Goal: Task Accomplishment & Management: Use online tool/utility

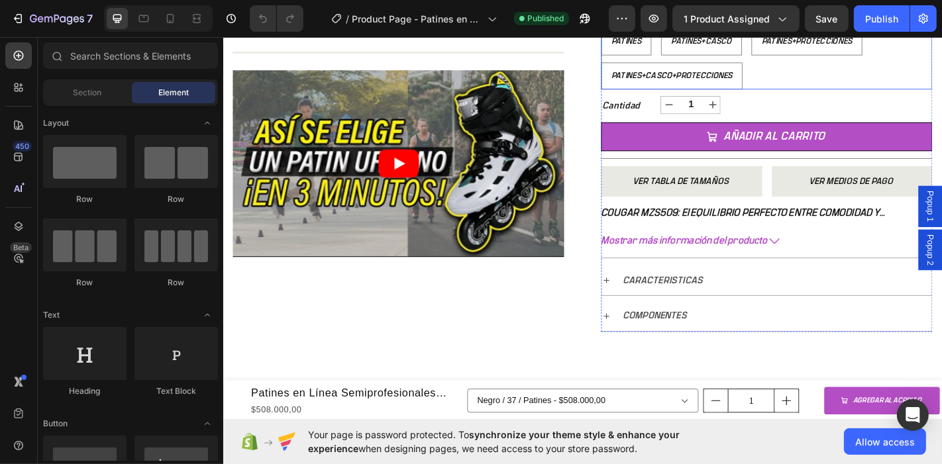
scroll to position [588, 0]
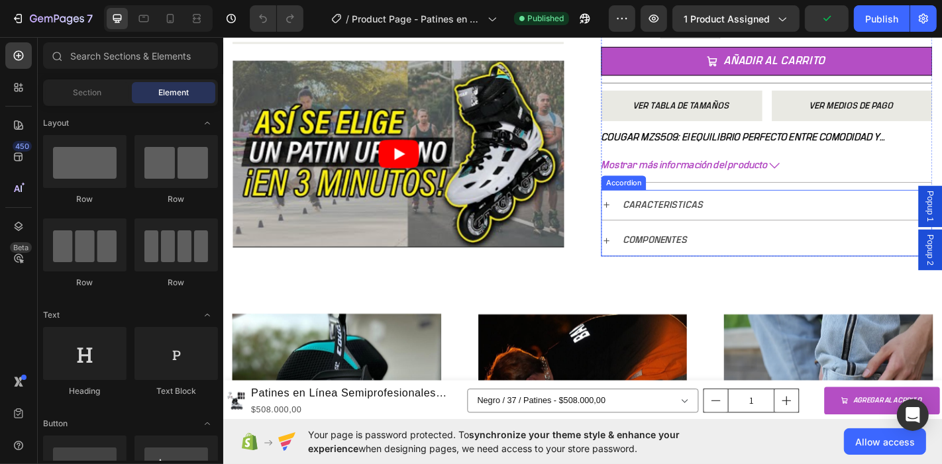
drag, startPoint x: 643, startPoint y: 261, endPoint x: 734, endPoint y: 293, distance: 96.2
click at [643, 261] on icon at bounding box center [646, 262] width 11 height 11
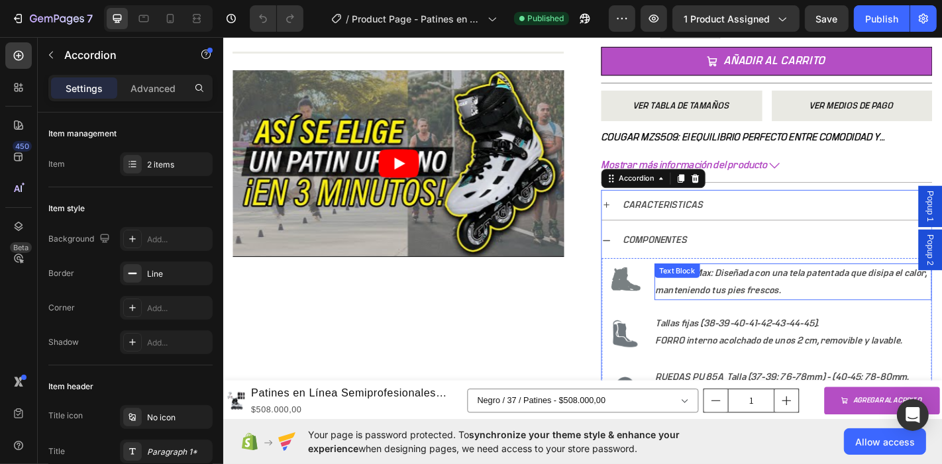
scroll to position [663, 0]
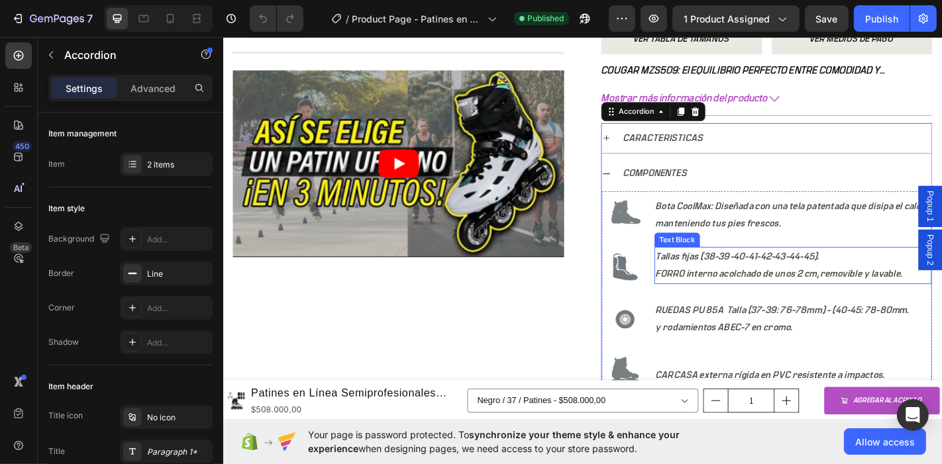
click at [755, 287] on p "Tallas fijas (38-39-40-41-42-43-44-45). FORRO interno acolchado de unos 2 cm, r…" at bounding box center [853, 289] width 304 height 38
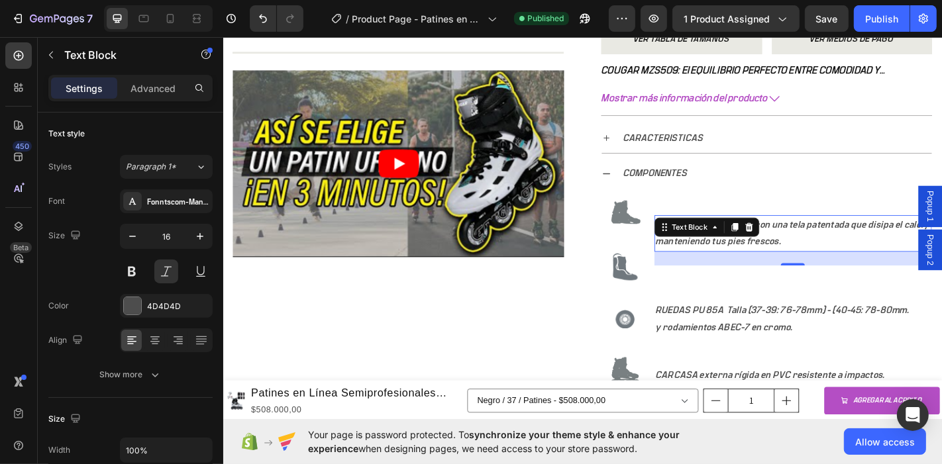
click at [832, 231] on li "Image Image Bota CoolMax: Diseñada con una tela patentada que disipa el calor, …" at bounding box center [823, 261] width 365 height 108
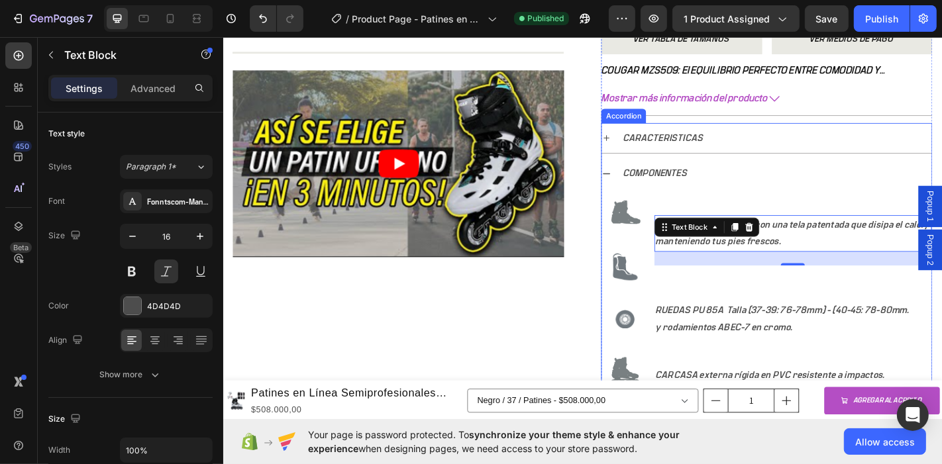
scroll to position [636, 0]
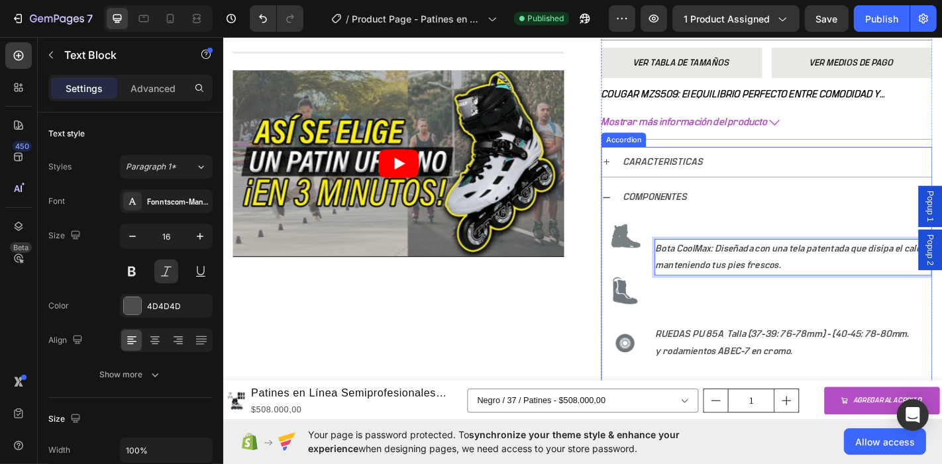
click at [649, 231] on div "Image Image Bota CoolMax: Diseñada con una tela patentada que disipa el calor, …" at bounding box center [823, 466] width 365 height 471
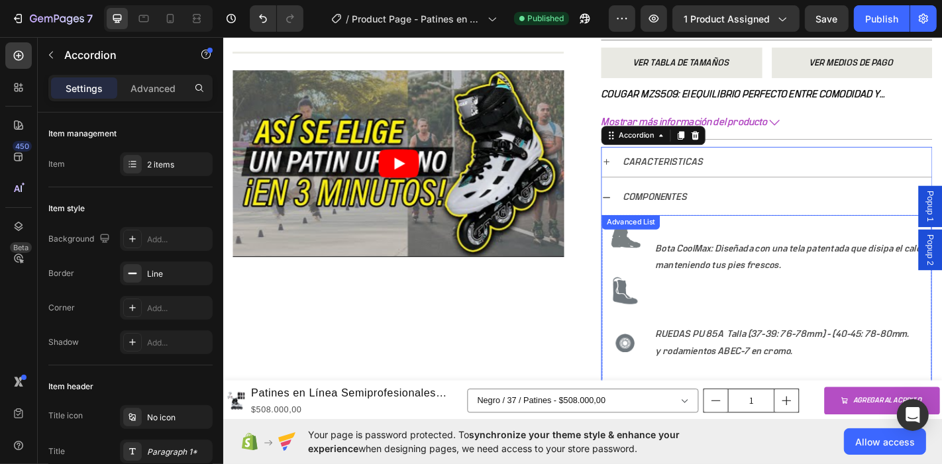
click at [708, 315] on li "Image Image Bota CoolMax: Diseñada con una tela patentada que disipa el calor, …" at bounding box center [823, 288] width 365 height 108
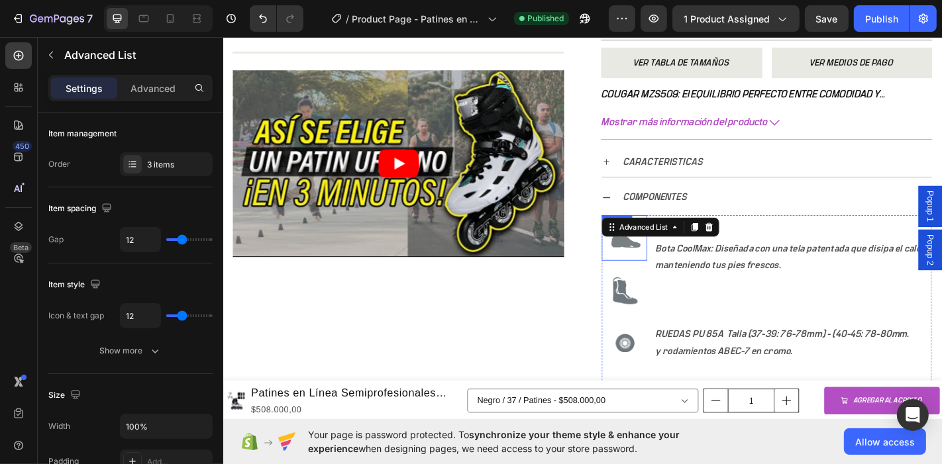
click at [662, 260] on img at bounding box center [666, 259] width 50 height 50
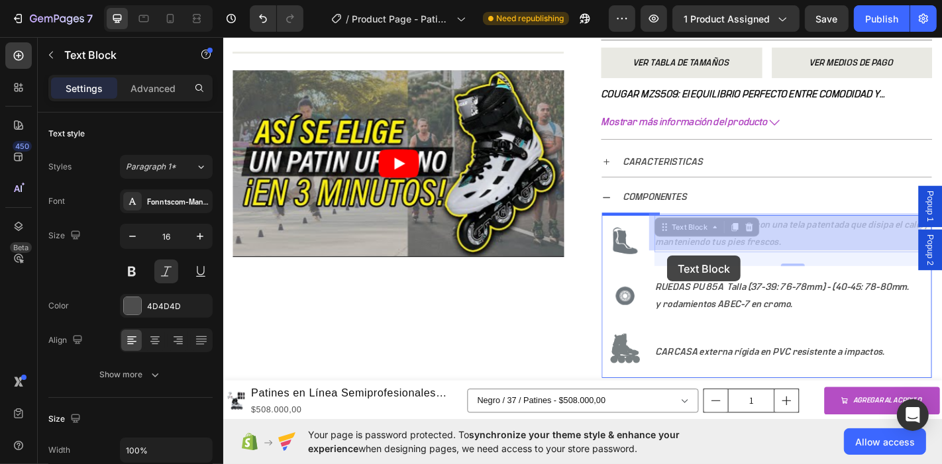
drag, startPoint x: 714, startPoint y: 271, endPoint x: 714, endPoint y: 279, distance: 8.0
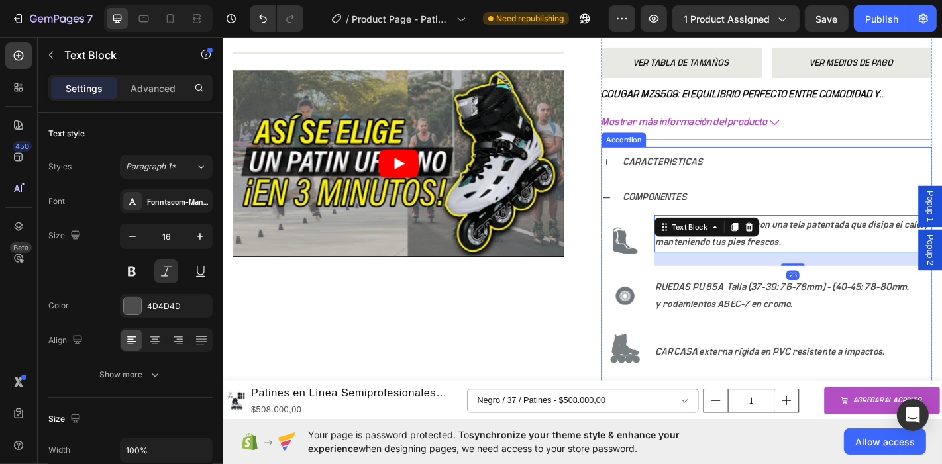
click at [847, 193] on div "CARACTERISTICAS COMPONENTES Image Bota CoolMax: Diseñada con una tela patentada…" at bounding box center [824, 404] width 366 height 492
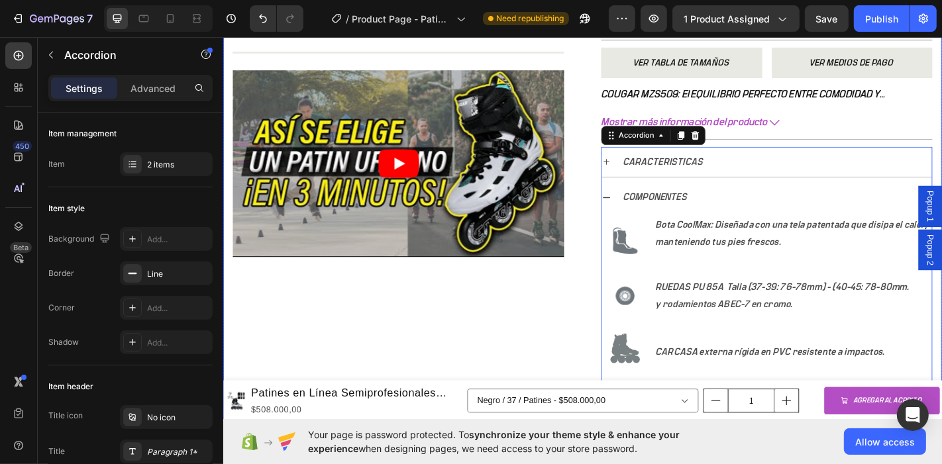
click at [559, 330] on div "Product Images Title Line Video Row" at bounding box center [416, 70] width 366 height 1162
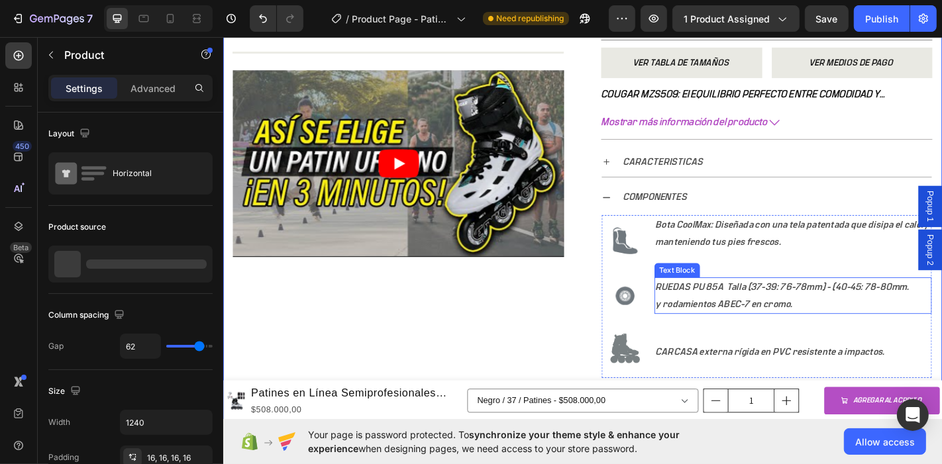
scroll to position [783, 0]
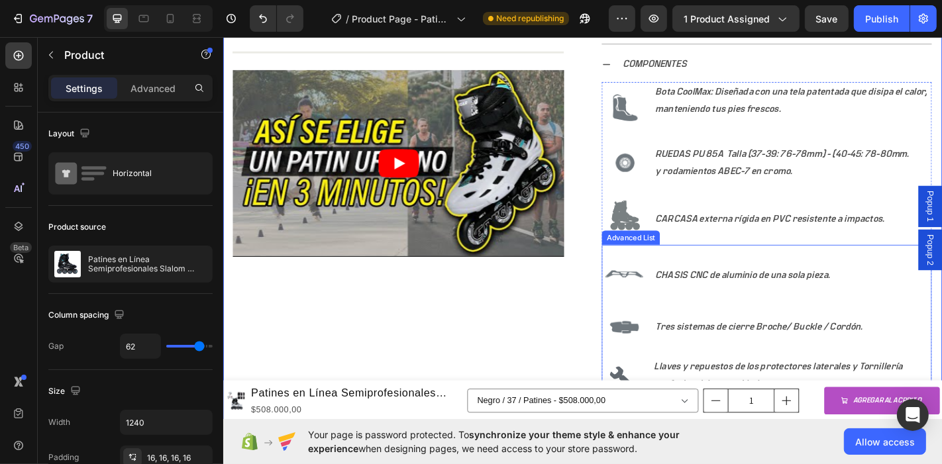
click at [689, 322] on ul "Image CHASIS CNC de aluminio de una sola pieza. Text Block Image Tres sistemas …" at bounding box center [823, 385] width 365 height 220
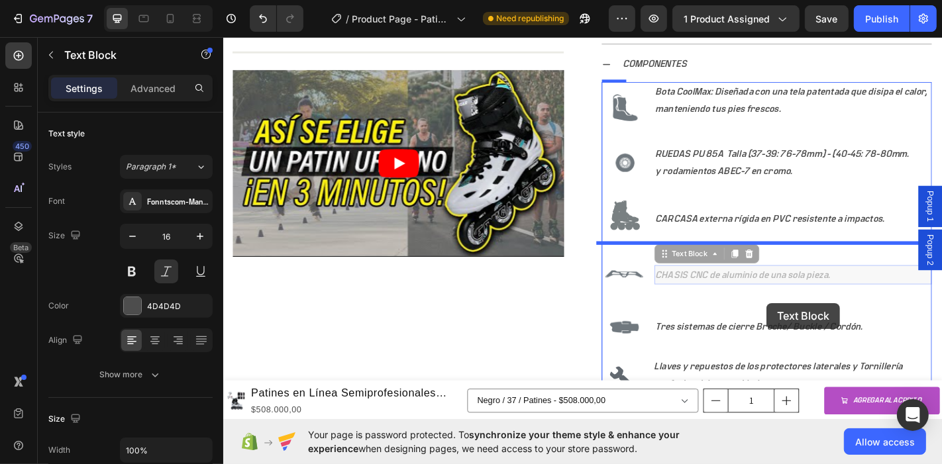
drag, startPoint x: 824, startPoint y: 331, endPoint x: 747, endPoint y: 347, distance: 77.8
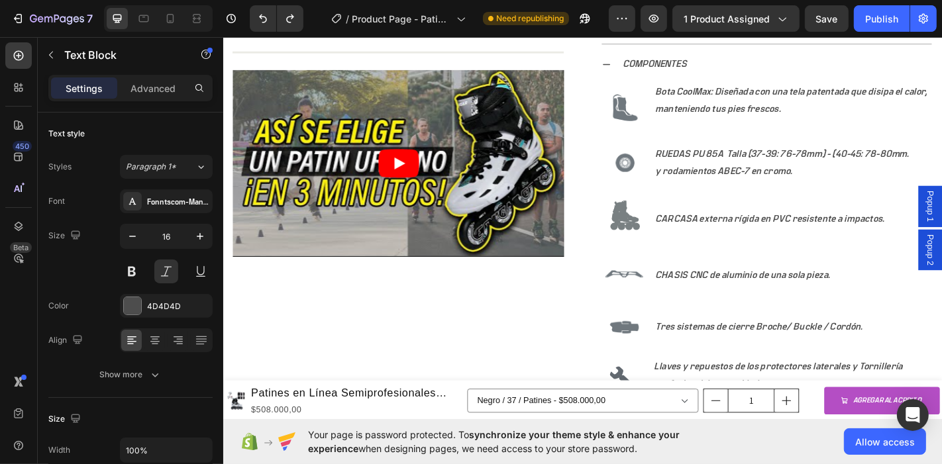
click at [812, 297] on p "CHASIS CNC de aluminio de una sola pieza." at bounding box center [853, 300] width 304 height 19
click at [764, 294] on p "CHASIS CNC de aluminio de una sola pieza." at bounding box center [853, 300] width 304 height 19
click at [663, 294] on img at bounding box center [666, 300] width 50 height 50
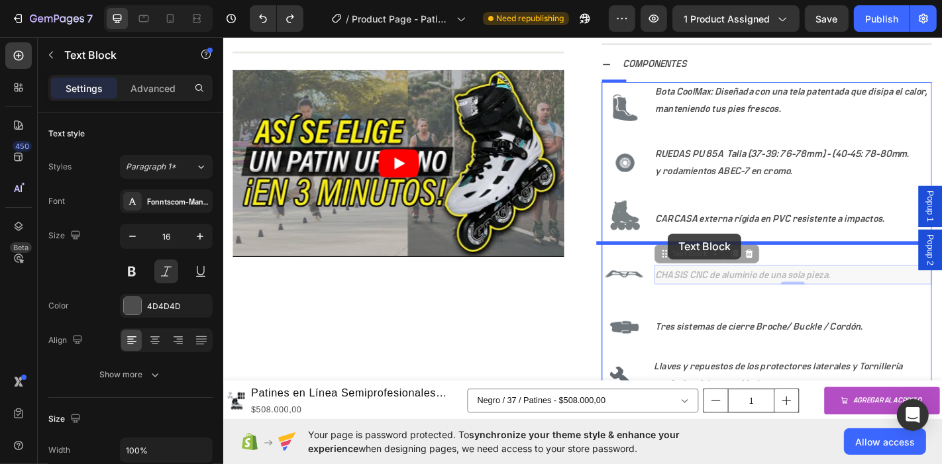
drag, startPoint x: 713, startPoint y: 303, endPoint x: 714, endPoint y: 254, distance: 49.1
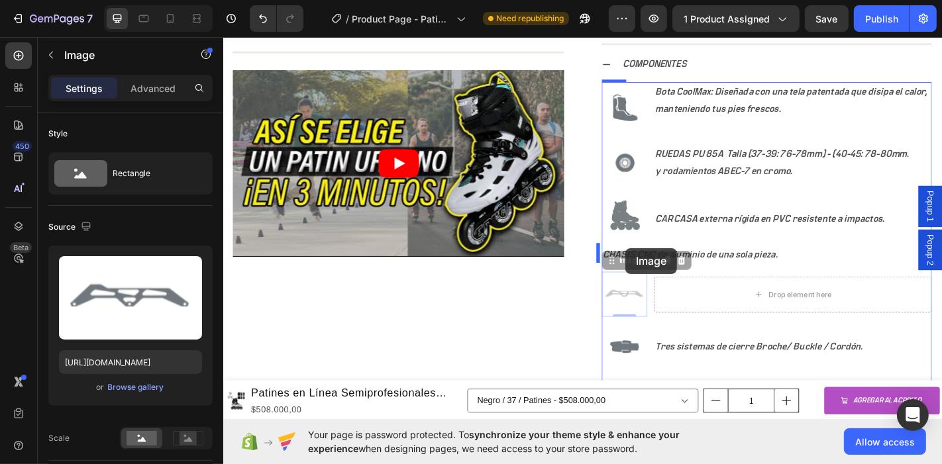
drag, startPoint x: 673, startPoint y: 316, endPoint x: 667, endPoint y: 270, distance: 46.0
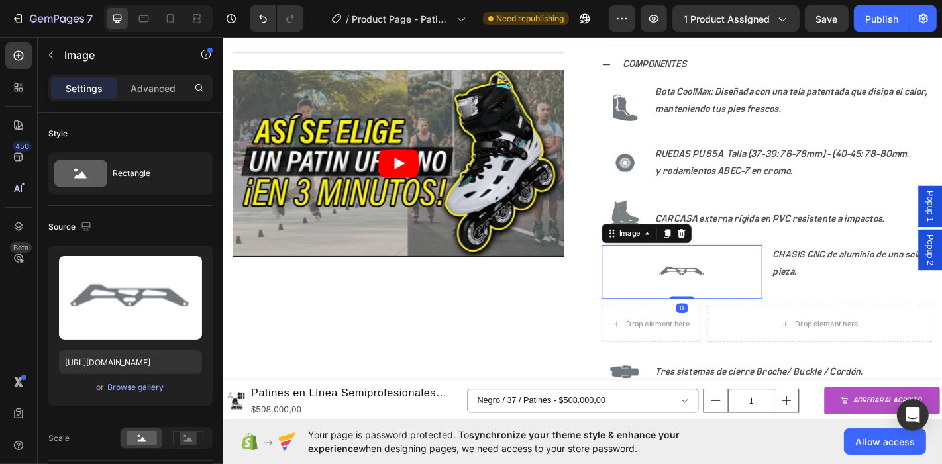
click at [806, 290] on div at bounding box center [730, 297] width 178 height 60
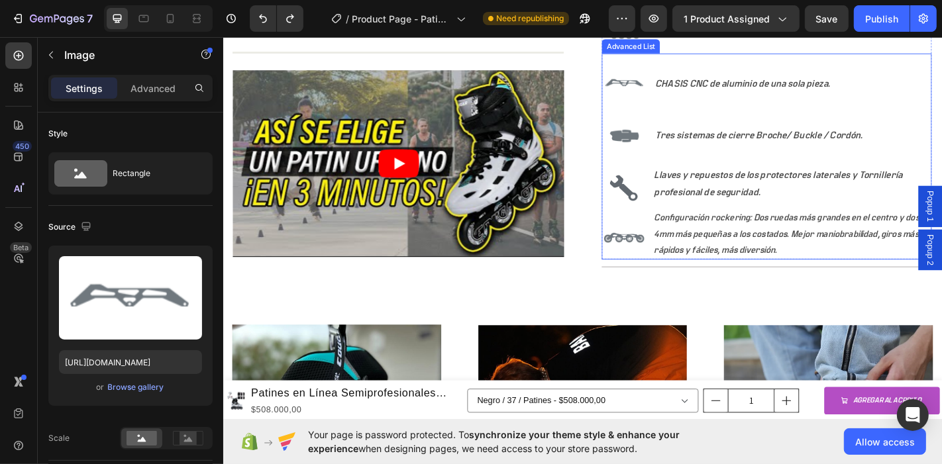
scroll to position [1005, 0]
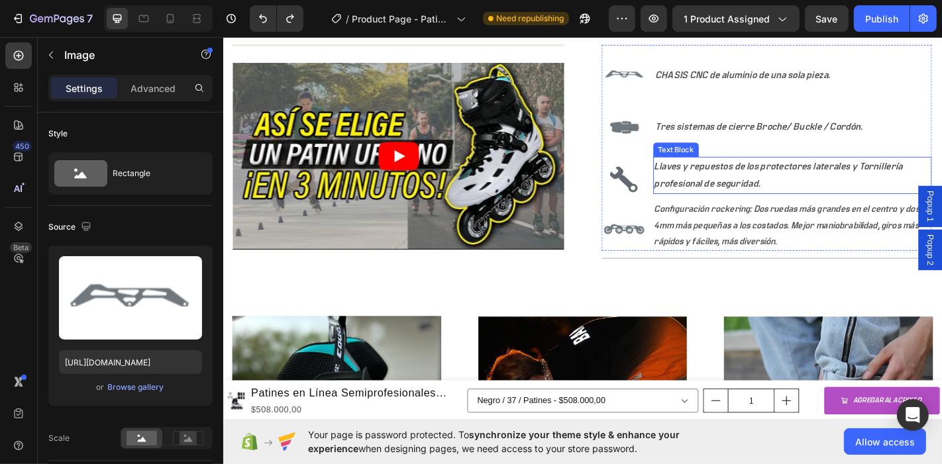
click at [700, 177] on p "Llaves y repuestos de los protectores laterales y Tornillería profesional de se…" at bounding box center [853, 190] width 306 height 38
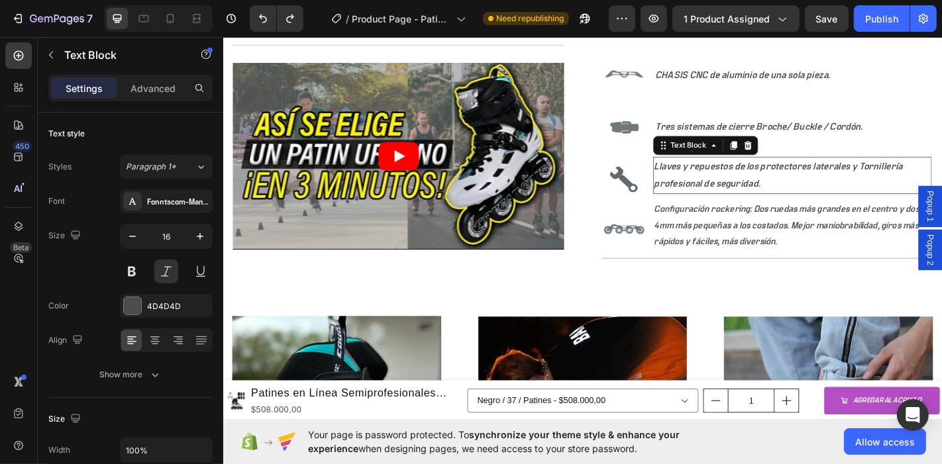
click at [700, 177] on p "Llaves y repuestos de los protectores laterales y Tornillería profesional de se…" at bounding box center [853, 190] width 306 height 38
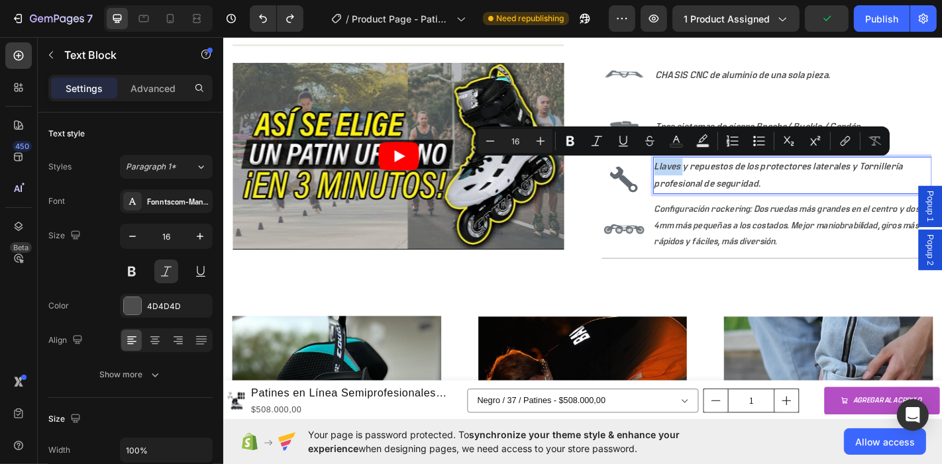
click at [698, 174] on div "Llaves y repuestos de los protectores laterales y Tornillería profesional de se…" at bounding box center [852, 190] width 309 height 41
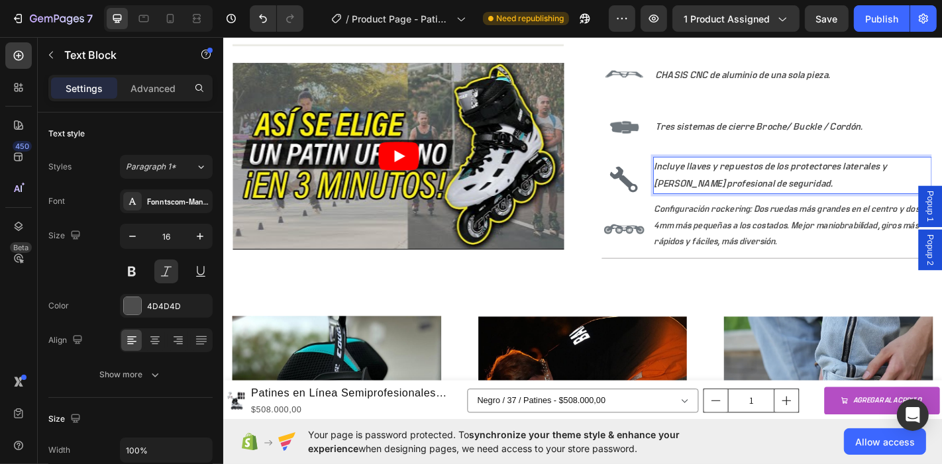
click at [942, 175] on p "Incluye llaves y repuestos de los protectores laterales y [PERSON_NAME] profesi…" at bounding box center [853, 190] width 306 height 38
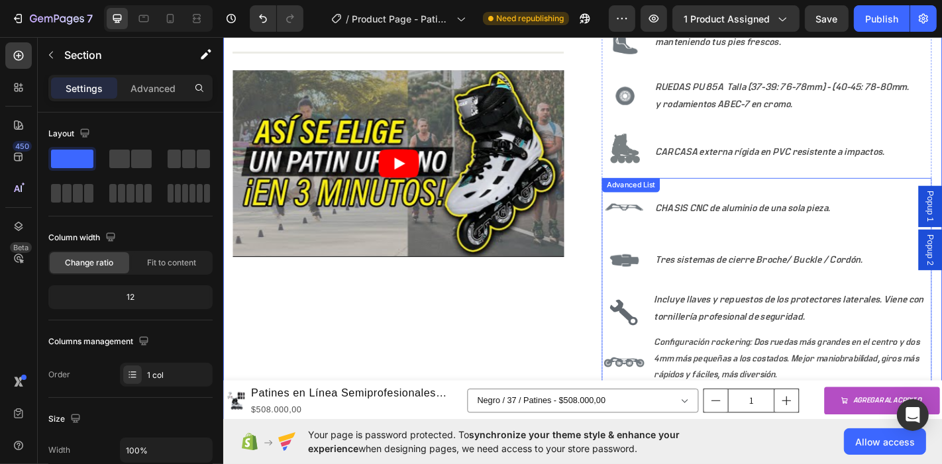
scroll to position [783, 0]
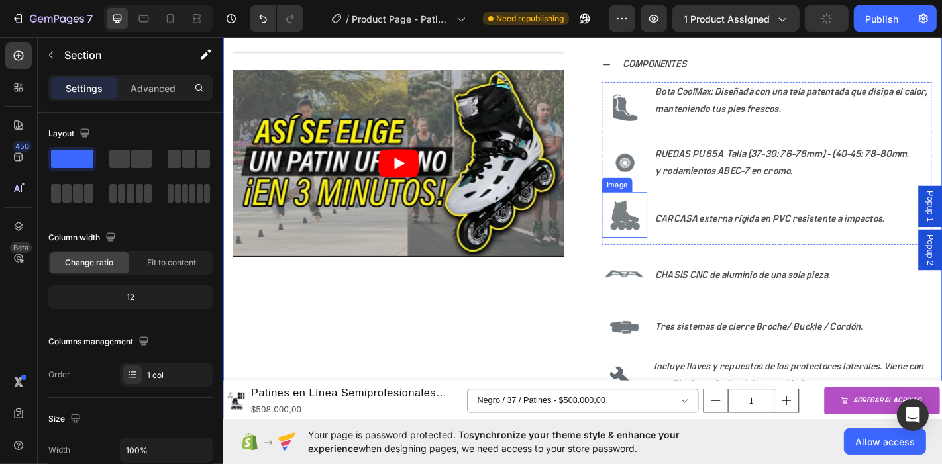
click at [671, 243] on img at bounding box center [666, 234] width 50 height 50
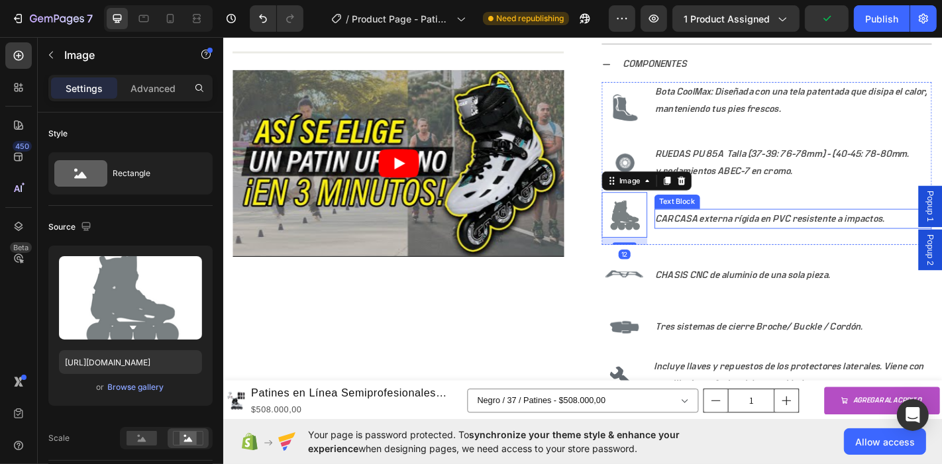
click at [746, 239] on p "CARCASA externa rígida en PVC resistente a impactos." at bounding box center [853, 238] width 304 height 19
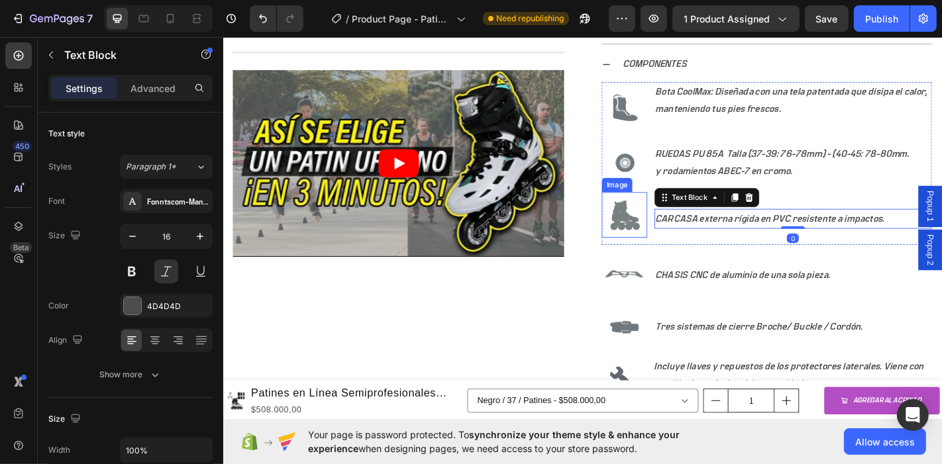
click at [671, 233] on img at bounding box center [666, 234] width 50 height 50
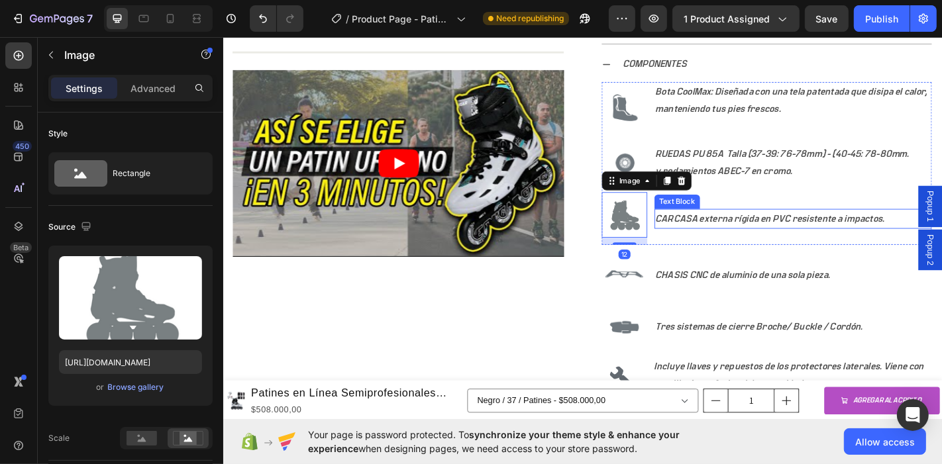
click at [730, 233] on p "CARCASA externa rígida en PVC resistente a impactos." at bounding box center [853, 238] width 304 height 19
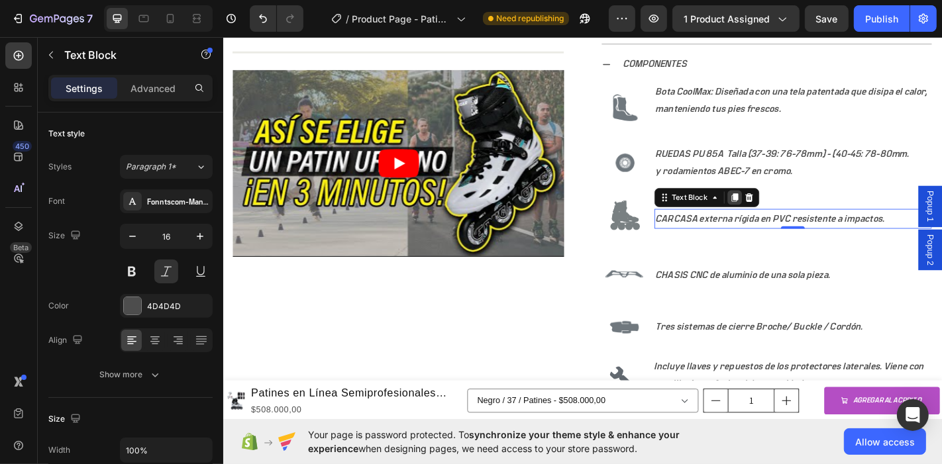
click at [785, 211] on icon at bounding box center [788, 214] width 7 height 9
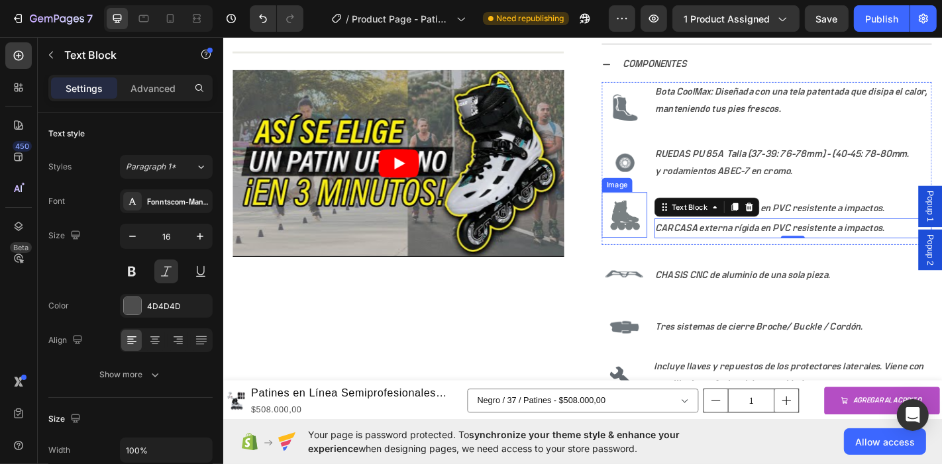
click at [665, 239] on img at bounding box center [666, 234] width 50 height 50
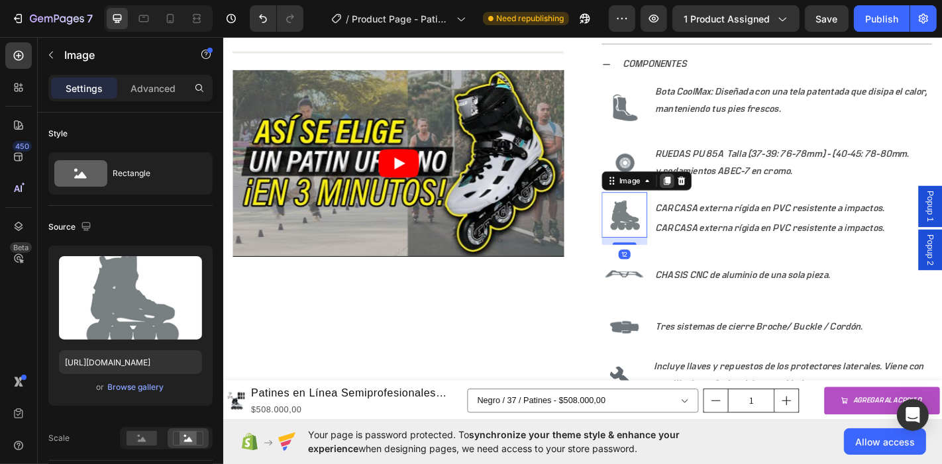
click at [708, 197] on icon at bounding box center [713, 196] width 11 height 11
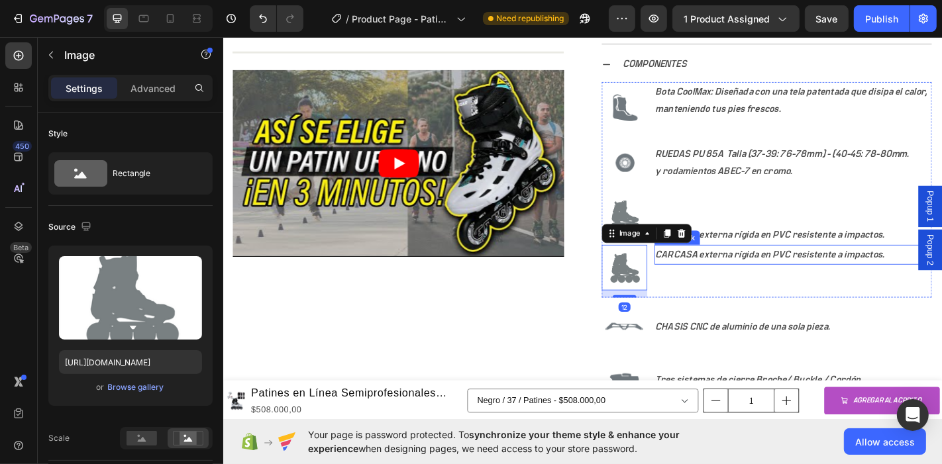
click at [761, 278] on p "CARCASA externa rígida en PVC resistente a impactos." at bounding box center [853, 277] width 304 height 19
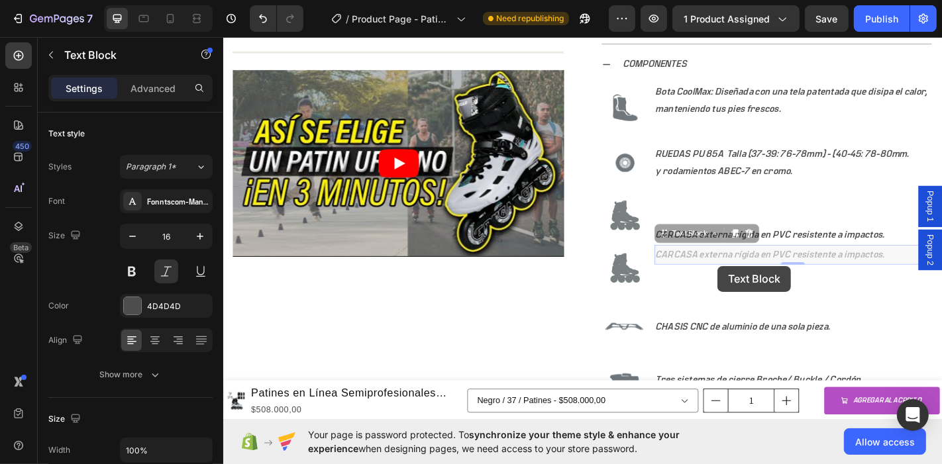
scroll to position [773, 0]
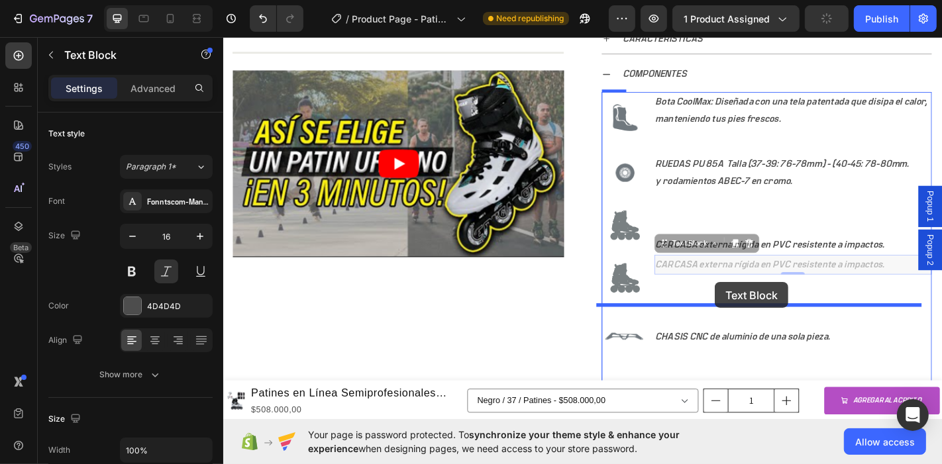
drag, startPoint x: 768, startPoint y: 276, endPoint x: 767, endPoint y: 308, distance: 32.5
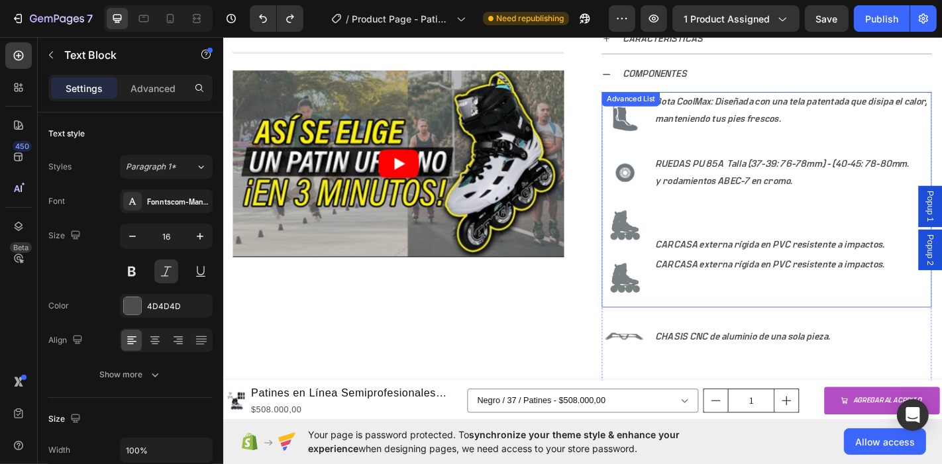
click at [700, 225] on li "Image Image CARCASA externa rígida en PVC resistente a impactos. Text Block CAR…" at bounding box center [823, 277] width 365 height 116
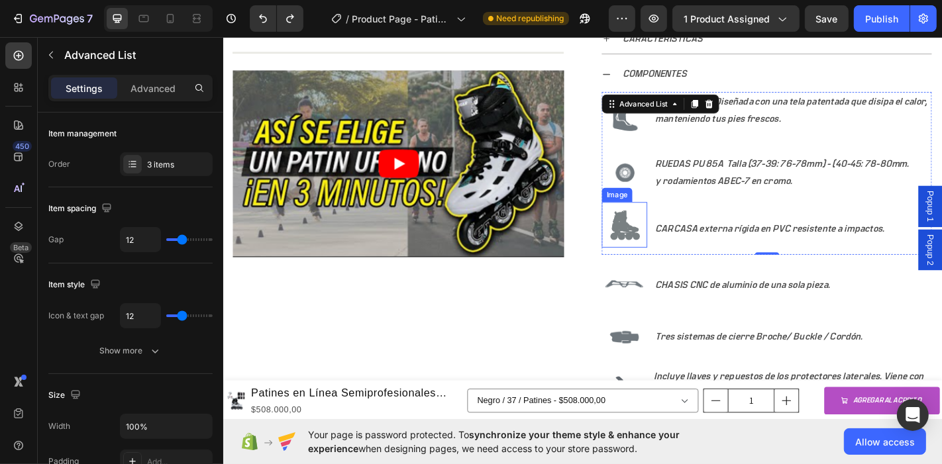
click at [675, 257] on img at bounding box center [666, 244] width 50 height 50
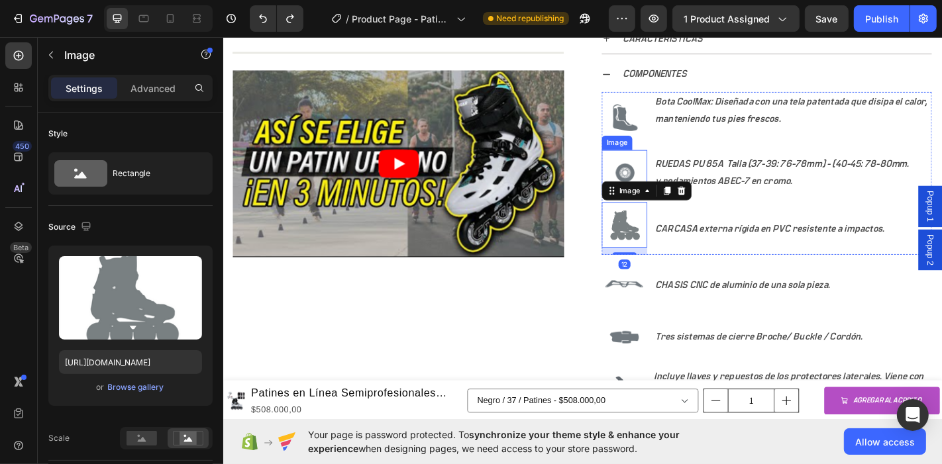
click at [673, 186] on img at bounding box center [666, 187] width 50 height 50
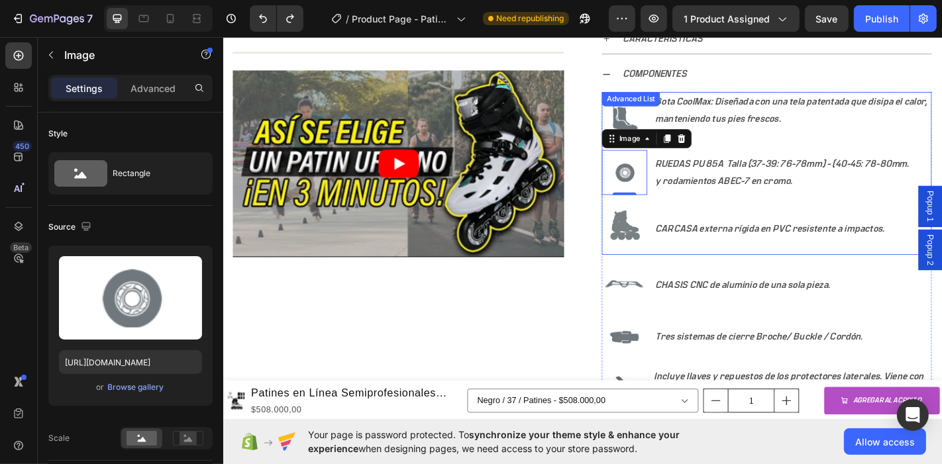
click at [755, 263] on li "Image CARCASA externa rígida en PVC resistente a impactos. Text Block" at bounding box center [823, 248] width 365 height 58
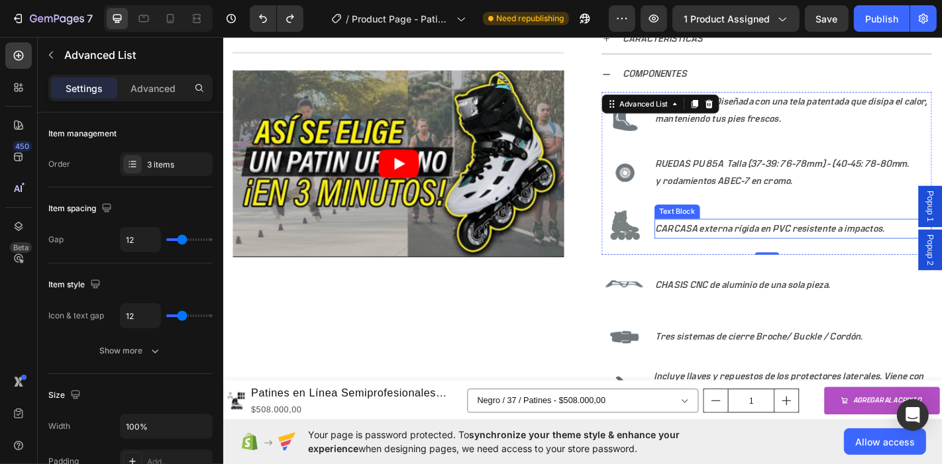
click at [722, 238] on div "CARCASA externa rígida en PVC resistente a impactos. Text Block" at bounding box center [853, 249] width 307 height 22
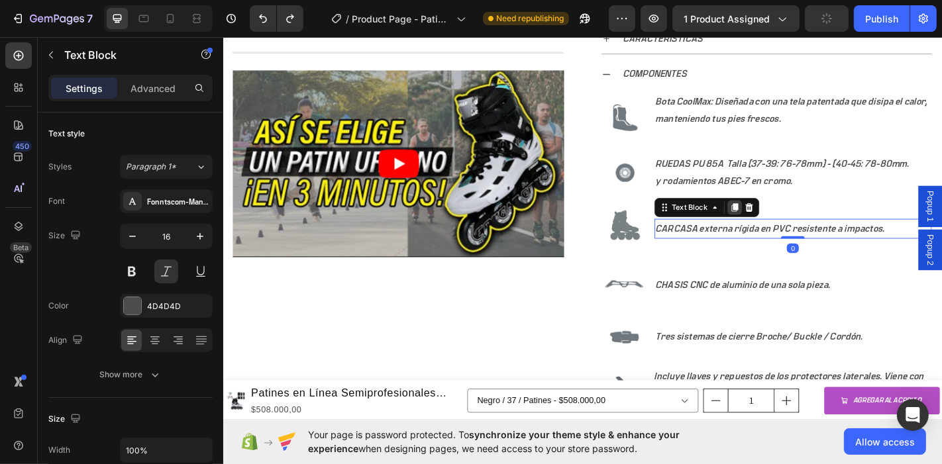
click at [785, 221] on icon at bounding box center [788, 225] width 7 height 9
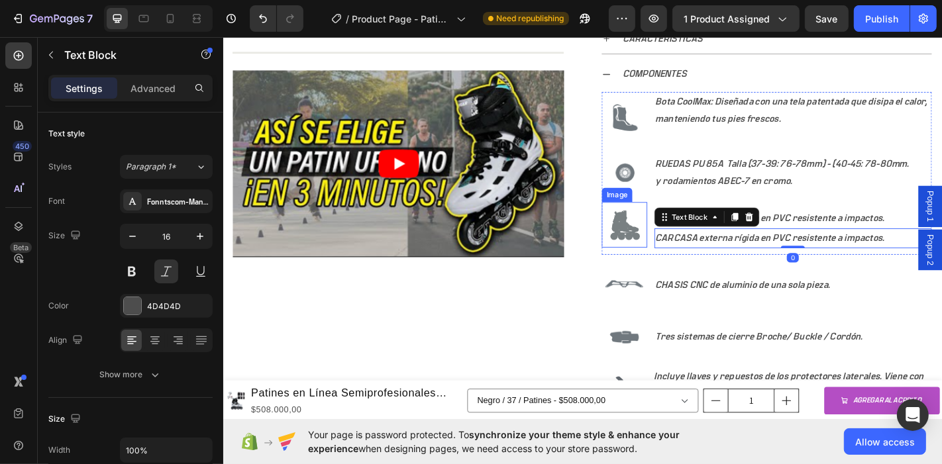
click at [664, 252] on img at bounding box center [666, 244] width 50 height 50
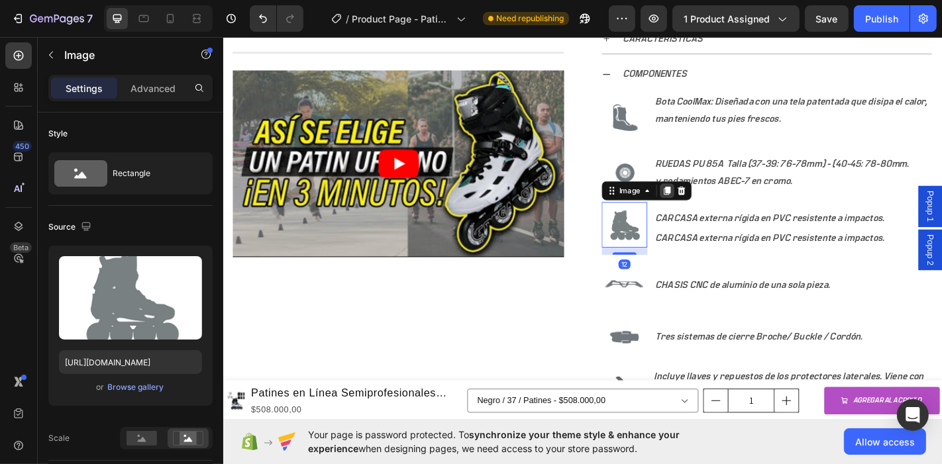
click at [710, 205] on icon at bounding box center [713, 207] width 7 height 9
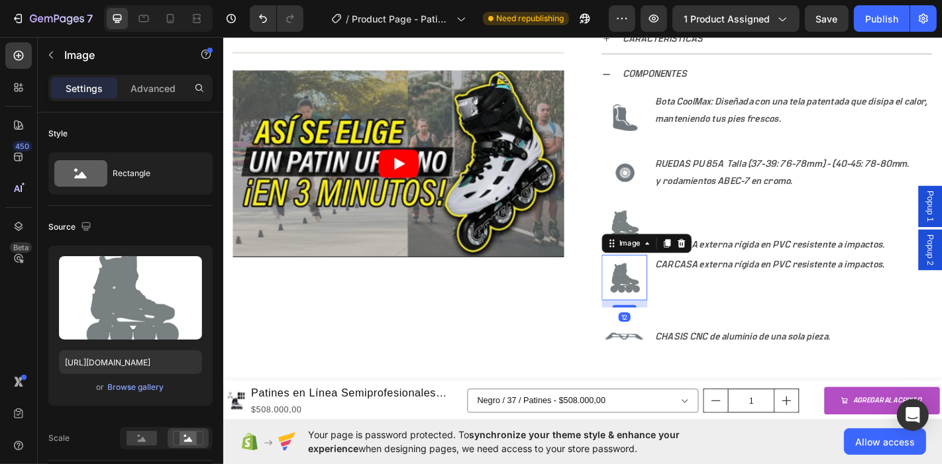
click at [671, 301] on img at bounding box center [666, 303] width 50 height 50
click at [735, 291] on p "CARCASA externa rígida en PVC resistente a impactos." at bounding box center [853, 288] width 304 height 19
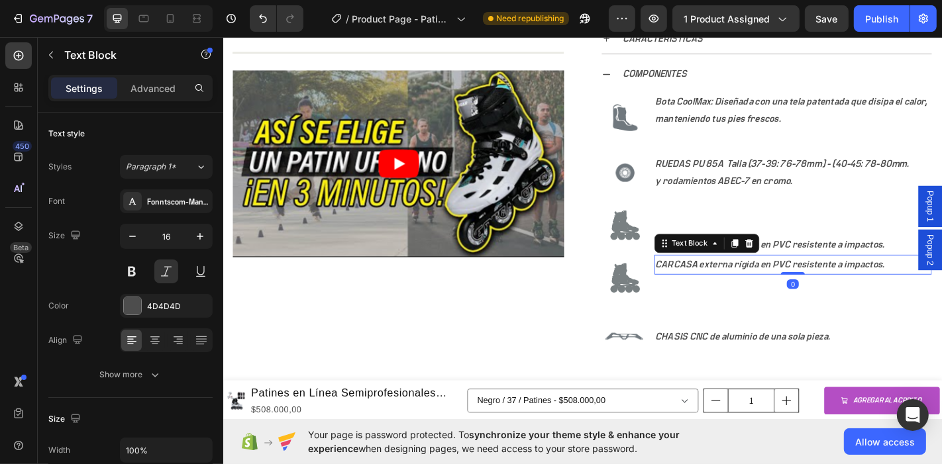
click at [718, 289] on p "CARCASA externa rígida en PVC resistente a impactos." at bounding box center [853, 288] width 304 height 19
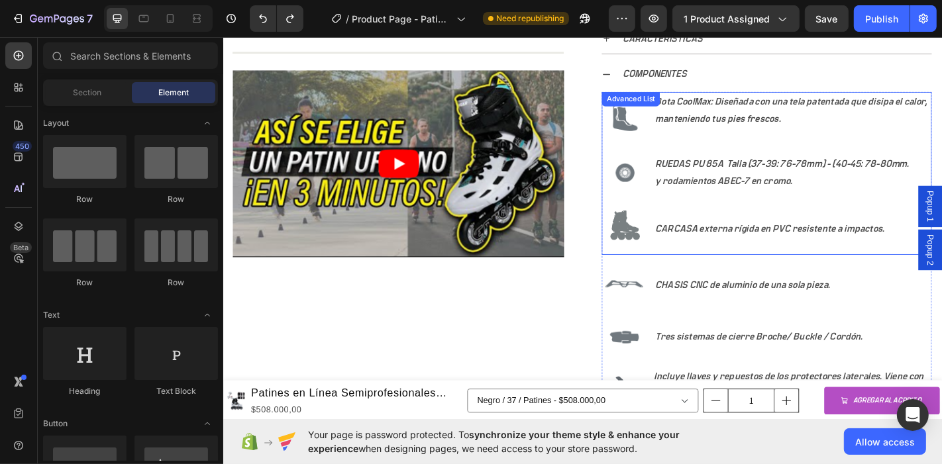
click at [718, 260] on li "Image CARCASA externa rígida en PVC resistente a impactos. Text Block" at bounding box center [823, 248] width 365 height 58
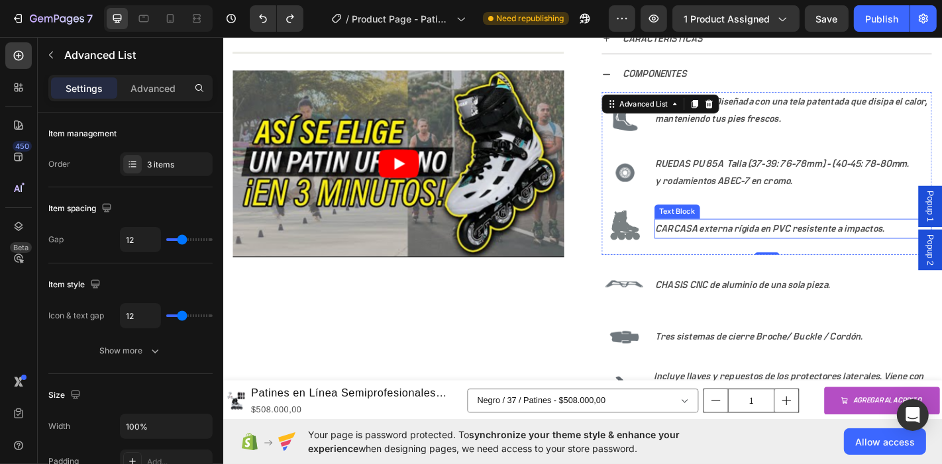
click at [732, 248] on p "CARCASA externa rígida en PVC resistente a impactos." at bounding box center [853, 248] width 304 height 19
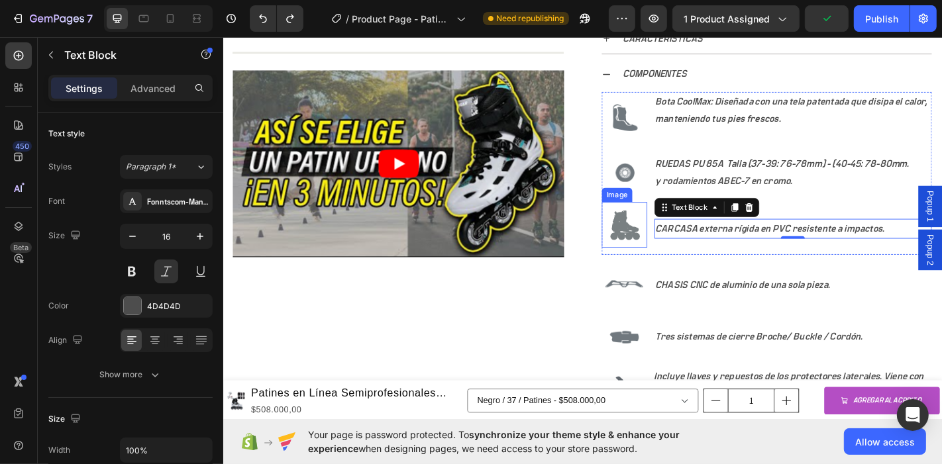
click at [641, 221] on img at bounding box center [666, 244] width 50 height 50
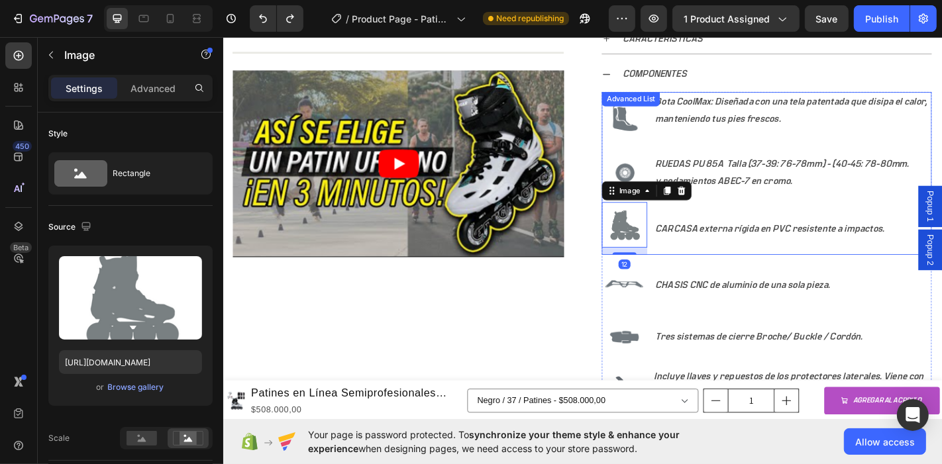
click at [712, 270] on li "Image 12 CARCASA externa rígida en PVC resistente a impactos. Text Block" at bounding box center [823, 248] width 365 height 58
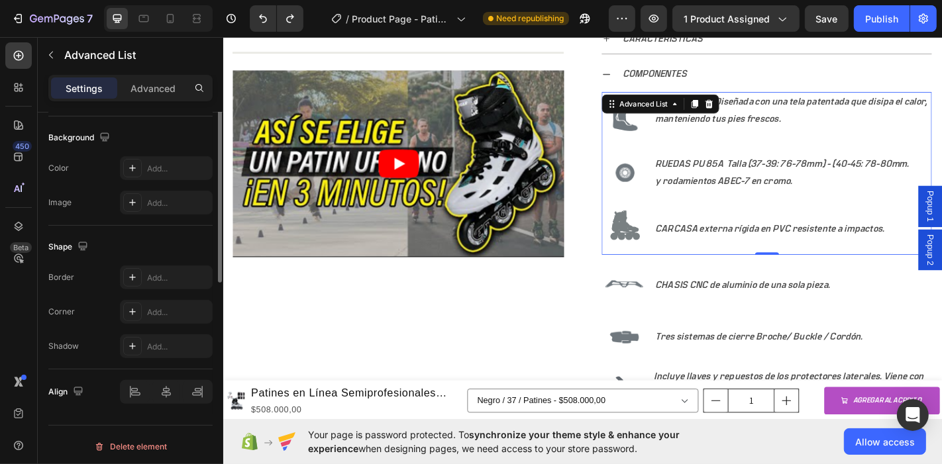
scroll to position [0, 0]
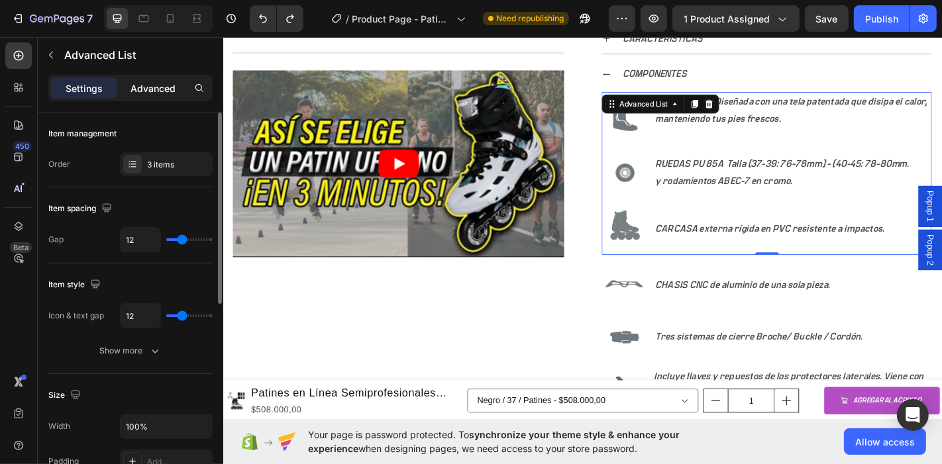
click at [154, 92] on p "Advanced" at bounding box center [153, 89] width 45 height 14
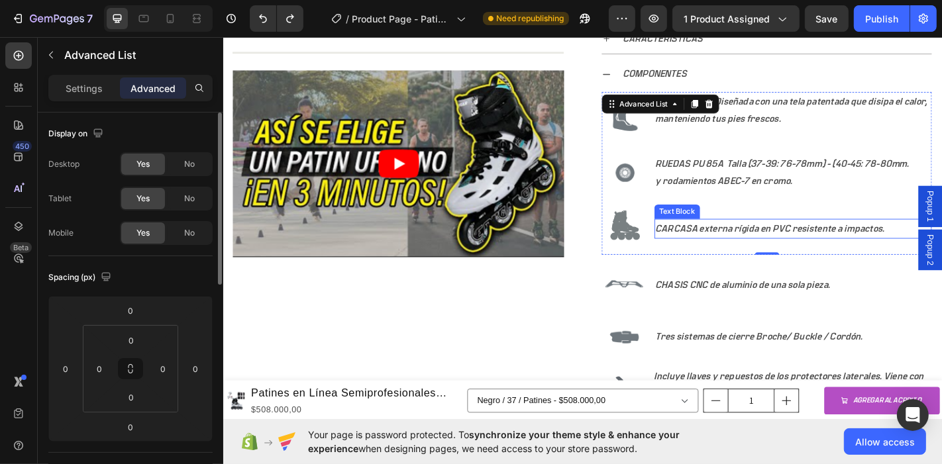
click at [738, 241] on p "CARCASA externa rígida en PVC resistente a impactos." at bounding box center [853, 248] width 304 height 19
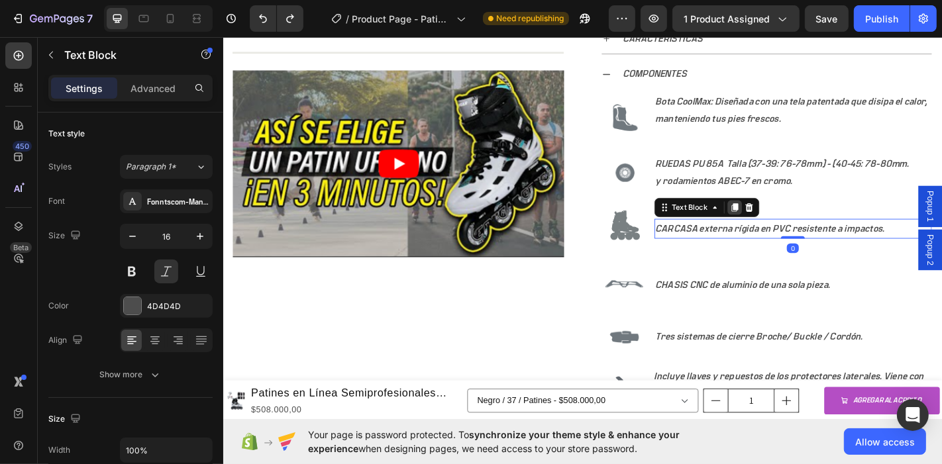
click at [785, 223] on icon at bounding box center [788, 225] width 7 height 9
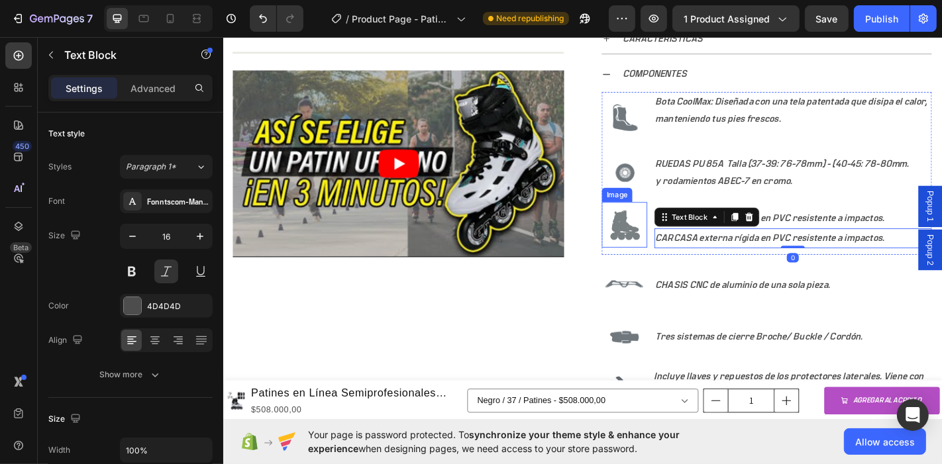
click at [673, 254] on img at bounding box center [666, 244] width 50 height 50
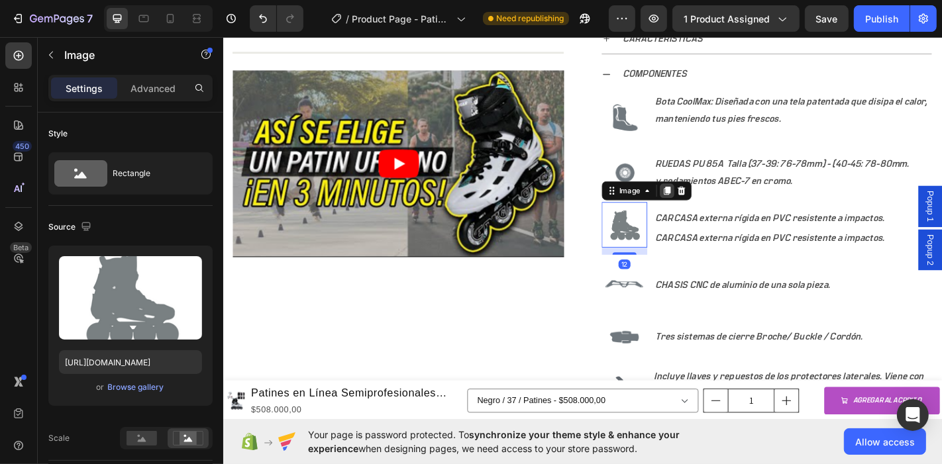
click at [710, 208] on icon at bounding box center [713, 206] width 11 height 11
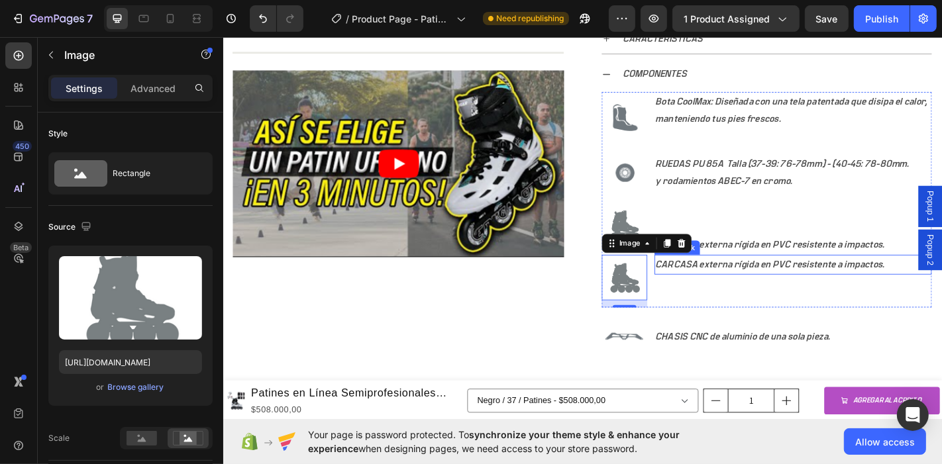
click at [804, 308] on li "Image Image 12 CARCASA externa rígida en PVC resistente a impactos. Text Block …" at bounding box center [823, 277] width 365 height 116
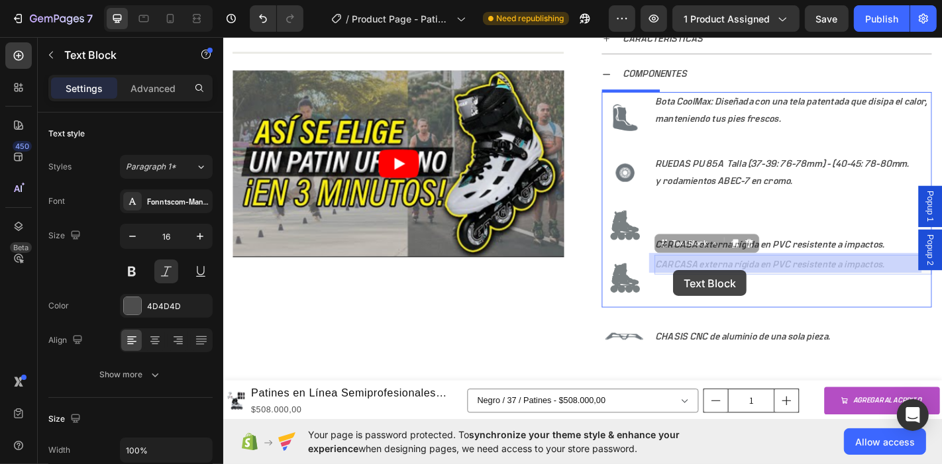
drag, startPoint x: 712, startPoint y: 266, endPoint x: 720, endPoint y: 295, distance: 29.8
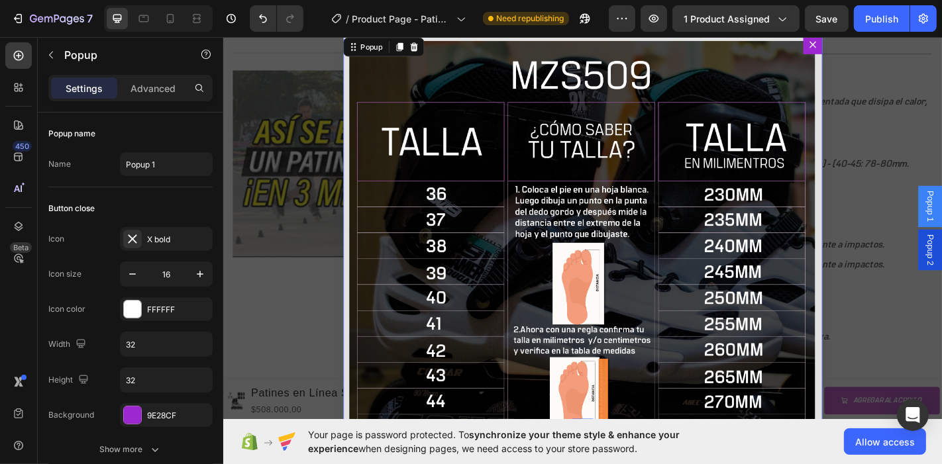
click at [869, 47] on icon "Dialog content" at bounding box center [874, 45] width 11 height 11
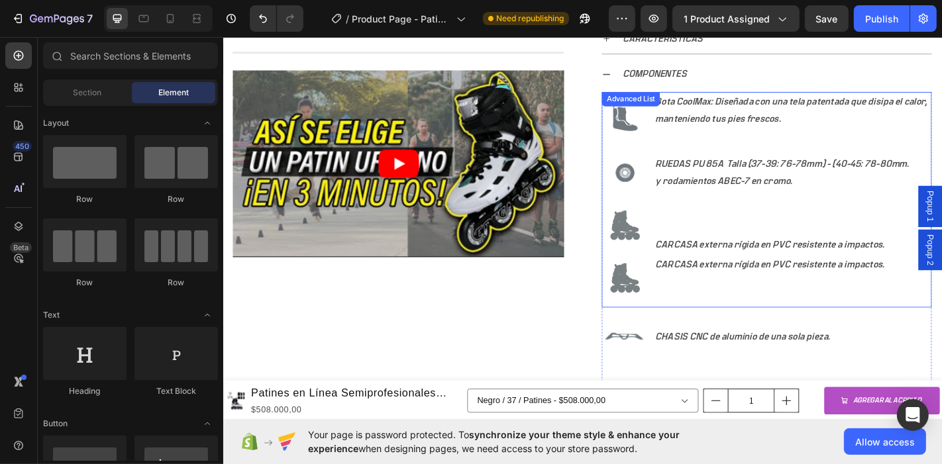
click at [919, 328] on li "Image Image CARCASA externa rígida en PVC resistente a impactos. Text Block CAR…" at bounding box center [823, 277] width 365 height 116
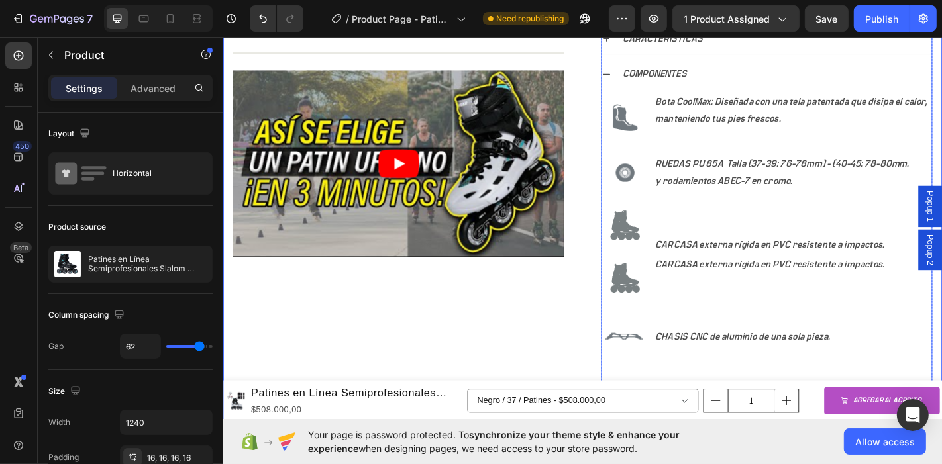
click at [647, 78] on div "COMPONENTES" at bounding box center [823, 78] width 365 height 34
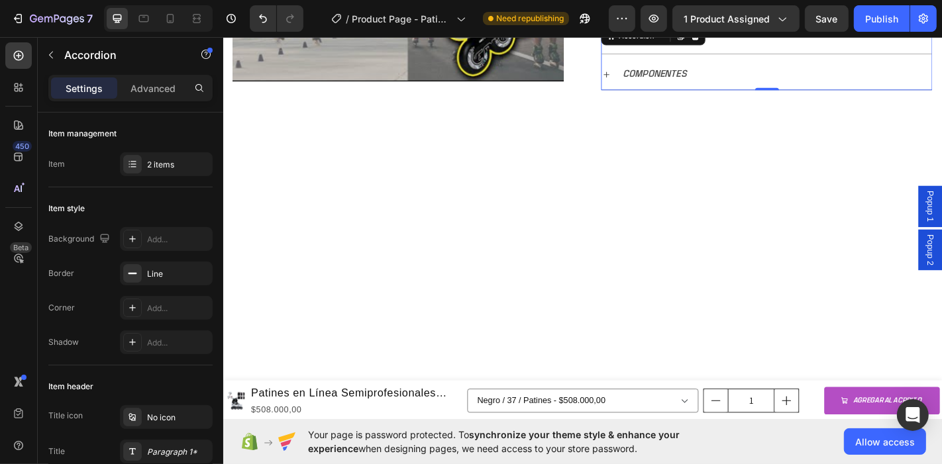
click at [647, 78] on div "COMPONENTES" at bounding box center [823, 78] width 365 height 34
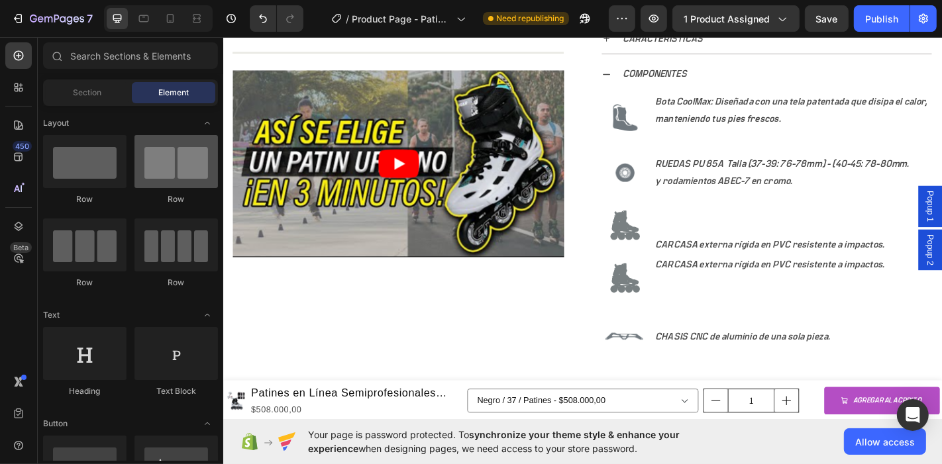
click at [172, 176] on div at bounding box center [176, 161] width 83 height 53
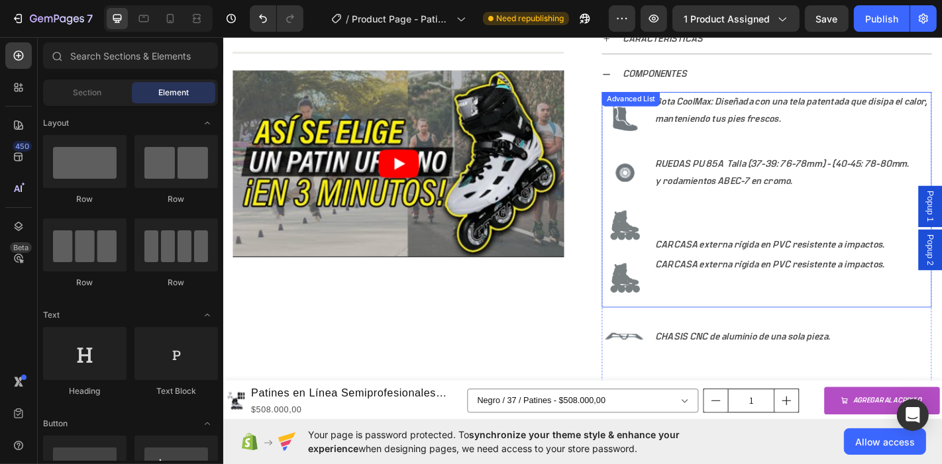
click at [715, 313] on li "Image Image CARCASA externa rígida en PVC resistente a impactos. Text Block CAR…" at bounding box center [823, 277] width 365 height 116
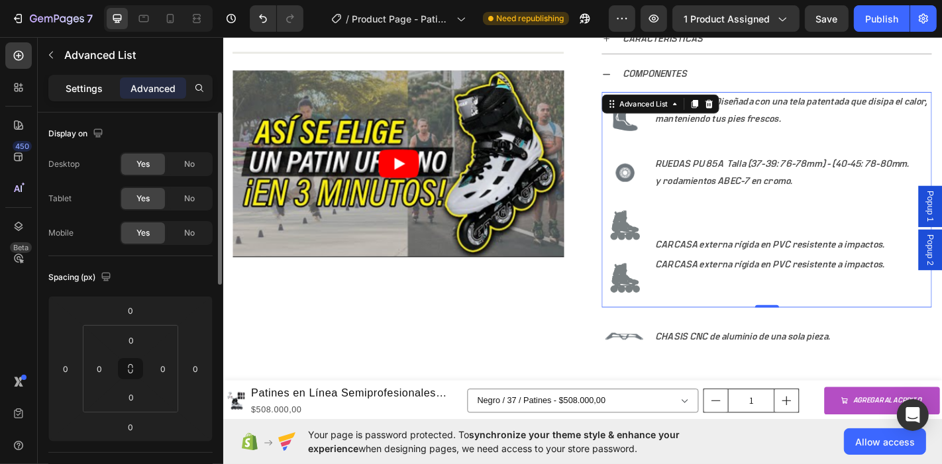
click at [84, 85] on p "Settings" at bounding box center [84, 89] width 37 height 14
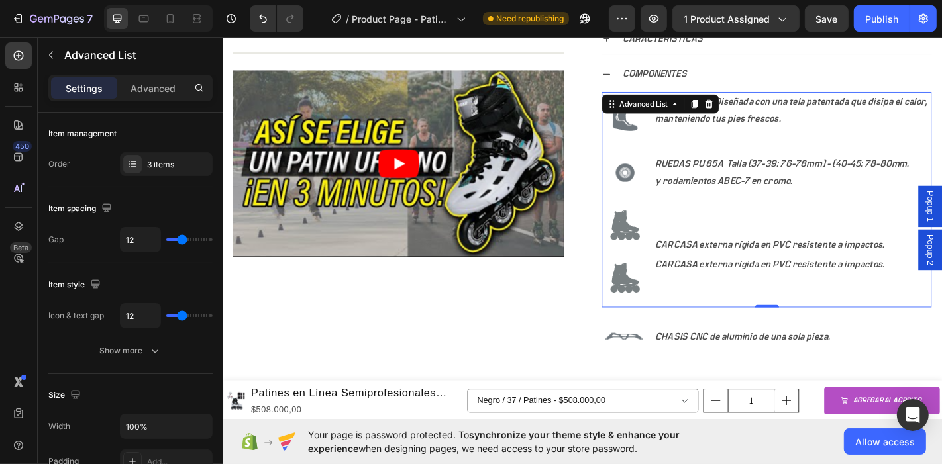
click at [751, 307] on li "Image Image CARCASA externa rígida en PVC resistente a impactos. Text Block CAR…" at bounding box center [823, 277] width 365 height 116
click at [753, 309] on li "Image Image CARCASA externa rígida en PVC resistente a impactos. Text Block CAR…" at bounding box center [823, 277] width 365 height 116
click at [755, 288] on p "CARCASA externa rígida en PVC resistente a impactos." at bounding box center [853, 288] width 304 height 19
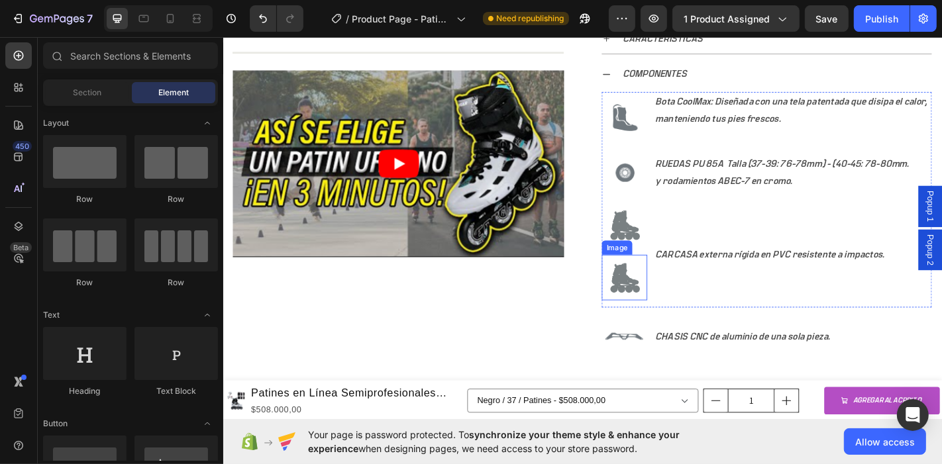
click at [659, 307] on img at bounding box center [666, 303] width 50 height 50
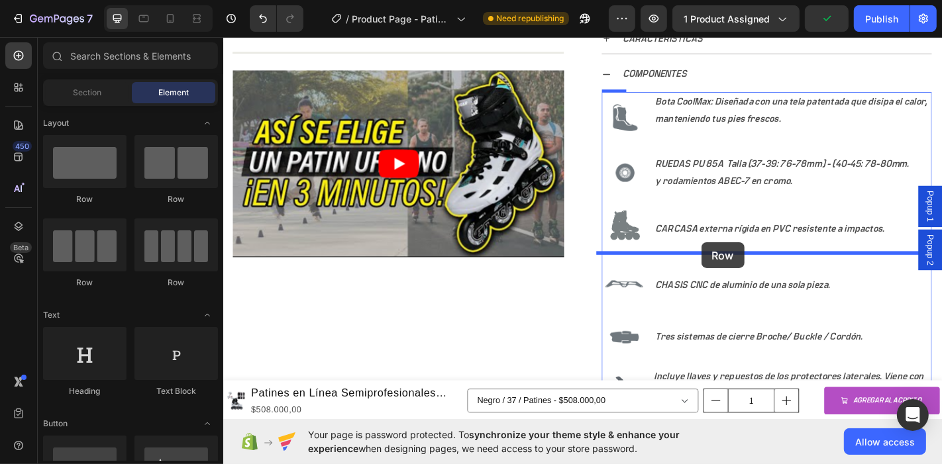
drag, startPoint x: 395, startPoint y: 196, endPoint x: 751, endPoint y: 264, distance: 363.0
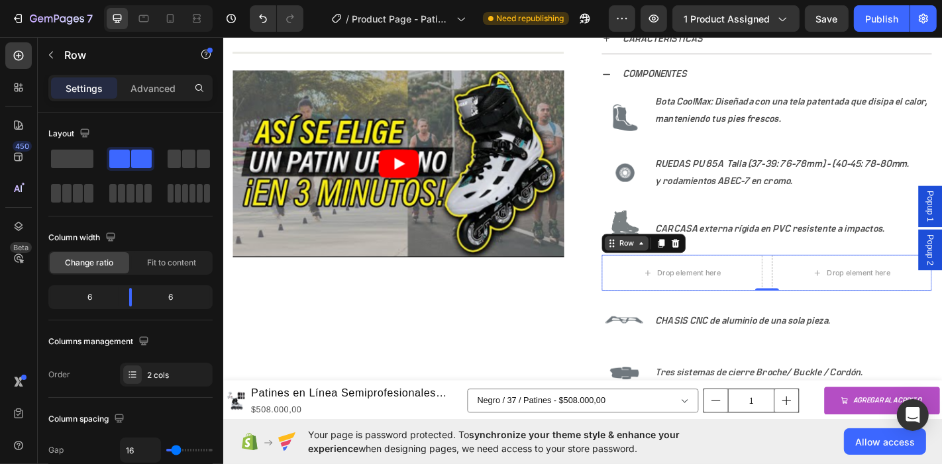
click at [680, 264] on icon at bounding box center [685, 265] width 11 height 11
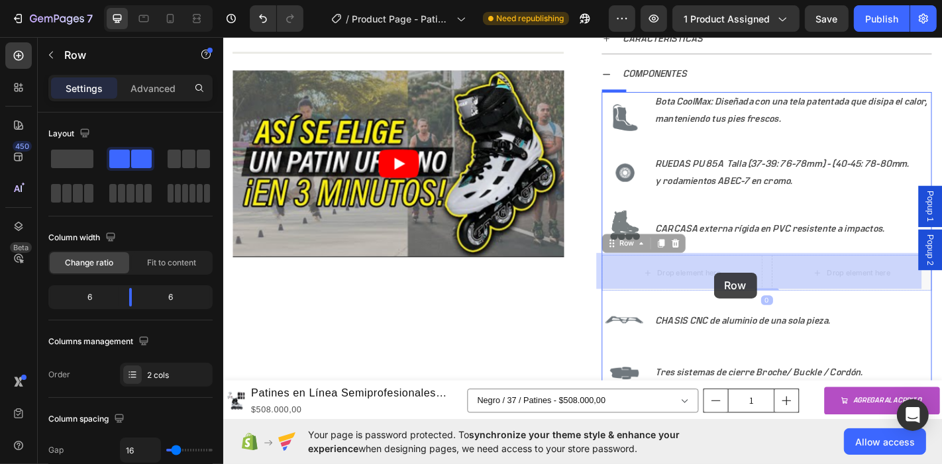
drag, startPoint x: 810, startPoint y: 297, endPoint x: 765, endPoint y: 298, distance: 45.1
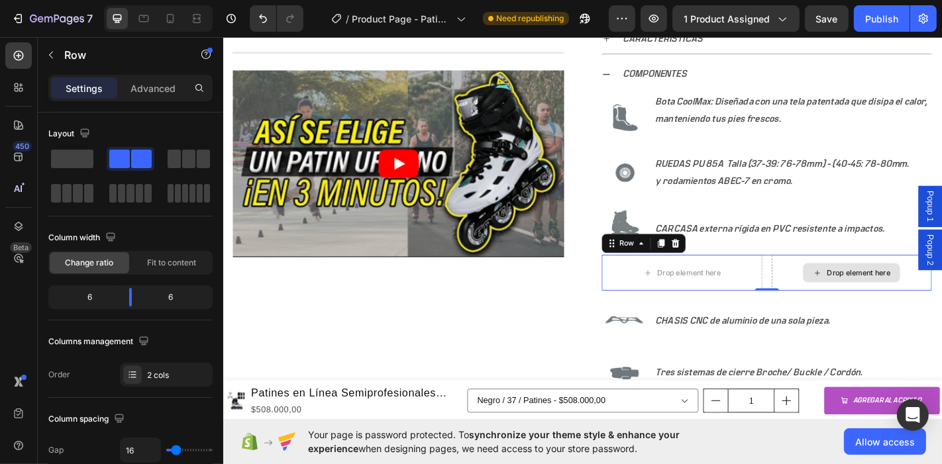
click at [830, 296] on div "Drop element here" at bounding box center [919, 298] width 178 height 40
drag, startPoint x: 131, startPoint y: 300, endPoint x: 66, endPoint y: 296, distance: 65.1
click at [66, 0] on body "7 Version history / Product Page - Patines en Linea Semiprofesionales Slalom MZ…" at bounding box center [471, 0] width 942 height 0
click at [80, 0] on body "7 Version history / Product Page - Patines en Linea Semiprofesionales Slalom MZ…" at bounding box center [471, 0] width 942 height 0
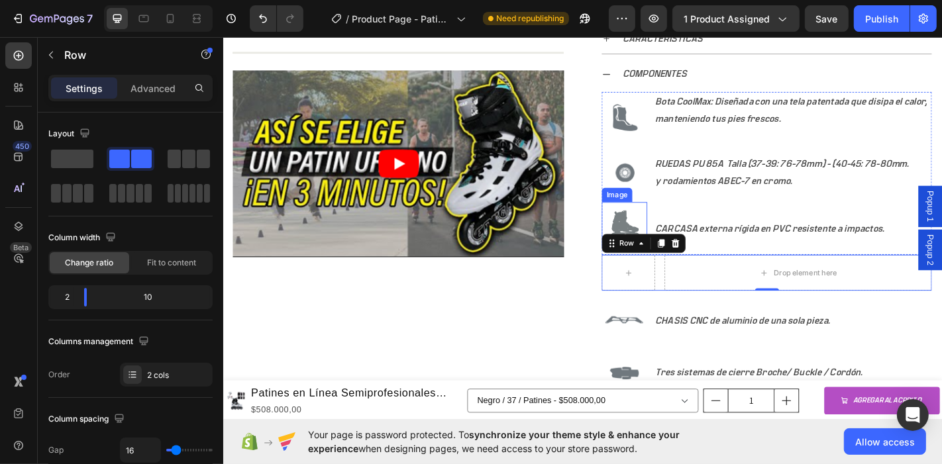
click at [669, 239] on img at bounding box center [666, 244] width 50 height 50
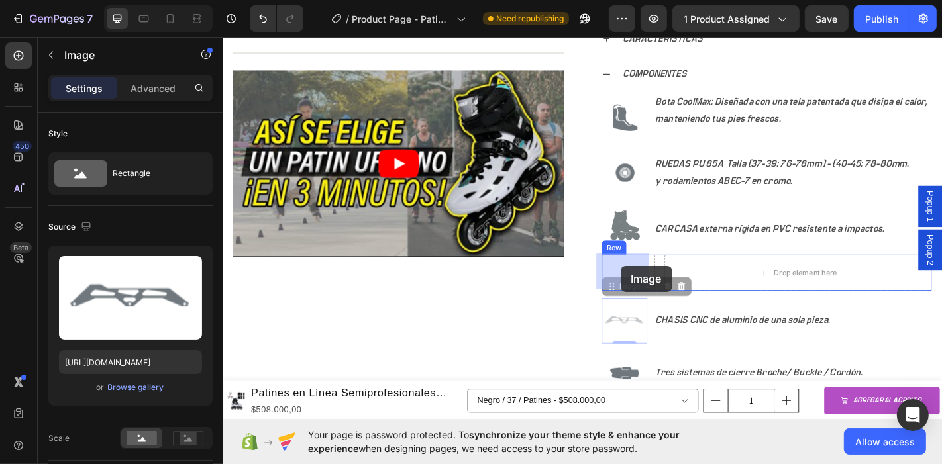
drag, startPoint x: 671, startPoint y: 347, endPoint x: 662, endPoint y: 298, distance: 50.4
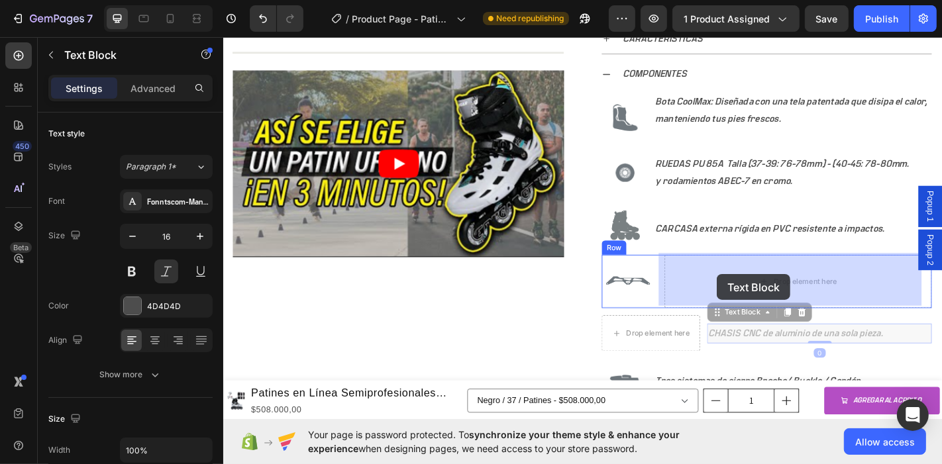
drag, startPoint x: 783, startPoint y: 358, endPoint x: 769, endPoint y: 299, distance: 59.9
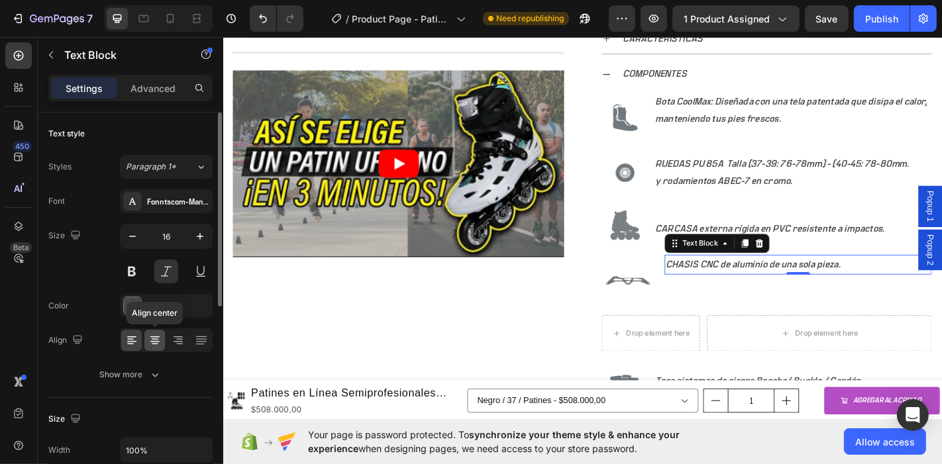
click at [155, 343] on icon at bounding box center [154, 340] width 13 height 13
click at [129, 339] on icon at bounding box center [131, 340] width 13 height 13
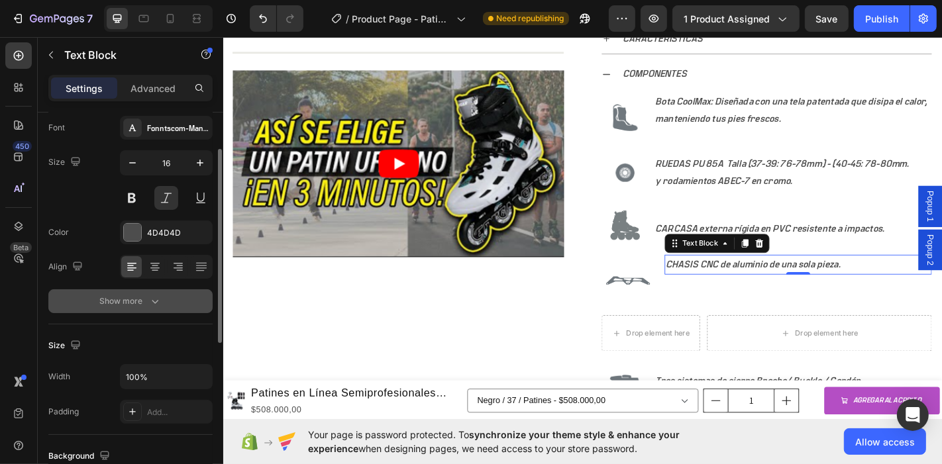
click at [157, 303] on icon "button" at bounding box center [154, 301] width 13 height 13
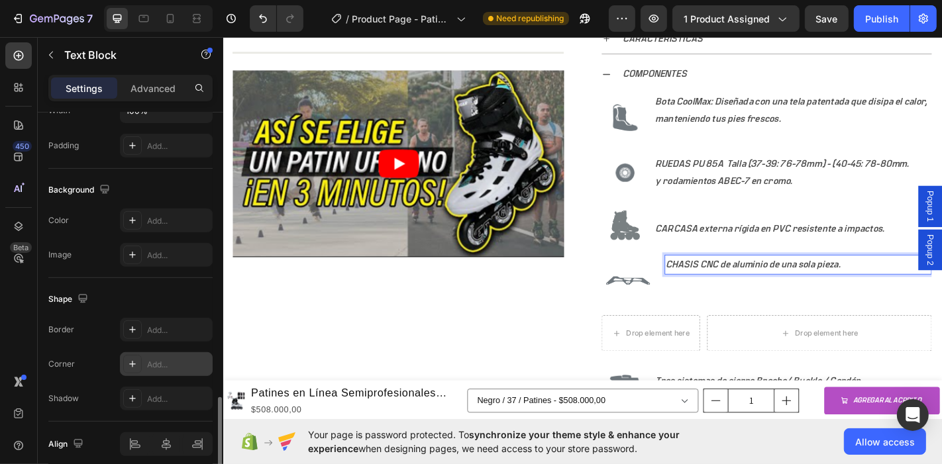
scroll to position [568, 0]
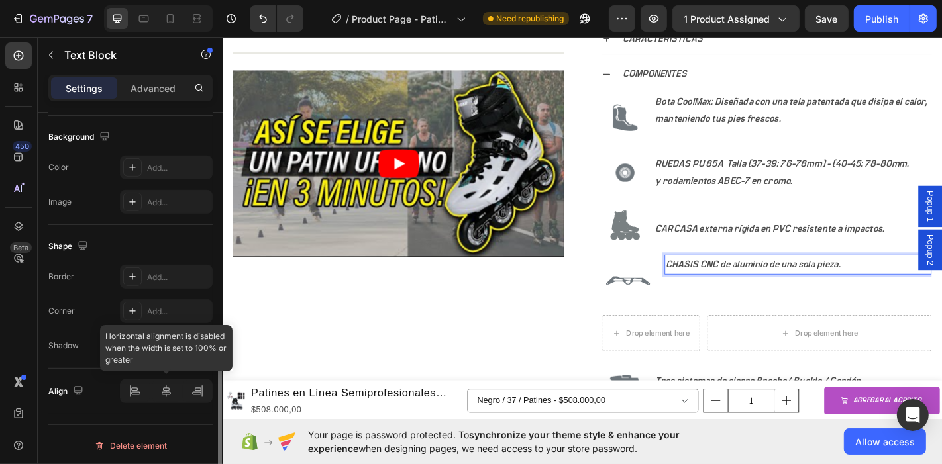
click at [164, 395] on div at bounding box center [166, 392] width 93 height 24
click at [131, 393] on div at bounding box center [166, 392] width 93 height 24
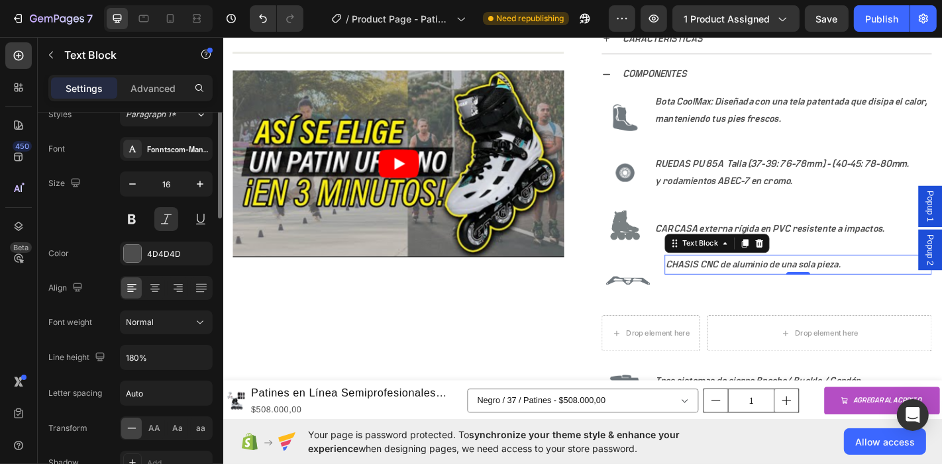
scroll to position [0, 0]
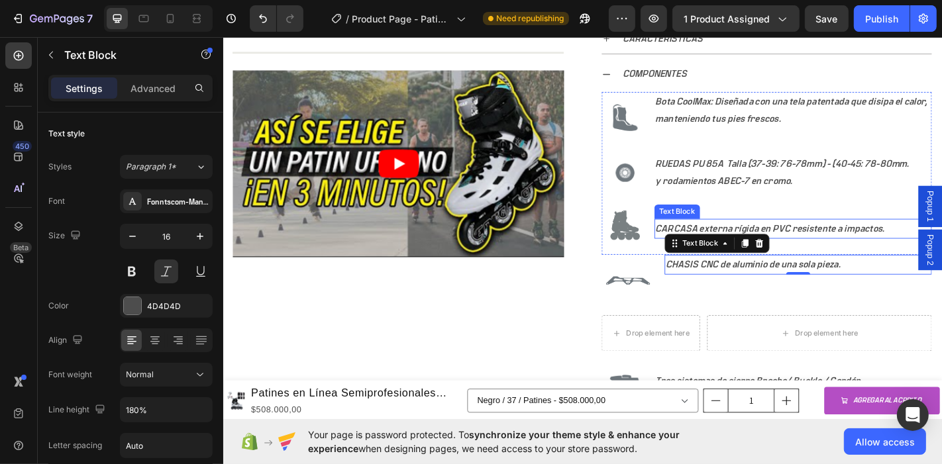
click at [765, 248] on p "CARCASA externa rígida en PVC resistente a impactos." at bounding box center [853, 248] width 304 height 19
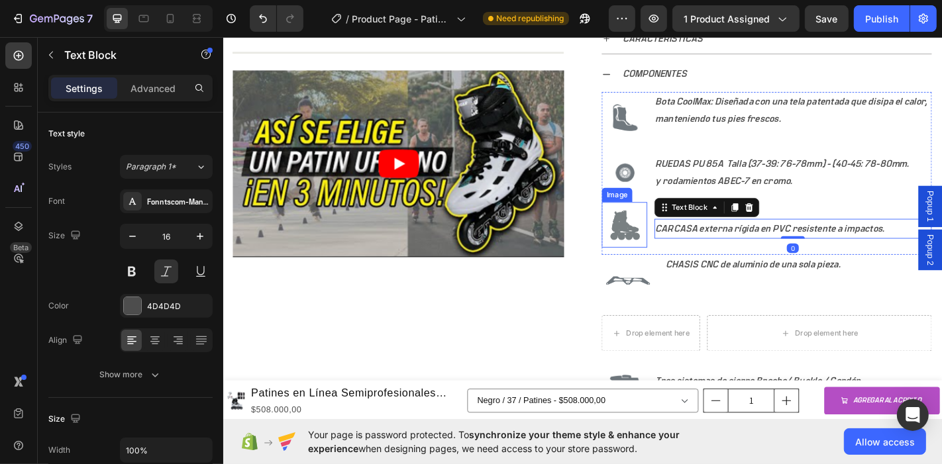
click at [664, 242] on img at bounding box center [666, 244] width 50 height 50
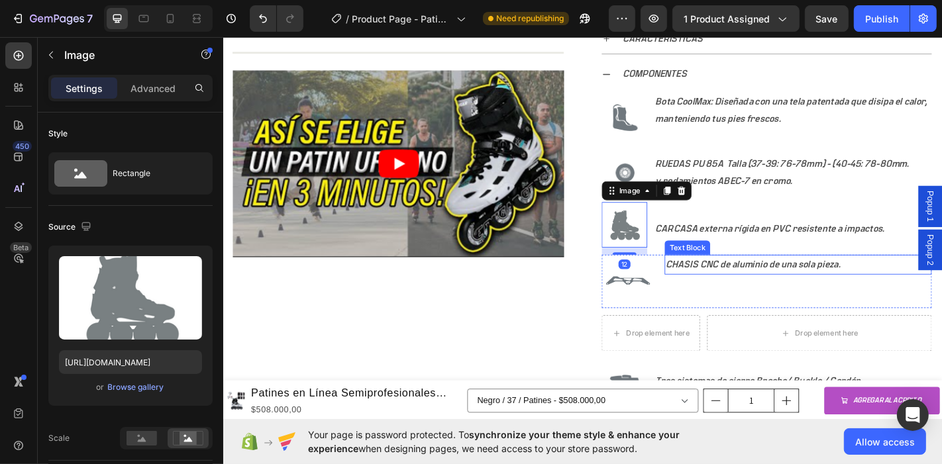
click at [717, 286] on p "CHASIS CNC de aluminio de una sola pieza." at bounding box center [858, 288] width 293 height 19
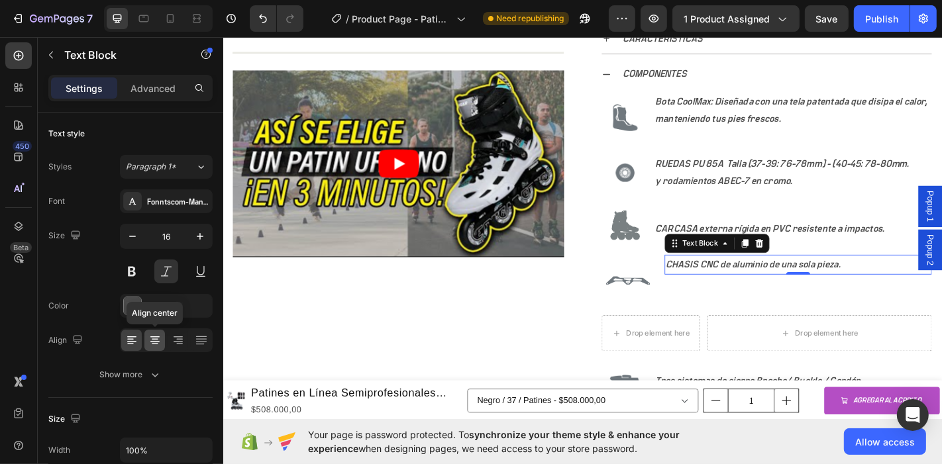
click at [159, 341] on icon at bounding box center [154, 340] width 13 height 13
click at [138, 343] on div at bounding box center [131, 340] width 21 height 21
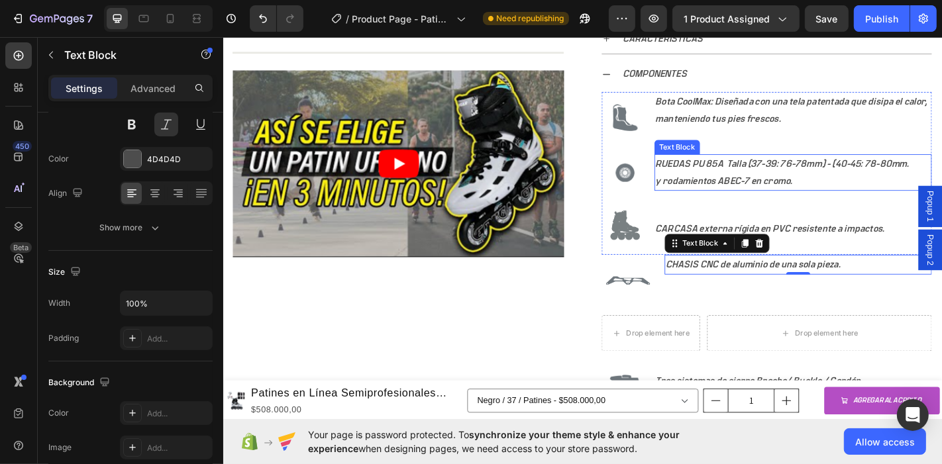
click at [787, 190] on p "y rodamientos ABEC-7 en cromo." at bounding box center [853, 196] width 304 height 19
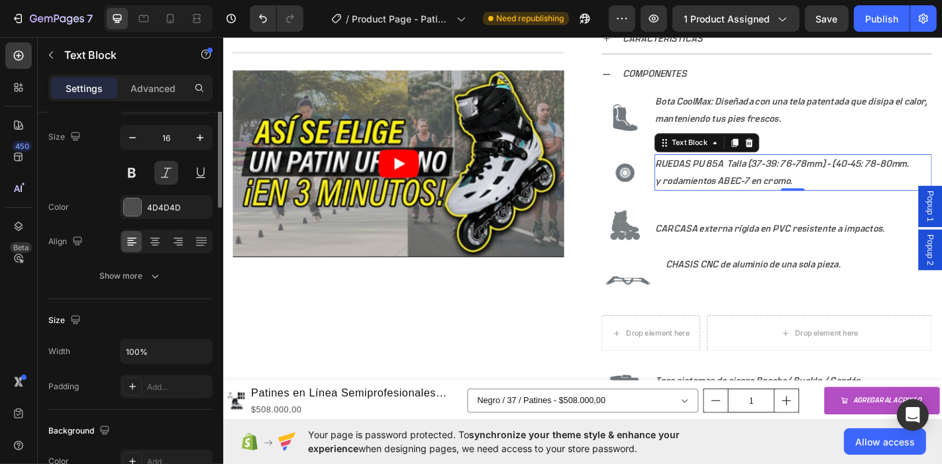
scroll to position [0, 0]
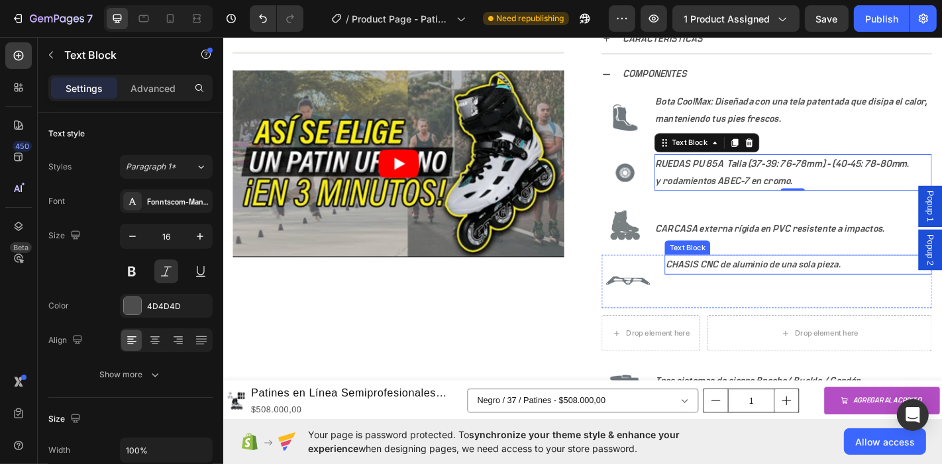
click at [759, 286] on p "CHASIS CNC de aluminio de una sola pieza." at bounding box center [858, 288] width 293 height 19
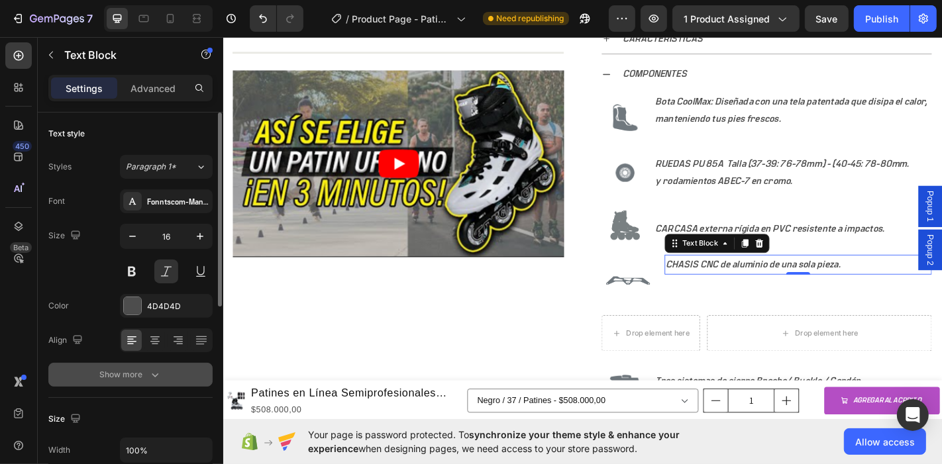
click at [127, 374] on div "Show more" at bounding box center [131, 374] width 62 height 13
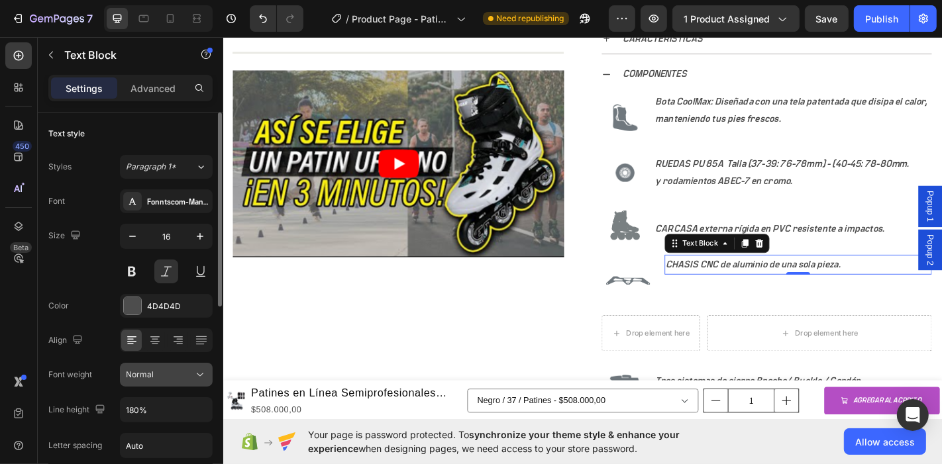
scroll to position [74, 0]
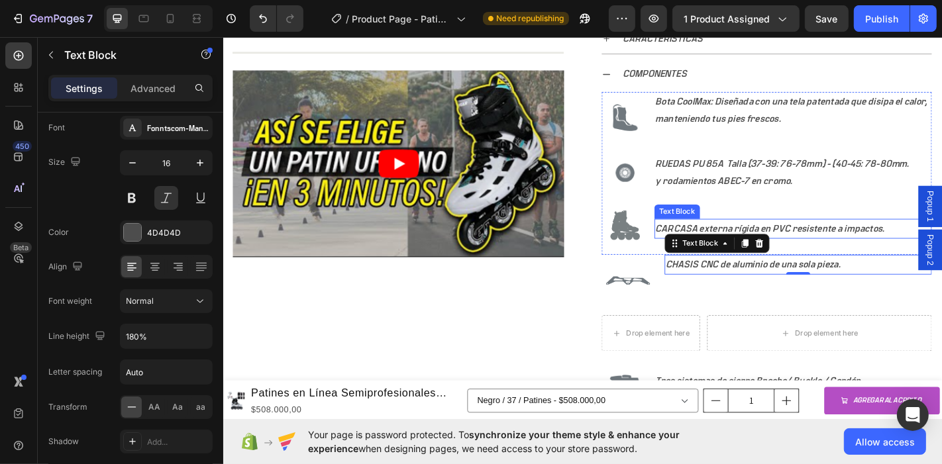
click at [847, 246] on p "CARCASA externa rígida en PVC resistente a impactos." at bounding box center [853, 248] width 304 height 19
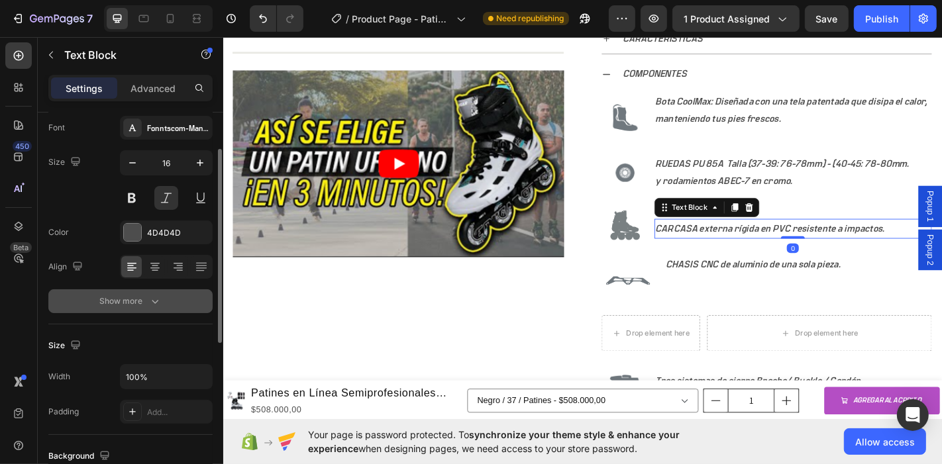
click at [132, 301] on div "Show more" at bounding box center [131, 301] width 62 height 13
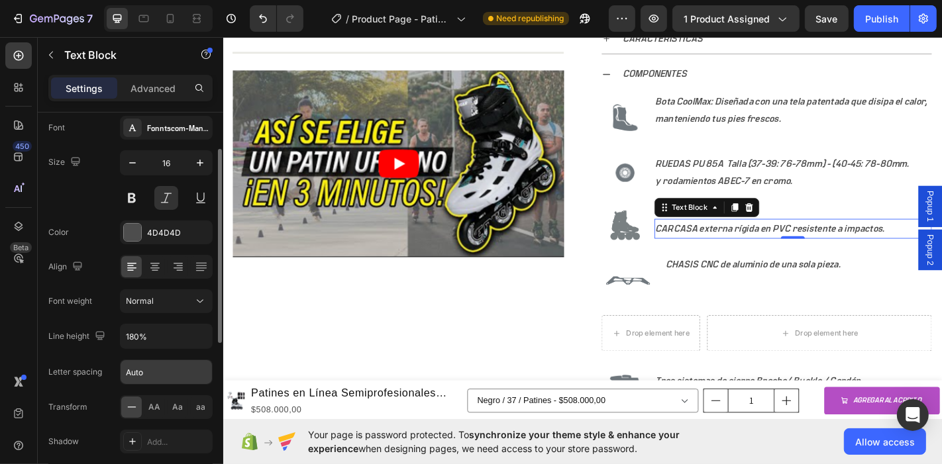
scroll to position [147, 0]
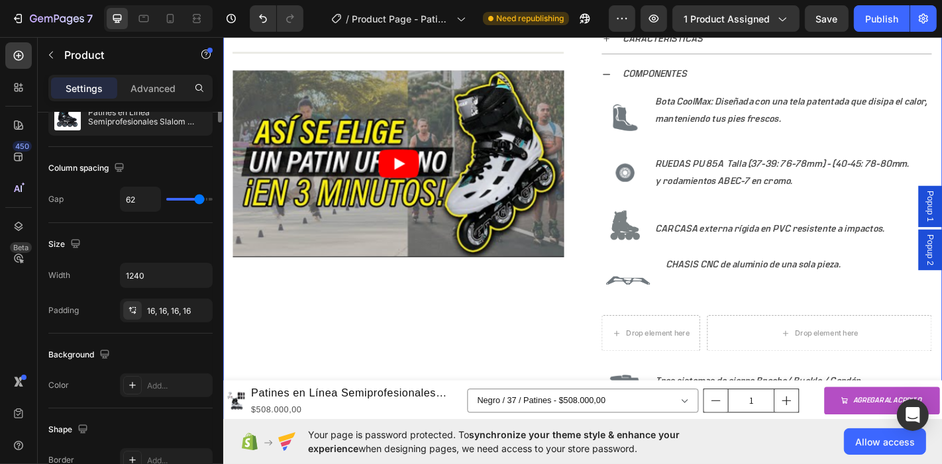
scroll to position [0, 0]
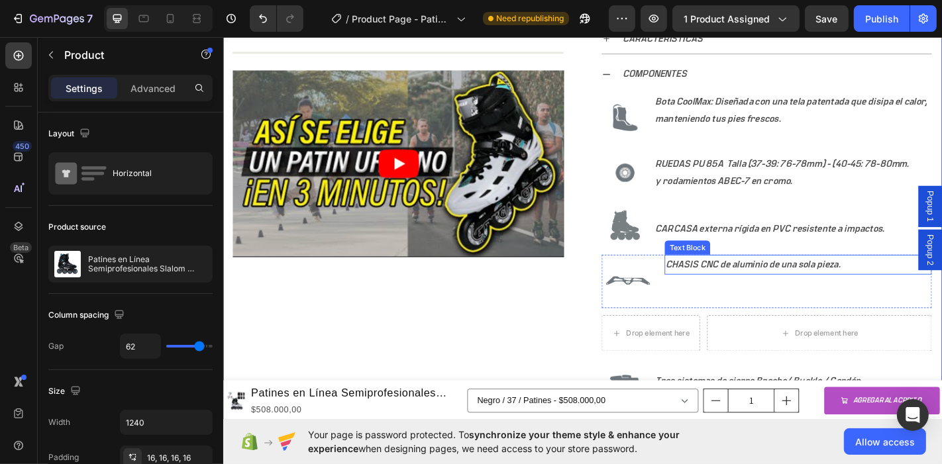
click at [802, 281] on p "CHASIS CNC de aluminio de una sola pieza." at bounding box center [858, 288] width 293 height 19
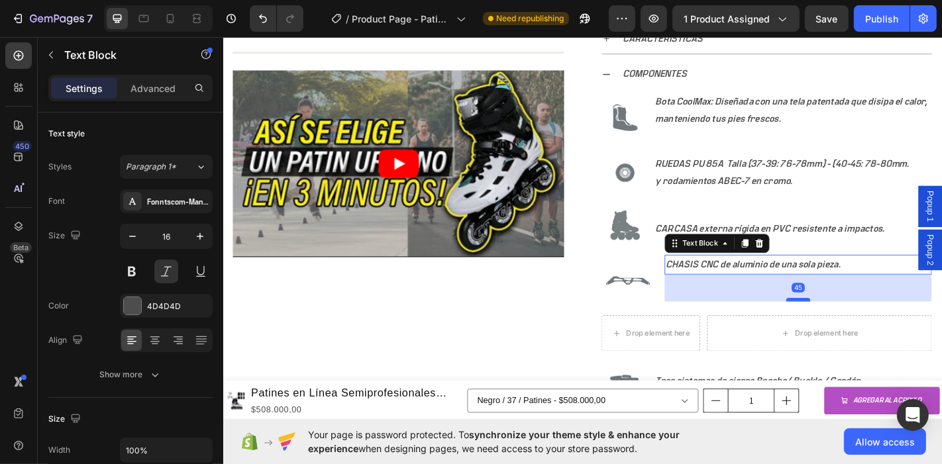
drag, startPoint x: 851, startPoint y: 294, endPoint x: 848, endPoint y: 323, distance: 29.9
click at [848, 325] on div at bounding box center [858, 327] width 27 height 4
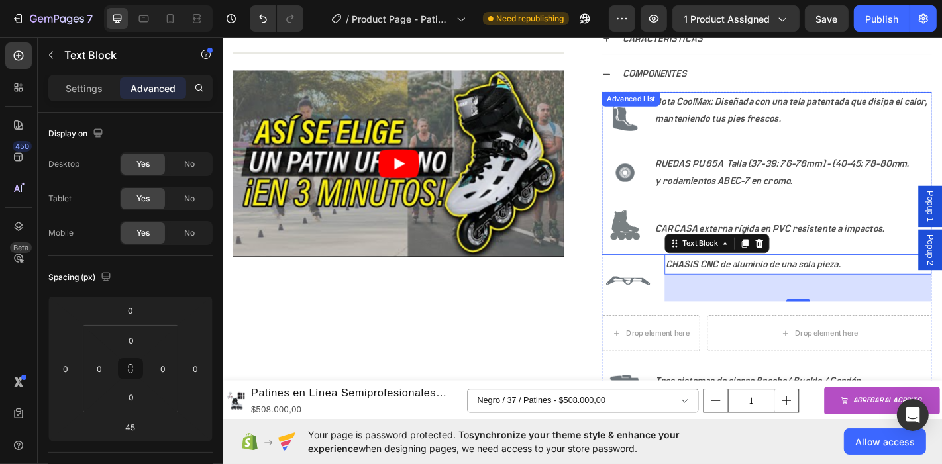
click at [884, 260] on li "Image CARCASA externa rígida en PVC resistente a impactos. Text Block" at bounding box center [823, 248] width 365 height 58
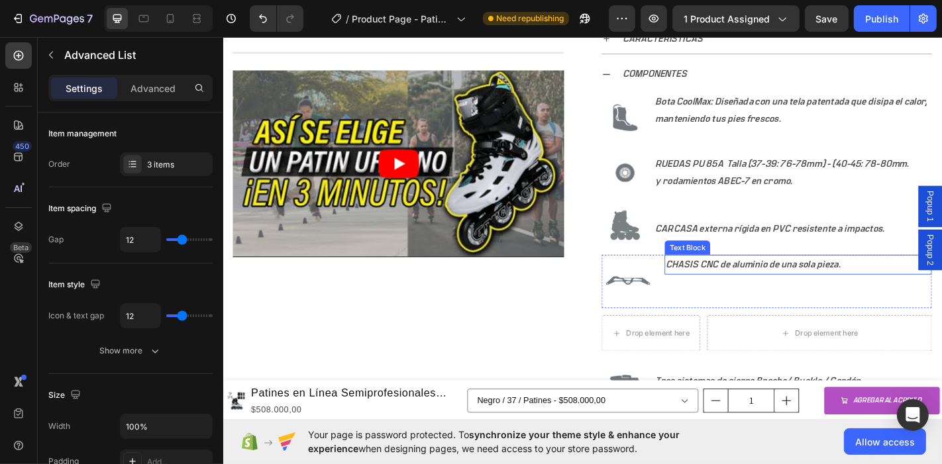
click at [867, 278] on div "CHASIS CNC de aluminio de una sola pieza." at bounding box center [859, 289] width 296 height 22
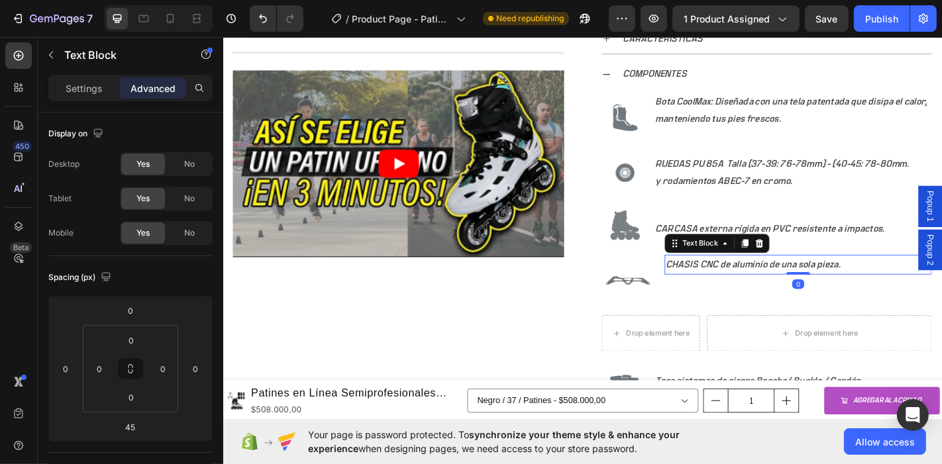
drag, startPoint x: 849, startPoint y: 325, endPoint x: 847, endPoint y: 290, distance: 35.8
click at [847, 290] on div "CHASIS CNC de aluminio de una sola pieza. Text Block 0" at bounding box center [859, 289] width 296 height 22
type input "0"
click at [855, 327] on div "CHASIS CNC de aluminio de una sola pieza. Text Block 0" at bounding box center [859, 307] width 296 height 59
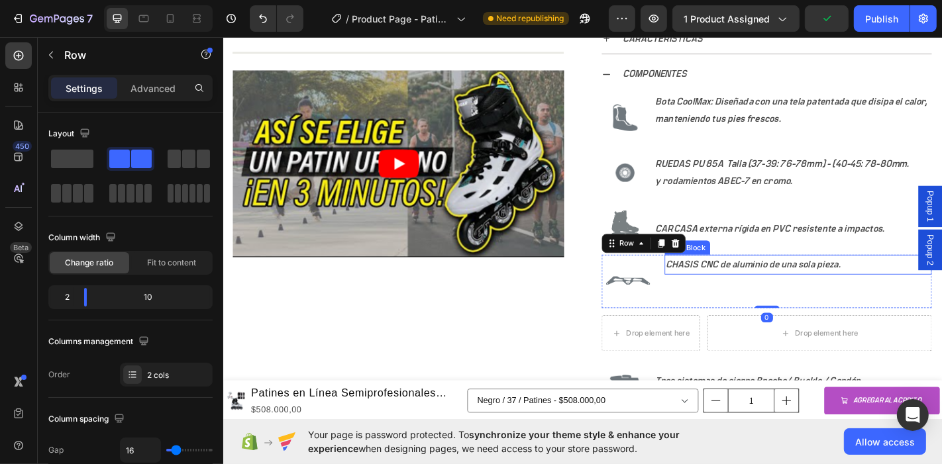
click at [801, 286] on p "CHASIS CNC de aluminio de una sola pieza." at bounding box center [858, 288] width 293 height 19
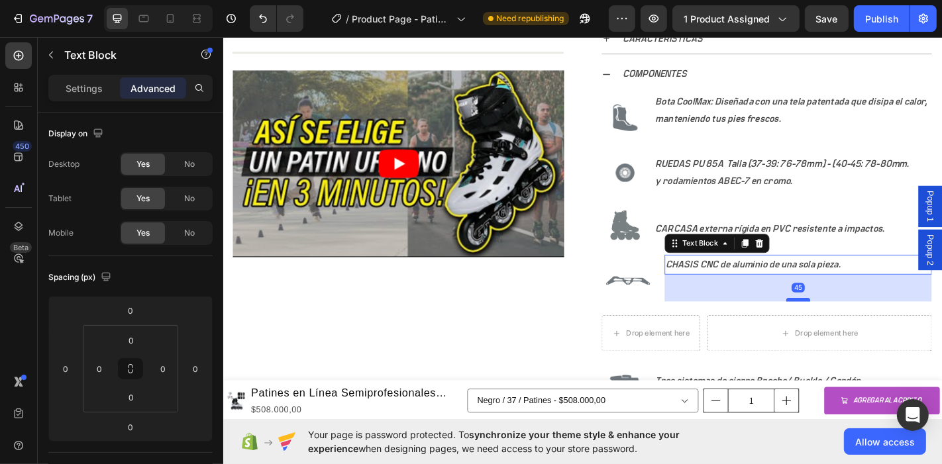
drag, startPoint x: 842, startPoint y: 294, endPoint x: 840, endPoint y: 324, distance: 29.9
click at [845, 325] on div at bounding box center [858, 327] width 27 height 4
type input "45"
click at [104, 95] on div "Settings" at bounding box center [84, 88] width 66 height 21
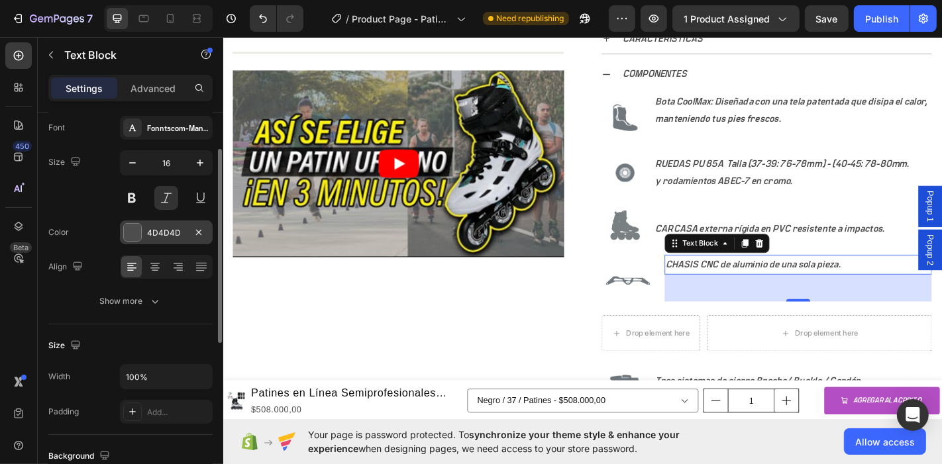
scroll to position [147, 0]
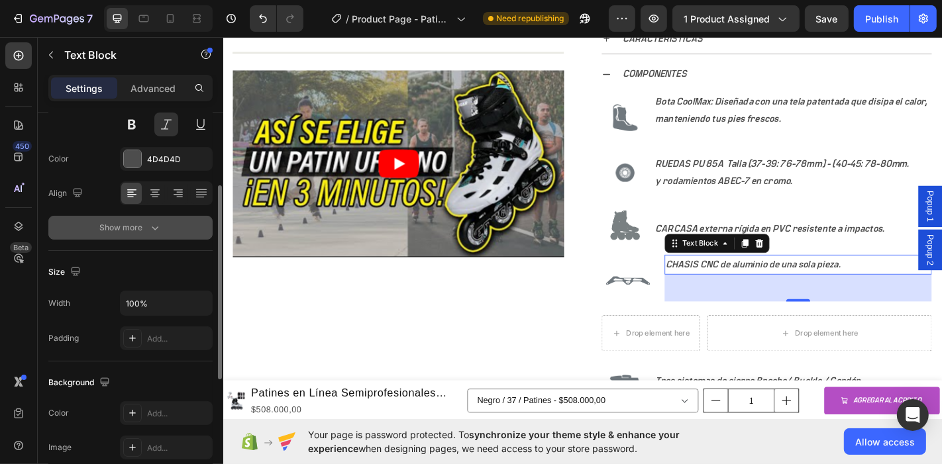
click at [166, 225] on button "Show more" at bounding box center [130, 228] width 164 height 24
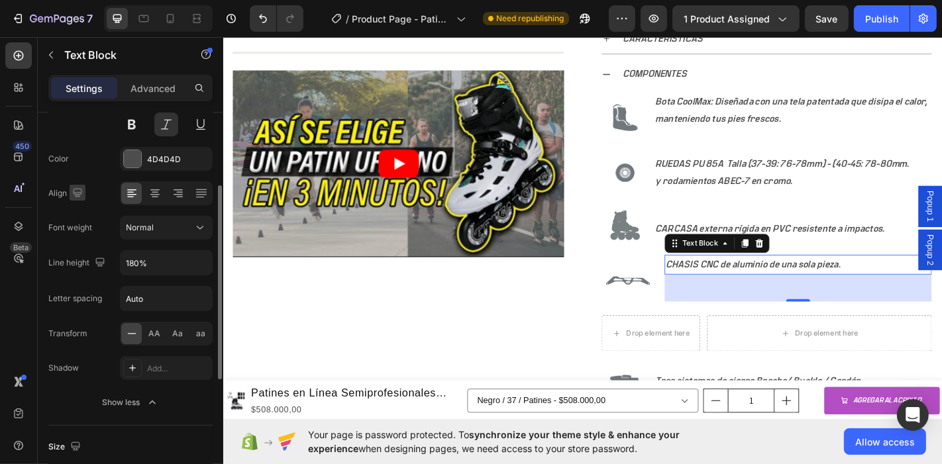
click at [80, 195] on icon "button" at bounding box center [77, 192] width 13 height 13
click at [81, 264] on icon "button" at bounding box center [80, 261] width 7 height 9
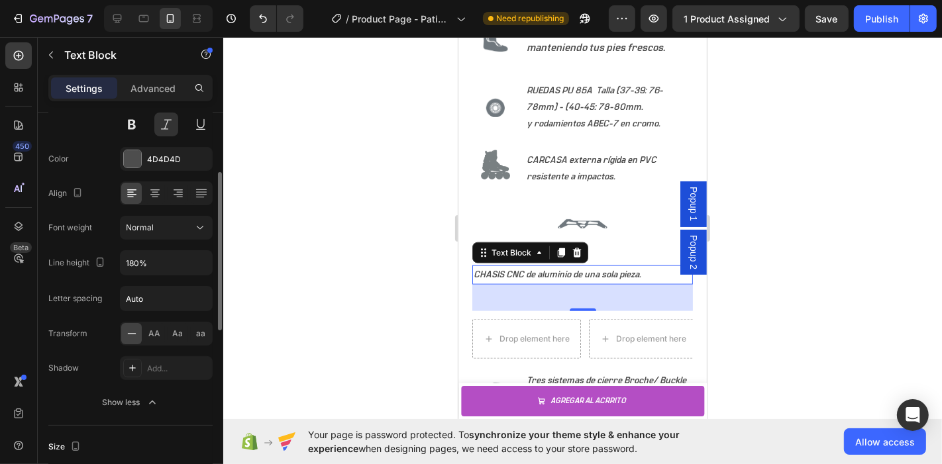
scroll to position [1580, 0]
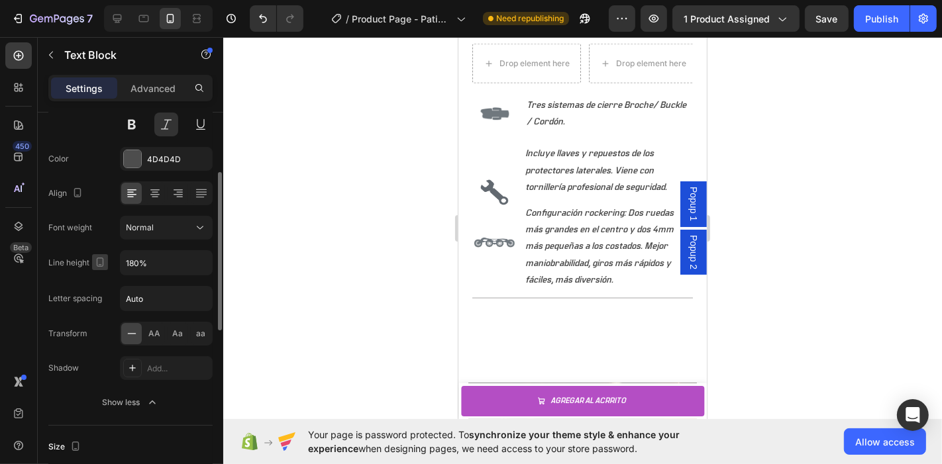
click at [103, 260] on icon "button" at bounding box center [100, 262] width 7 height 9
click at [101, 281] on icon "button" at bounding box center [102, 283] width 13 height 13
type input "16"
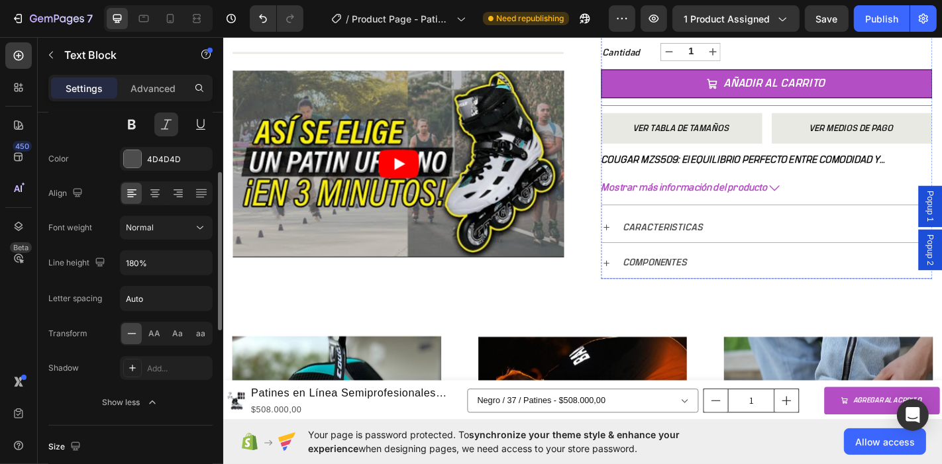
scroll to position [663, 0]
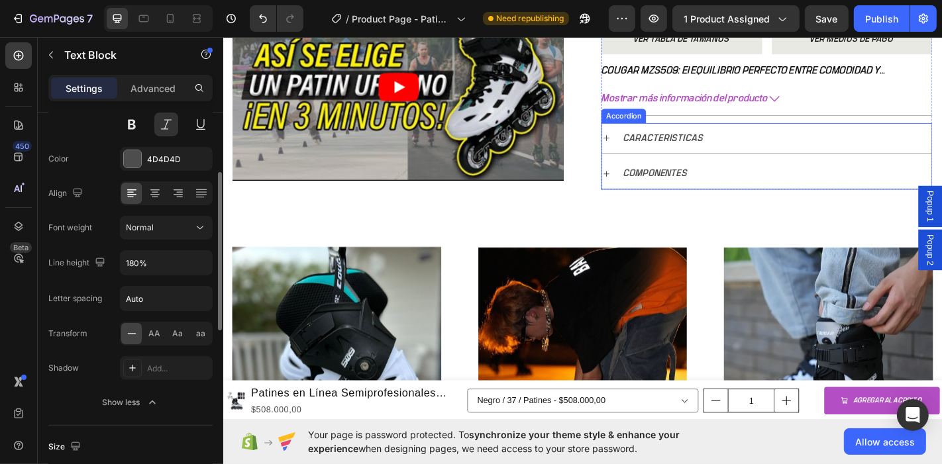
drag, startPoint x: 643, startPoint y: 147, endPoint x: 759, endPoint y: 202, distance: 128.3
click at [643, 147] on icon at bounding box center [646, 148] width 7 height 7
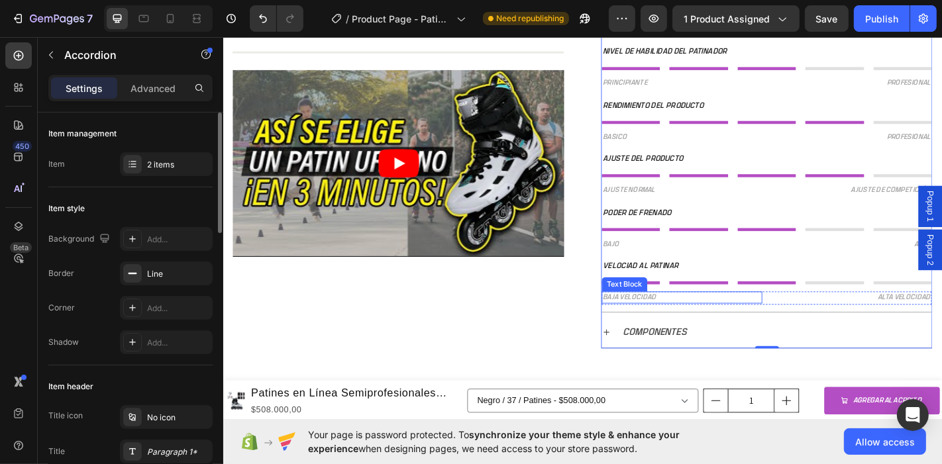
scroll to position [883, 0]
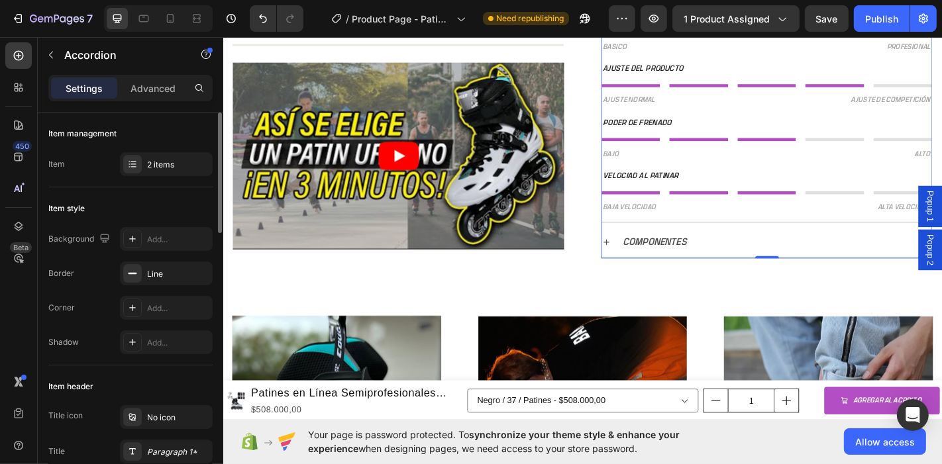
click at [641, 261] on icon at bounding box center [646, 263] width 11 height 11
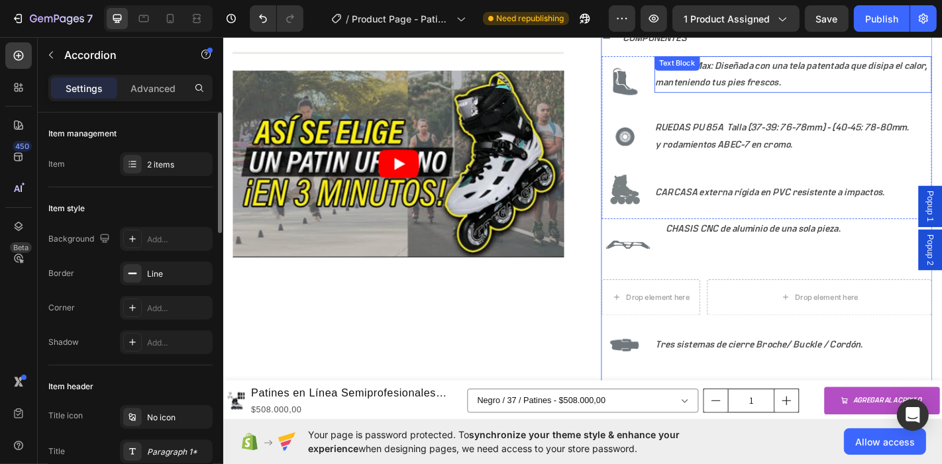
scroll to position [1177, 0]
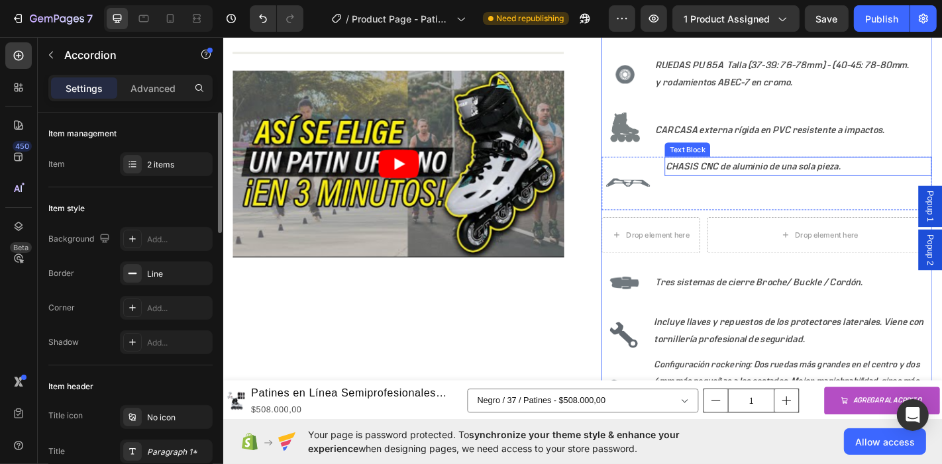
click at [746, 174] on p "CHASIS CNC de aluminio de una sola pieza." at bounding box center [858, 180] width 293 height 19
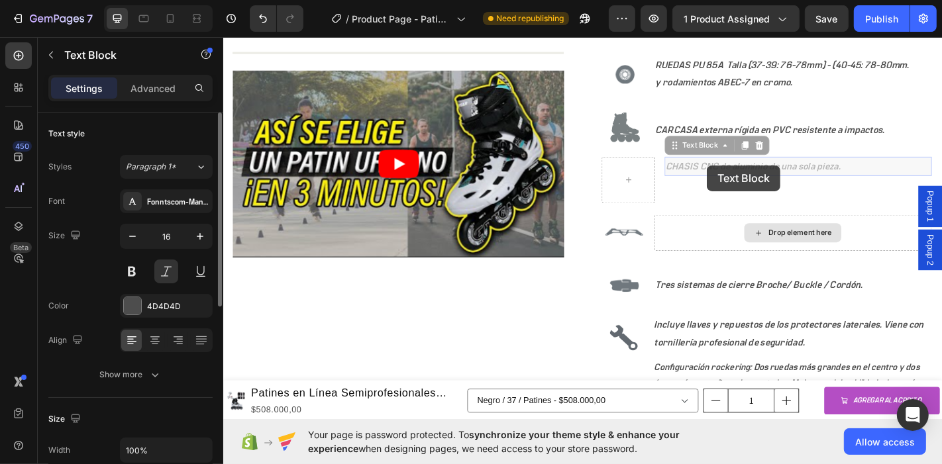
drag, startPoint x: 757, startPoint y: 179, endPoint x: 772, endPoint y: 254, distance: 76.3
click at [772, 254] on div "Image Bota CoolMax: Diseñada con una tela patentada que disipa el calor, manten…" at bounding box center [823, 219] width 365 height 460
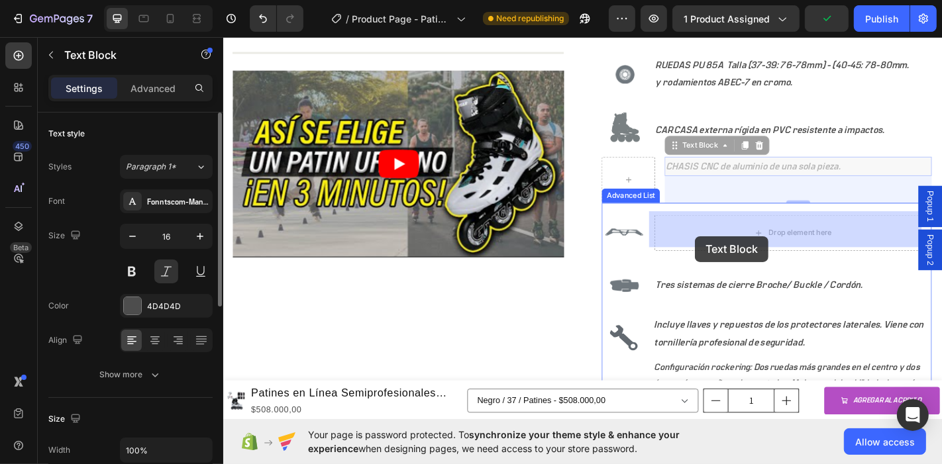
drag, startPoint x: 719, startPoint y: 154, endPoint x: 744, endPoint y: 257, distance: 106.4
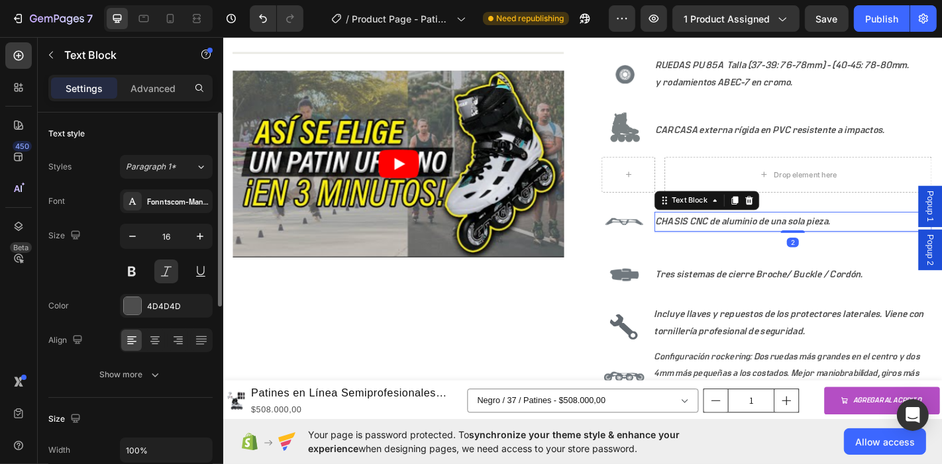
drag, startPoint x: 846, startPoint y: 260, endPoint x: 840, endPoint y: 231, distance: 29.1
click at [840, 231] on div "CHASIS CNC de aluminio de una sola pieza. Text Block 2" at bounding box center [853, 242] width 307 height 22
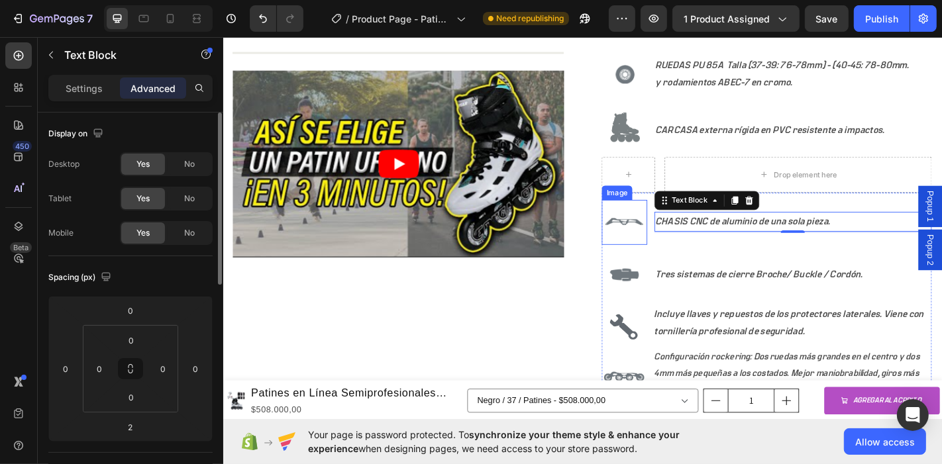
click at [658, 258] on img at bounding box center [666, 242] width 50 height 50
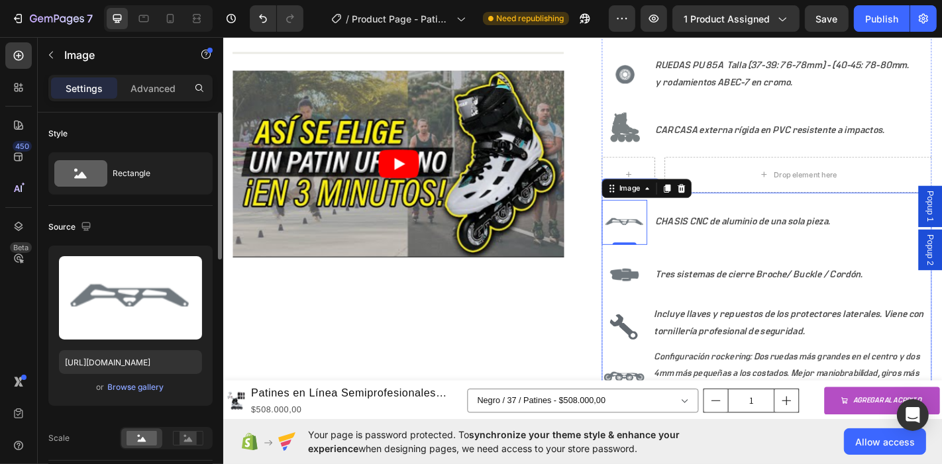
click at [757, 266] on ul "Image 0 CHASIS CNC de aluminio de una sola pieza. Text Block Image Tres sistema…" at bounding box center [823, 327] width 365 height 220
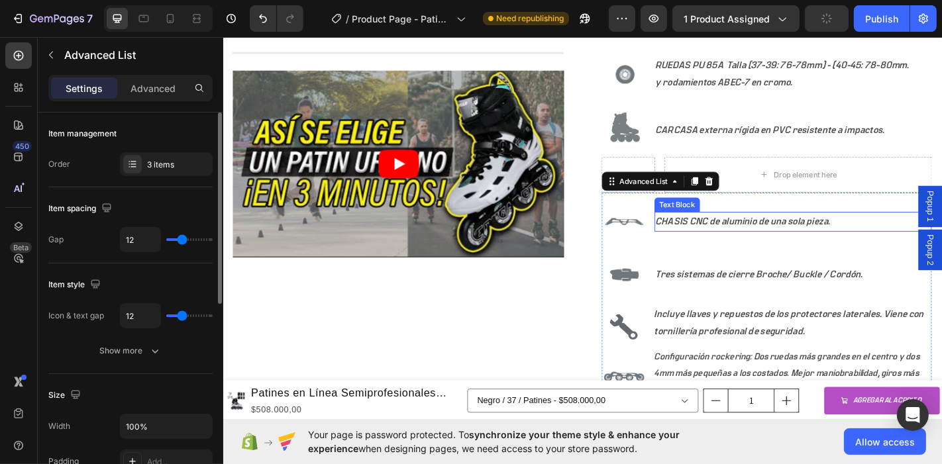
click at [782, 235] on p "CHASIS CNC de aluminio de una sola pieza." at bounding box center [853, 241] width 304 height 19
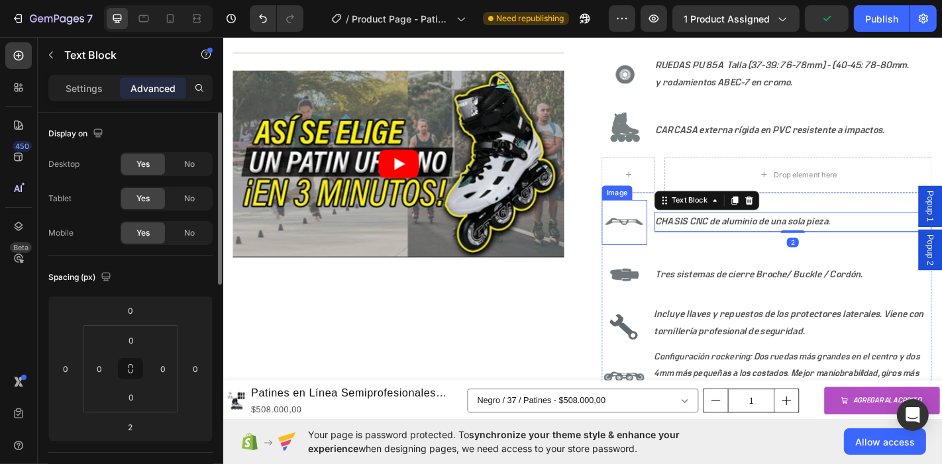
click at [649, 237] on img at bounding box center [666, 242] width 50 height 50
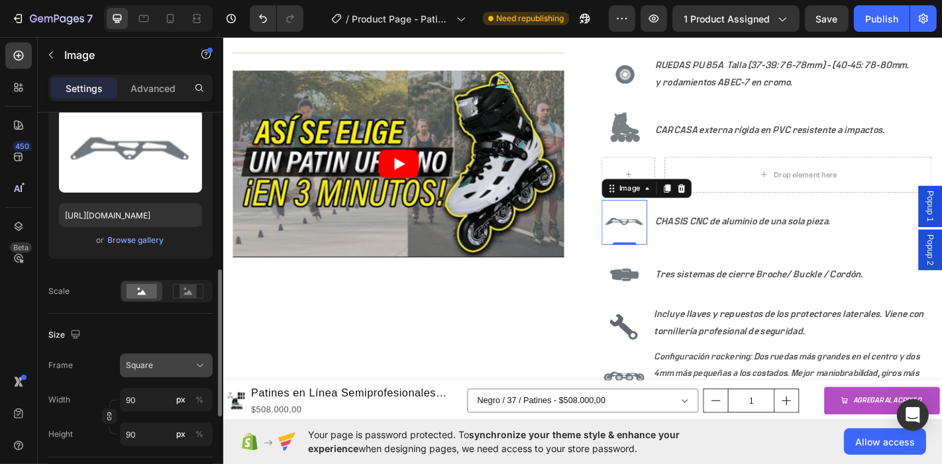
scroll to position [221, 0]
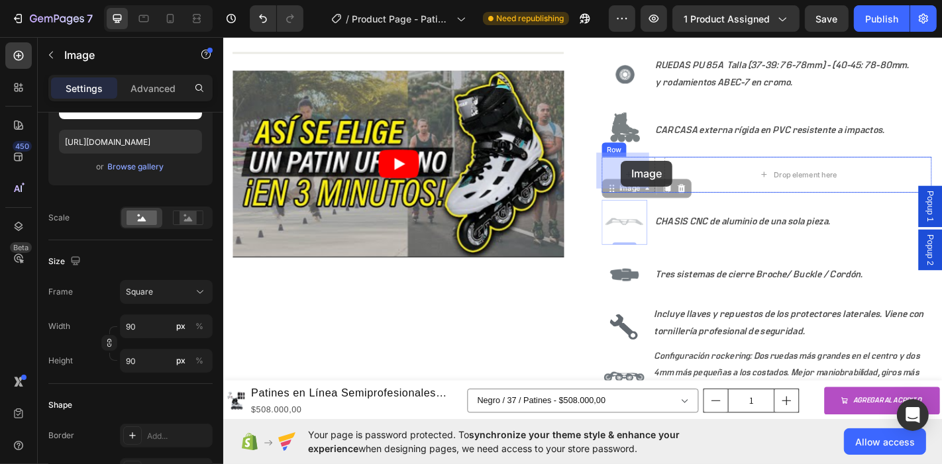
drag, startPoint x: 672, startPoint y: 239, endPoint x: 663, endPoint y: 174, distance: 65.6
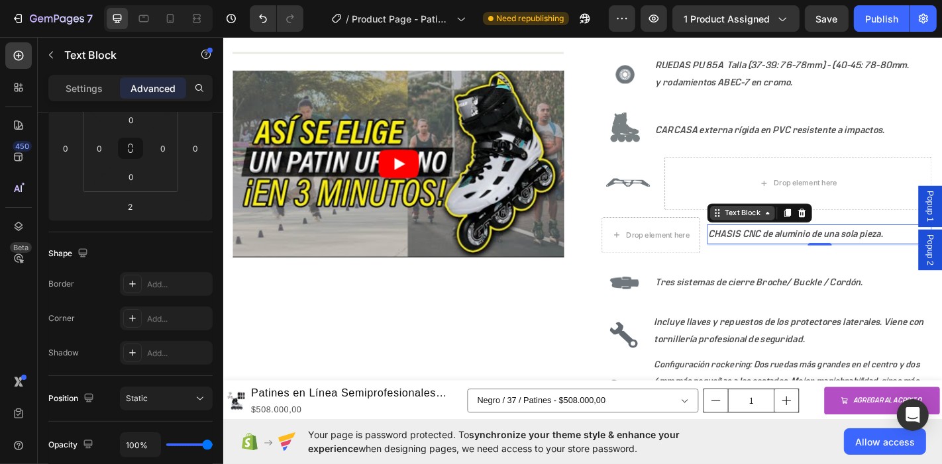
scroll to position [0, 0]
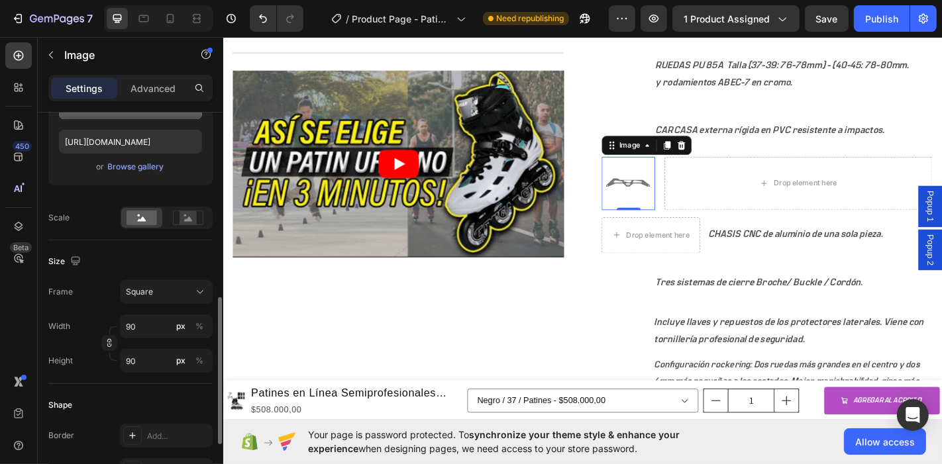
scroll to position [294, 0]
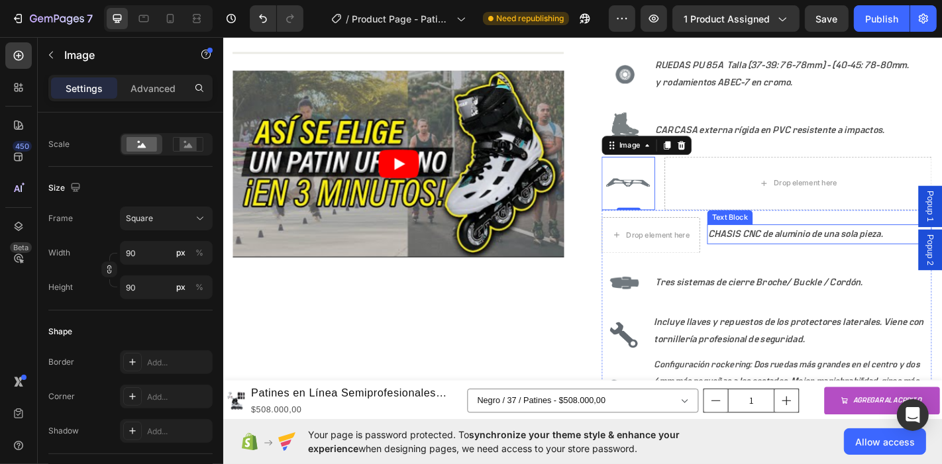
click at [803, 246] on p "CHASIS CNC de aluminio de una sola pieza." at bounding box center [882, 255] width 246 height 19
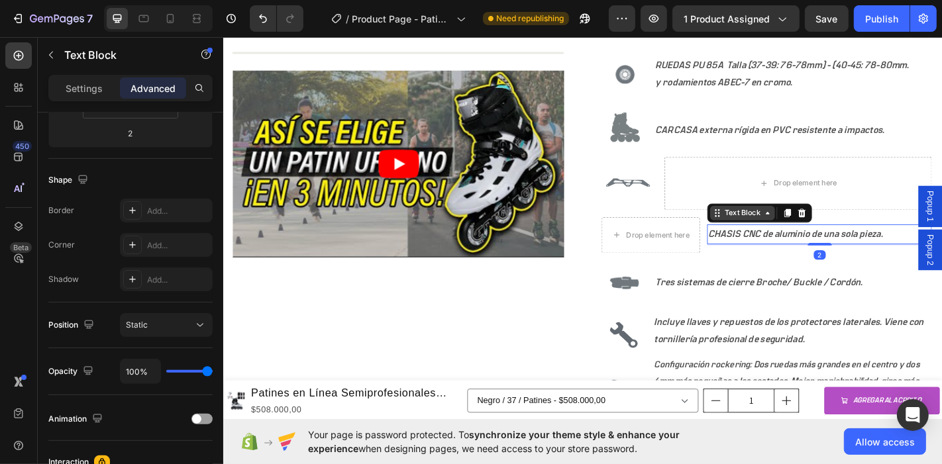
scroll to position [0, 0]
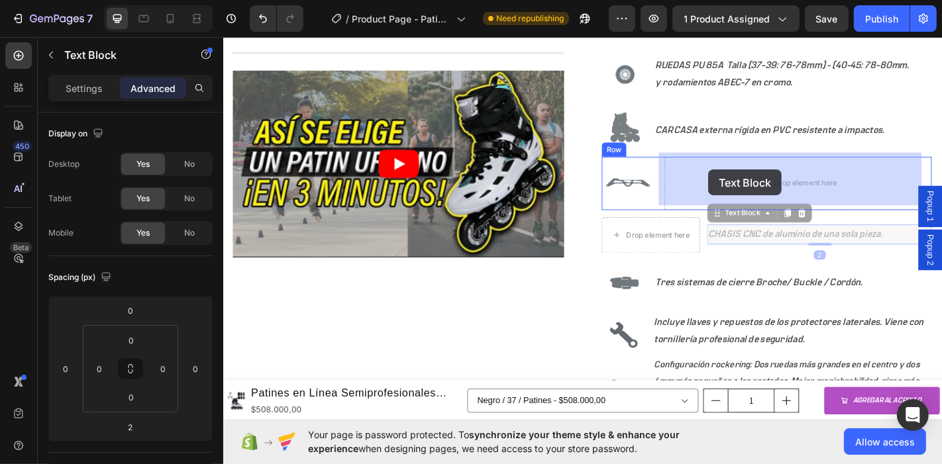
drag, startPoint x: 764, startPoint y: 228, endPoint x: 761, endPoint y: 197, distance: 31.3
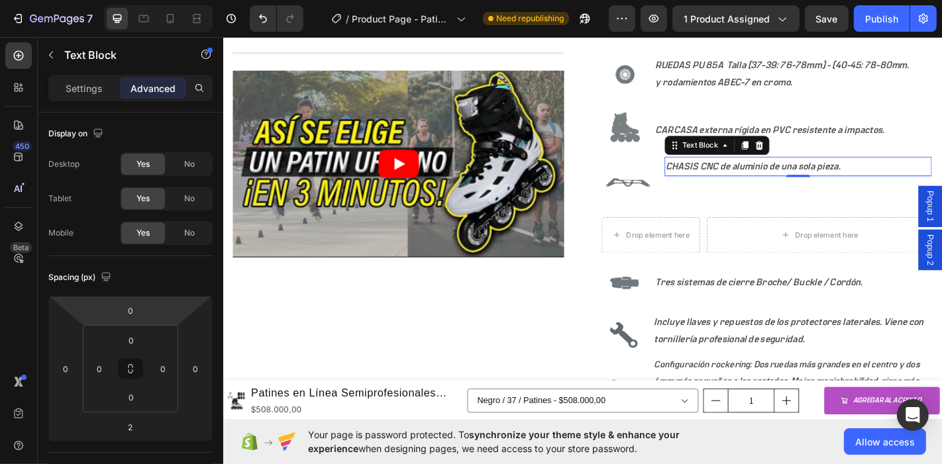
click at [787, 181] on p "CHASIS CNC de aluminio de una sola pieza." at bounding box center [858, 180] width 293 height 19
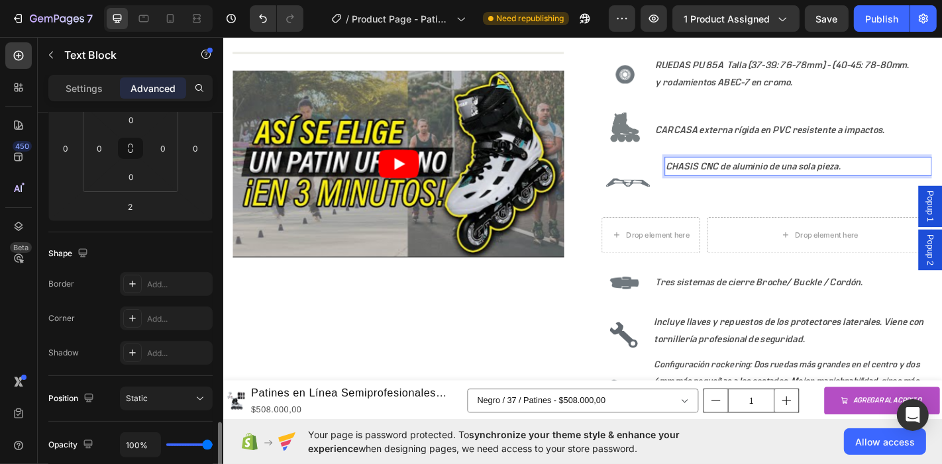
scroll to position [368, 0]
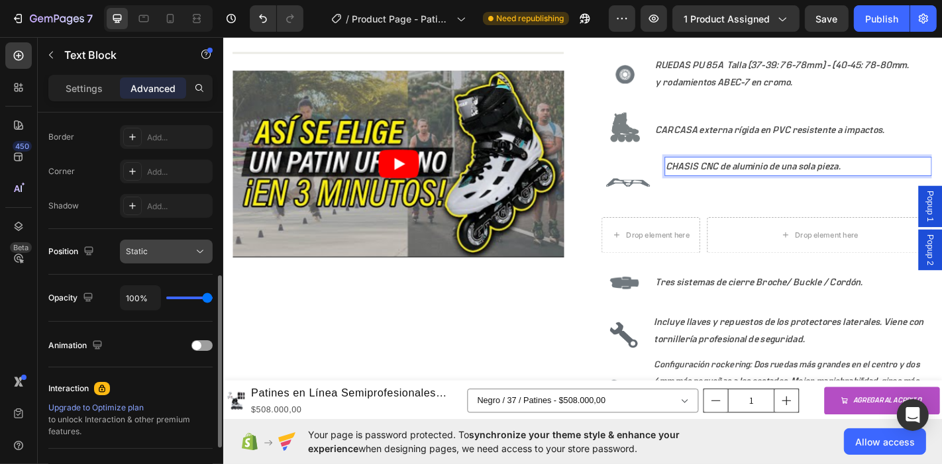
click at [190, 252] on div "Static" at bounding box center [160, 252] width 68 height 12
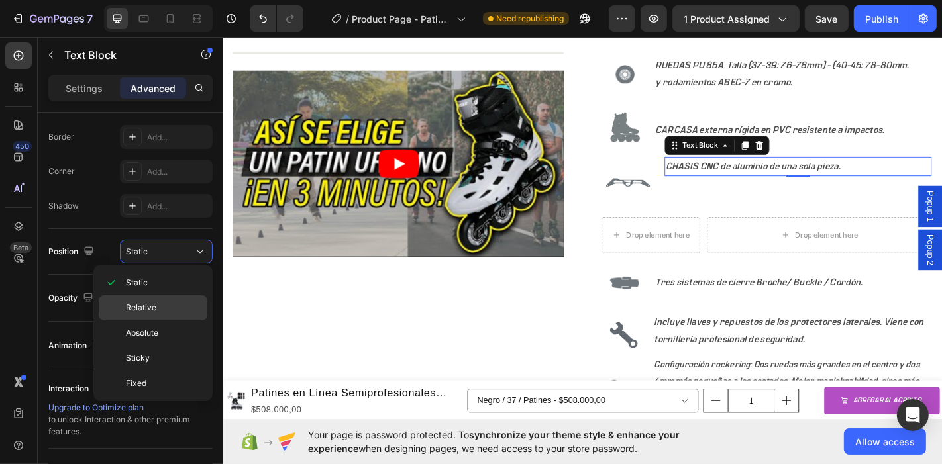
click at [164, 303] on p "Relative" at bounding box center [164, 308] width 76 height 12
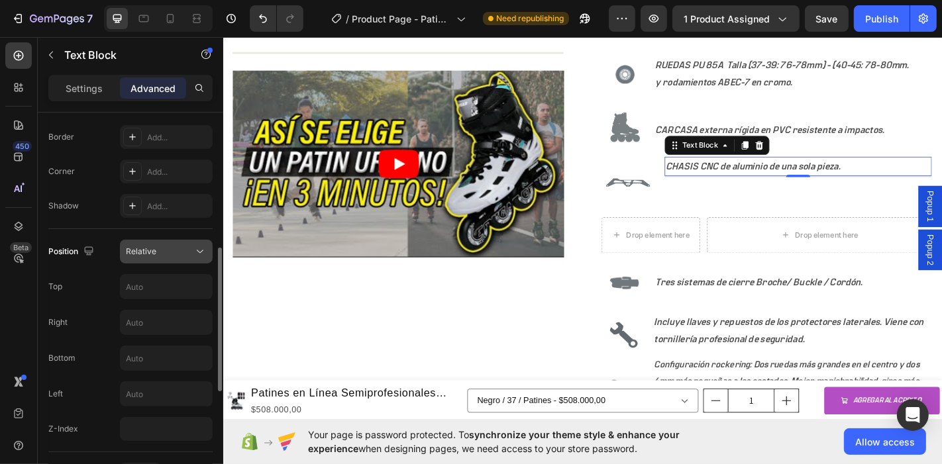
click at [193, 252] on div "Relative" at bounding box center [160, 252] width 68 height 12
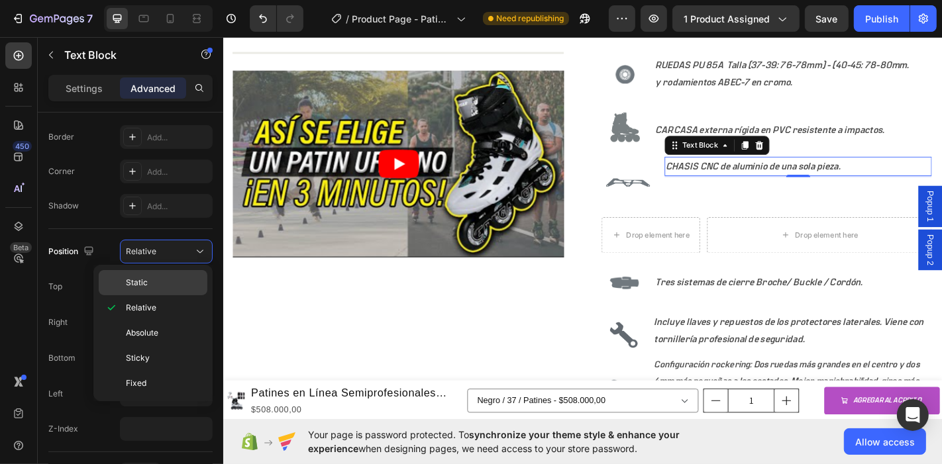
click at [164, 274] on div "Static" at bounding box center [153, 282] width 109 height 25
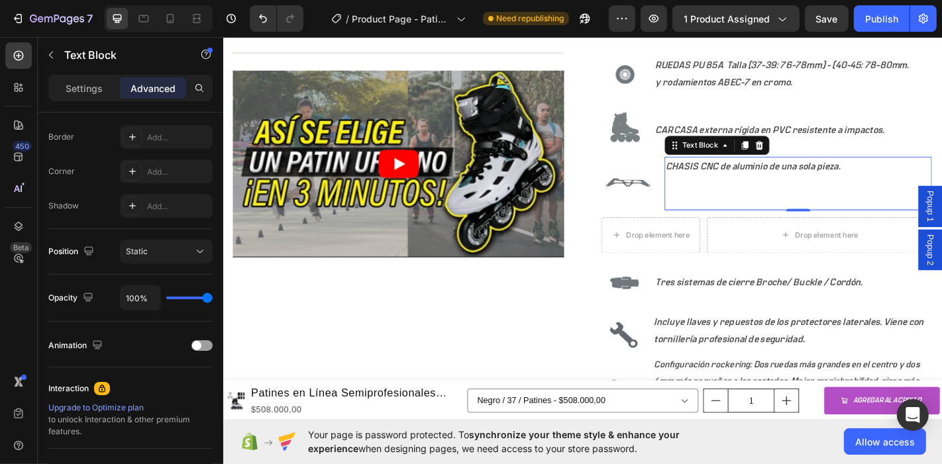
scroll to position [1104, 0]
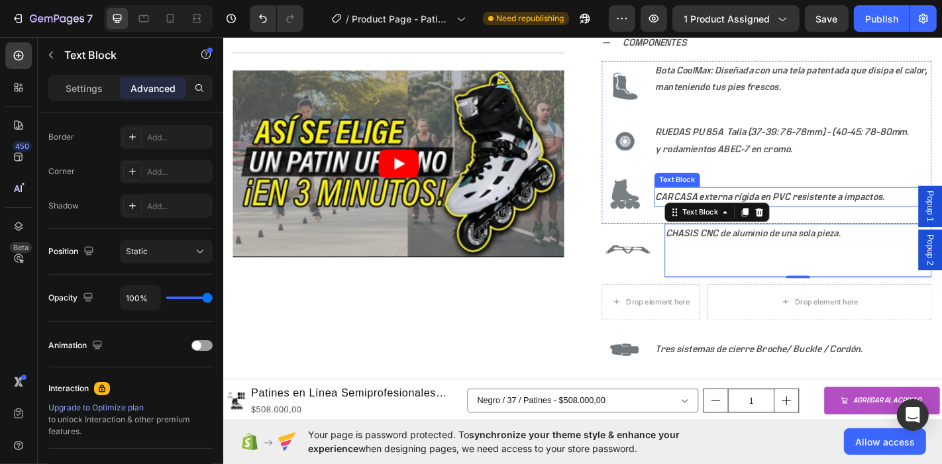
click at [878, 211] on p "CARCASA externa rígida en PVC resistente a impactos." at bounding box center [853, 213] width 304 height 19
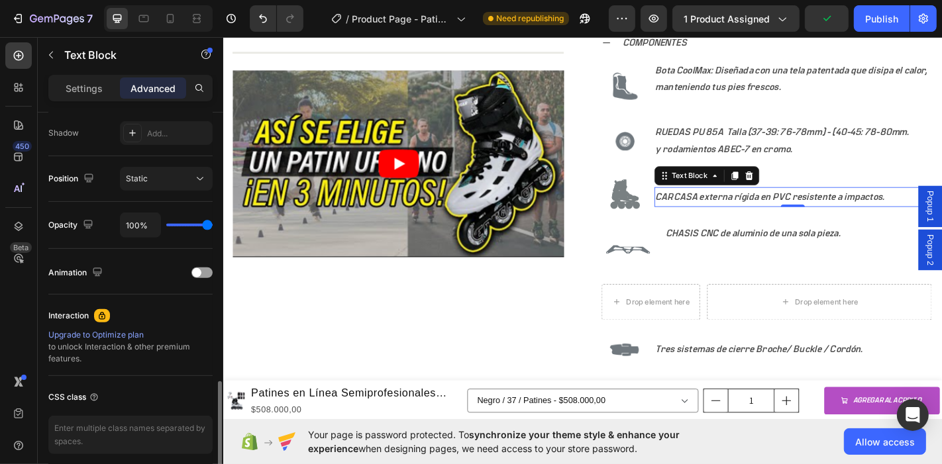
scroll to position [492, 0]
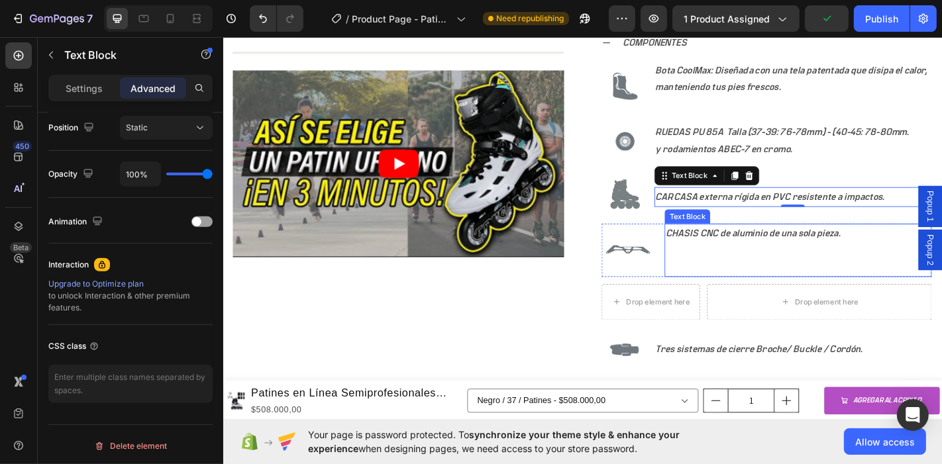
click at [805, 246] on p "CHASIS CNC de aluminio de una sola pieza." at bounding box center [858, 254] width 293 height 19
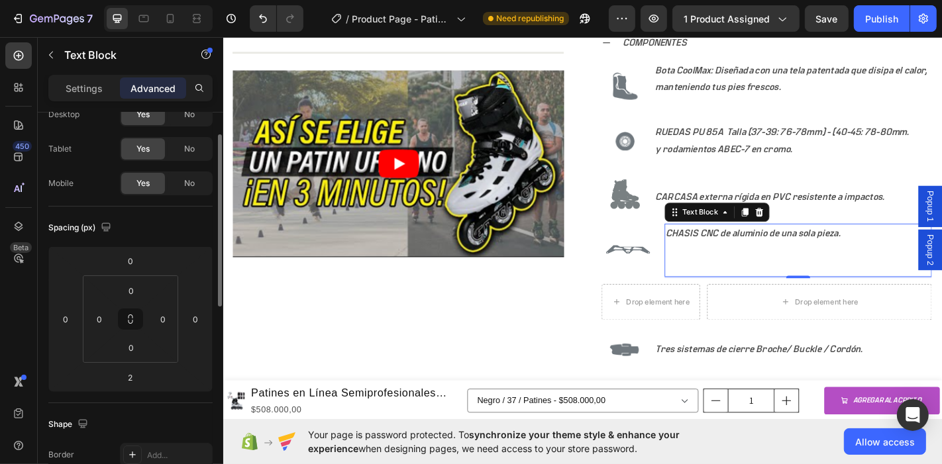
scroll to position [0, 0]
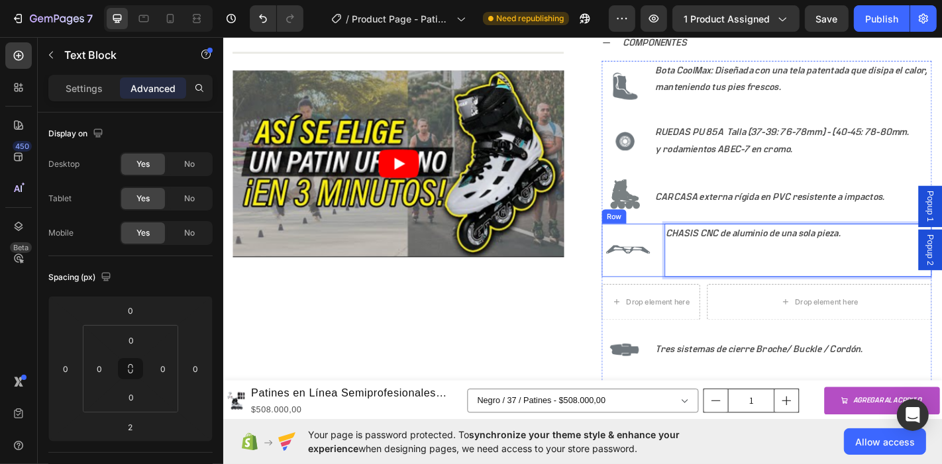
click at [828, 283] on div "CHASIS CNC de aluminio de una sola pieza. Text Block 2" at bounding box center [859, 272] width 296 height 59
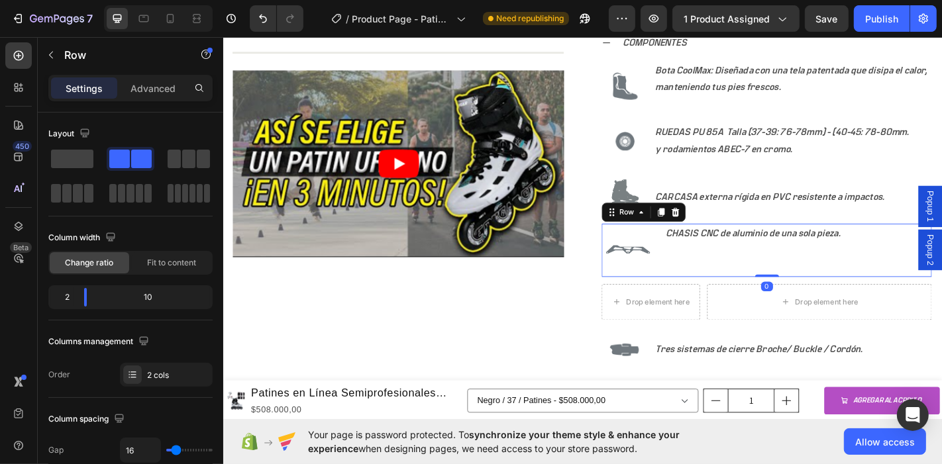
drag, startPoint x: 816, startPoint y: 294, endPoint x: 810, endPoint y: 268, distance: 25.9
click at [810, 268] on div "Image CHASIS CNC de aluminio de una sola pieza. Text Block Row 0" at bounding box center [823, 272] width 365 height 59
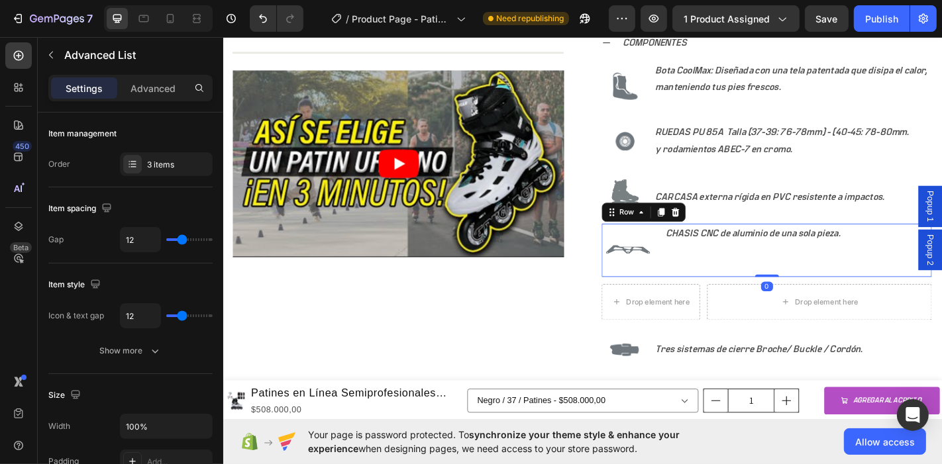
drag, startPoint x: 817, startPoint y: 296, endPoint x: 839, endPoint y: 288, distance: 23.3
click at [812, 266] on div "Image Bota CoolMax: Diseñada con una tela patentada que disipa el calor, manten…" at bounding box center [823, 291] width 365 height 457
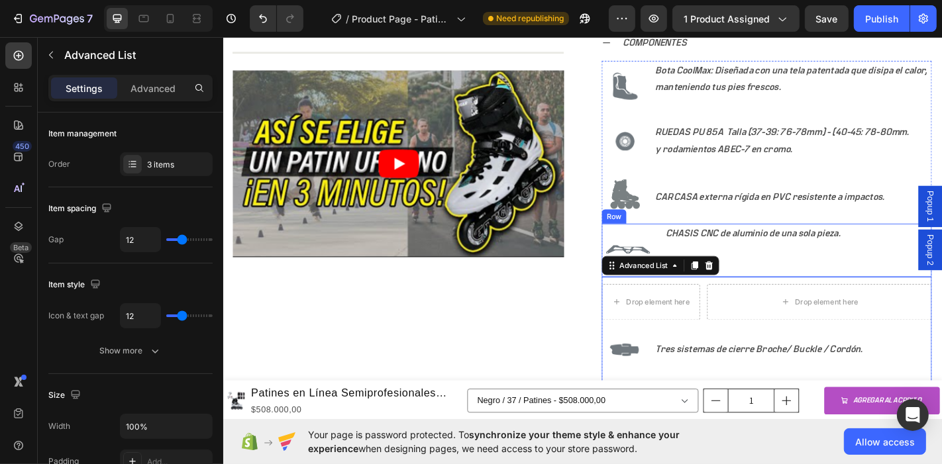
click at [799, 266] on div "CHASIS CNC de aluminio de una sola pieza. Text Block" at bounding box center [859, 272] width 296 height 59
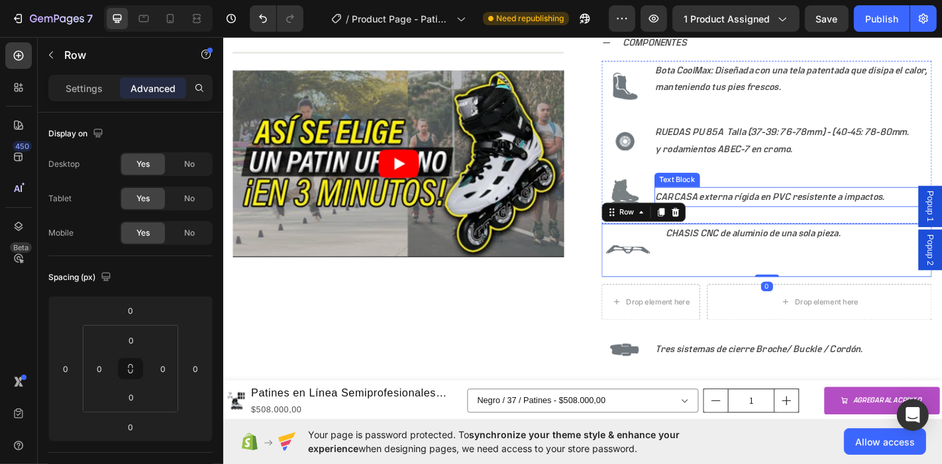
click at [787, 207] on p "CARCASA externa rígida en PVC resistente a impactos." at bounding box center [853, 213] width 304 height 19
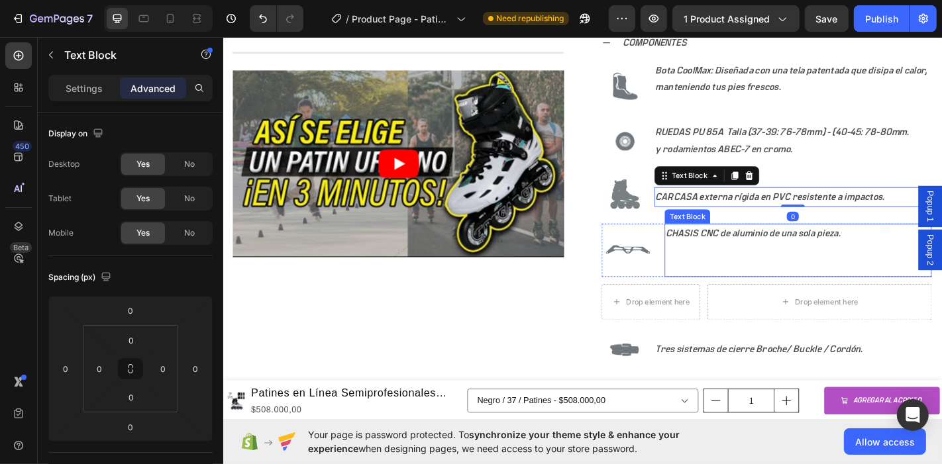
click at [739, 254] on p "CHASIS CNC de aluminio de una sola pieza." at bounding box center [858, 254] width 293 height 19
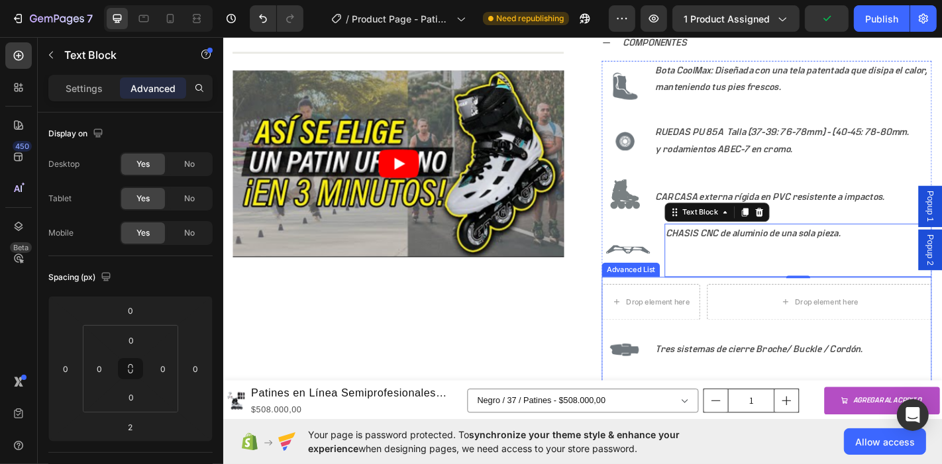
click at [673, 302] on div "Drop element here Drop element here Image Tres sistemas de cierre Broche/ Buckl…" at bounding box center [823, 410] width 365 height 217
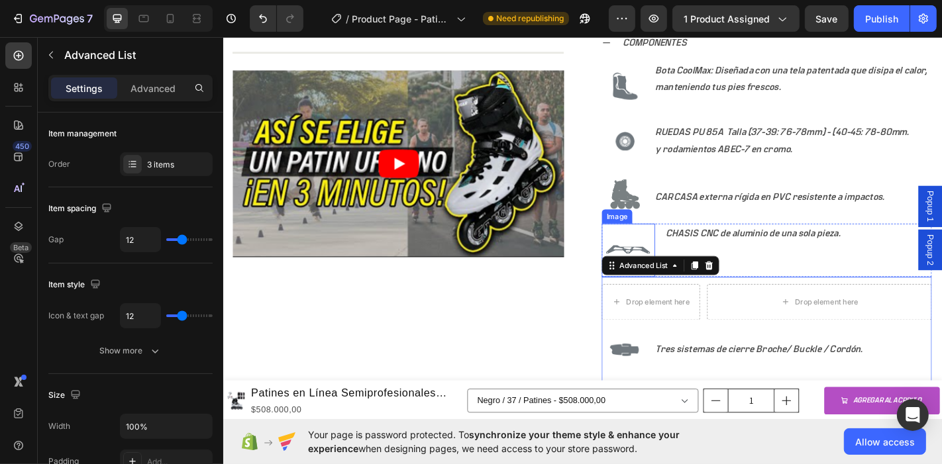
click at [641, 248] on img at bounding box center [670, 272] width 59 height 59
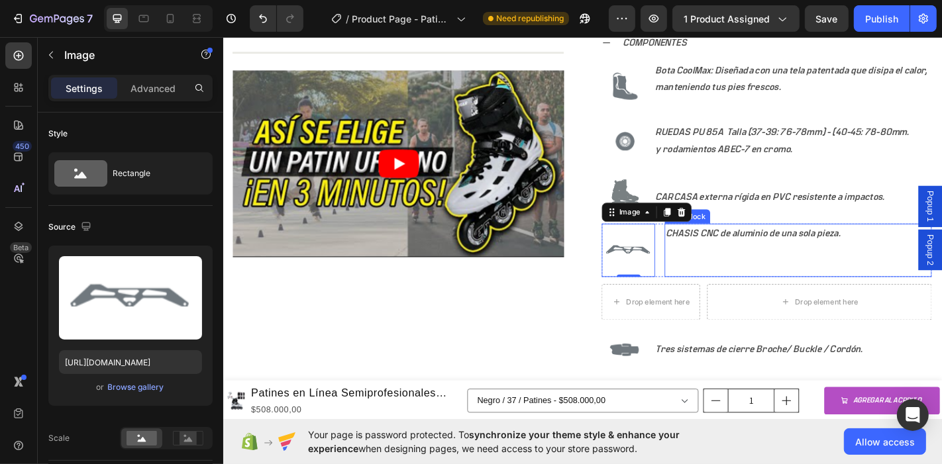
click at [775, 260] on div "CHASIS CNC de aluminio de una sola pieza. Text Block" at bounding box center [859, 272] width 296 height 59
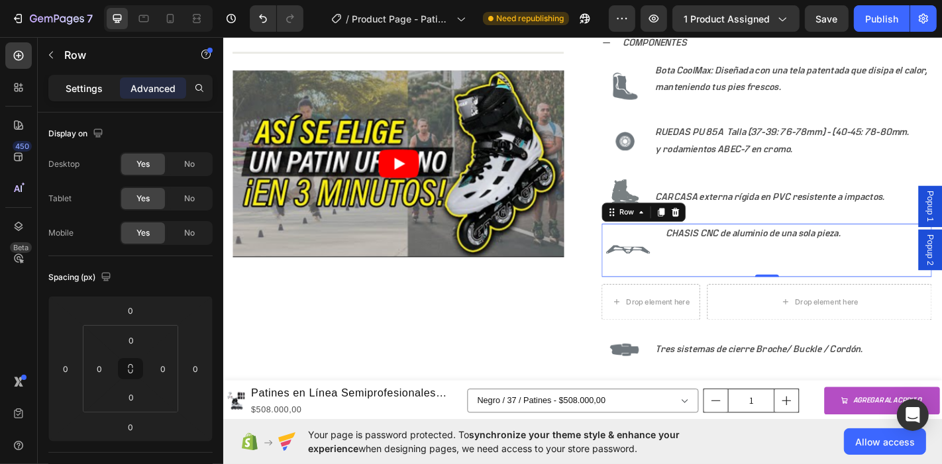
click at [68, 86] on p "Settings" at bounding box center [84, 89] width 37 height 14
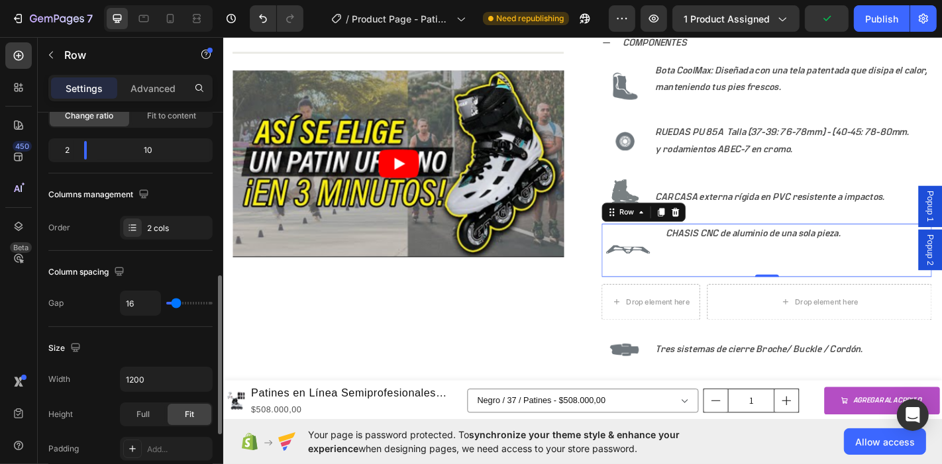
scroll to position [221, 0]
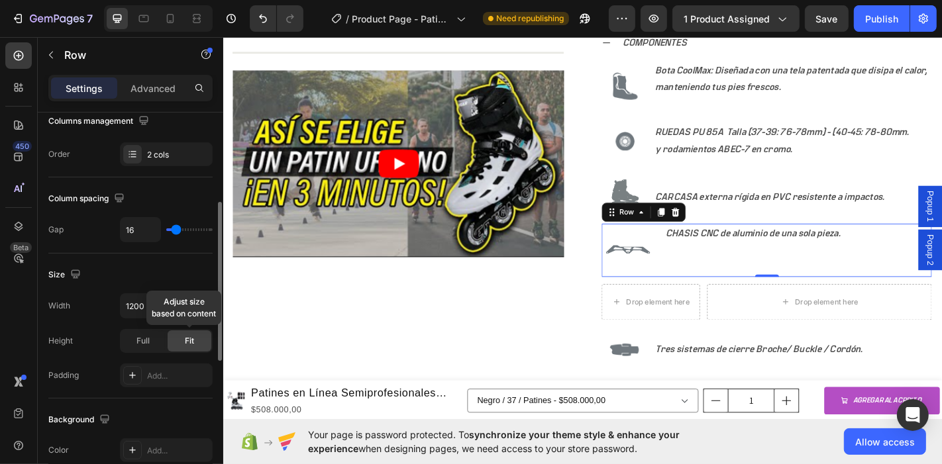
click at [183, 339] on div "Fit" at bounding box center [190, 341] width 44 height 21
click at [148, 341] on span "Full" at bounding box center [142, 341] width 13 height 12
click at [191, 342] on span "Fit" at bounding box center [189, 341] width 9 height 12
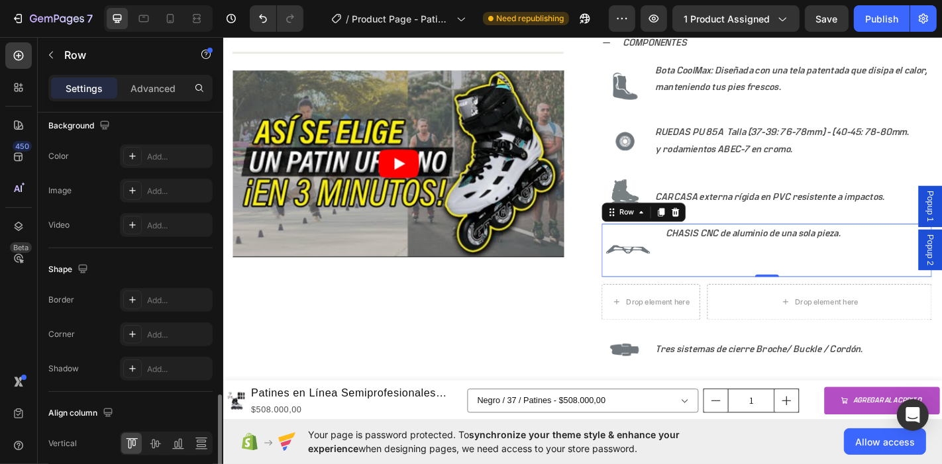
scroll to position [567, 0]
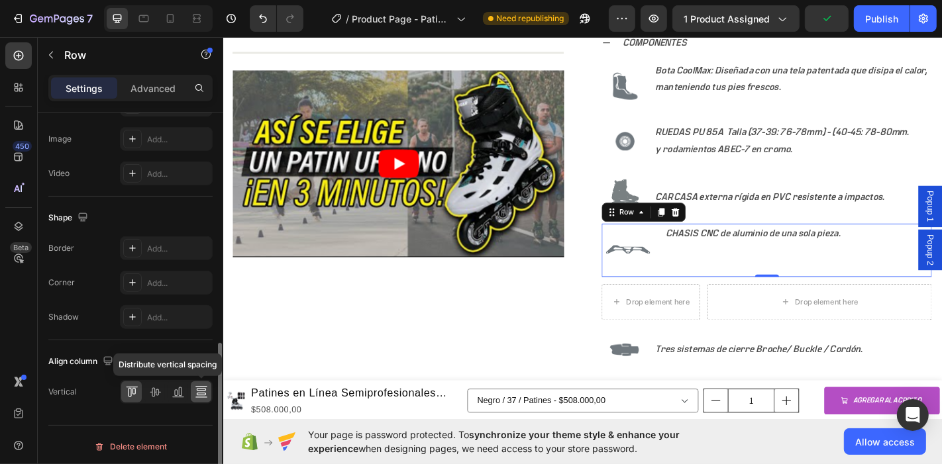
click at [203, 392] on icon at bounding box center [201, 392] width 13 height 13
click at [175, 391] on icon at bounding box center [178, 392] width 13 height 13
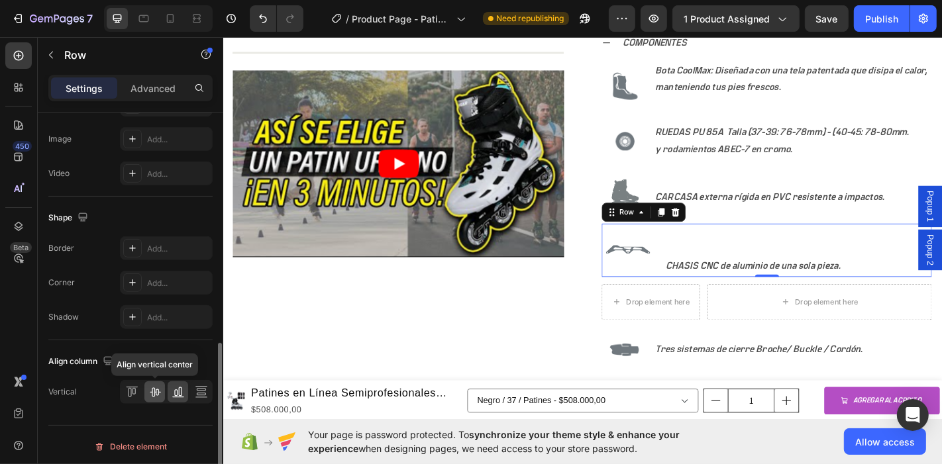
click at [152, 392] on icon at bounding box center [154, 392] width 13 height 13
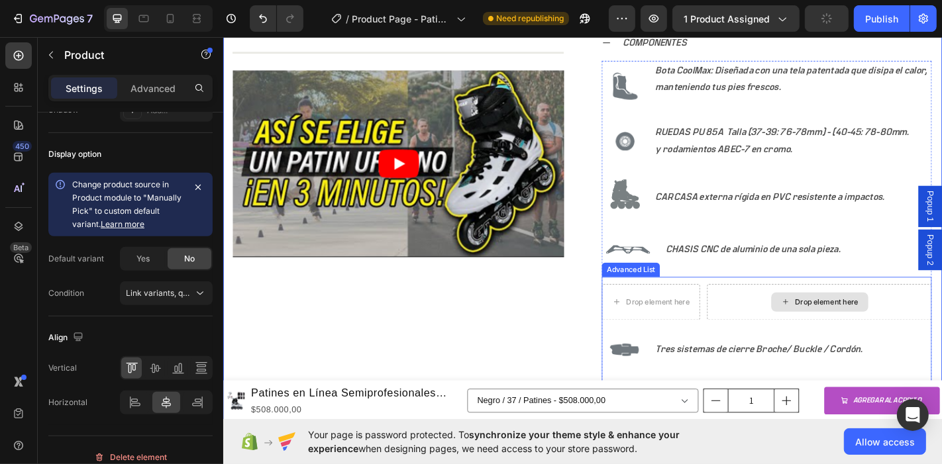
scroll to position [0, 0]
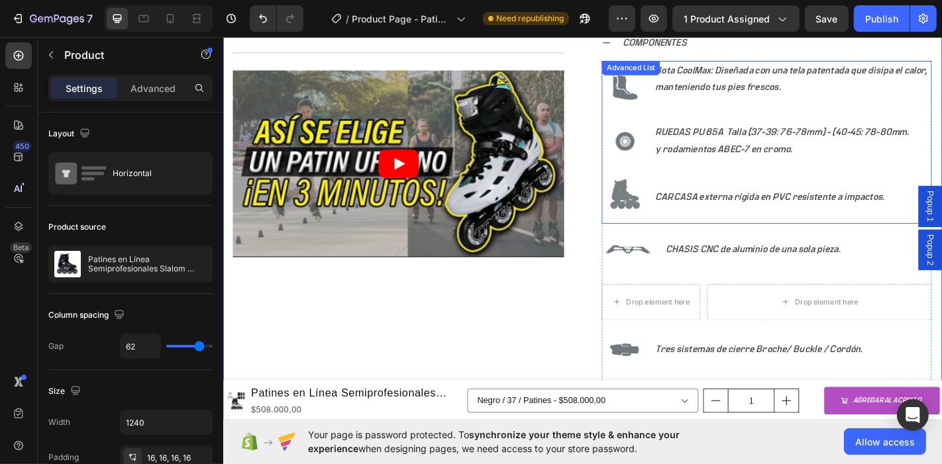
click at [641, 235] on div "Image" at bounding box center [666, 214] width 50 height 58
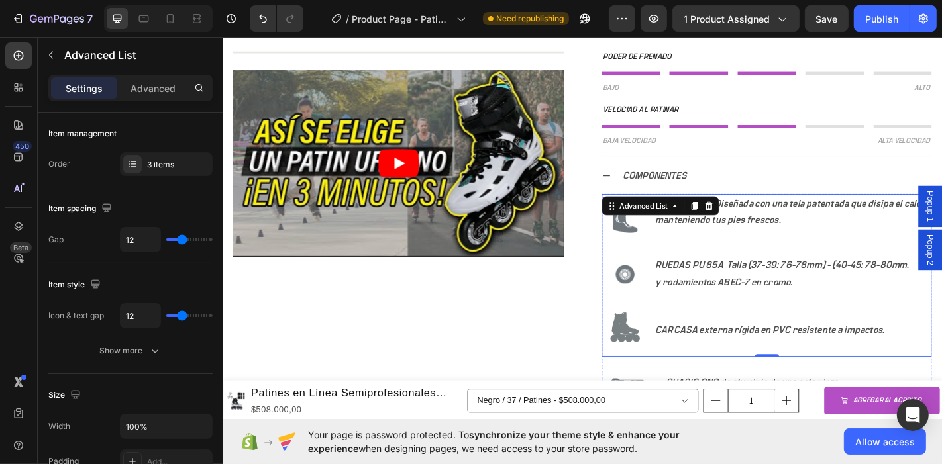
scroll to position [1030, 0]
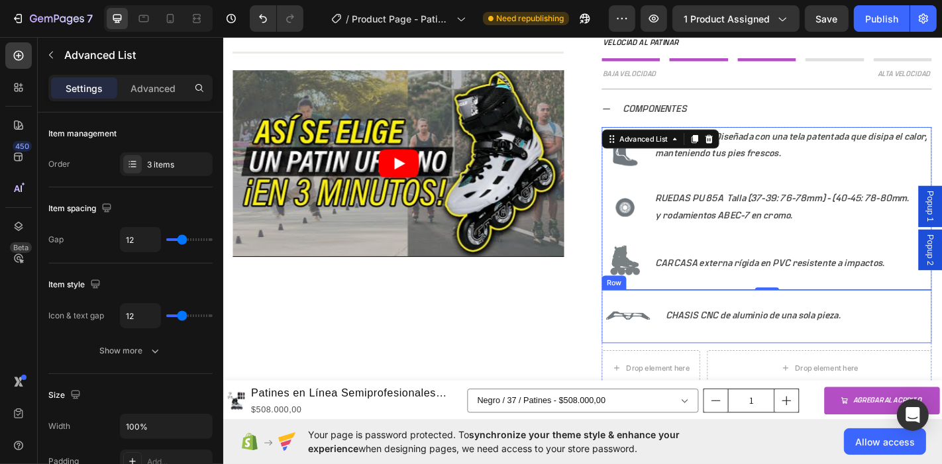
click at [942, 361] on div "CHASIS CNC de aluminio de una sola pieza. Text Block" at bounding box center [859, 346] width 296 height 59
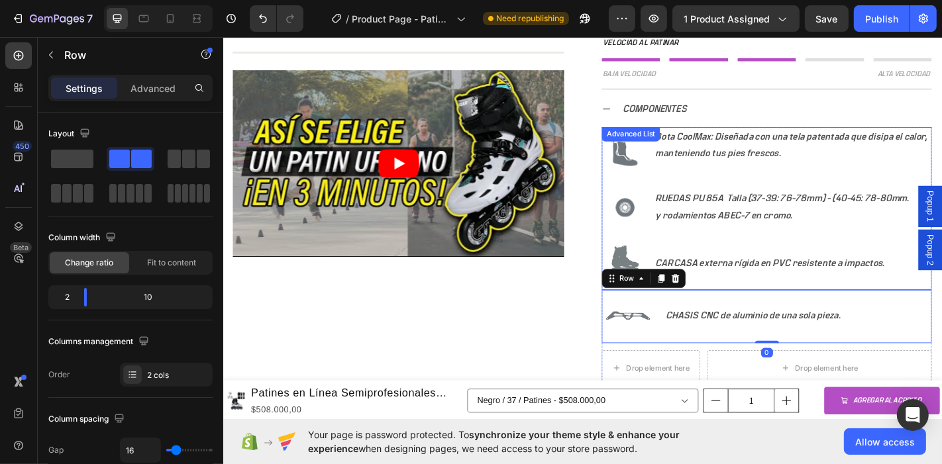
click at [926, 300] on li "Image CARCASA externa rígida en PVC resistente a impactos. Text Block" at bounding box center [823, 287] width 365 height 58
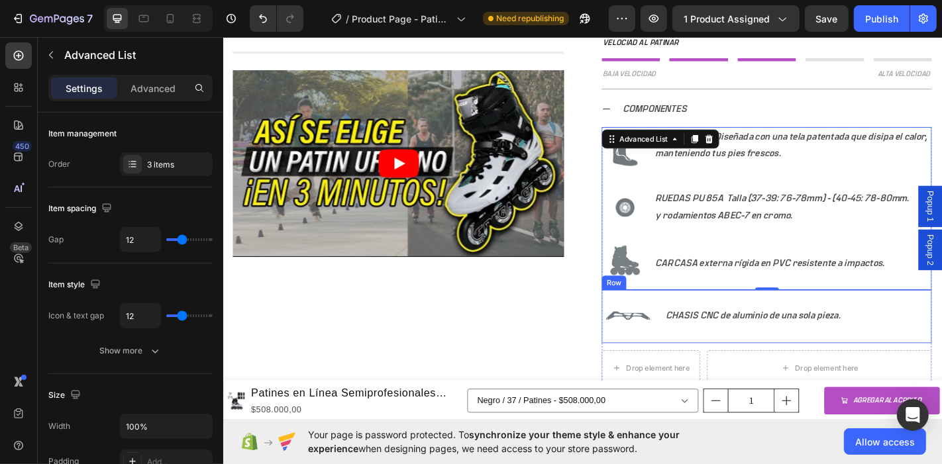
click at [754, 368] on div "CHASIS CNC de aluminio de una sola pieza. Text Block" at bounding box center [859, 346] width 296 height 59
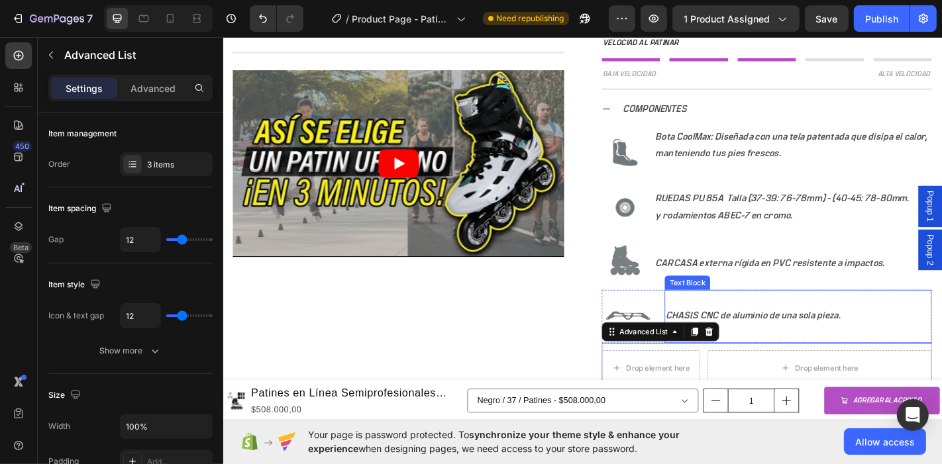
click at [814, 351] on div "CHASIS CNC de aluminio de una sola pieza." at bounding box center [859, 346] width 296 height 22
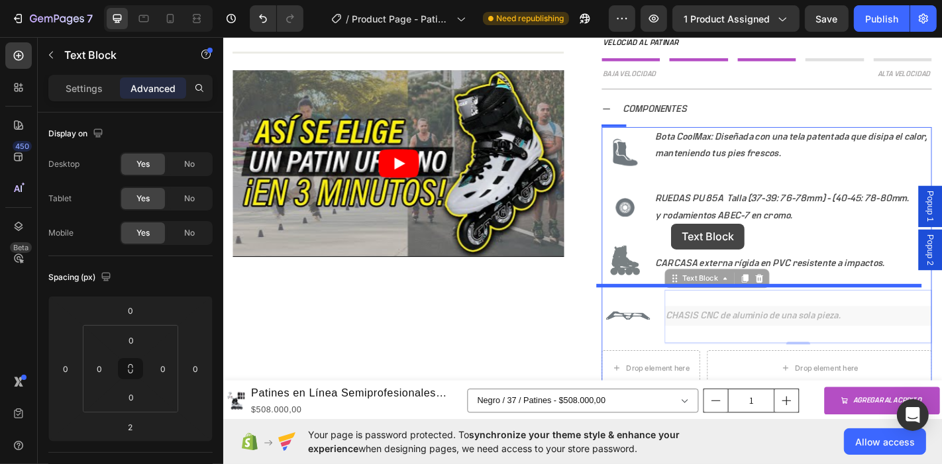
drag, startPoint x: 718, startPoint y: 303, endPoint x: 718, endPoint y: 243, distance: 59.6
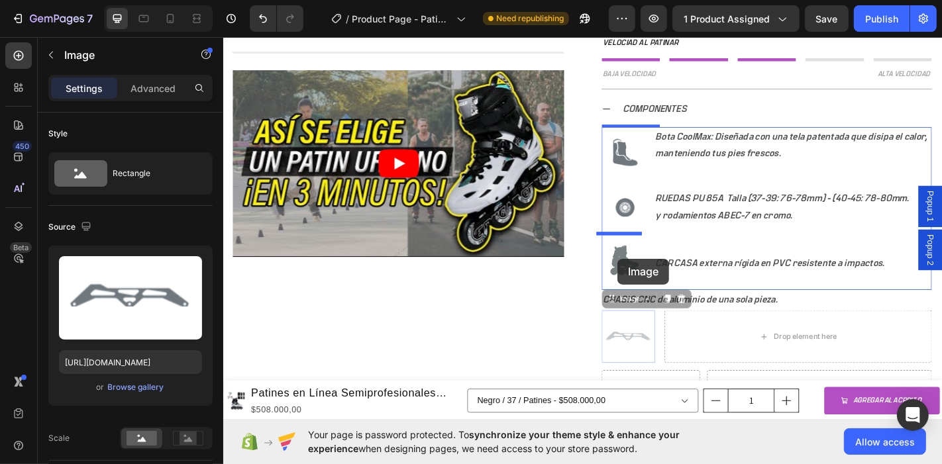
drag, startPoint x: 653, startPoint y: 327, endPoint x: 659, endPoint y: 282, distance: 44.7
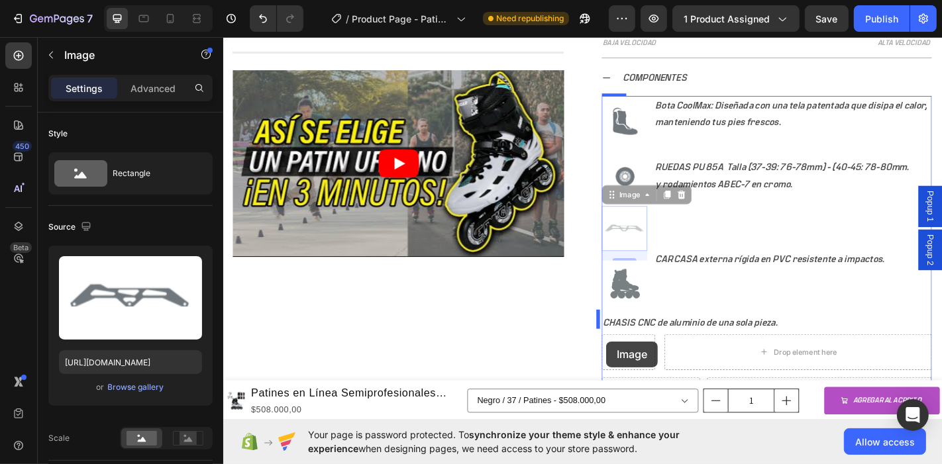
scroll to position [1067, 0]
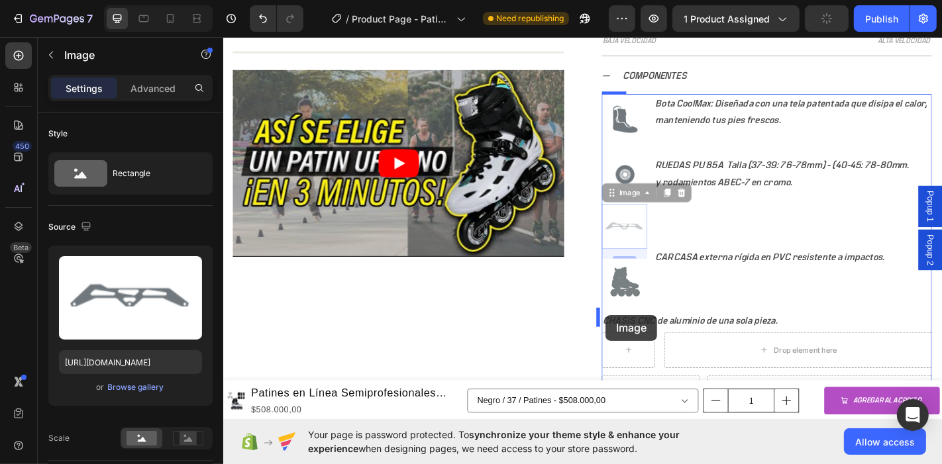
drag, startPoint x: 647, startPoint y: 243, endPoint x: 645, endPoint y: 345, distance: 102.0
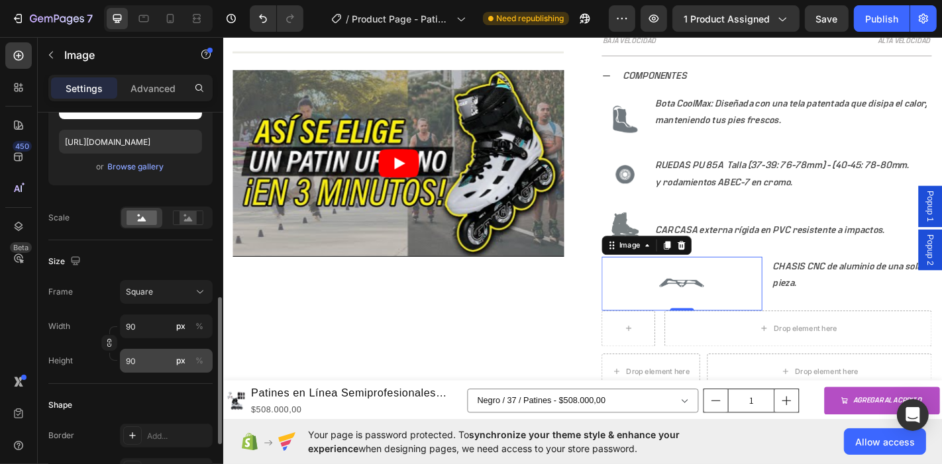
scroll to position [294, 0]
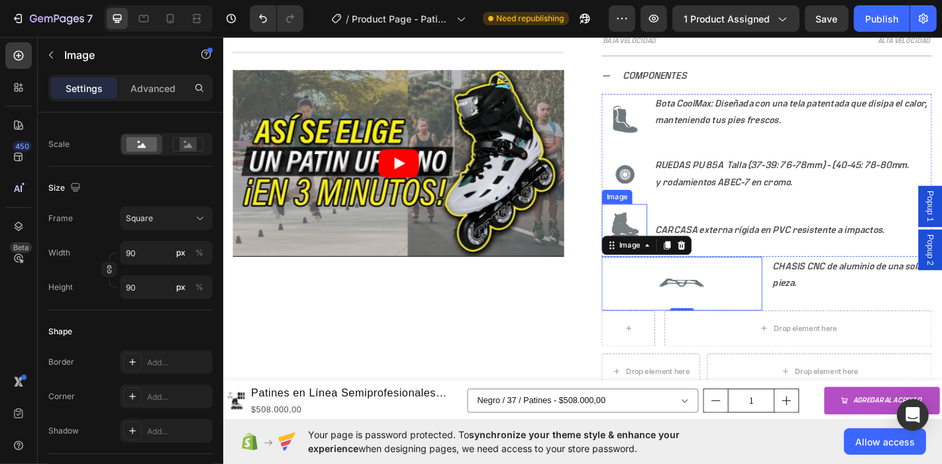
click at [641, 221] on img at bounding box center [666, 246] width 50 height 50
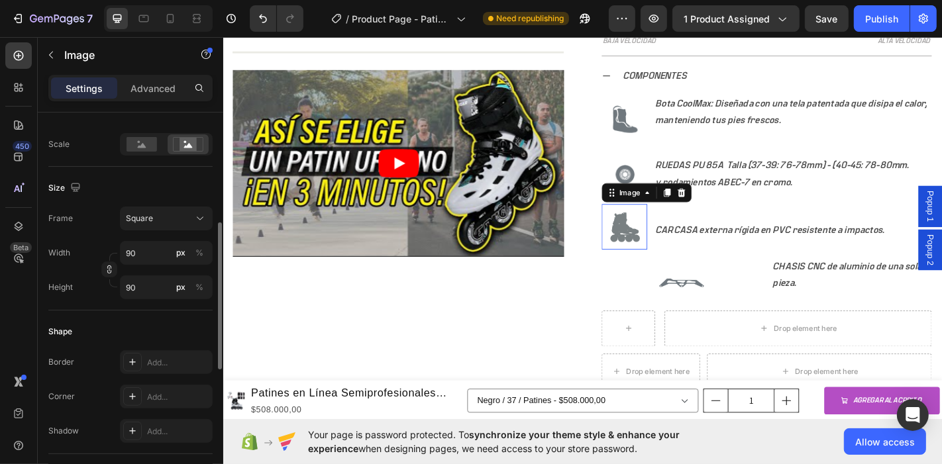
scroll to position [294, 0]
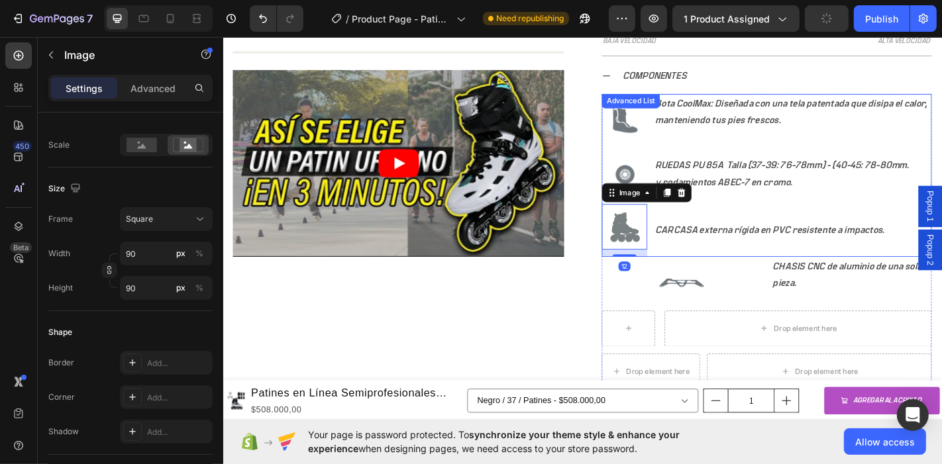
click at [735, 268] on li "Image 12 CARCASA externa rígida en PVC resistente a impactos. Text Block" at bounding box center [823, 250] width 365 height 58
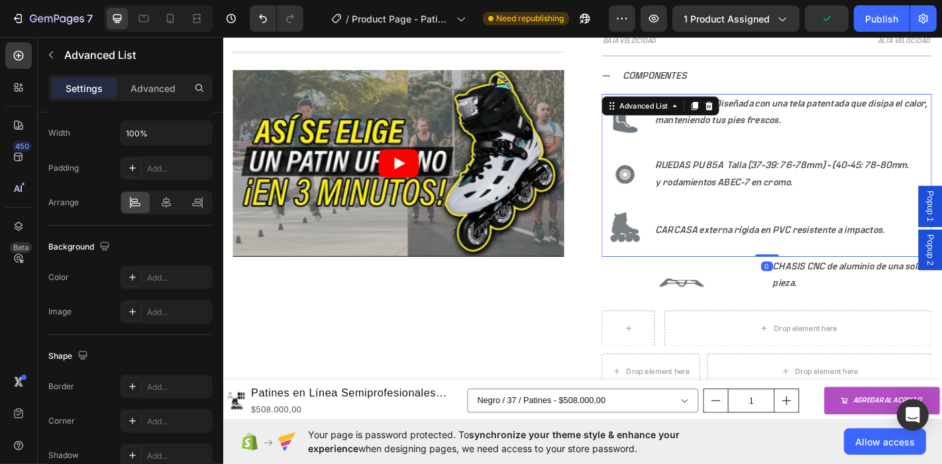
scroll to position [0, 0]
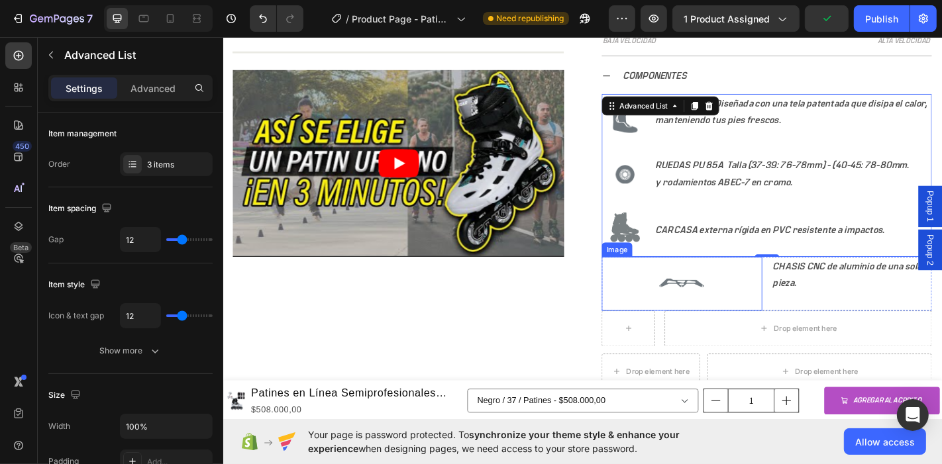
click at [722, 304] on img at bounding box center [730, 310] width 60 height 60
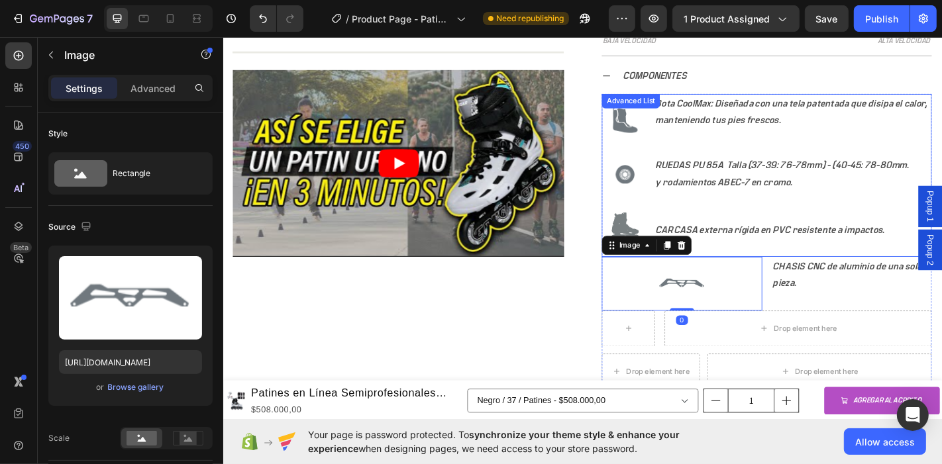
click at [858, 262] on li "Image CARCASA externa rígida en PVC resistente a impactos. Text Block" at bounding box center [823, 250] width 365 height 58
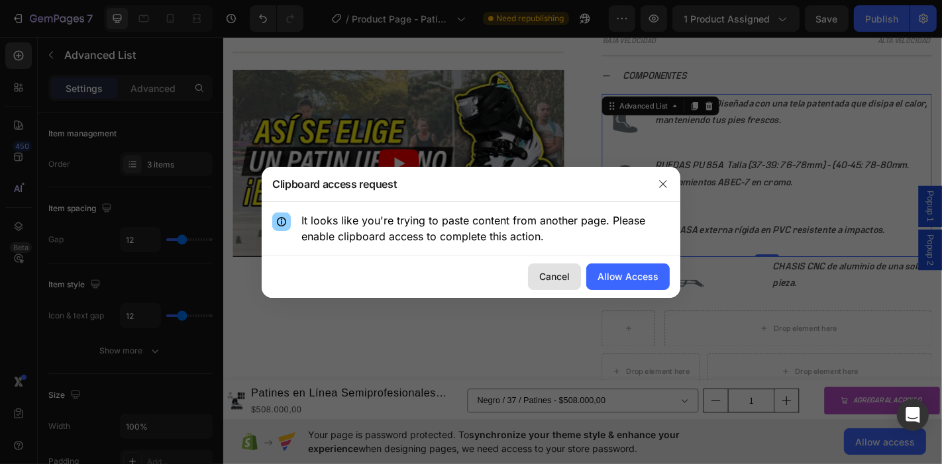
click at [546, 275] on div "Cancel" at bounding box center [554, 277] width 30 height 14
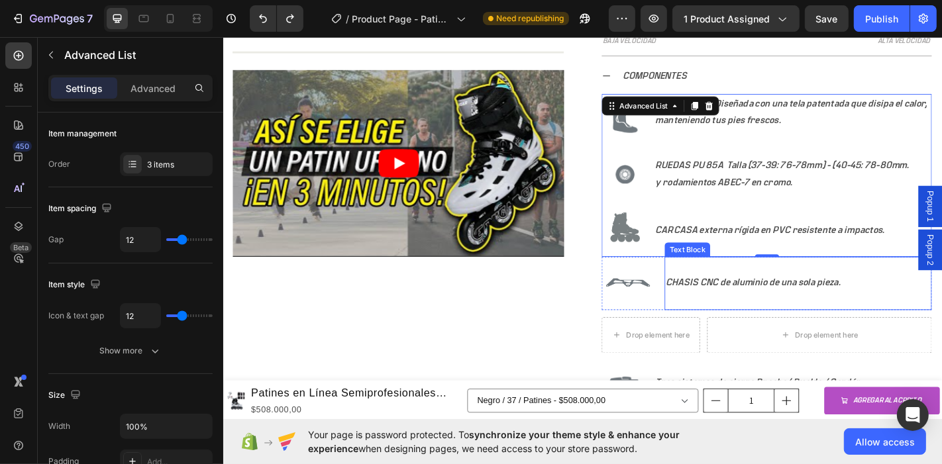
click at [748, 301] on p "CHASIS CNC de aluminio de una sola pieza." at bounding box center [858, 308] width 293 height 19
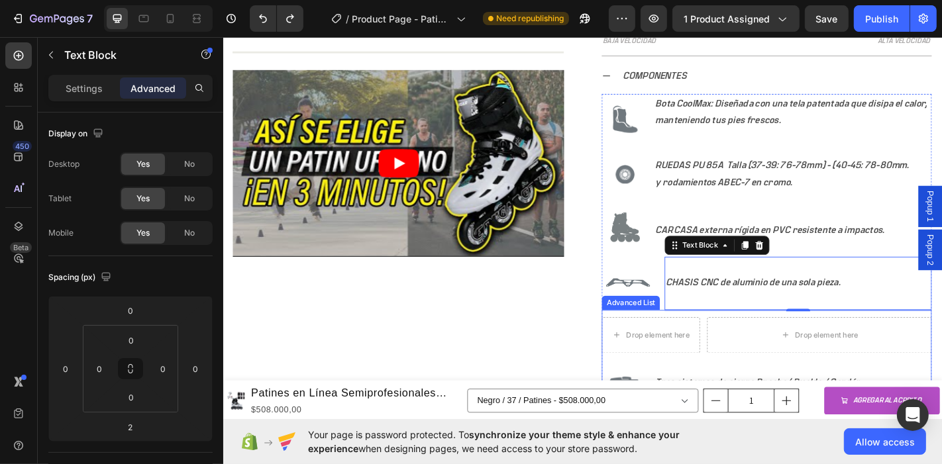
scroll to position [1141, 0]
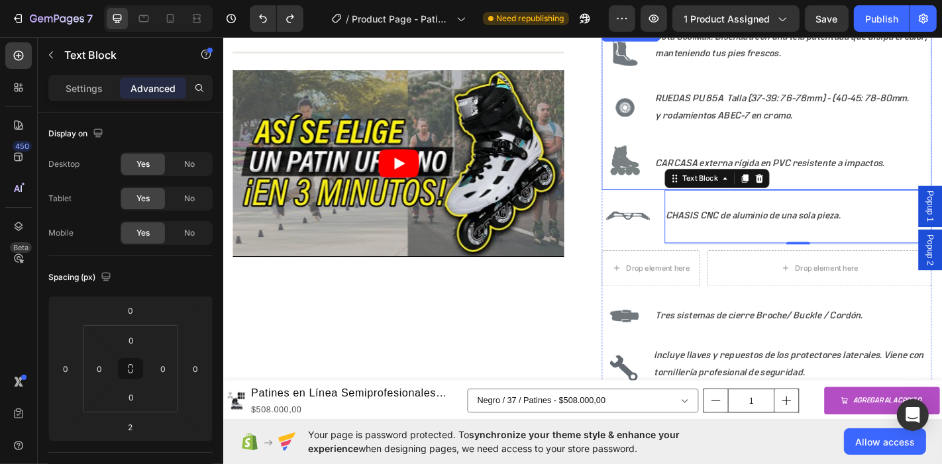
click at [942, 142] on ul "Image Bota CoolMax: Diseñada con una tela patentada que disipa el calor, manten…" at bounding box center [823, 116] width 365 height 180
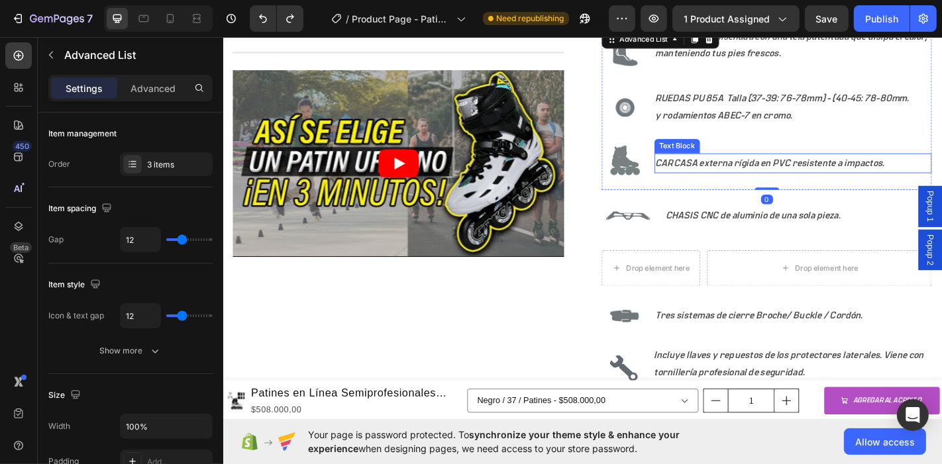
click at [846, 173] on p "CARCASA externa rígida en PVC resistente a impactos." at bounding box center [853, 176] width 304 height 19
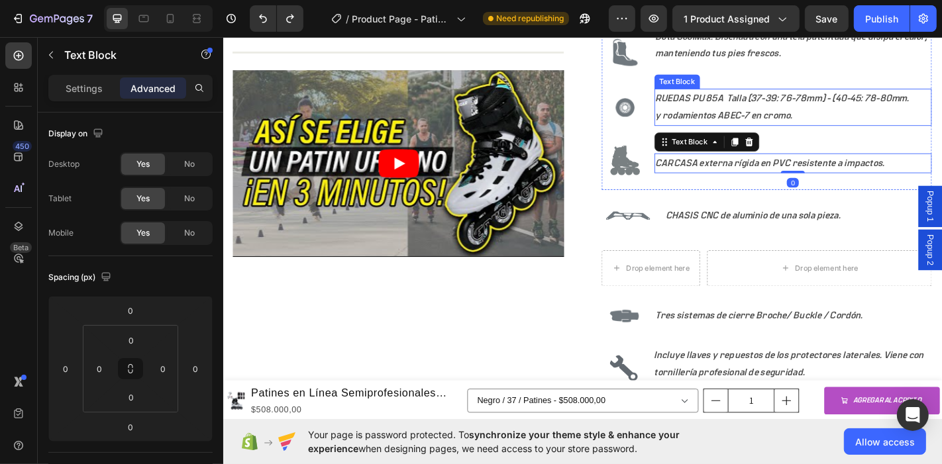
click at [792, 115] on p "y rodamientos ABEC-7 en cromo." at bounding box center [853, 124] width 304 height 19
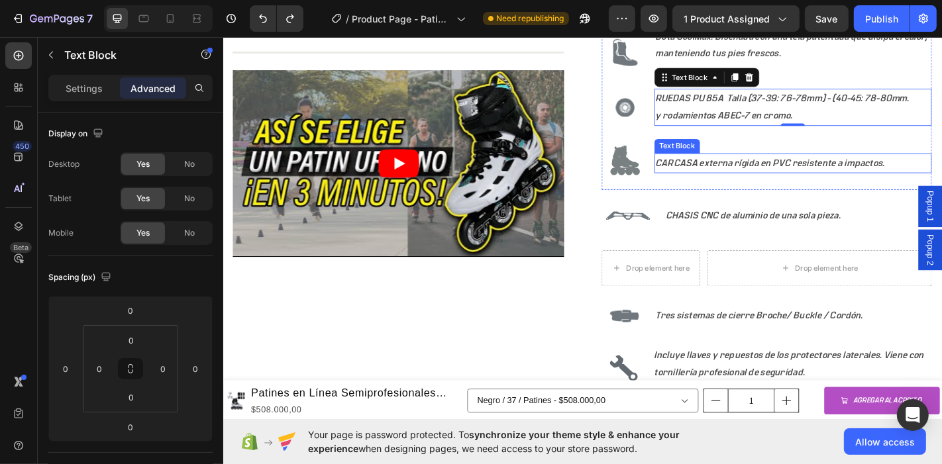
click at [770, 171] on p "CARCASA externa rígida en PVC resistente a impactos." at bounding box center [853, 176] width 304 height 19
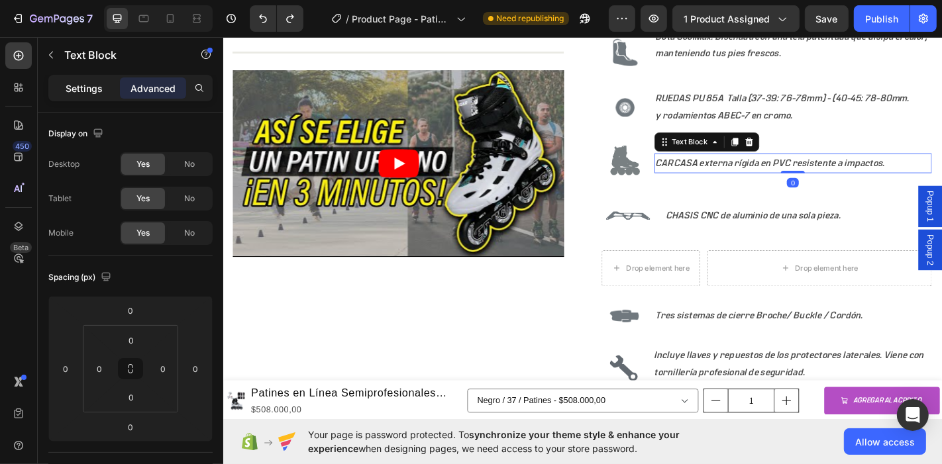
click at [78, 94] on p "Settings" at bounding box center [84, 89] width 37 height 14
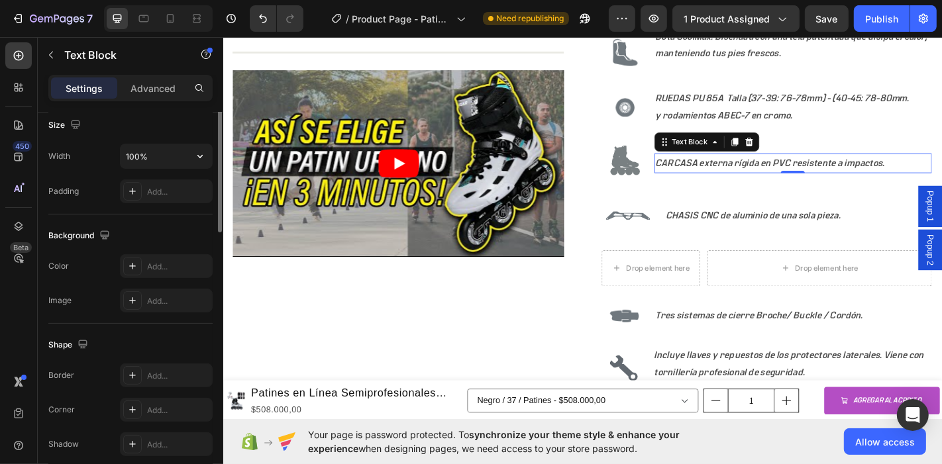
scroll to position [0, 0]
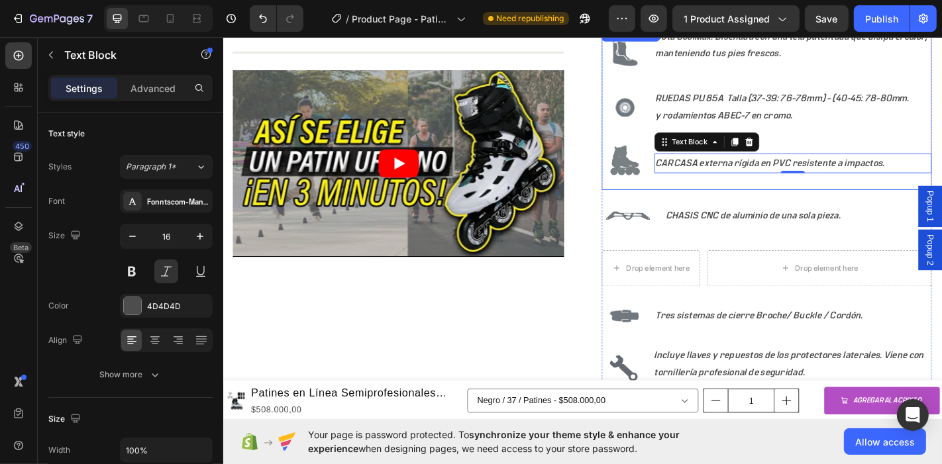
click at [641, 200] on div "Image" at bounding box center [666, 177] width 50 height 58
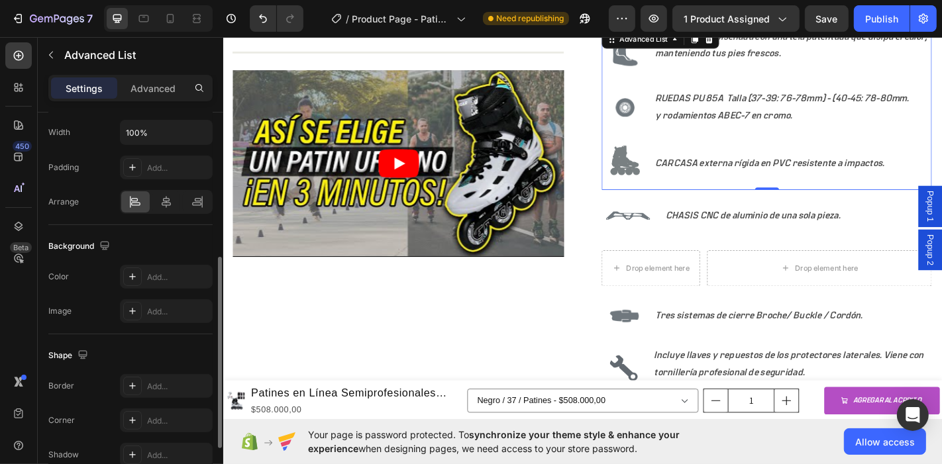
scroll to position [368, 0]
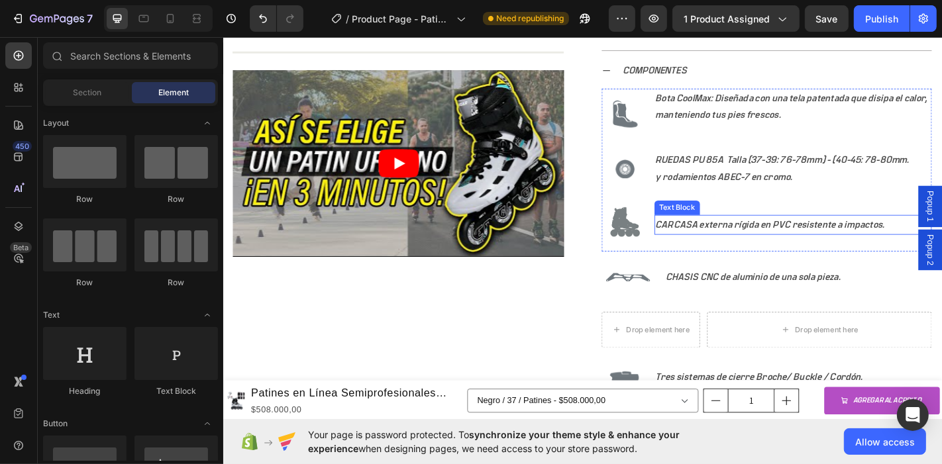
scroll to position [1141, 0]
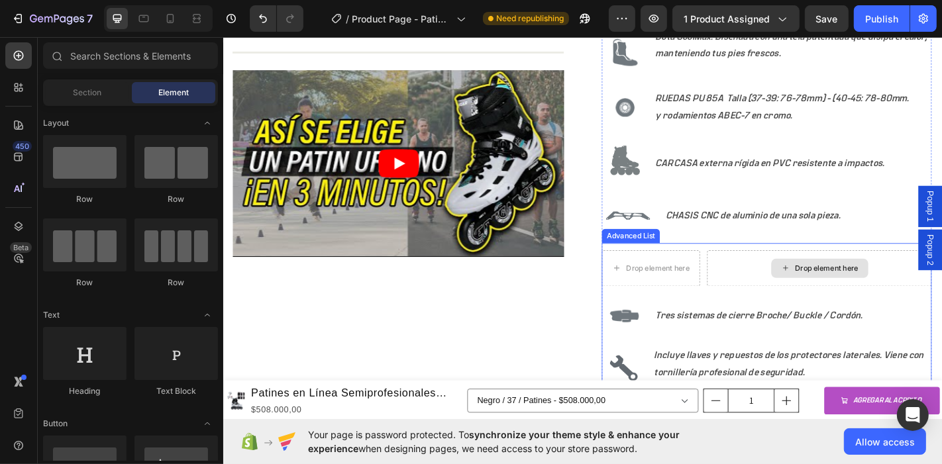
click at [942, 296] on div "Drop element here" at bounding box center [882, 293] width 248 height 40
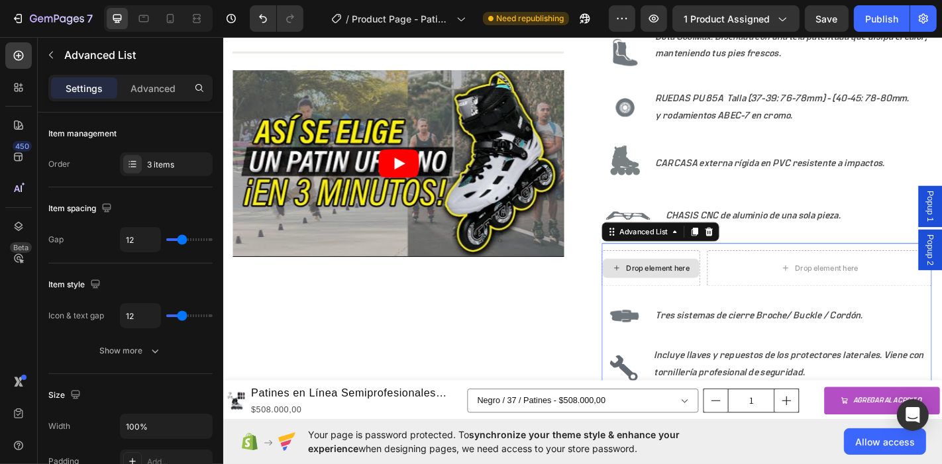
click at [724, 298] on div "Drop element here" at bounding box center [695, 293] width 109 height 40
click at [755, 247] on icon at bounding box center [760, 252] width 11 height 11
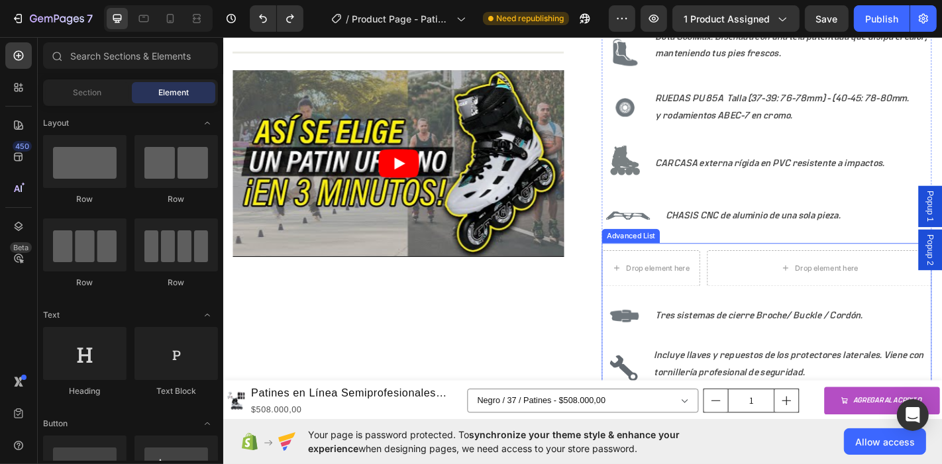
click at [730, 307] on ul "Drop element here Drop element here Image Tres sistemas de cierre Broche/ Buckl…" at bounding box center [823, 377] width 365 height 209
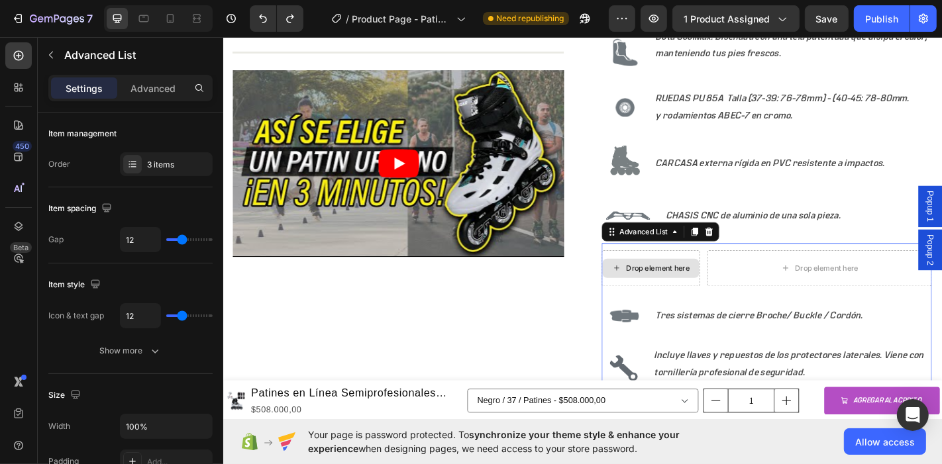
click at [732, 305] on div "Drop element here" at bounding box center [695, 293] width 109 height 40
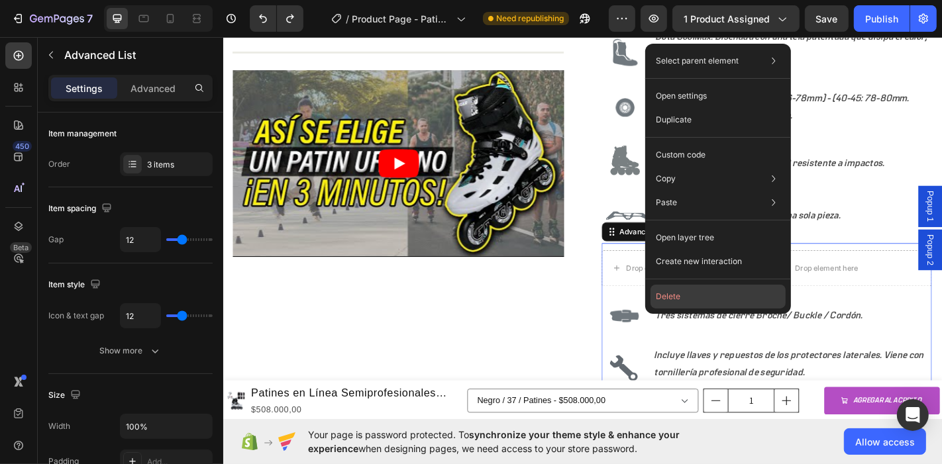
click at [684, 295] on button "Delete" at bounding box center [718, 297] width 135 height 24
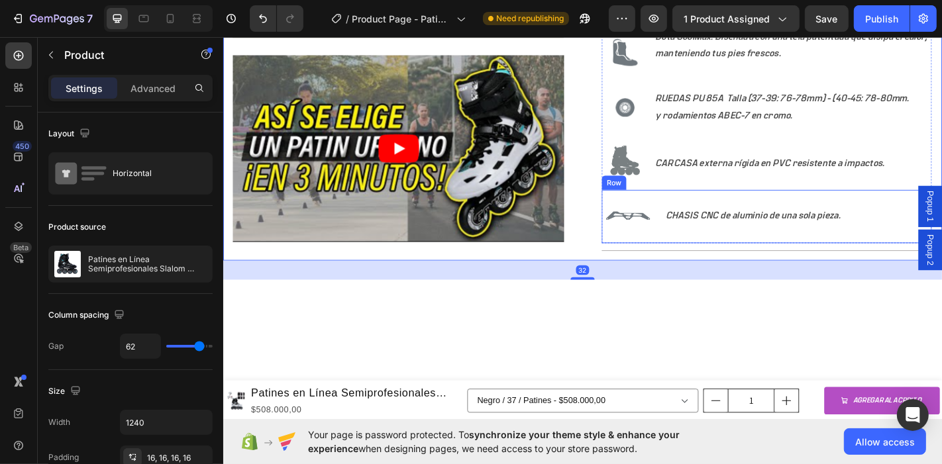
click at [761, 255] on div "CHASIS CNC de aluminio de una sola pieza. Text Block" at bounding box center [859, 235] width 296 height 59
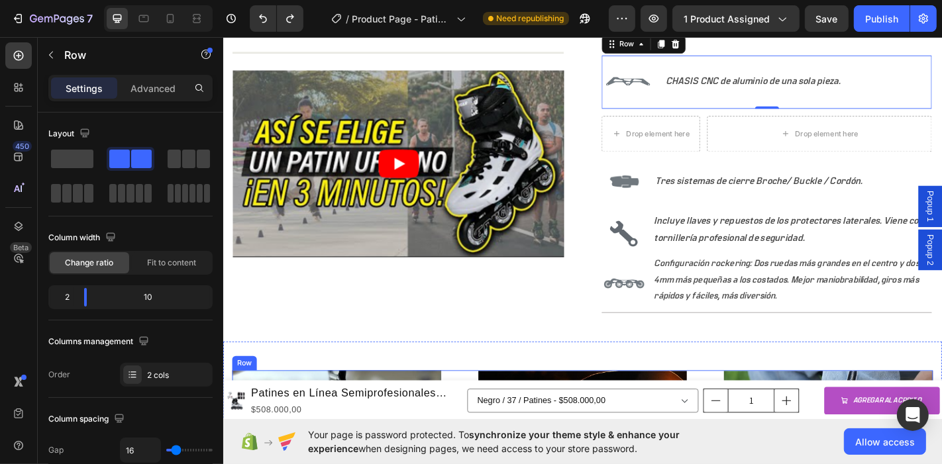
scroll to position [1288, 0]
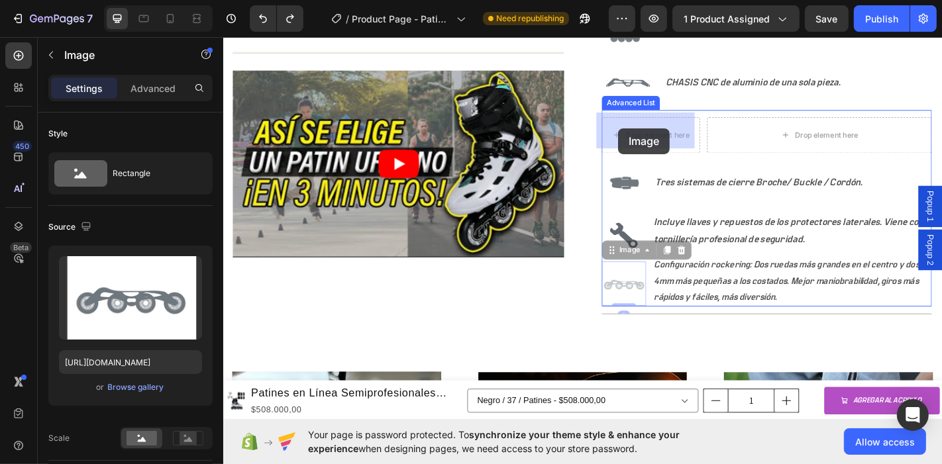
drag, startPoint x: 667, startPoint y: 308, endPoint x: 659, endPoint y: 138, distance: 170.4
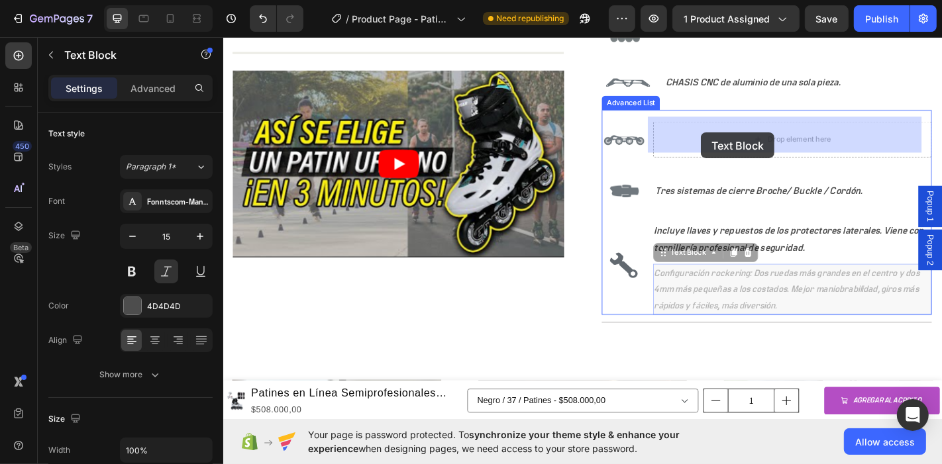
drag, startPoint x: 757, startPoint y: 311, endPoint x: 751, endPoint y: 142, distance: 169.1
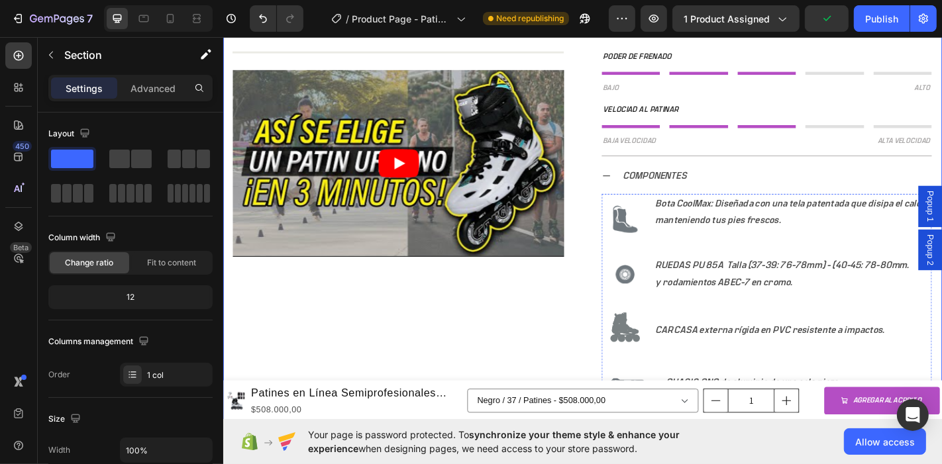
scroll to position [920, 0]
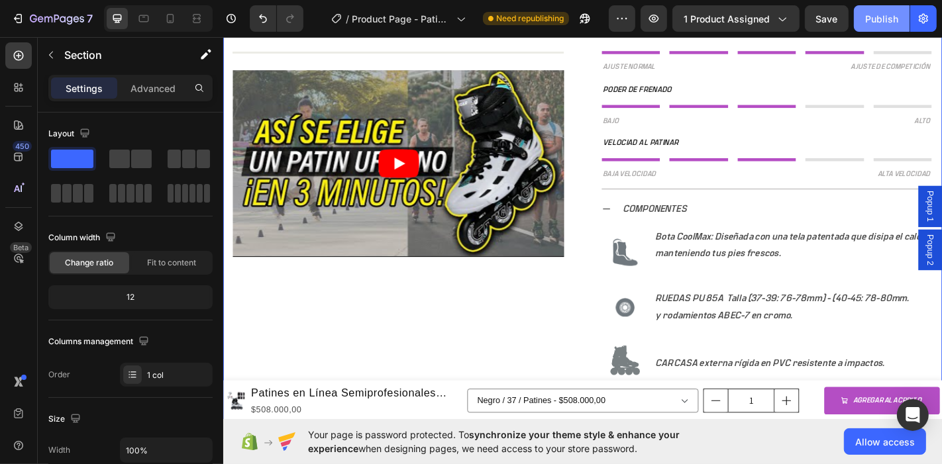
click at [875, 14] on div "Publish" at bounding box center [881, 19] width 33 height 14
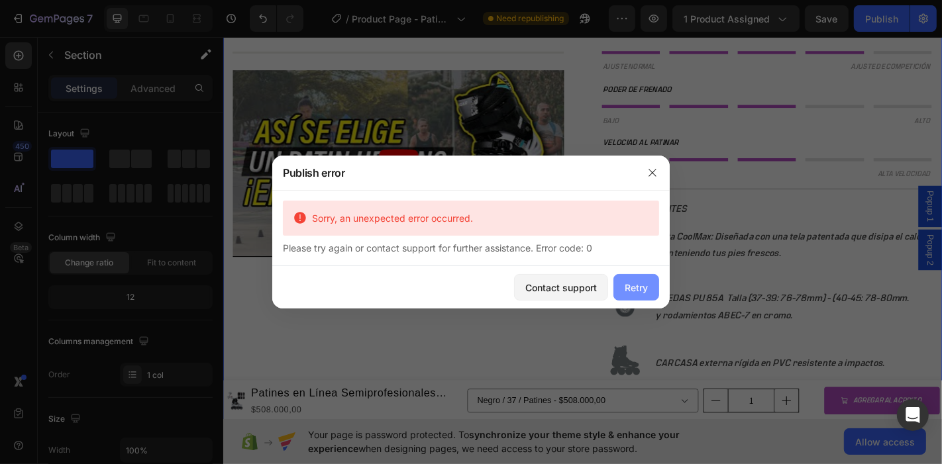
click at [641, 290] on div "Retry" at bounding box center [636, 288] width 23 height 14
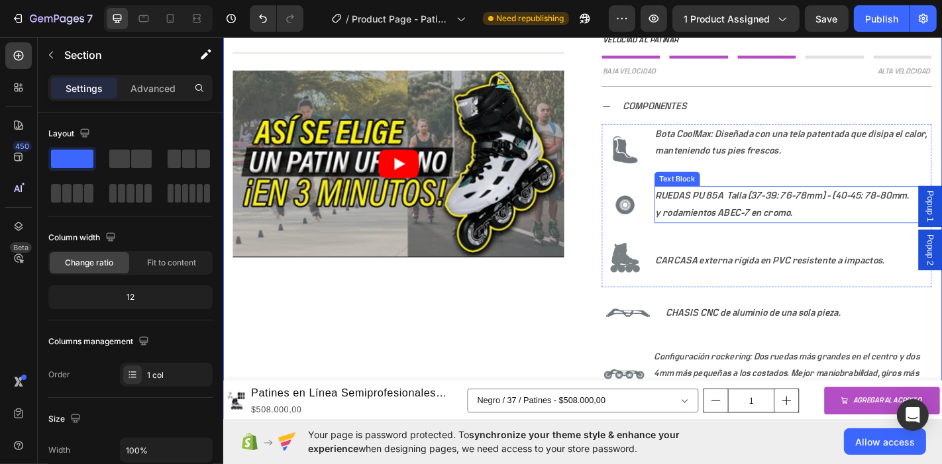
scroll to position [1067, 0]
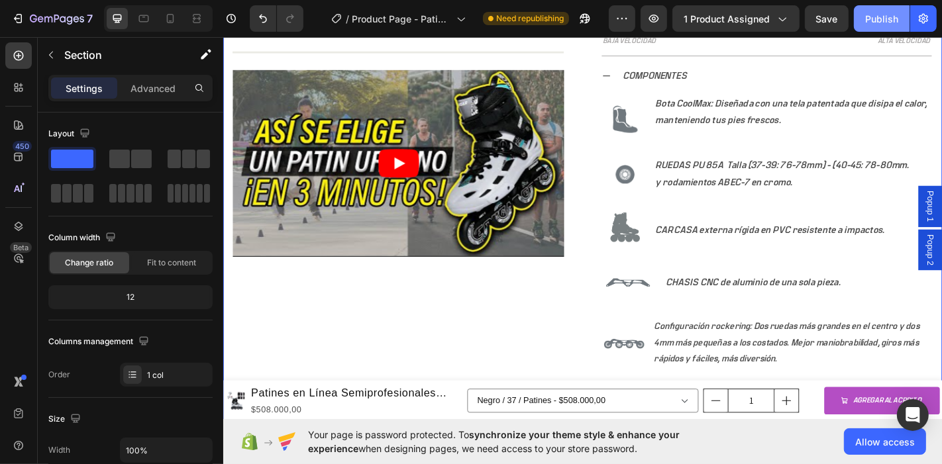
click at [873, 12] on div "Publish" at bounding box center [881, 19] width 33 height 14
click at [665, 250] on img at bounding box center [666, 246] width 50 height 50
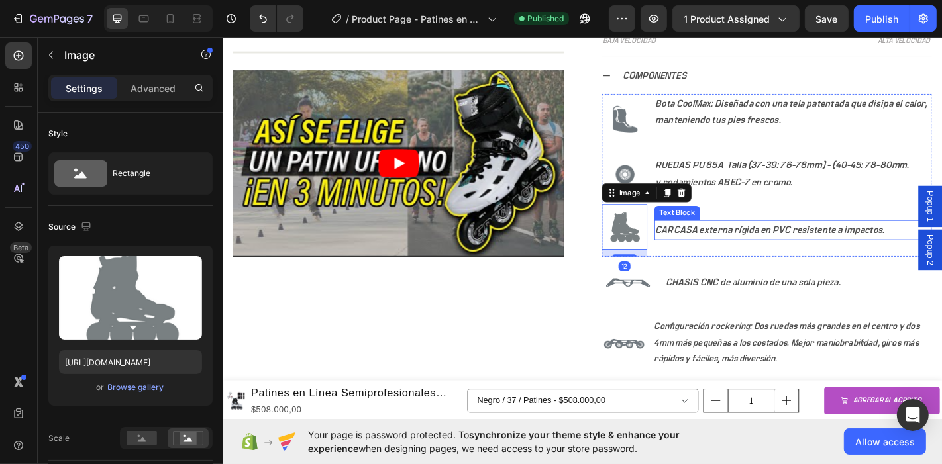
click at [753, 243] on p "CARCASA externa rígida en PVC resistente a impactos." at bounding box center [853, 250] width 304 height 19
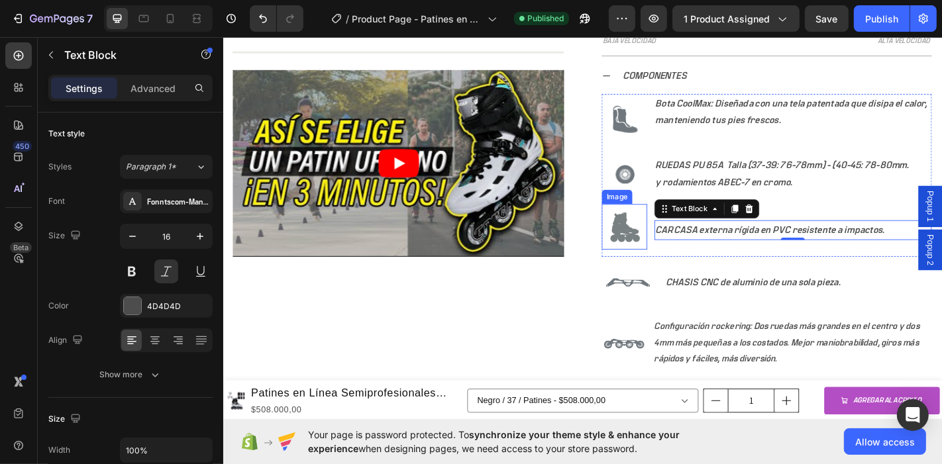
click at [665, 248] on img at bounding box center [666, 246] width 50 height 50
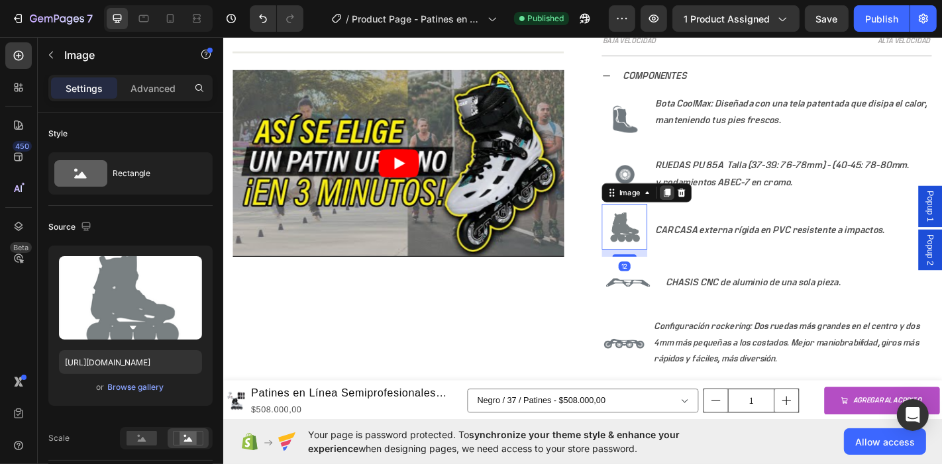
click at [710, 204] on icon at bounding box center [713, 208] width 7 height 9
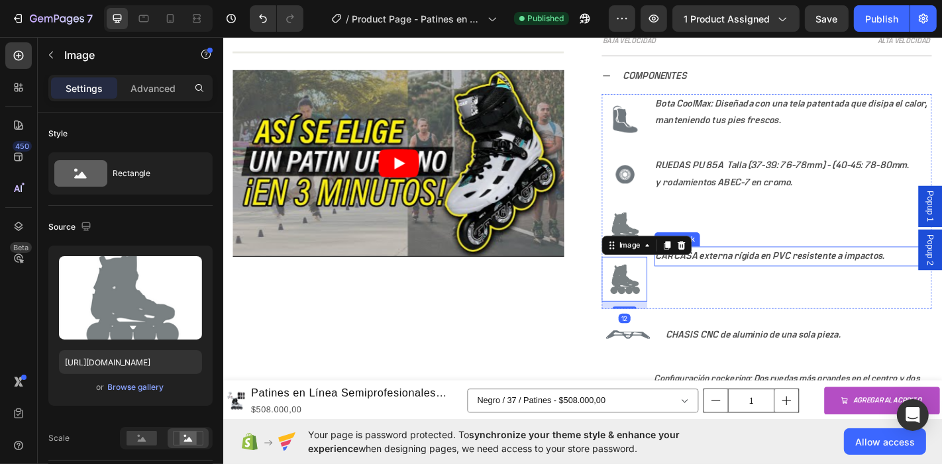
click at [753, 272] on p "CARCASA externa rígida en PVC resistente a impactos." at bounding box center [853, 279] width 304 height 19
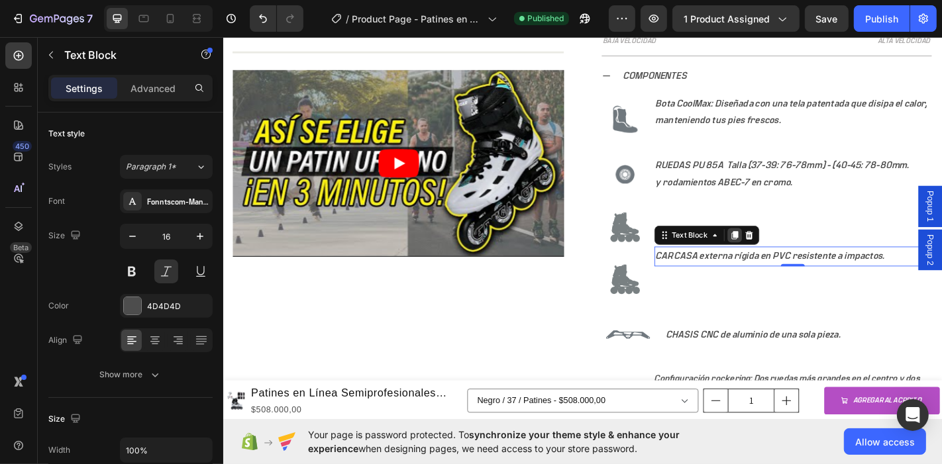
click at [785, 252] on icon at bounding box center [788, 255] width 7 height 9
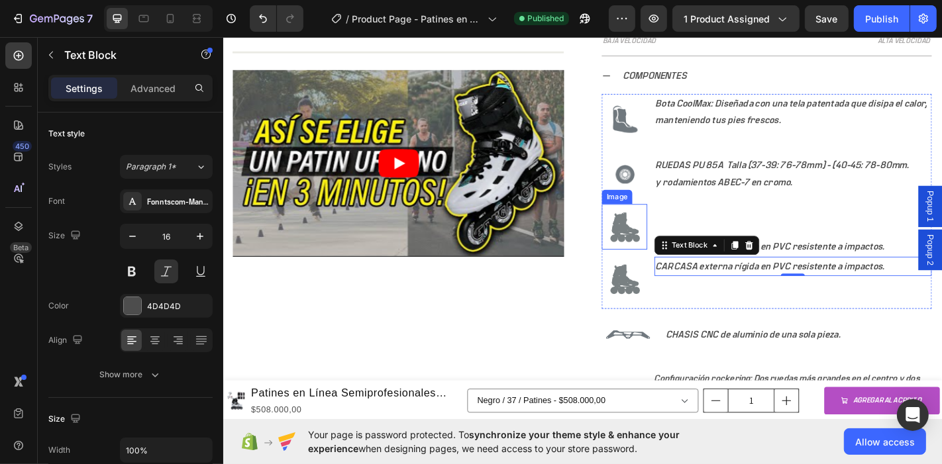
click at [671, 259] on img at bounding box center [666, 246] width 50 height 50
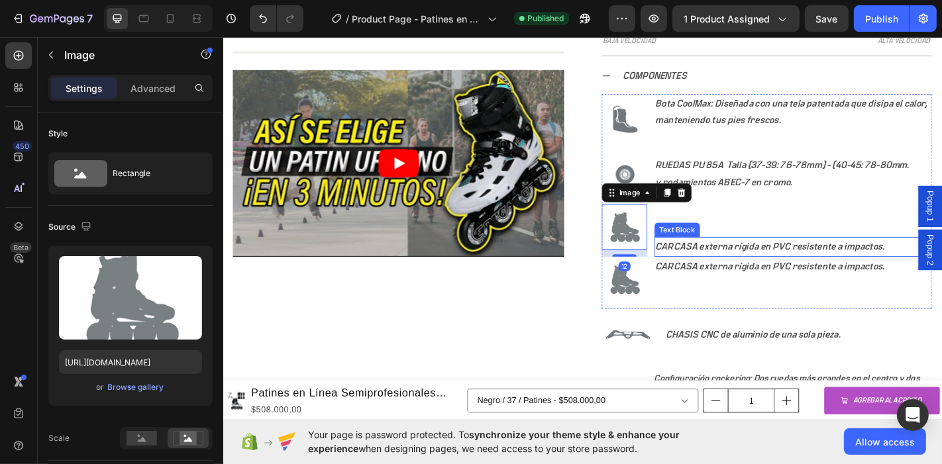
click at [818, 262] on p "CARCASA externa rígida en PVC resistente a impactos." at bounding box center [853, 268] width 304 height 19
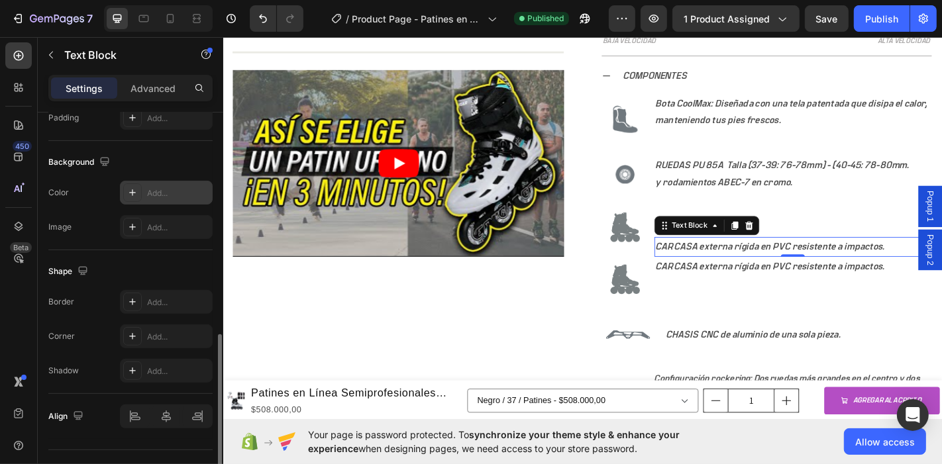
scroll to position [394, 0]
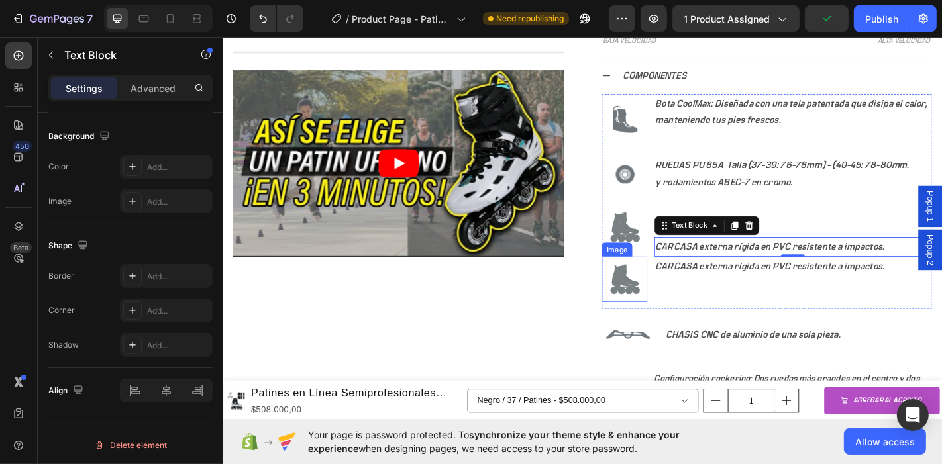
click at [652, 306] on img at bounding box center [666, 305] width 50 height 50
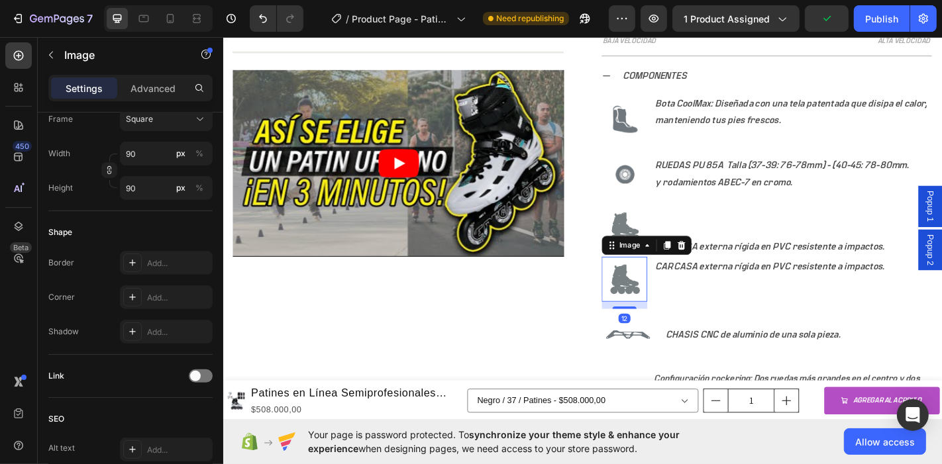
scroll to position [0, 0]
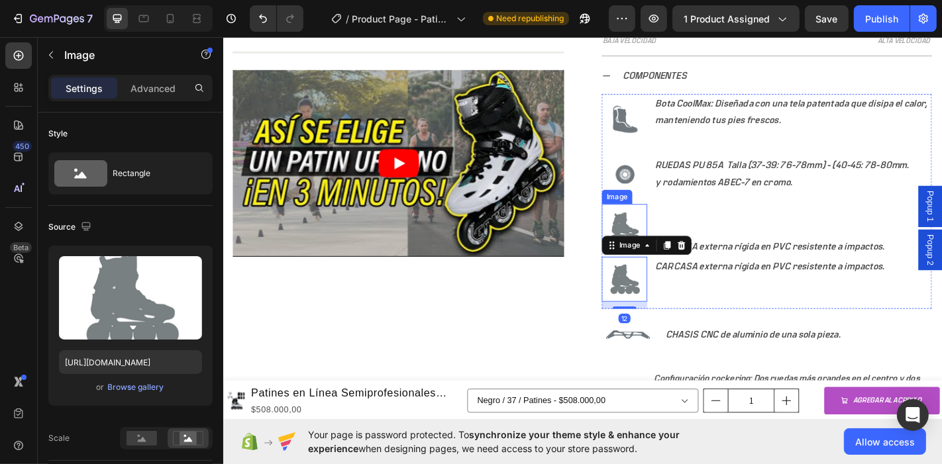
click at [661, 239] on img at bounding box center [666, 246] width 50 height 50
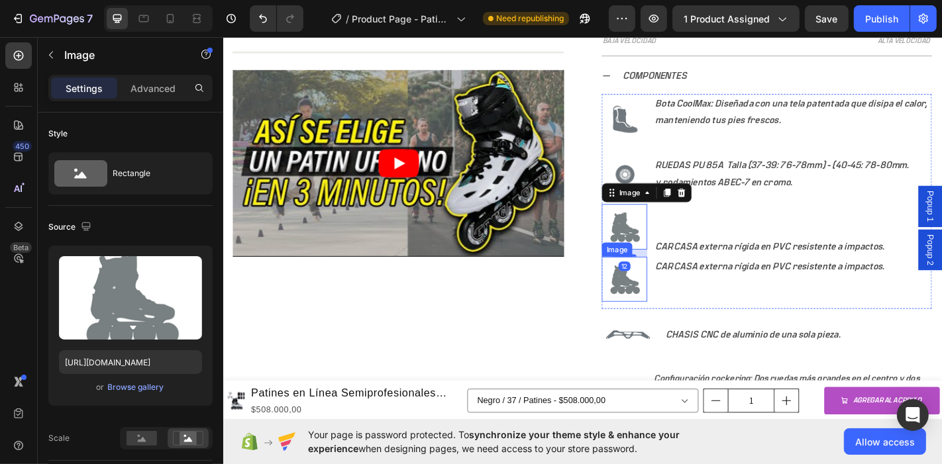
click at [652, 299] on img at bounding box center [666, 305] width 50 height 50
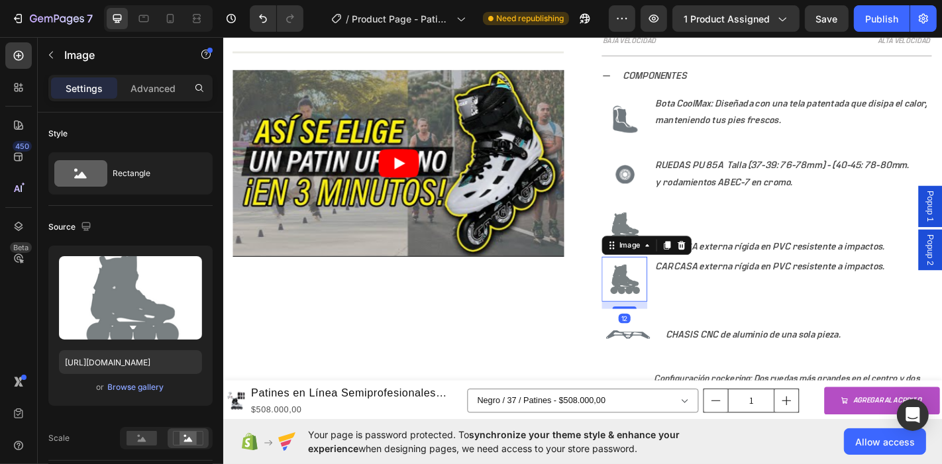
click at [656, 256] on div "Image" at bounding box center [690, 266] width 99 height 21
click at [658, 241] on img at bounding box center [666, 246] width 50 height 50
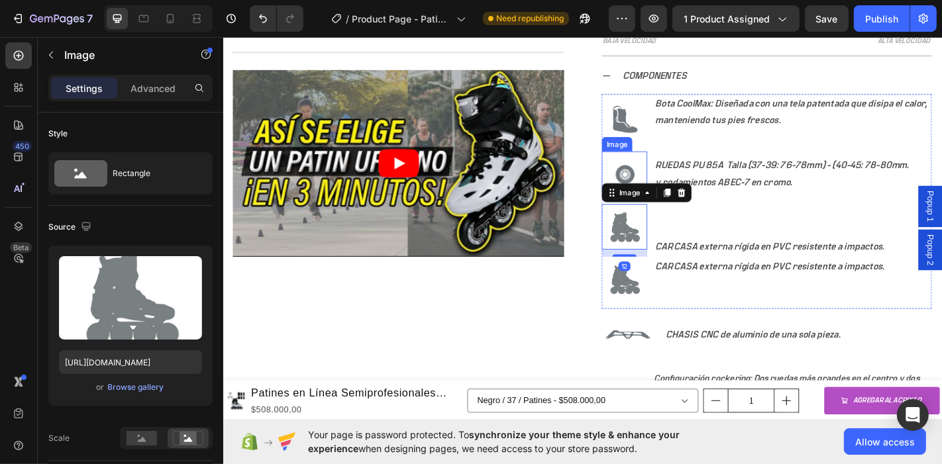
click at [659, 174] on img at bounding box center [666, 188] width 50 height 50
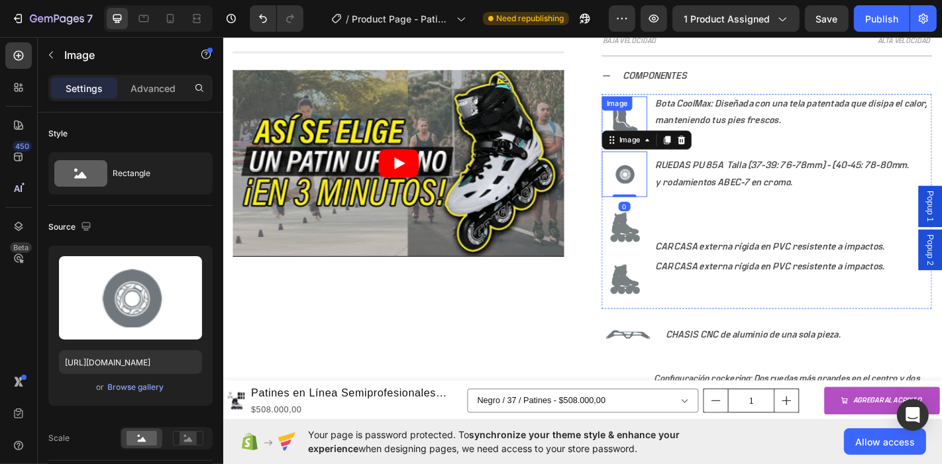
click at [661, 119] on div "Image" at bounding box center [666, 127] width 50 height 50
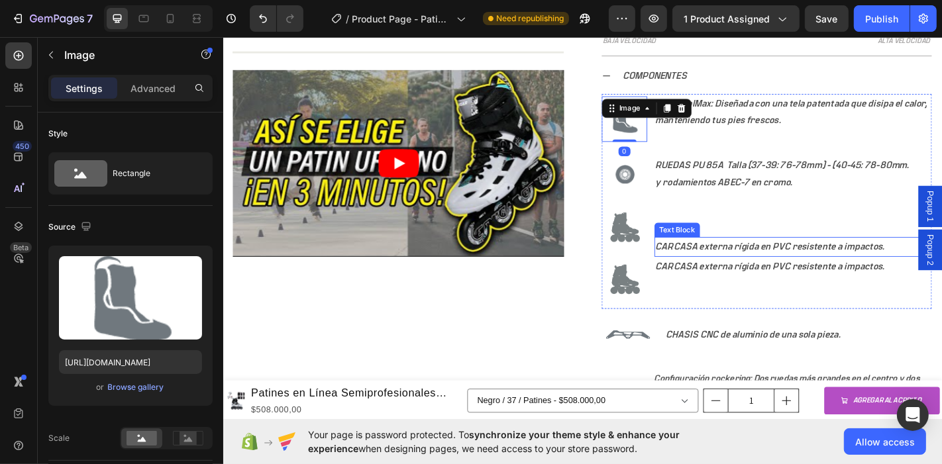
click at [759, 266] on p "CARCASA externa rígida en PVC resistente a impactos." at bounding box center [853, 268] width 304 height 19
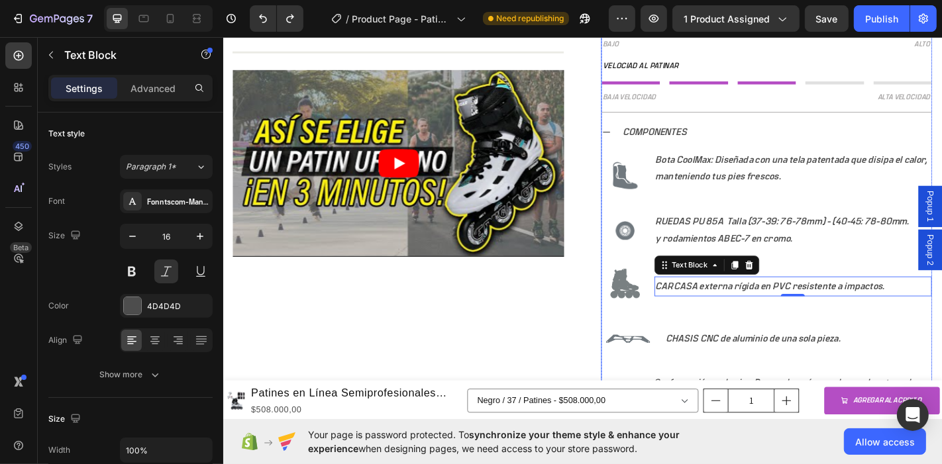
scroll to position [994, 0]
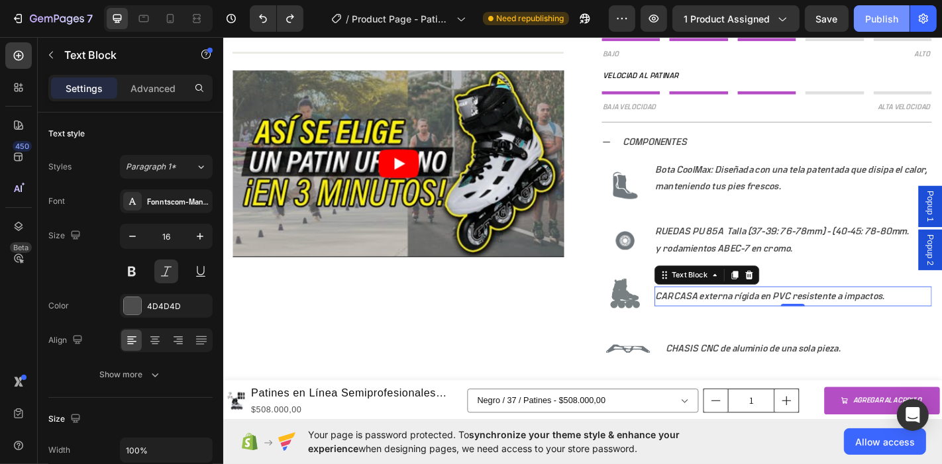
click at [880, 24] on div "Publish" at bounding box center [881, 19] width 33 height 14
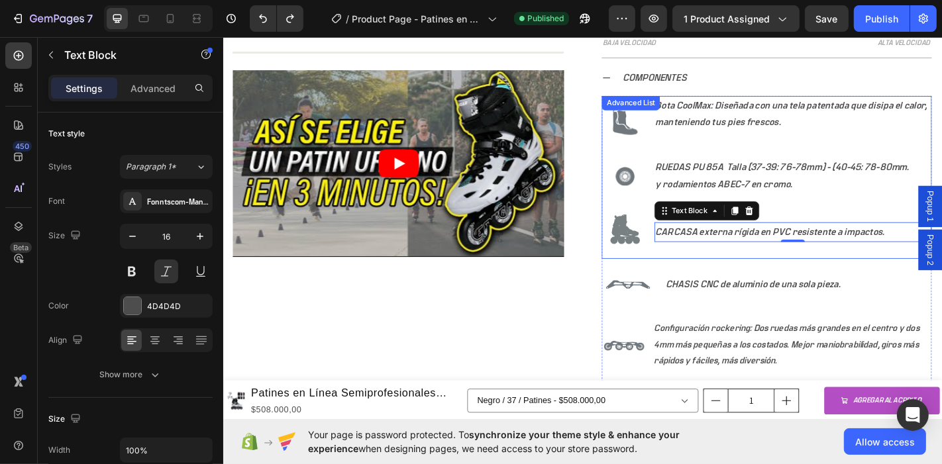
scroll to position [1067, 0]
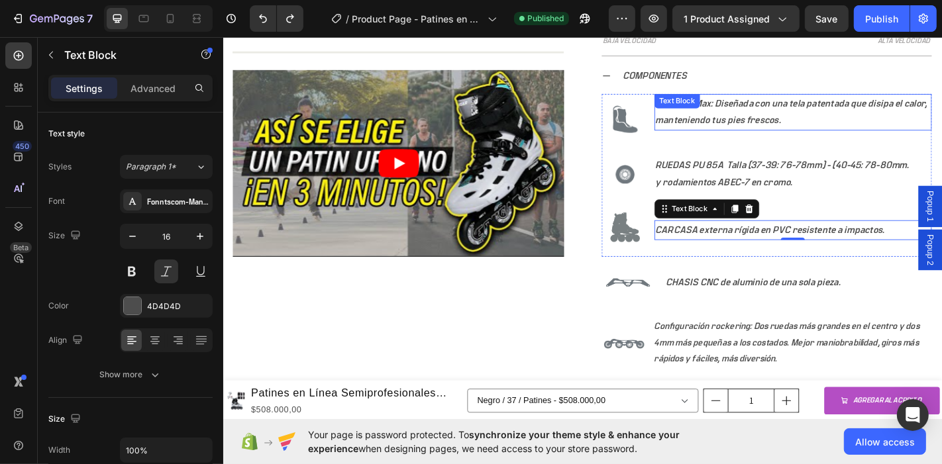
click at [865, 125] on p "Bota CoolMax: Diseñada con una tela patentada que disipa el calor, manteniendo …" at bounding box center [853, 120] width 304 height 38
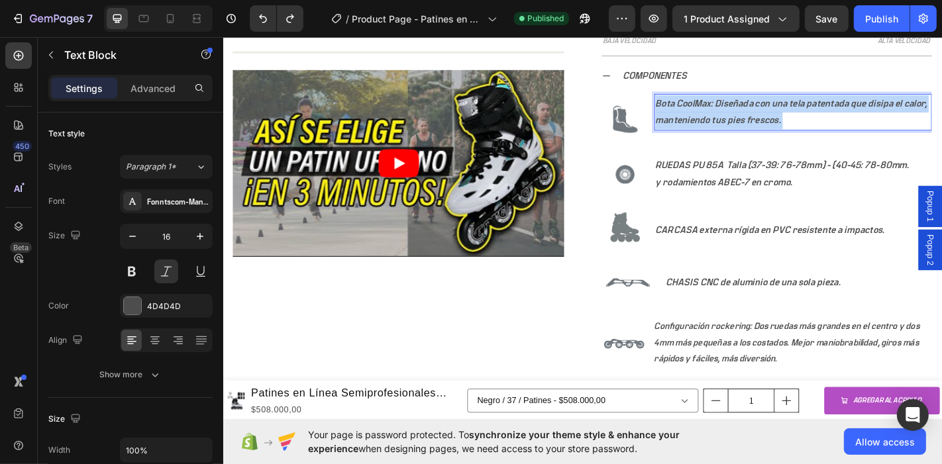
drag, startPoint x: 865, startPoint y: 121, endPoint x: 714, endPoint y: 101, distance: 152.4
click at [714, 101] on p "Bota CoolMax: Diseñada con una tela patentada que disipa el calor, manteniendo …" at bounding box center [853, 120] width 304 height 38
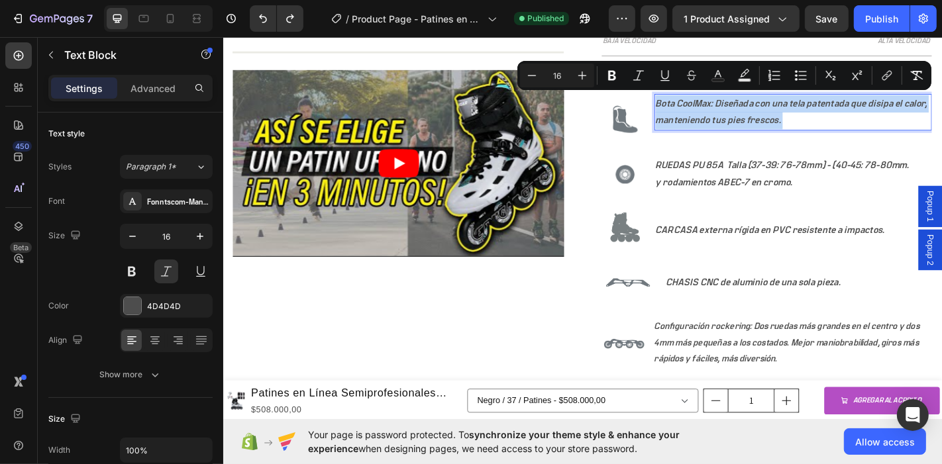
copy span "Bota CoolMax: Diseñada con una tela patentada que disipa el calor, manteniendo …"
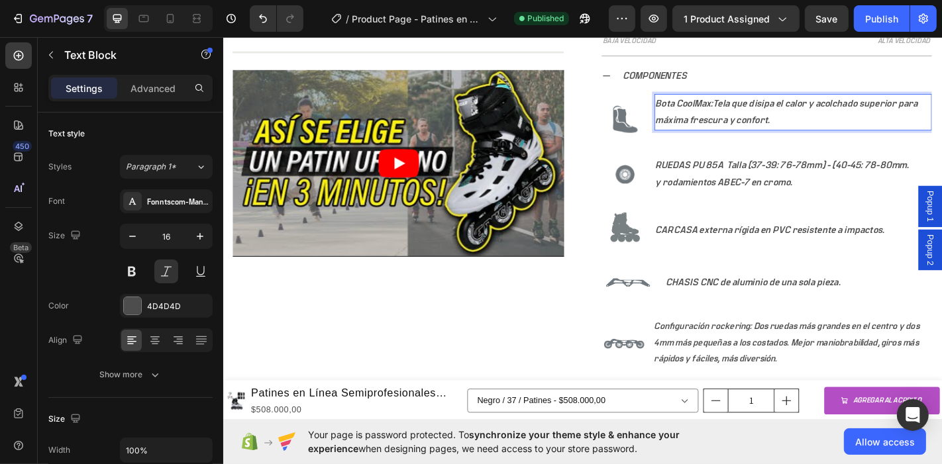
click at [785, 101] on p "Bota CoolMax: Tela que disipa el calor y acolchado superior para máxima frescur…" at bounding box center [853, 120] width 304 height 38
click at [876, 21] on div "Publish" at bounding box center [881, 19] width 33 height 14
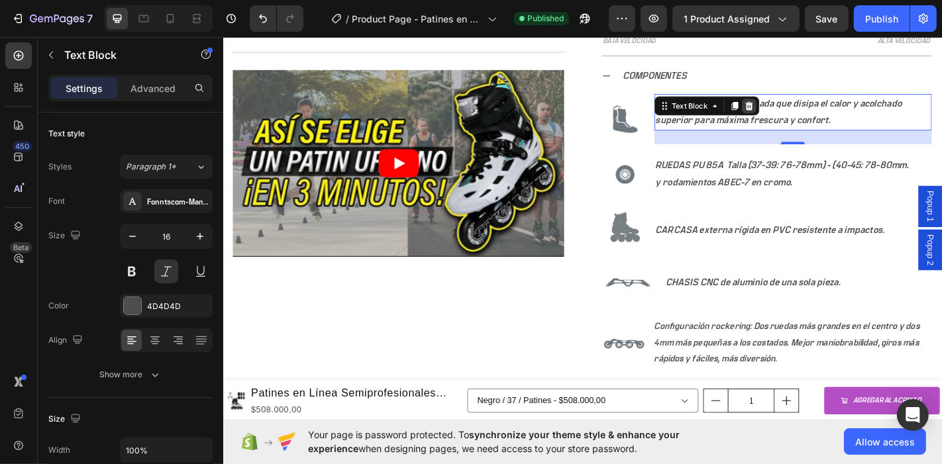
click at [803, 115] on div at bounding box center [804, 113] width 16 height 16
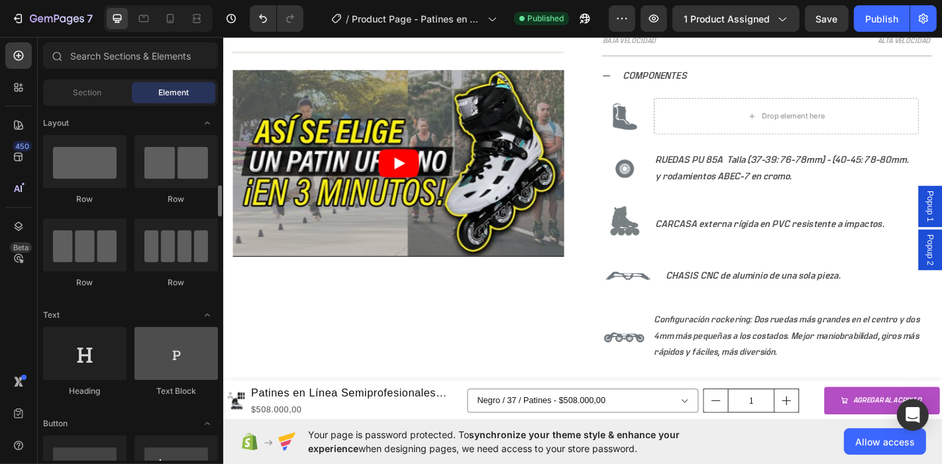
scroll to position [147, 0]
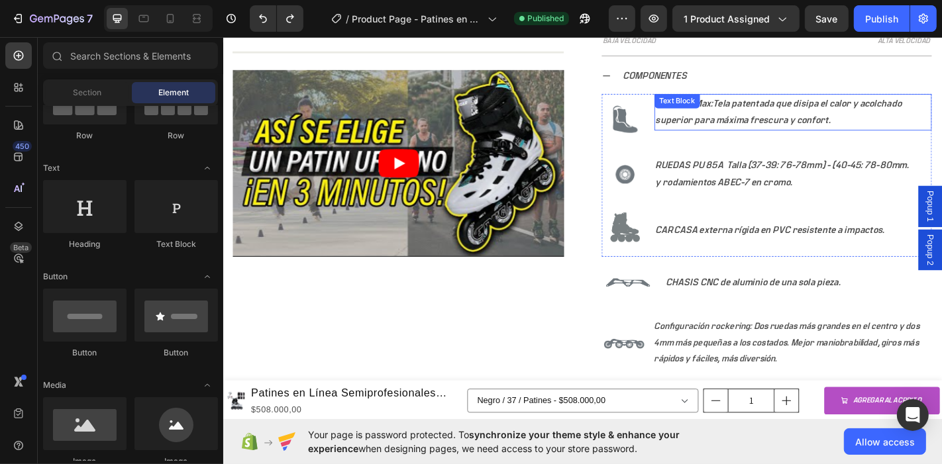
drag, startPoint x: 787, startPoint y: 124, endPoint x: 869, endPoint y: 131, distance: 82.5
click at [787, 123] on p "Bota CoolMax: Tela patentada que disipa el calor y acolchado superior para máxi…" at bounding box center [853, 120] width 304 height 38
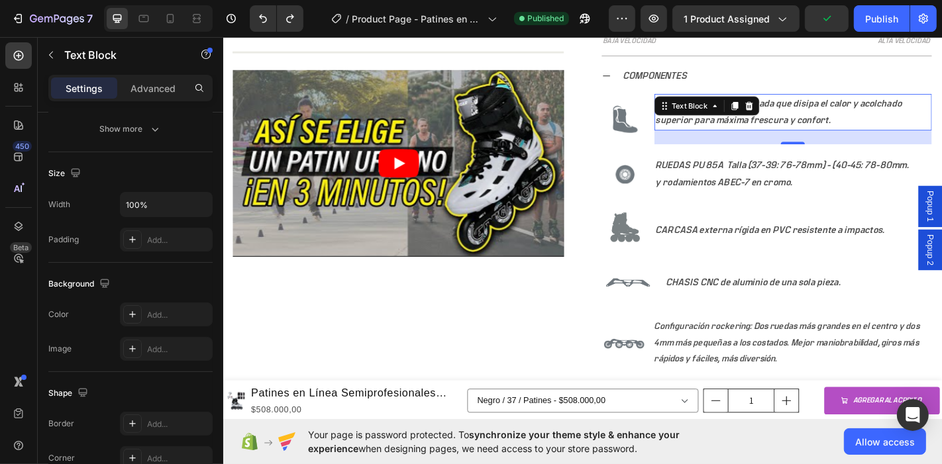
scroll to position [0, 0]
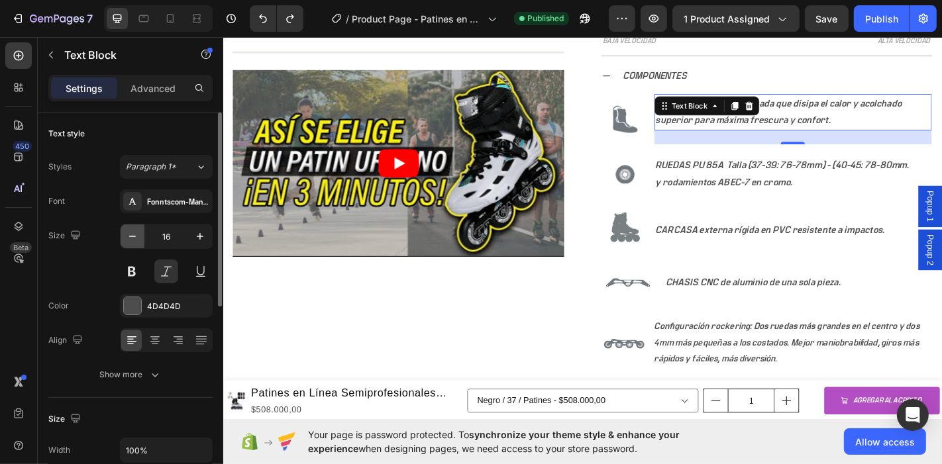
click at [127, 233] on icon "button" at bounding box center [132, 236] width 13 height 13
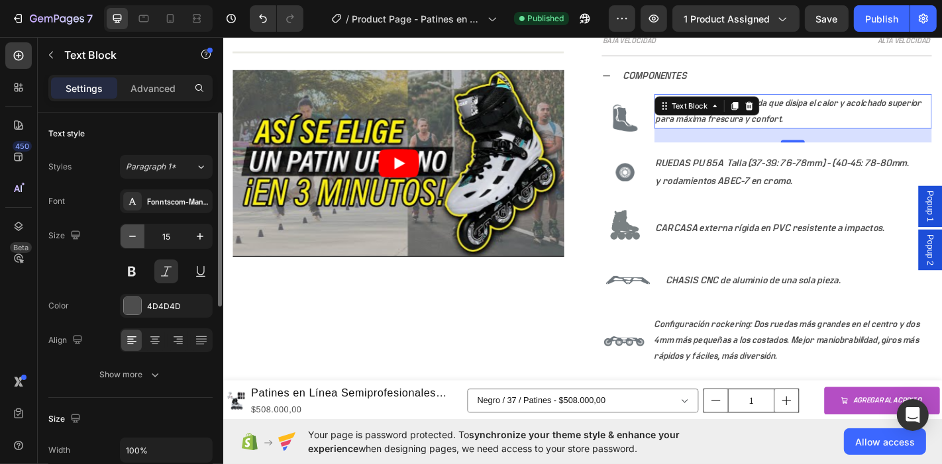
click at [127, 233] on icon "button" at bounding box center [132, 236] width 13 height 13
type input "14"
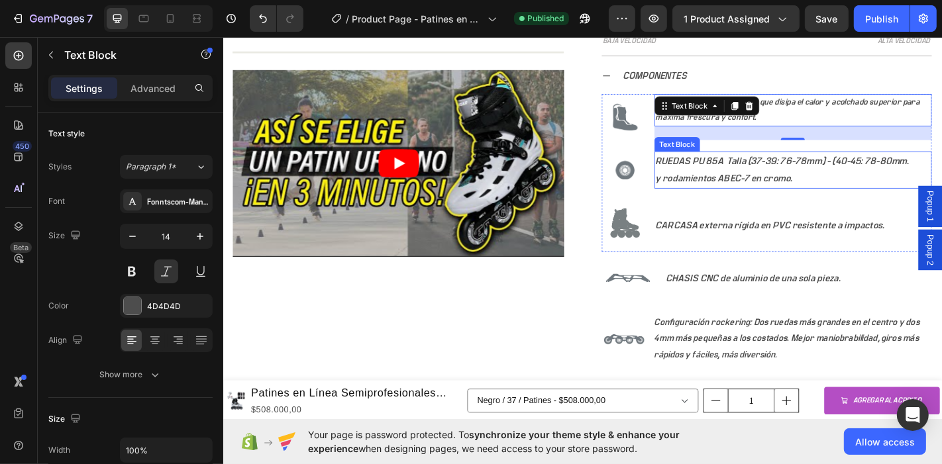
click at [779, 191] on p "y rodamientos ABEC-7 en cromo." at bounding box center [853, 193] width 304 height 19
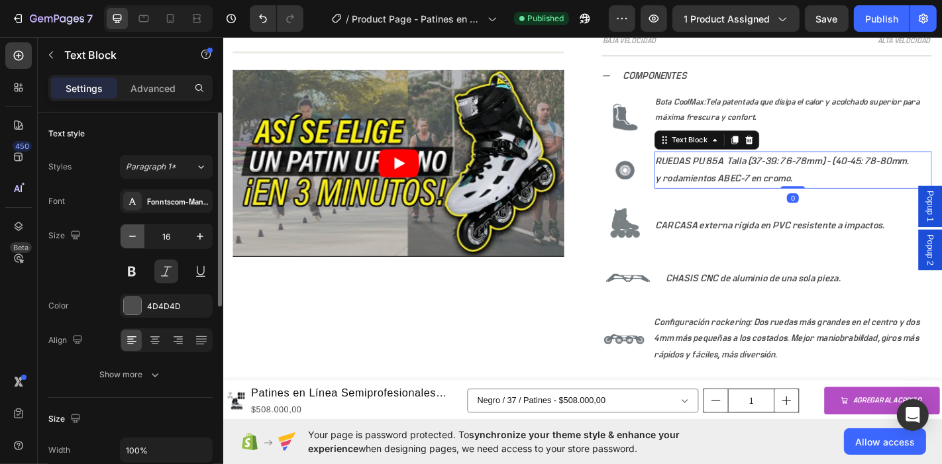
click at [129, 240] on icon "button" at bounding box center [132, 236] width 13 height 13
type input "14"
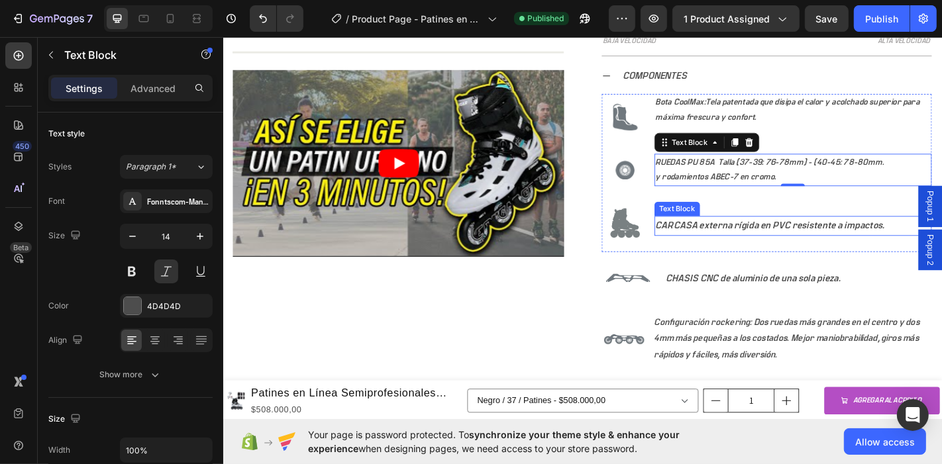
click at [743, 244] on p "CARCASA externa rígida en PVC resistente a impactos." at bounding box center [853, 245] width 304 height 19
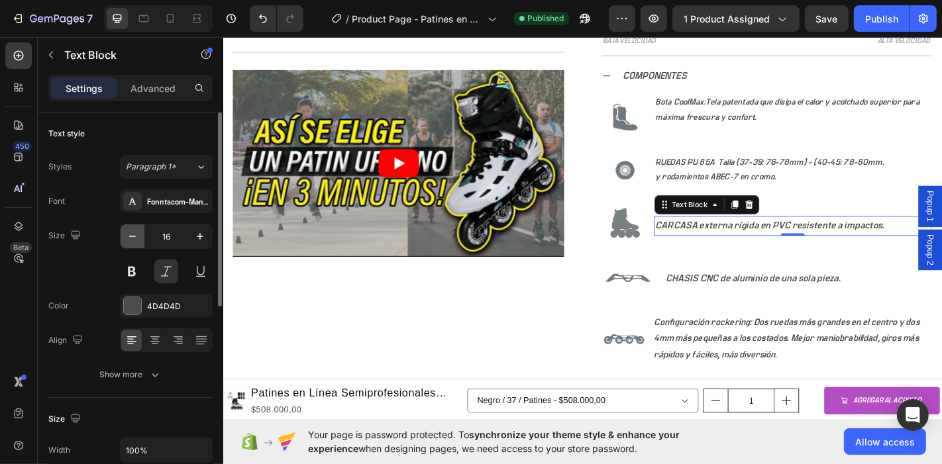
click at [132, 241] on icon "button" at bounding box center [132, 236] width 13 height 13
type input "14"
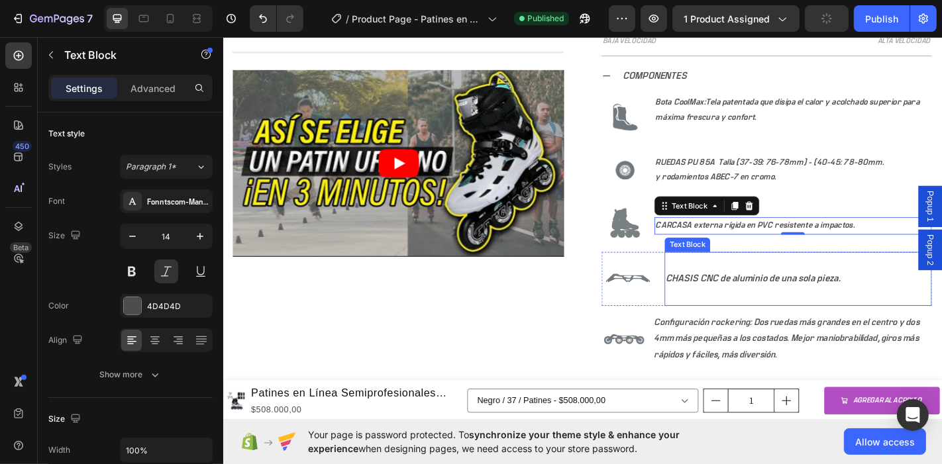
click at [801, 299] on p "CHASIS CNC de aluminio de una sola pieza." at bounding box center [858, 303] width 293 height 19
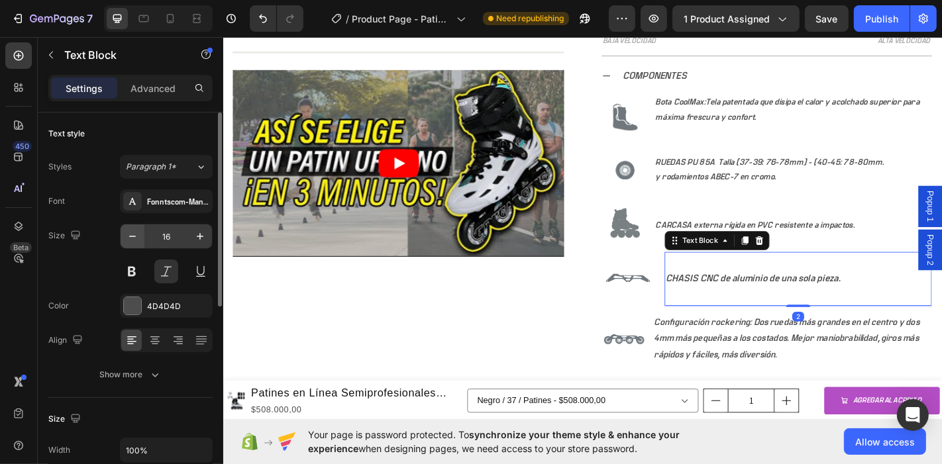
click at [141, 239] on button "button" at bounding box center [133, 237] width 24 height 24
click at [138, 239] on icon "button" at bounding box center [132, 236] width 13 height 13
type input "14"
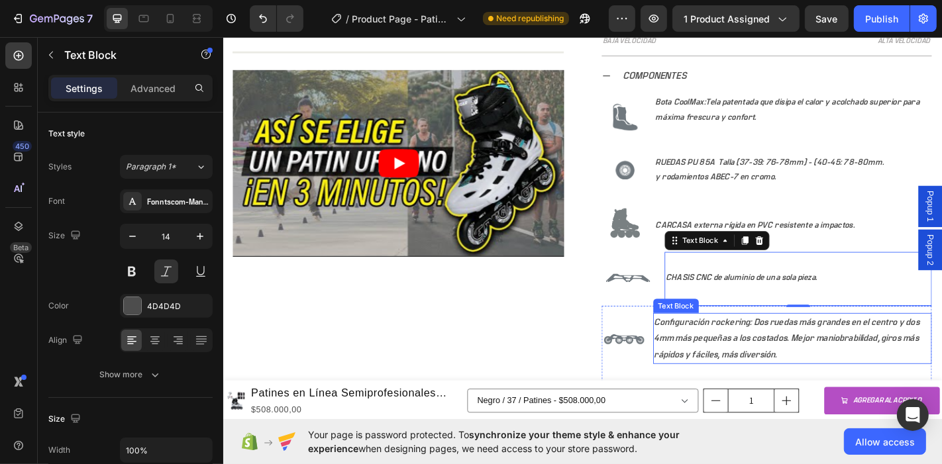
click at [836, 367] on p "Configuración rockering: Dos ruedas más grandes en el centro y dos 4mm más pequ…" at bounding box center [853, 370] width 306 height 54
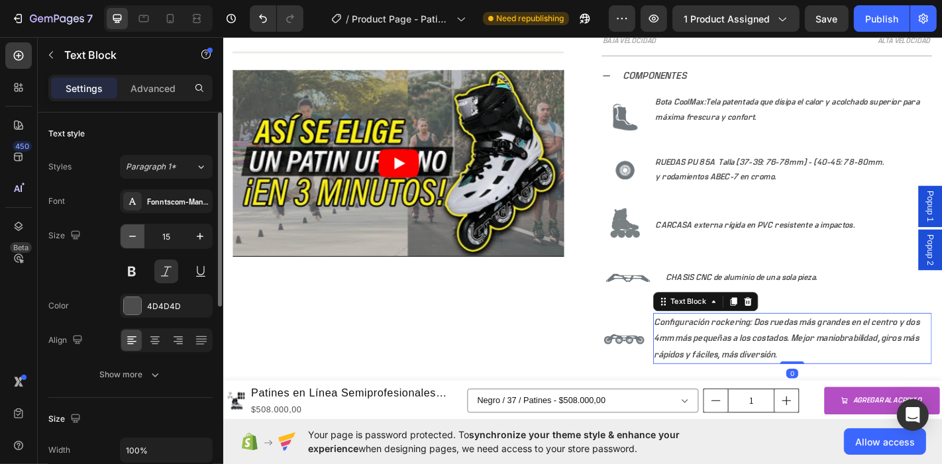
click at [129, 238] on icon "button" at bounding box center [132, 236] width 13 height 13
type input "14"
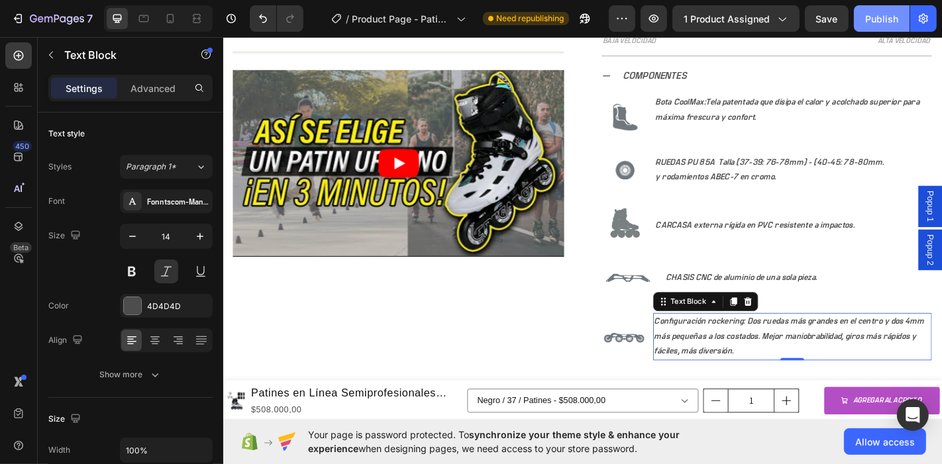
click at [881, 14] on div "Publish" at bounding box center [881, 19] width 33 height 14
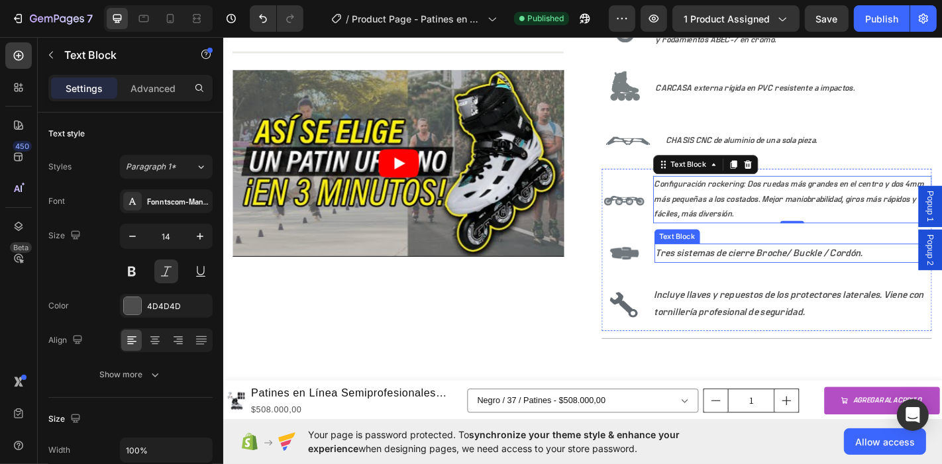
scroll to position [1288, 0]
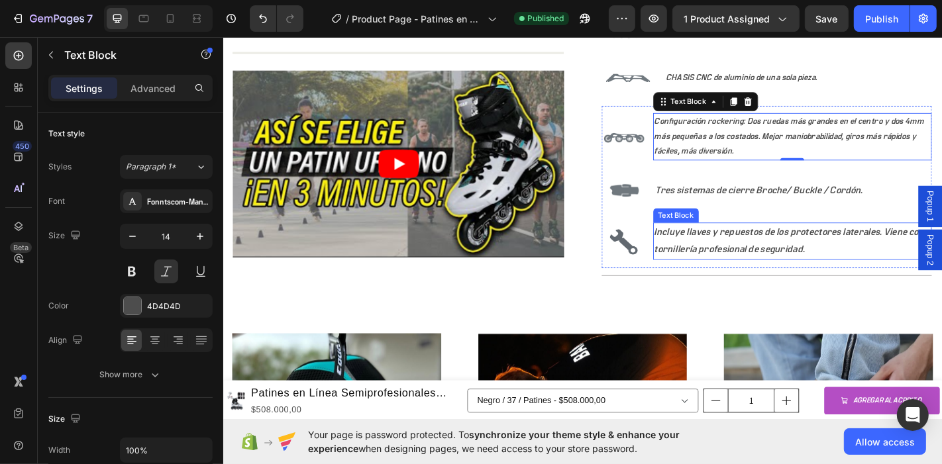
click at [737, 245] on p "Incluye llaves y repuestos de los protectores laterales. Viene con tornillería …" at bounding box center [853, 263] width 306 height 38
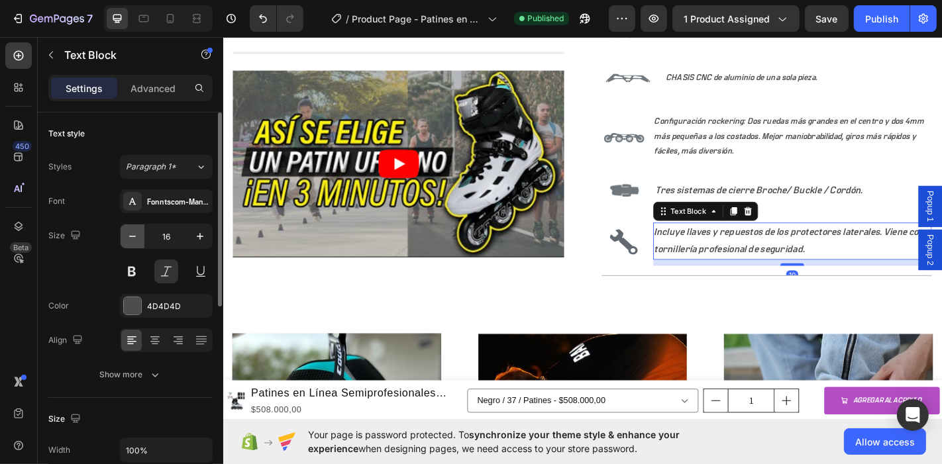
click at [133, 239] on icon "button" at bounding box center [132, 236] width 13 height 13
type input "14"
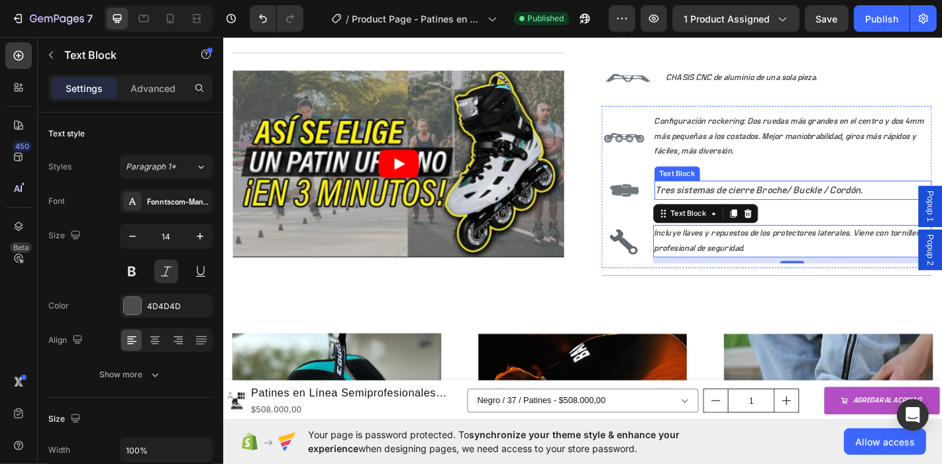
click at [788, 197] on p "Tres sistemas de cierre Broche/ Buckle / Cordón." at bounding box center [853, 206] width 304 height 19
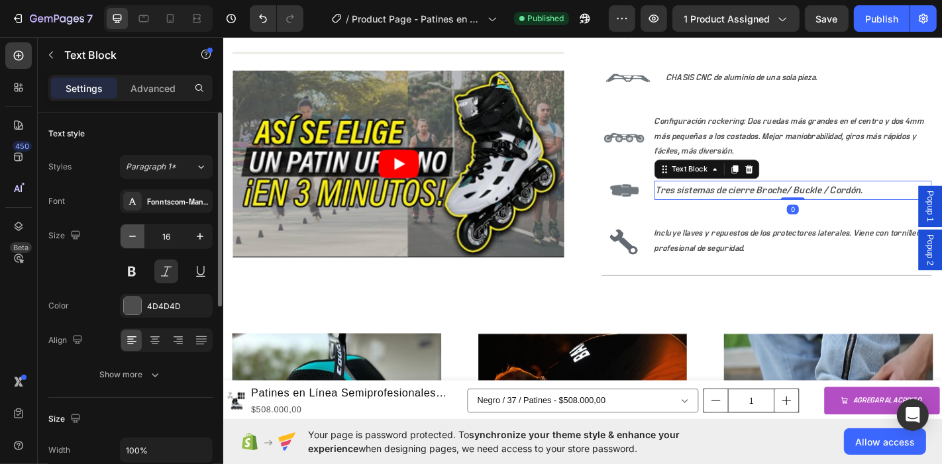
click at [126, 231] on icon "button" at bounding box center [132, 236] width 13 height 13
drag, startPoint x: 125, startPoint y: 231, endPoint x: 417, endPoint y: 172, distance: 298.1
click at [126, 230] on icon "button" at bounding box center [132, 236] width 13 height 13
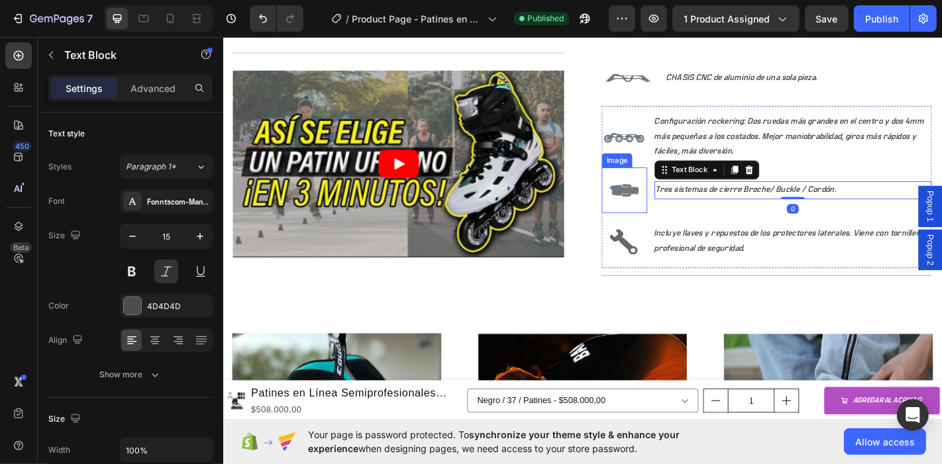
type input "14"
click at [803, 142] on p "Configuración rockering: Dos ruedas más grandes en el centro y dos 4mm más pequ…" at bounding box center [853, 148] width 306 height 50
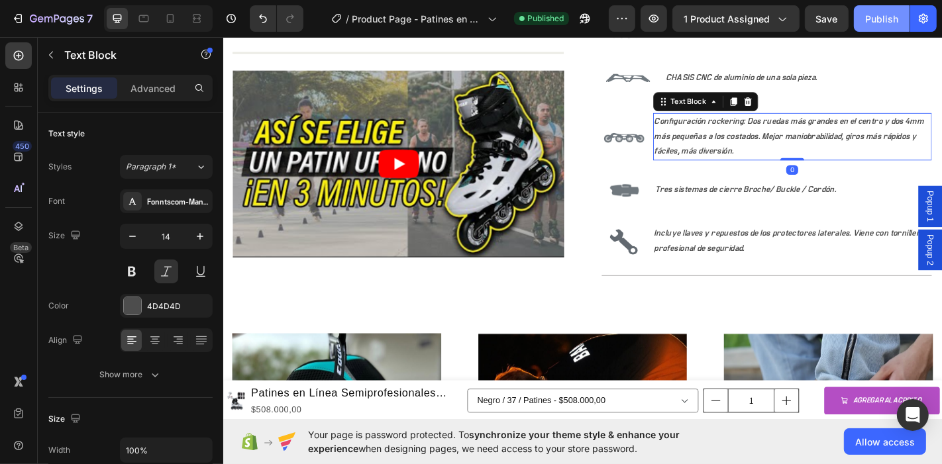
click at [875, 17] on div "Publish" at bounding box center [881, 19] width 33 height 14
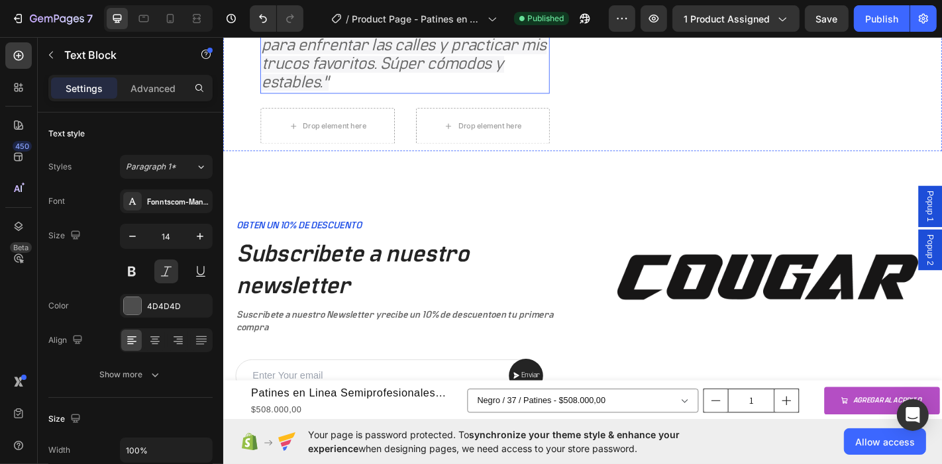
scroll to position [2945, 0]
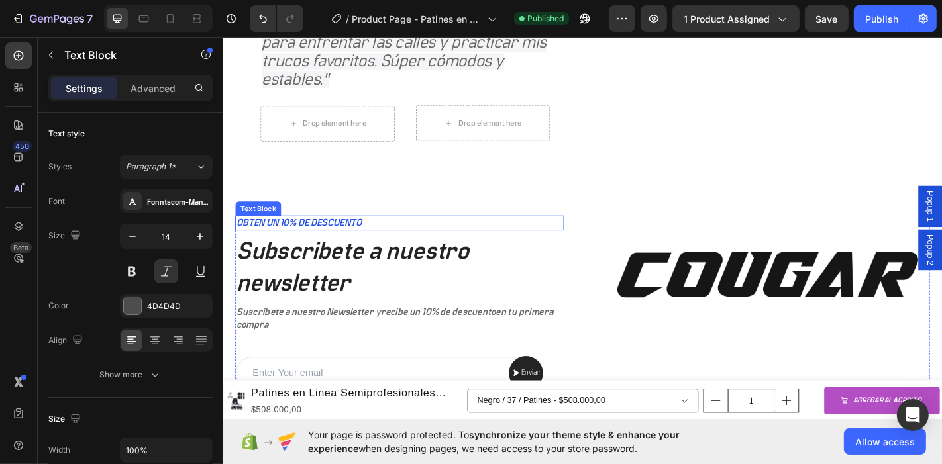
click at [524, 245] on p "OBTEN UN 10% DE DESCUENTO" at bounding box center [417, 243] width 361 height 14
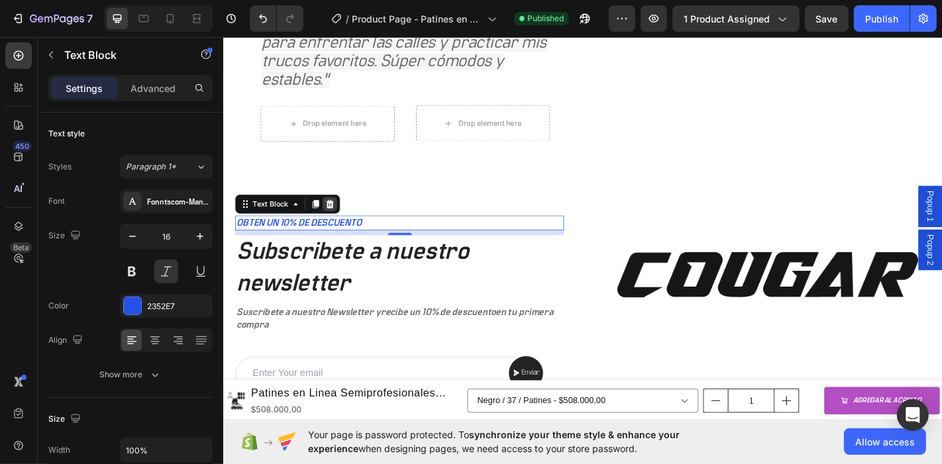
click at [339, 224] on icon at bounding box center [341, 221] width 9 height 9
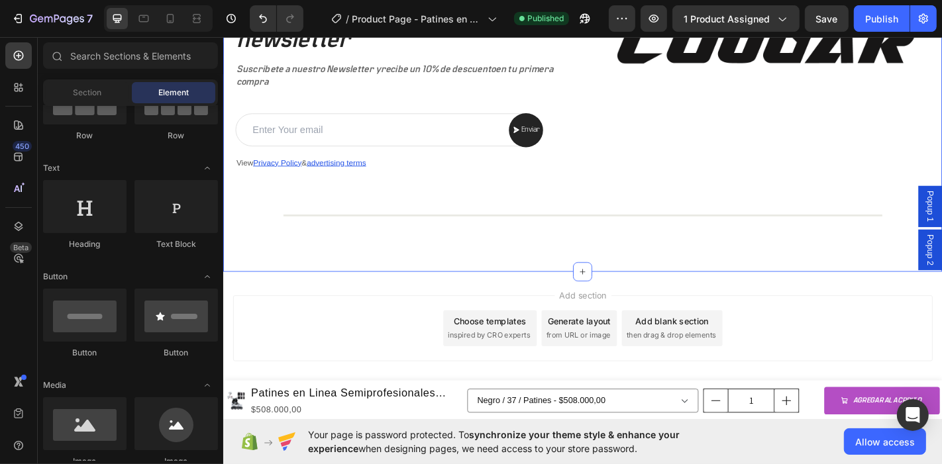
scroll to position [3217, 0]
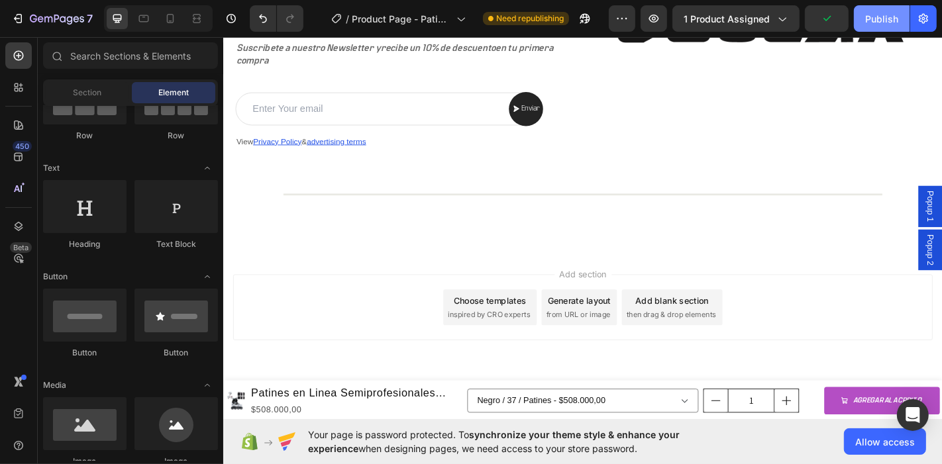
click at [867, 19] on div "Publish" at bounding box center [881, 19] width 33 height 14
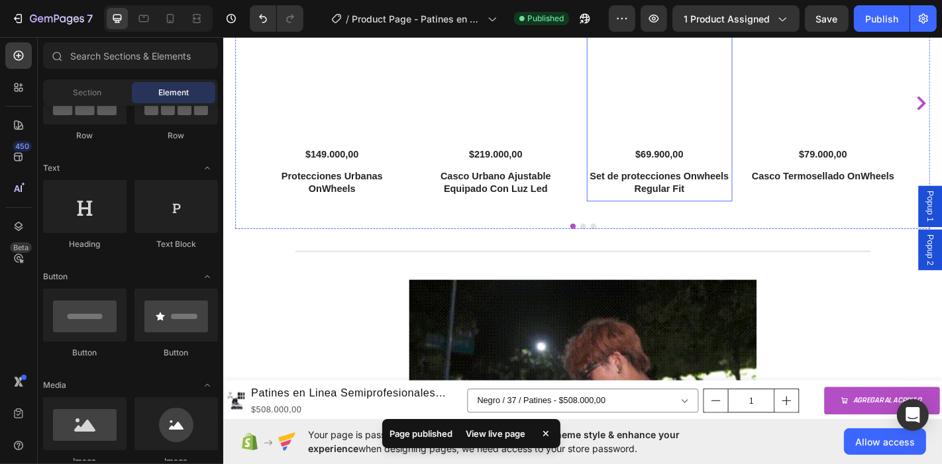
scroll to position [2701, 0]
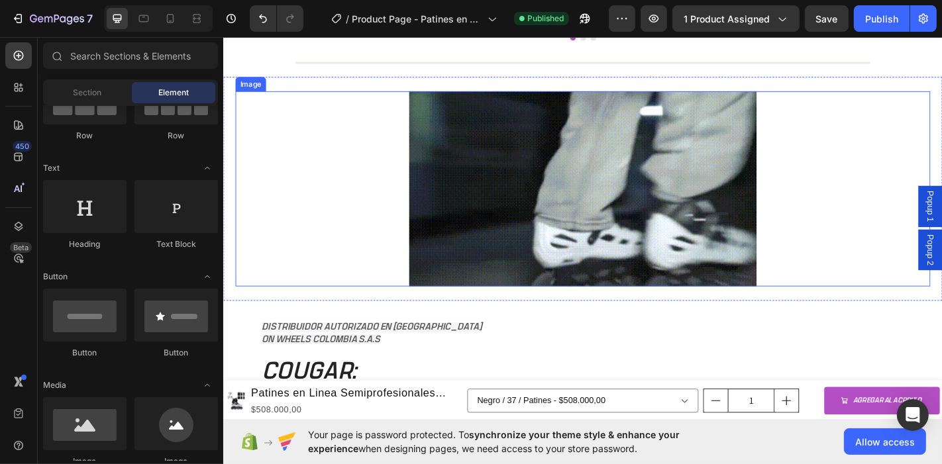
click at [622, 230] on img at bounding box center [620, 205] width 384 height 217
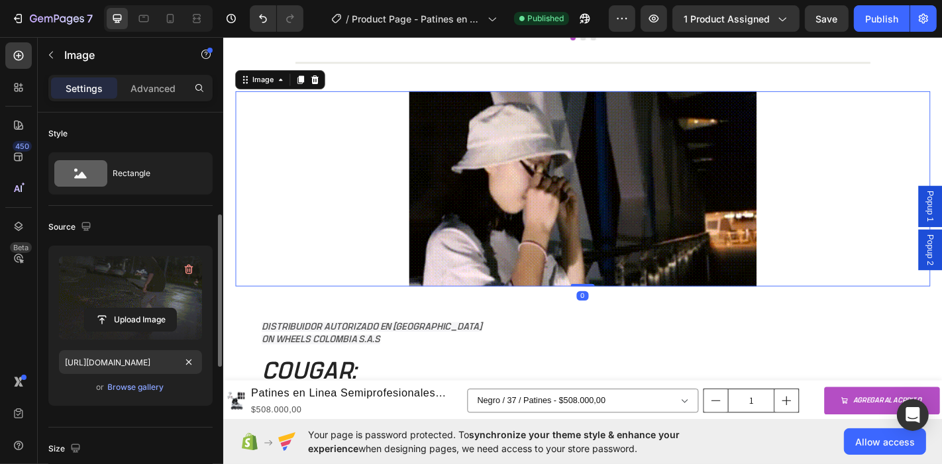
scroll to position [221, 0]
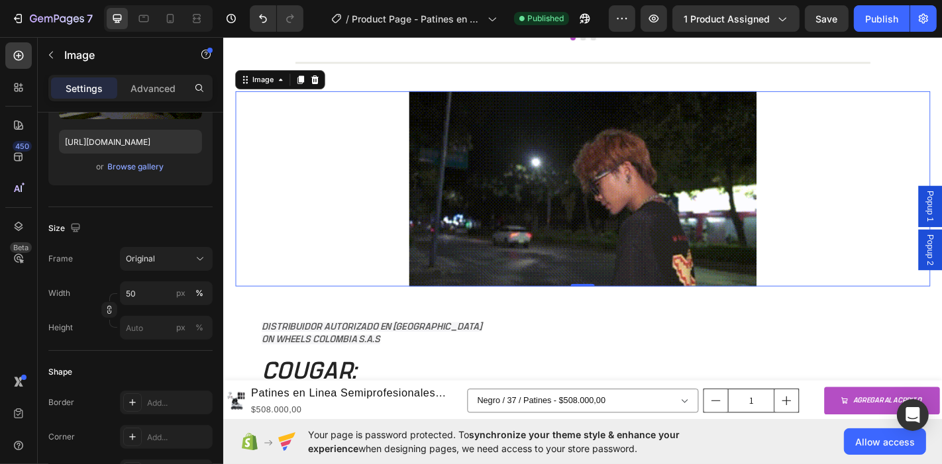
click at [675, 221] on img at bounding box center [620, 205] width 384 height 217
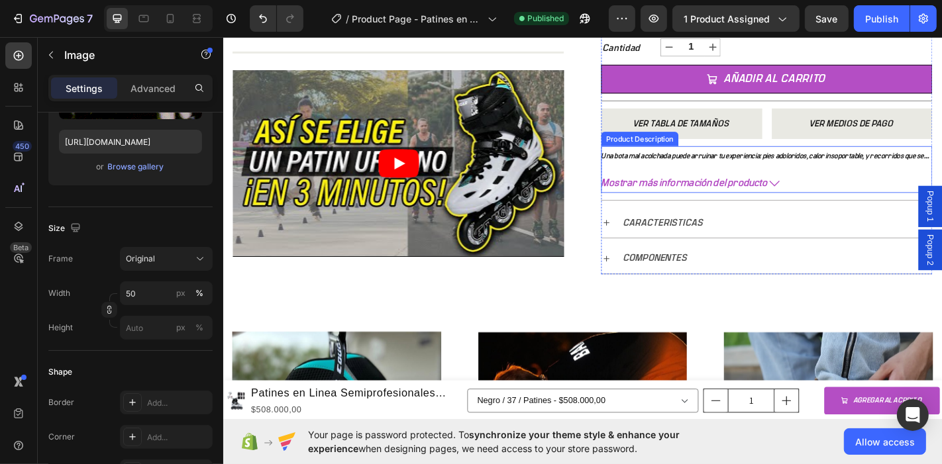
scroll to position [567, 0]
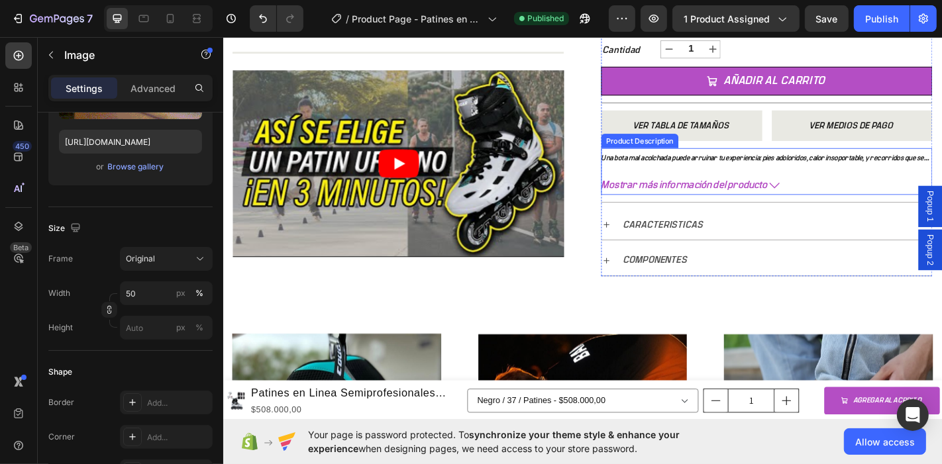
click at [724, 194] on span "Mostrar más información del producto" at bounding box center [733, 201] width 184 height 21
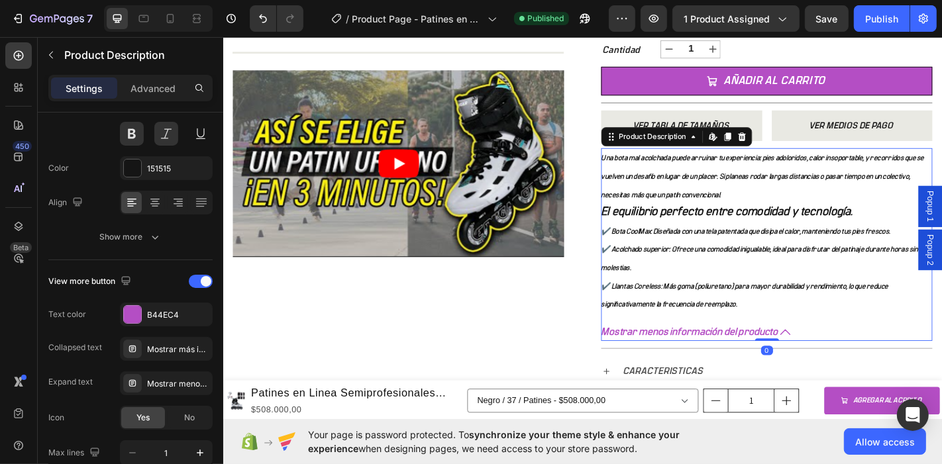
scroll to position [0, 0]
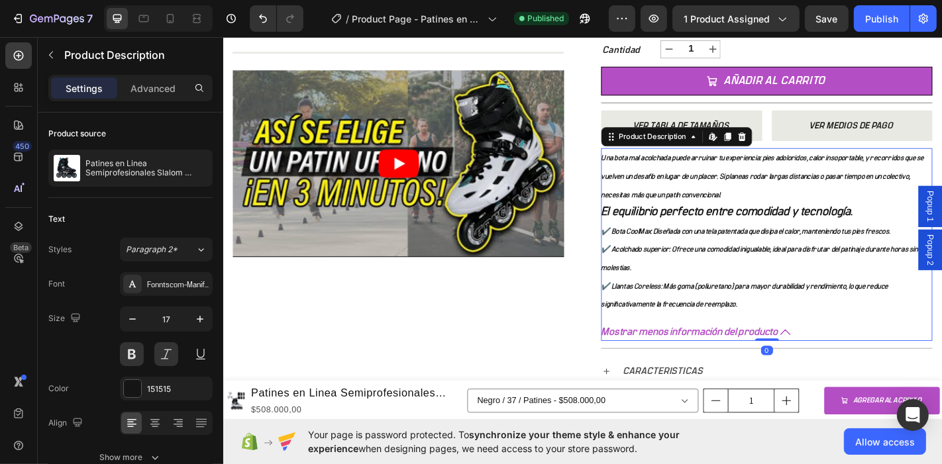
click at [659, 175] on div "Una bota mal acolchada puede arruinar tu experiencia: pies adoloridos, calor in…" at bounding box center [824, 251] width 366 height 182
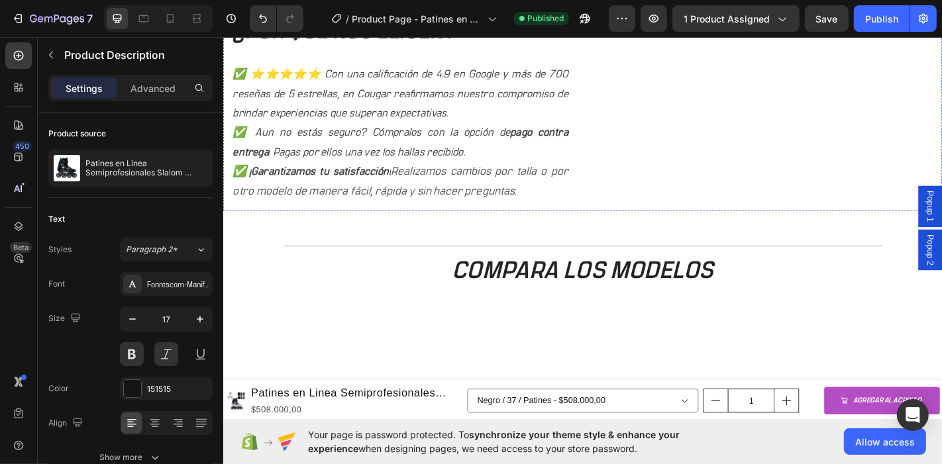
scroll to position [1597, 0]
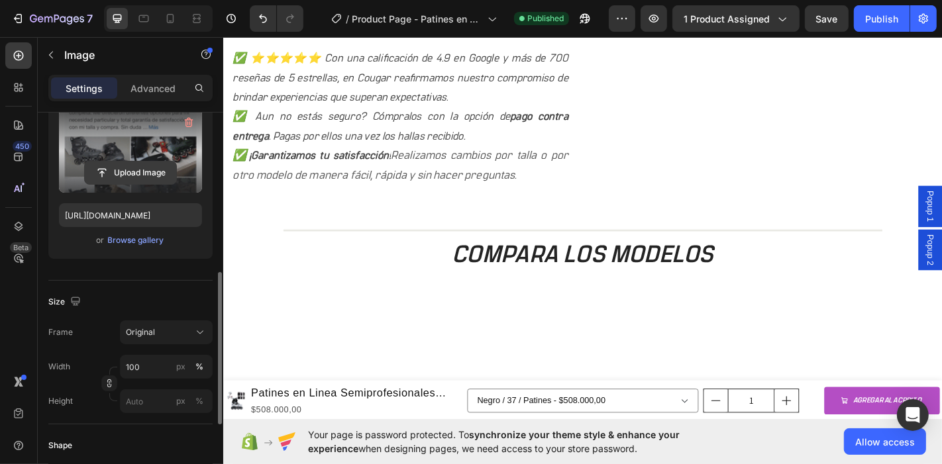
scroll to position [221, 0]
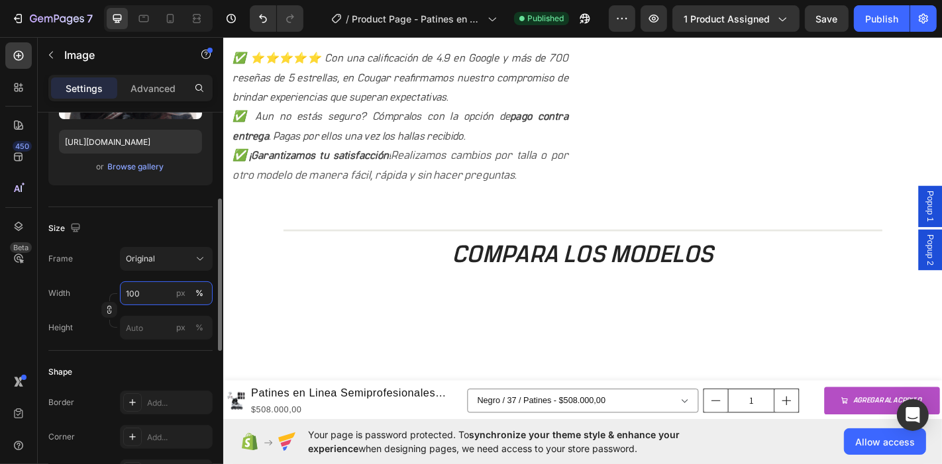
click at [155, 294] on input "100" at bounding box center [166, 294] width 93 height 24
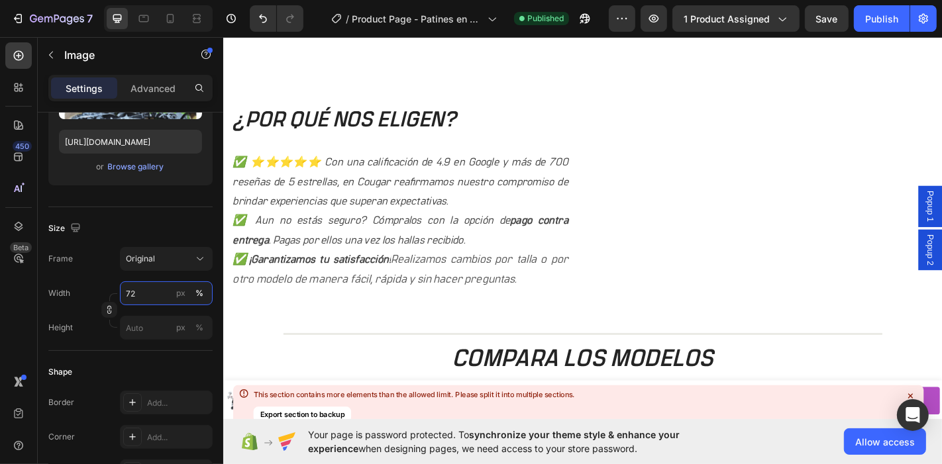
scroll to position [1523, 0]
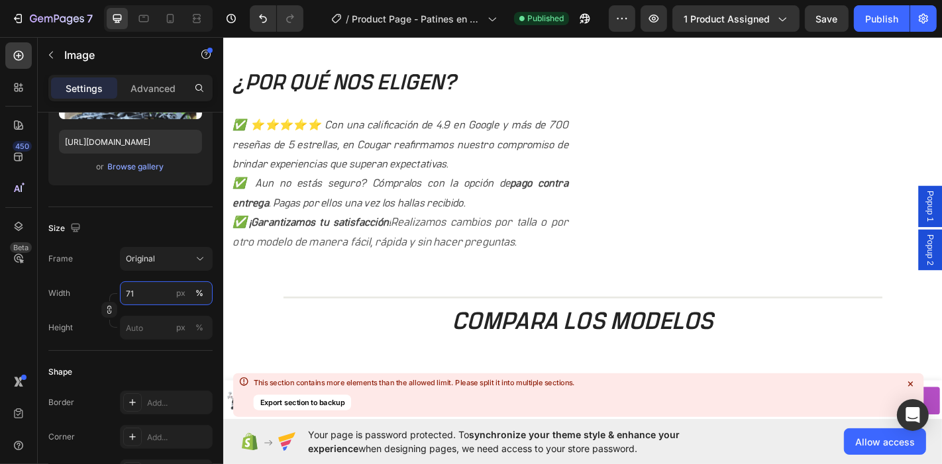
type input "70"
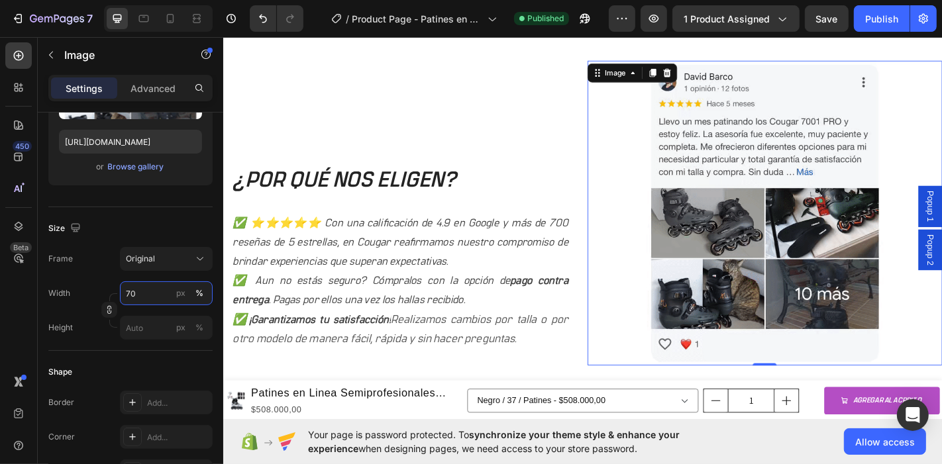
scroll to position [1376, 0]
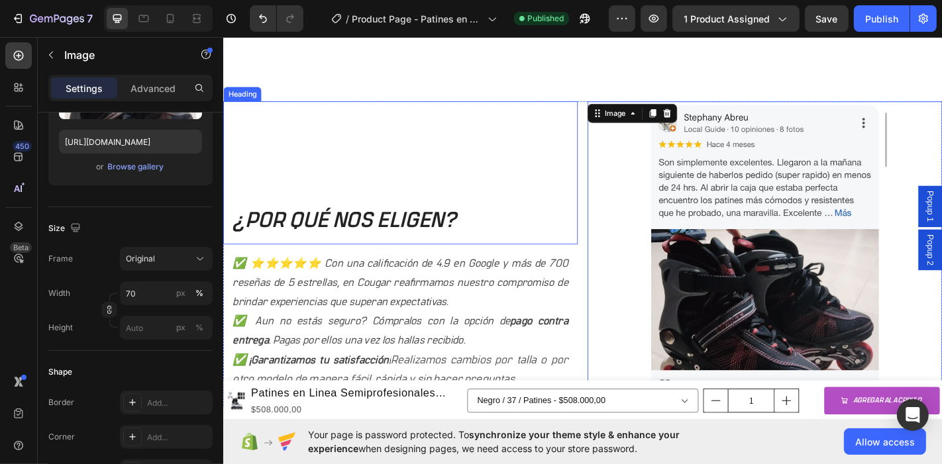
click at [398, 232] on h2 "¿POR QUÉ NOS ELIGEN?" at bounding box center [419, 187] width 392 height 158
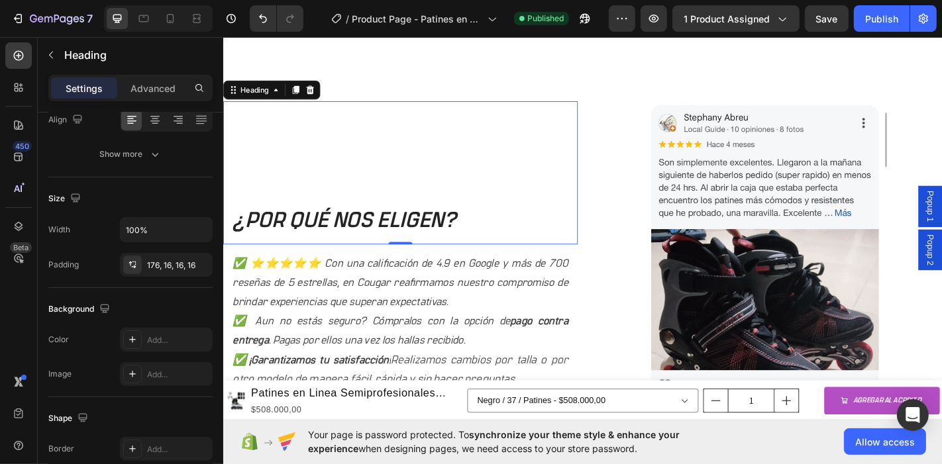
scroll to position [0, 0]
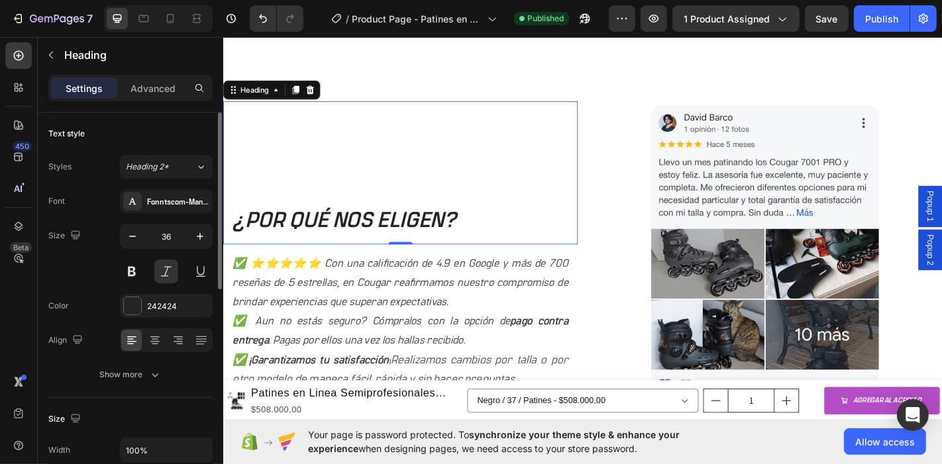
click at [292, 166] on h2 "¿POR QUÉ NOS ELIGEN?" at bounding box center [419, 187] width 392 height 158
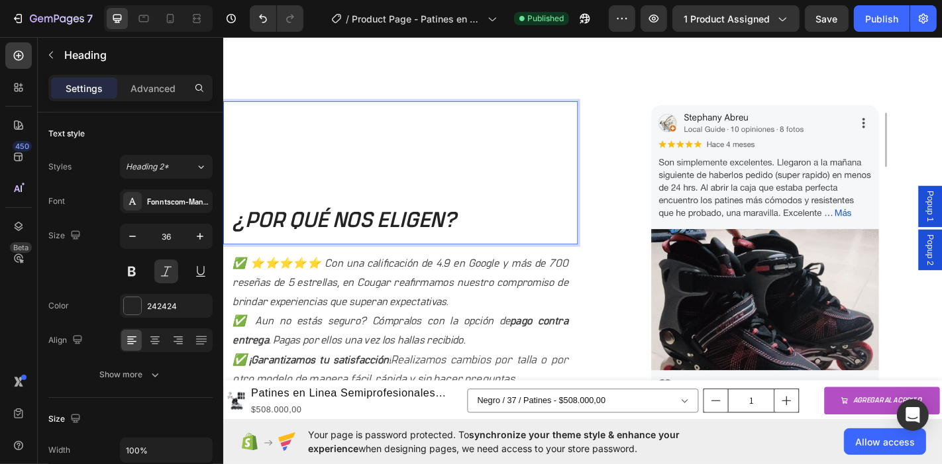
click at [239, 239] on p "¿POR QUÉ NOS ELIGEN?" at bounding box center [418, 240] width 371 height 31
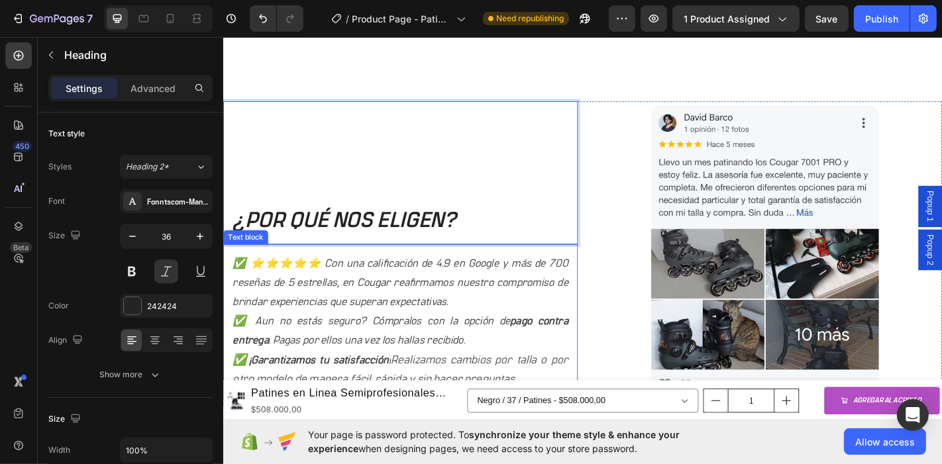
click at [381, 266] on div "✅ ⭐⭐⭐⭐⭐ Con una calificación de 4.9 en Google y más de 700 reseñas de 5 estrell…" at bounding box center [419, 352] width 392 height 172
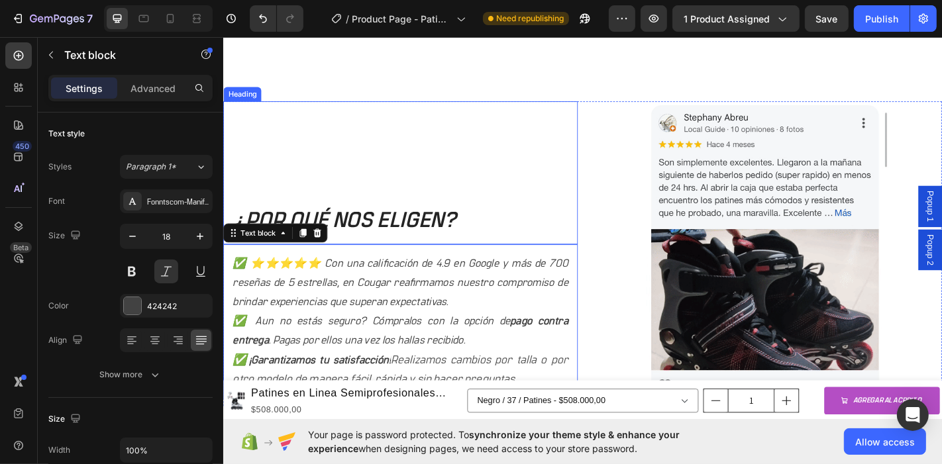
click at [502, 180] on h2 "¿POR QUÉ NOS ELIGEN?" at bounding box center [419, 187] width 392 height 158
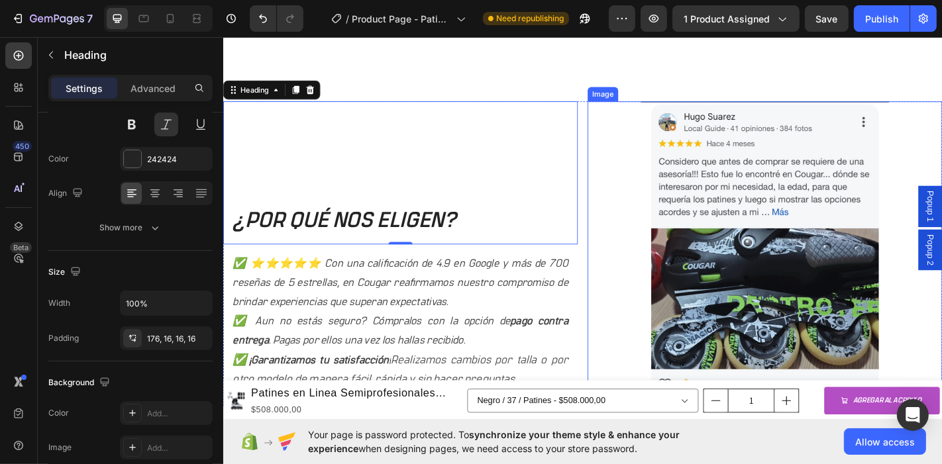
scroll to position [1442, 0]
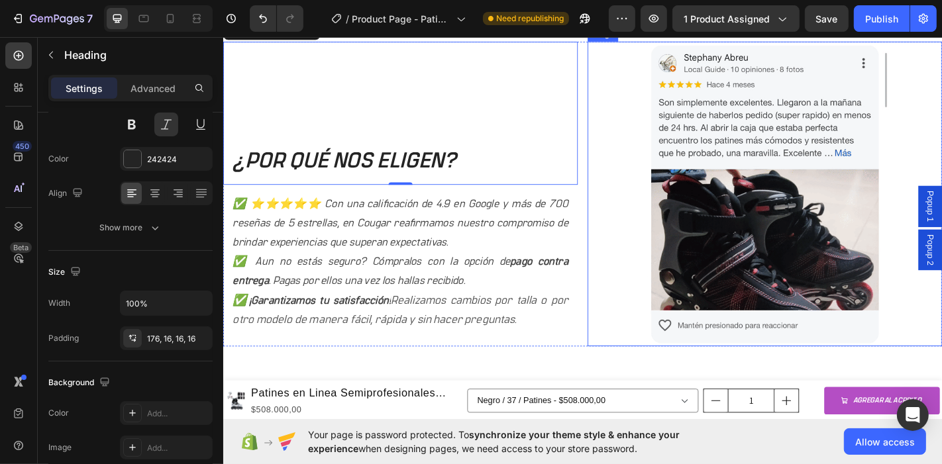
click at [490, 231] on p "✅ ⭐⭐⭐⭐⭐ Con una calificación de 4.9 en Google y más de 700 reseñas de 5 estrell…" at bounding box center [418, 243] width 371 height 64
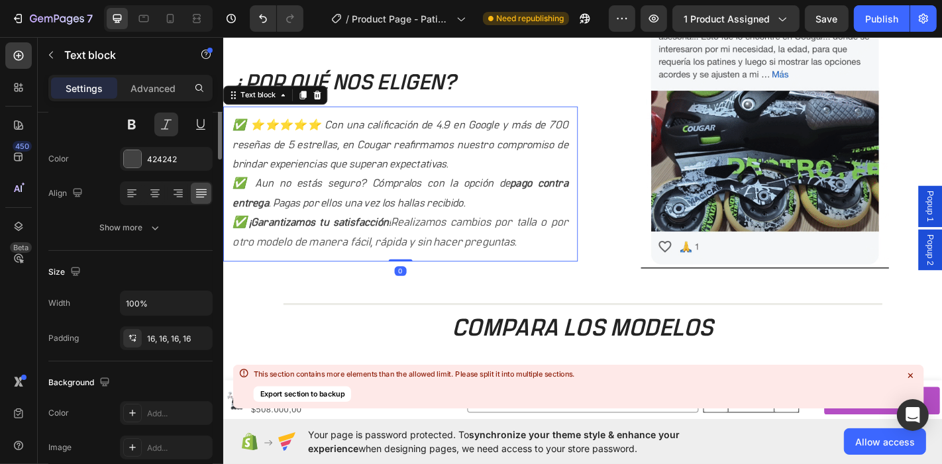
scroll to position [0, 0]
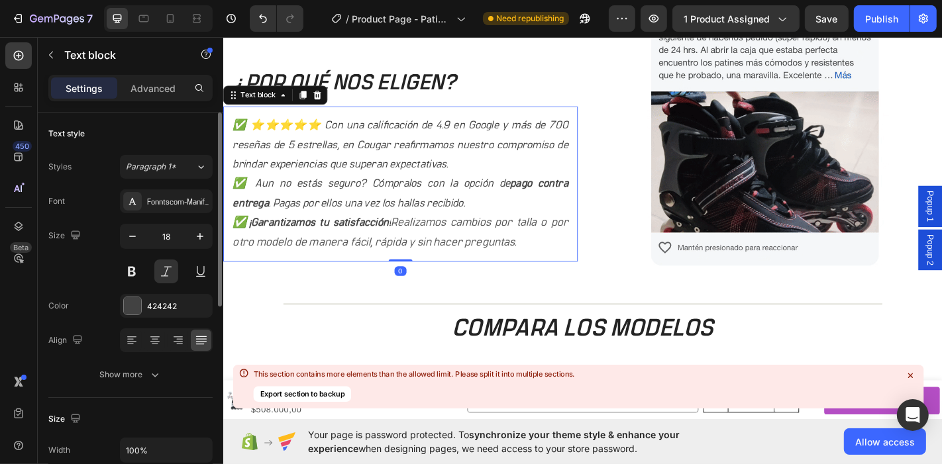
click at [387, 221] on p "✅ Aun no estás seguro? Cómpralos con la opción de pago contra entrega . Pagas p…" at bounding box center [418, 210] width 371 height 43
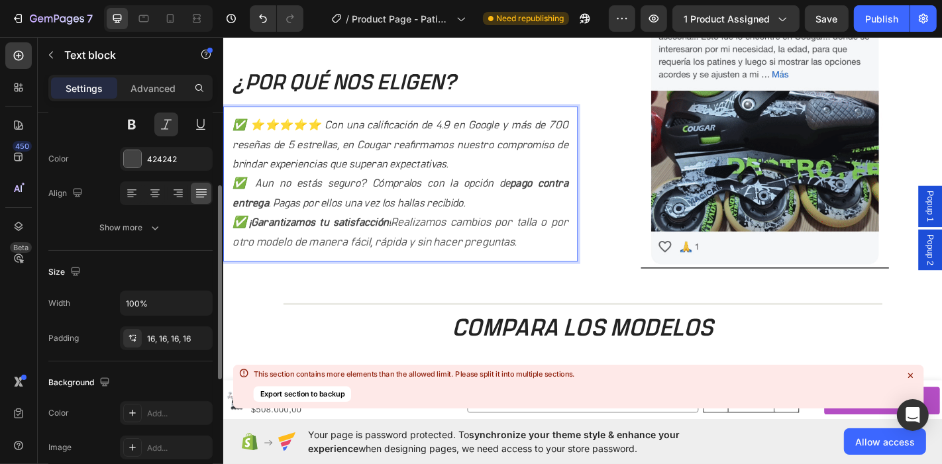
scroll to position [74, 0]
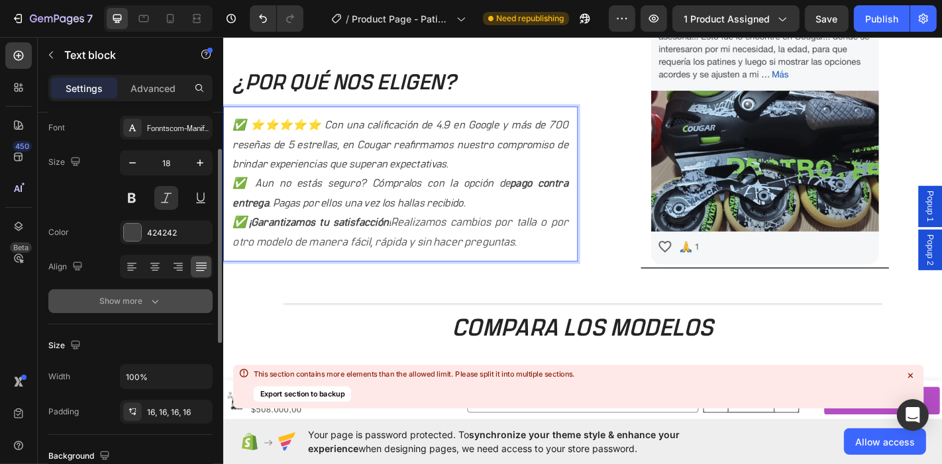
click at [136, 301] on div "Show more" at bounding box center [131, 301] width 62 height 13
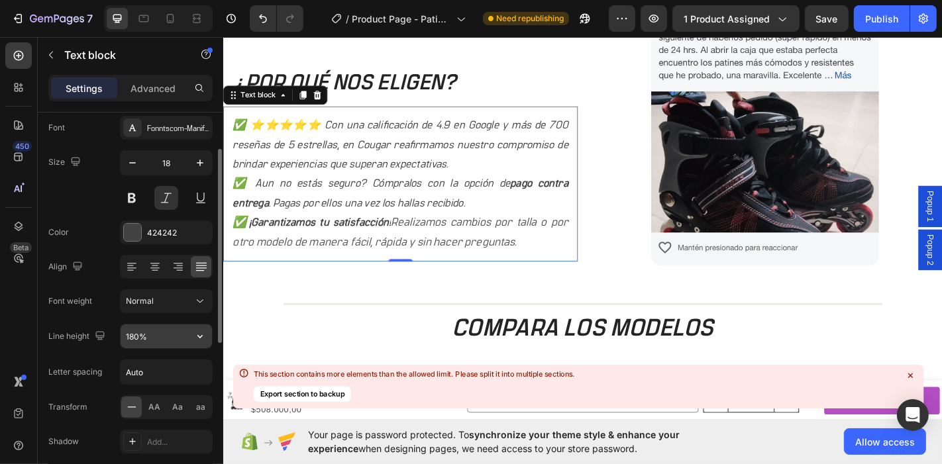
click at [197, 338] on icon "button" at bounding box center [199, 336] width 13 height 13
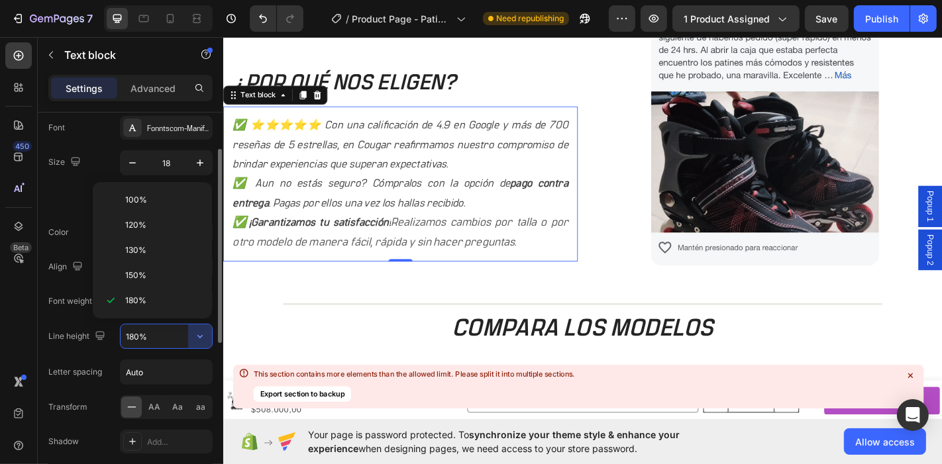
click at [164, 334] on input "180%" at bounding box center [166, 337] width 91 height 24
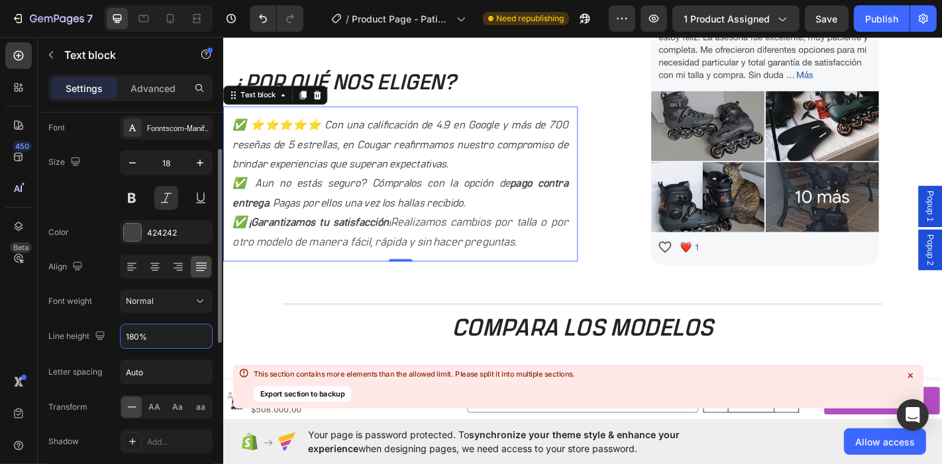
drag, startPoint x: 164, startPoint y: 334, endPoint x: 87, endPoint y: 326, distance: 77.3
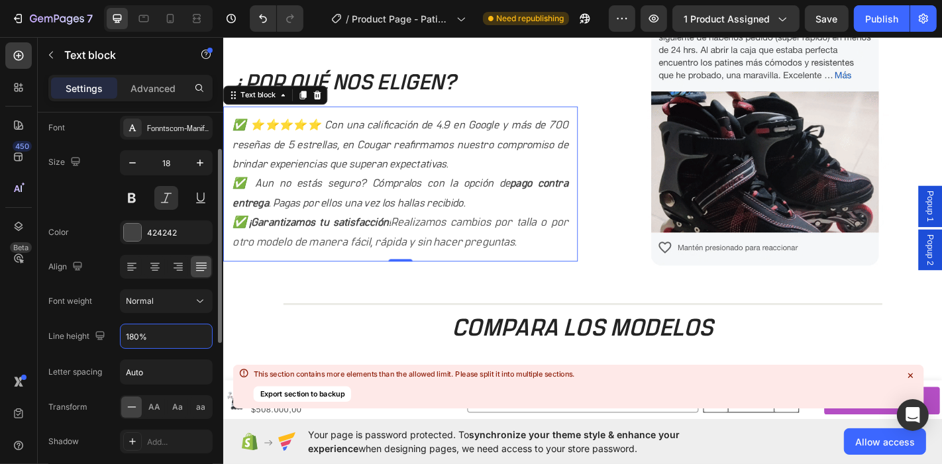
click at [87, 326] on div "Line height 180%" at bounding box center [130, 336] width 164 height 25
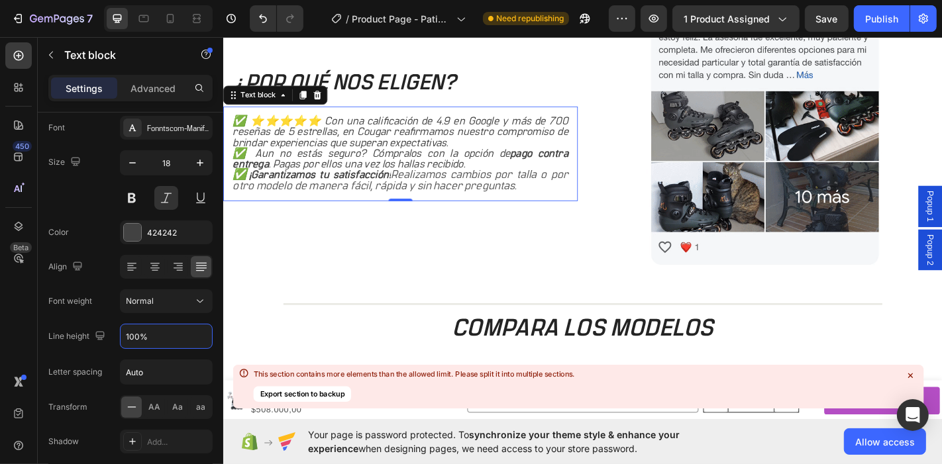
type input "100%"
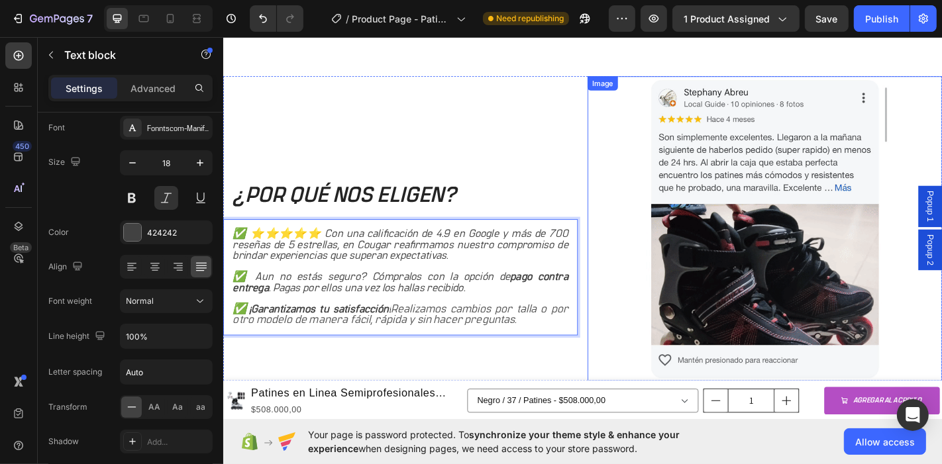
scroll to position [1376, 0]
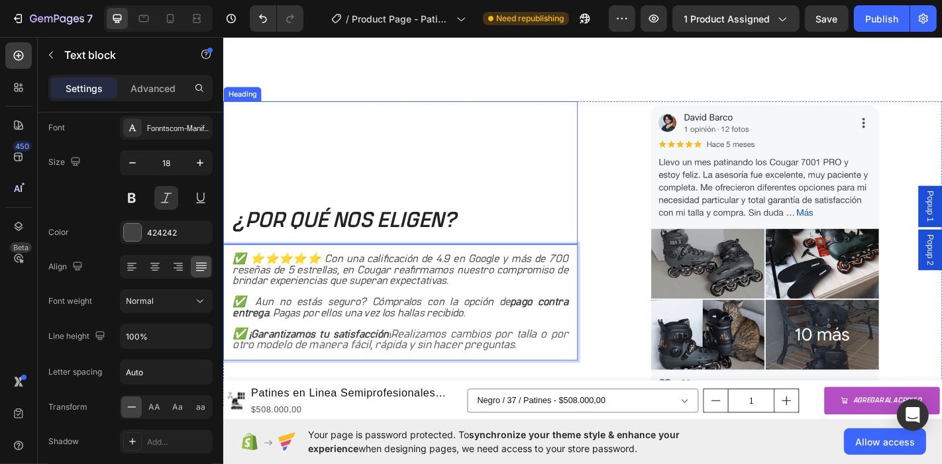
click at [323, 206] on h2 "¿POR QUÉ NOS ELIGEN?" at bounding box center [419, 187] width 392 height 158
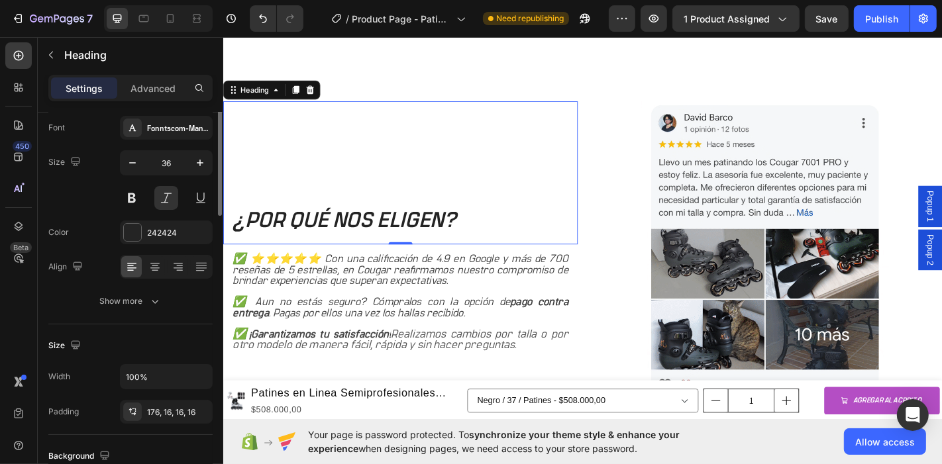
scroll to position [0, 0]
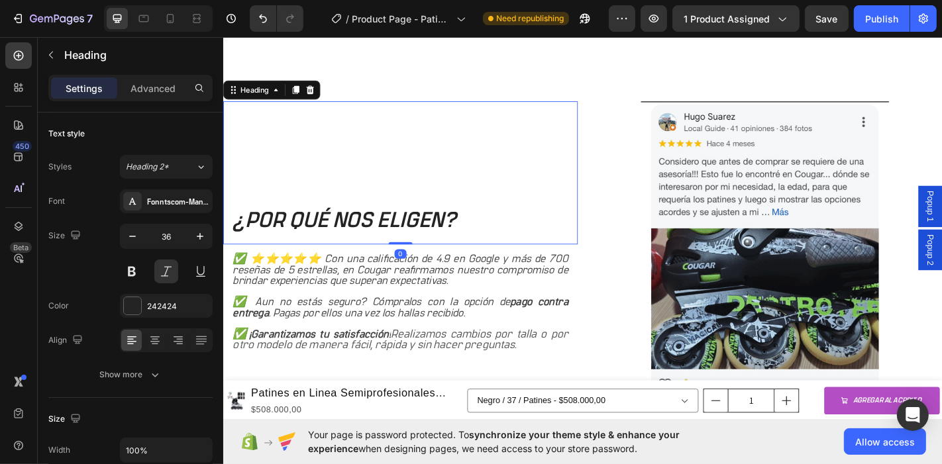
drag, startPoint x: 413, startPoint y: 260, endPoint x: 411, endPoint y: 206, distance: 53.7
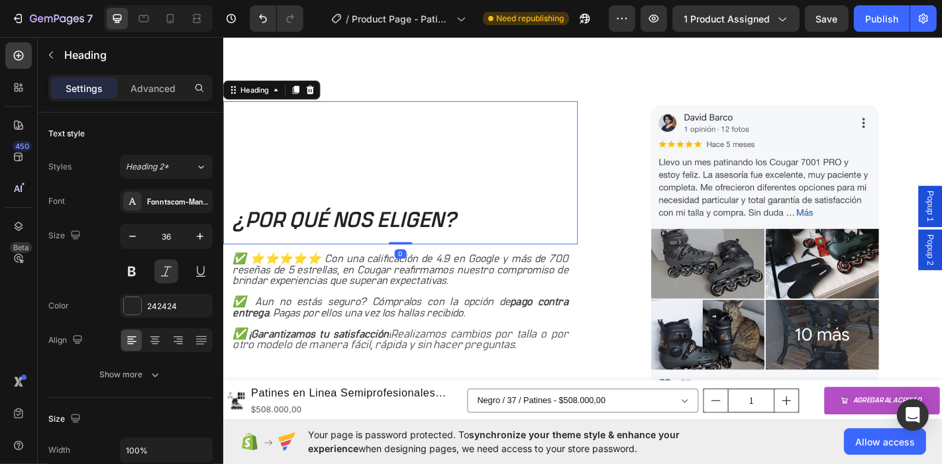
click at [411, 206] on div "¿POR QUÉ NOS ELIGEN? Heading 0" at bounding box center [419, 187] width 392 height 158
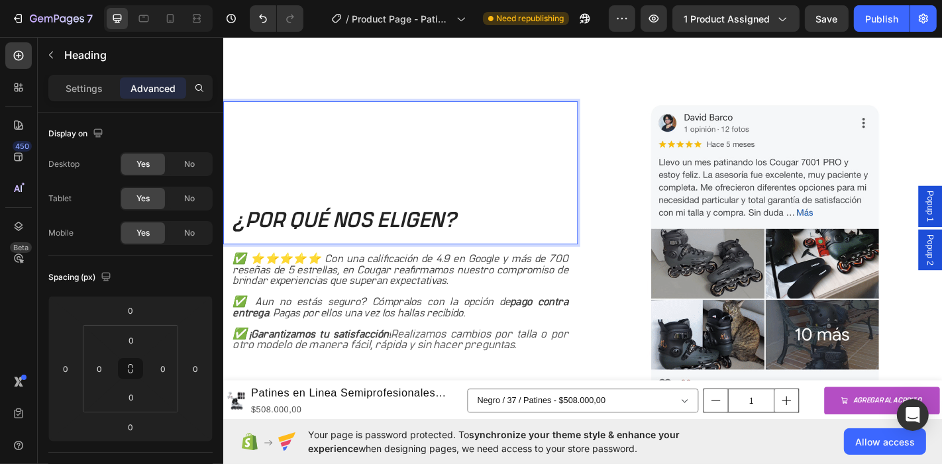
click at [339, 179] on h2 "¿POR QUÉ NOS ELIGEN?" at bounding box center [419, 187] width 392 height 158
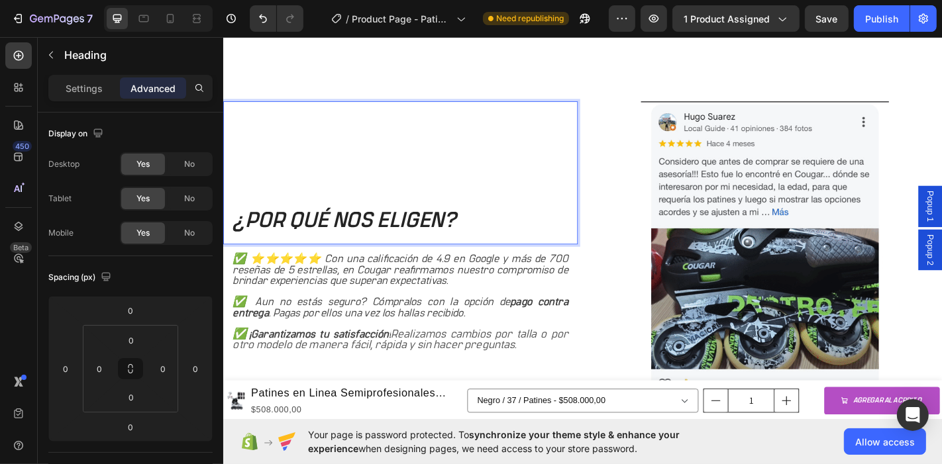
click at [234, 235] on p "¿POR QUÉ NOS ELIGEN?" at bounding box center [418, 240] width 371 height 31
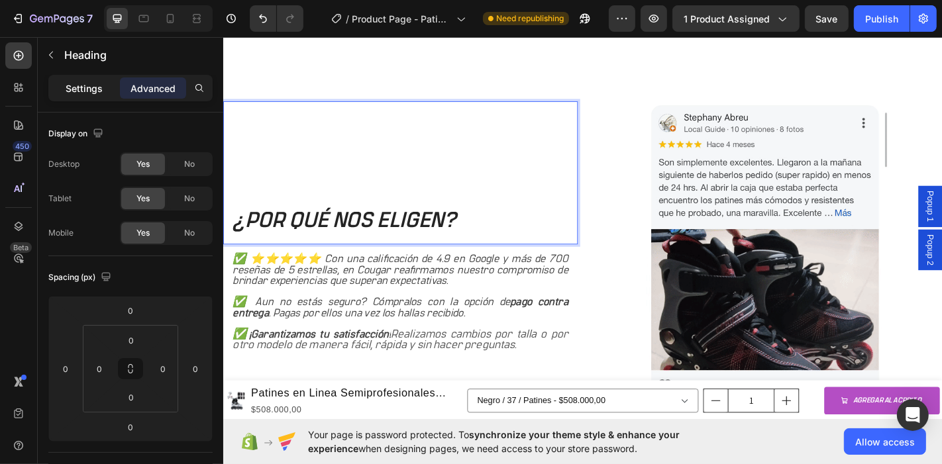
click at [83, 82] on p "Settings" at bounding box center [84, 89] width 37 height 14
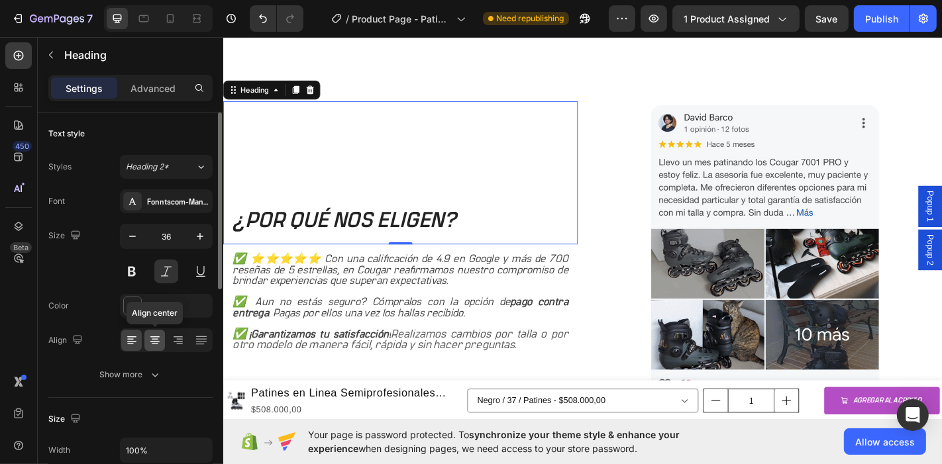
click at [152, 341] on icon at bounding box center [154, 340] width 13 height 13
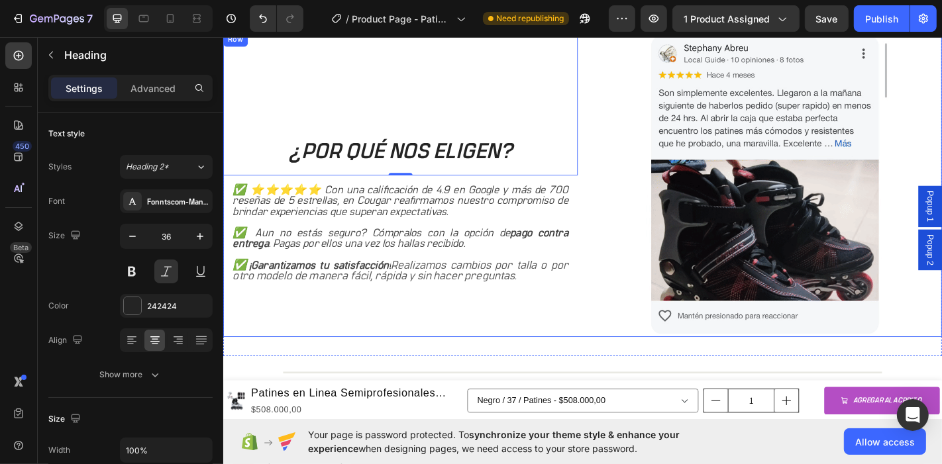
scroll to position [1449, 0]
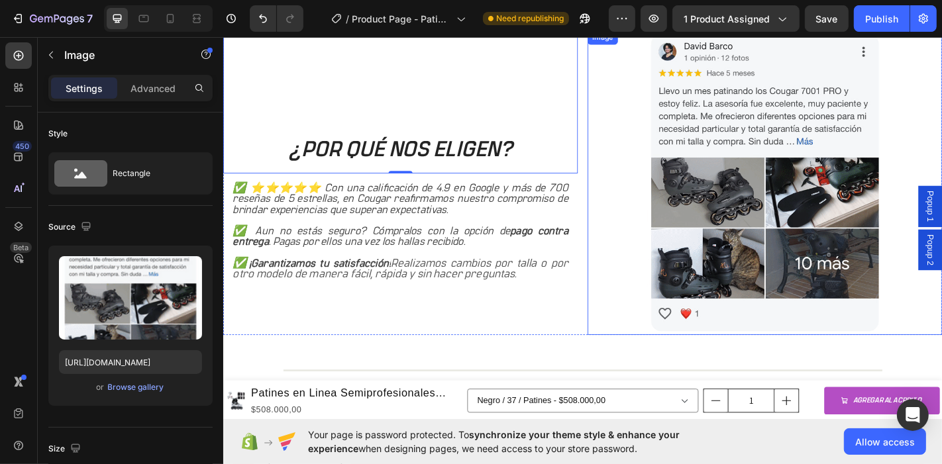
click at [781, 241] on img at bounding box center [821, 197] width 274 height 337
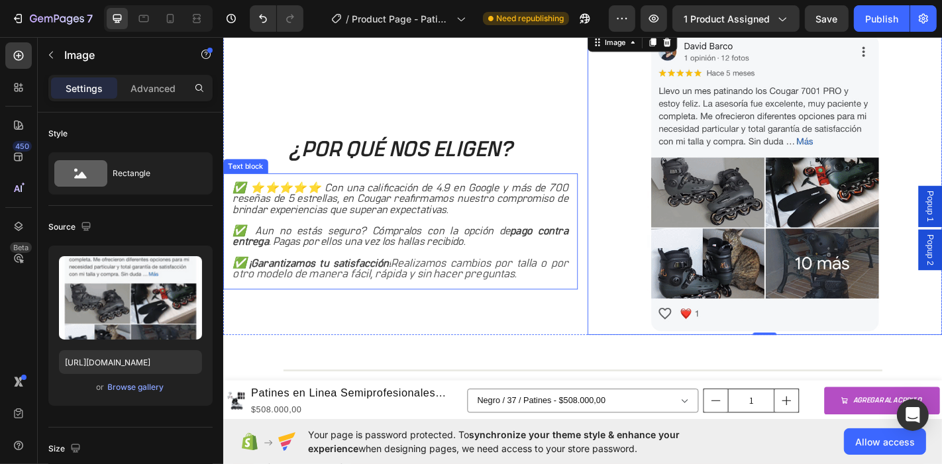
click at [549, 295] on p "✅ ¡Garantizamos tu satisfacción! Realizamos cambios por talla o por otro modelo…" at bounding box center [418, 294] width 371 height 24
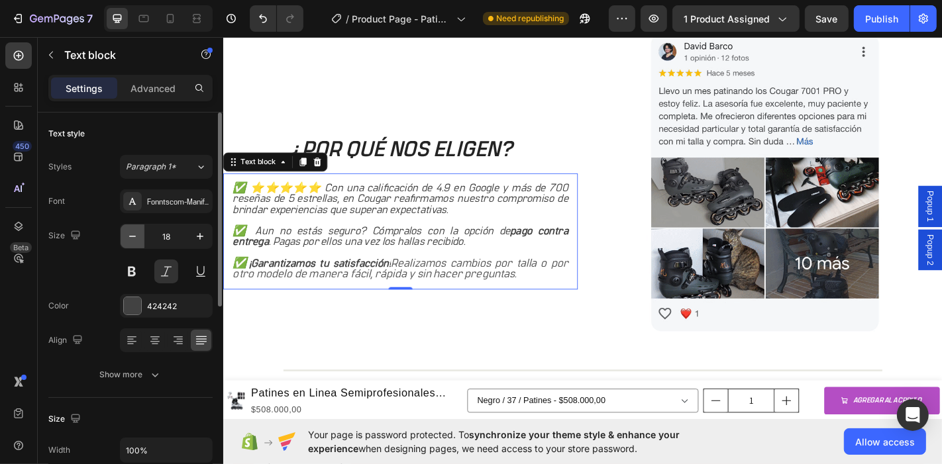
click at [137, 238] on icon "button" at bounding box center [132, 236] width 13 height 13
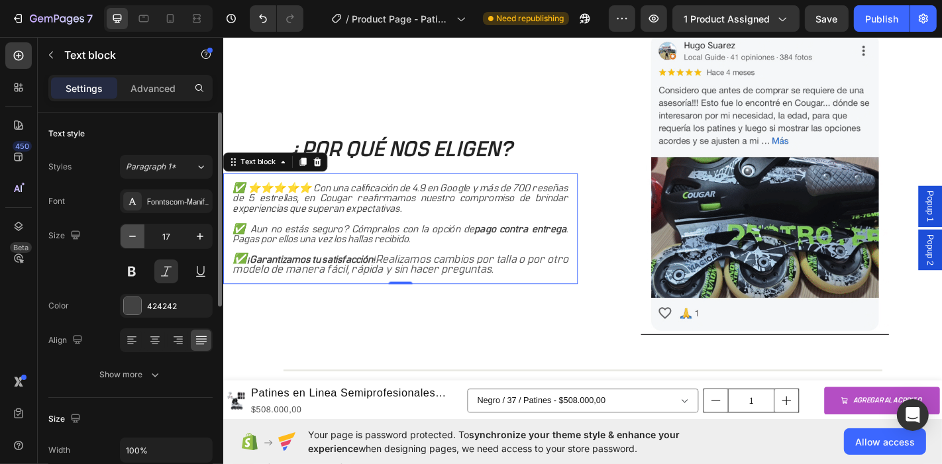
click at [137, 238] on icon "button" at bounding box center [132, 236] width 13 height 13
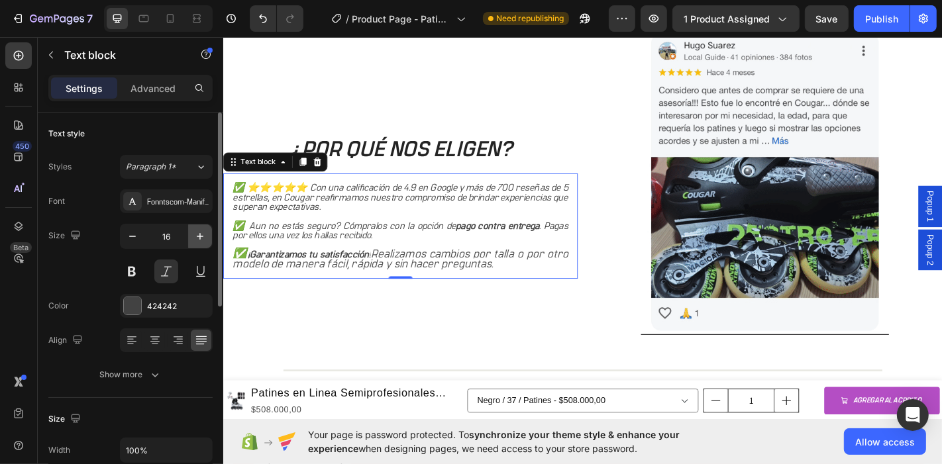
click at [201, 241] on icon "button" at bounding box center [199, 236] width 13 height 13
type input "17"
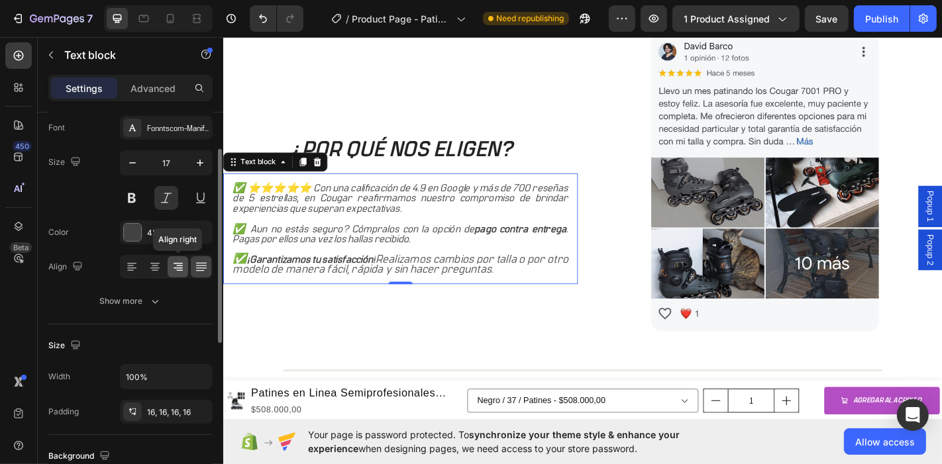
scroll to position [147, 0]
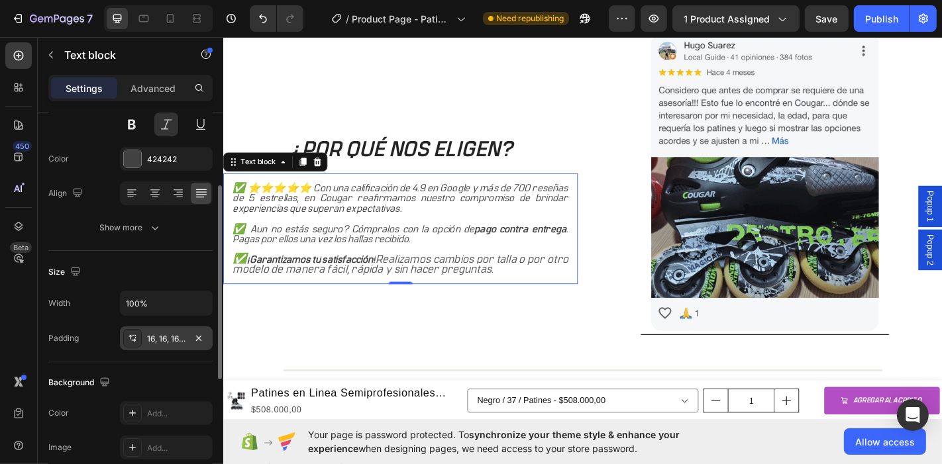
click at [171, 339] on div "16, 16, 16, 16" at bounding box center [166, 339] width 38 height 12
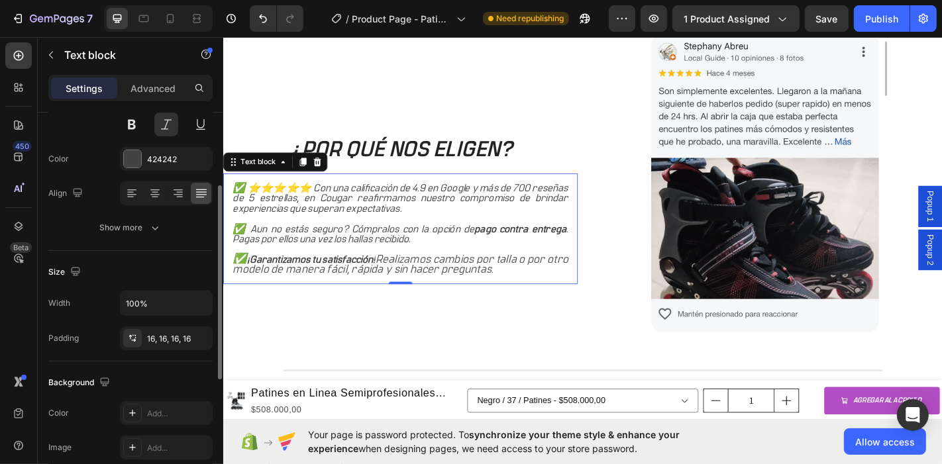
click at [146, 386] on div "Background" at bounding box center [130, 382] width 164 height 21
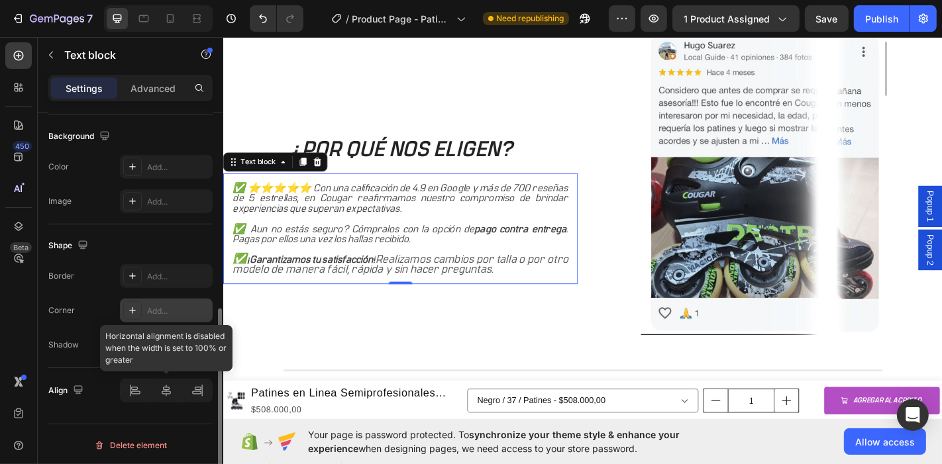
scroll to position [246, 0]
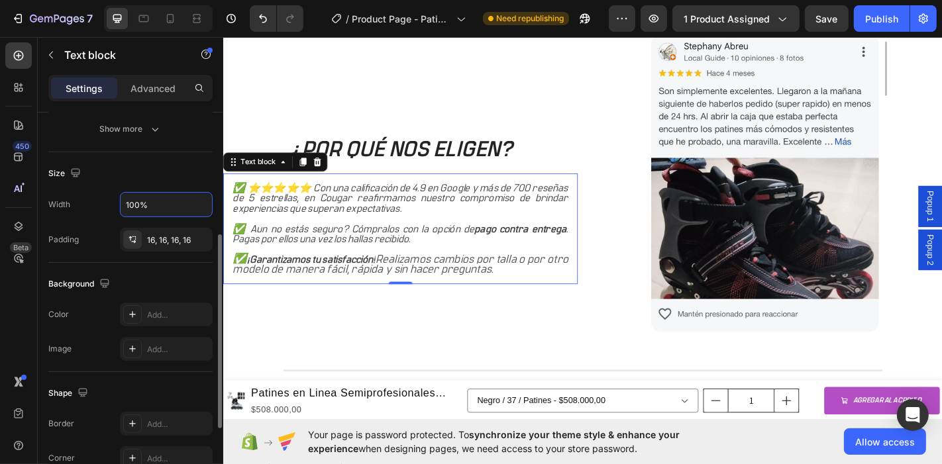
drag, startPoint x: 159, startPoint y: 209, endPoint x: 101, endPoint y: 203, distance: 58.0
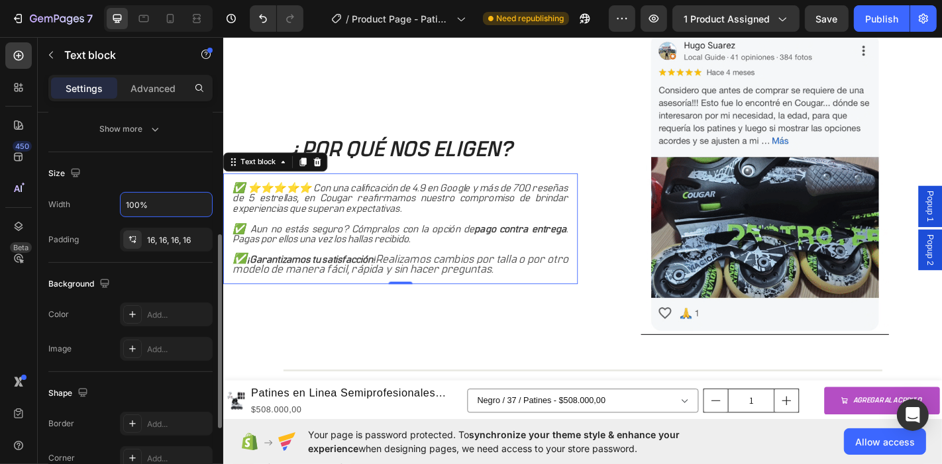
click at [101, 203] on div "Width 100%" at bounding box center [130, 204] width 164 height 25
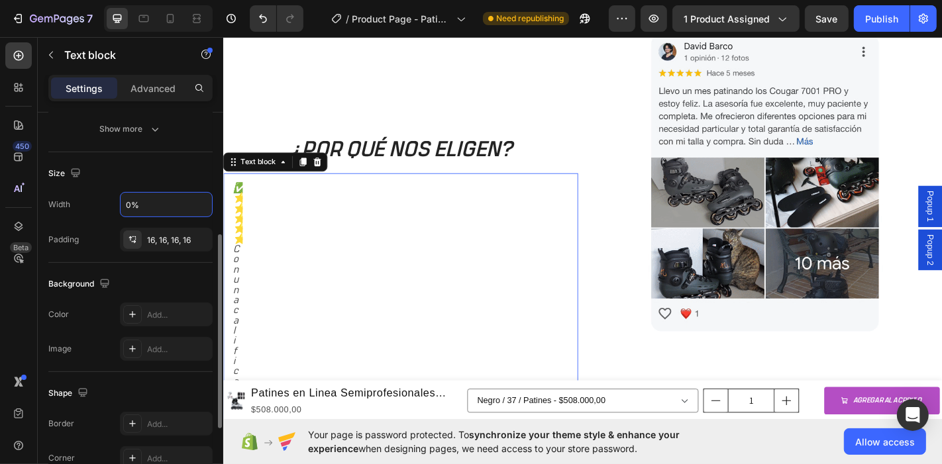
type input "%"
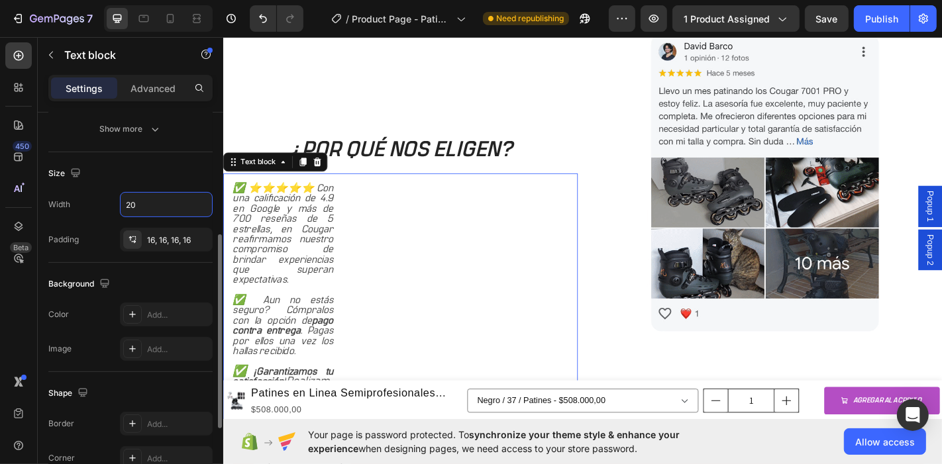
type input "2"
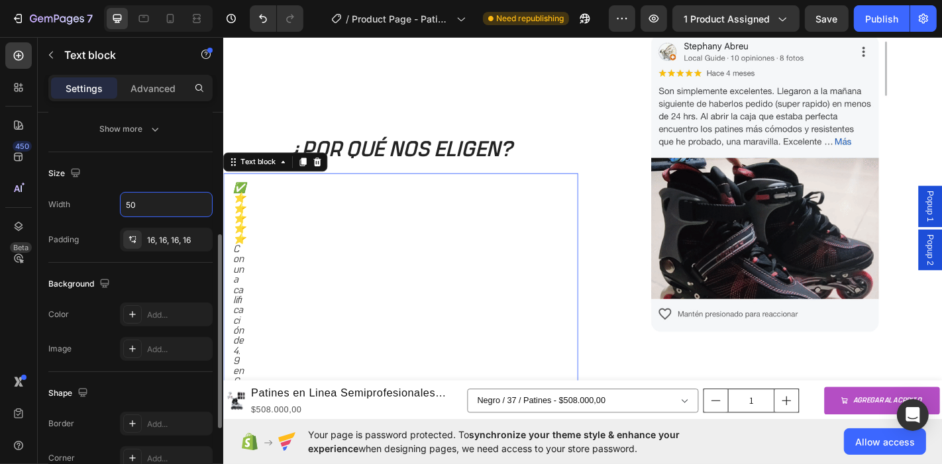
type input "50%"
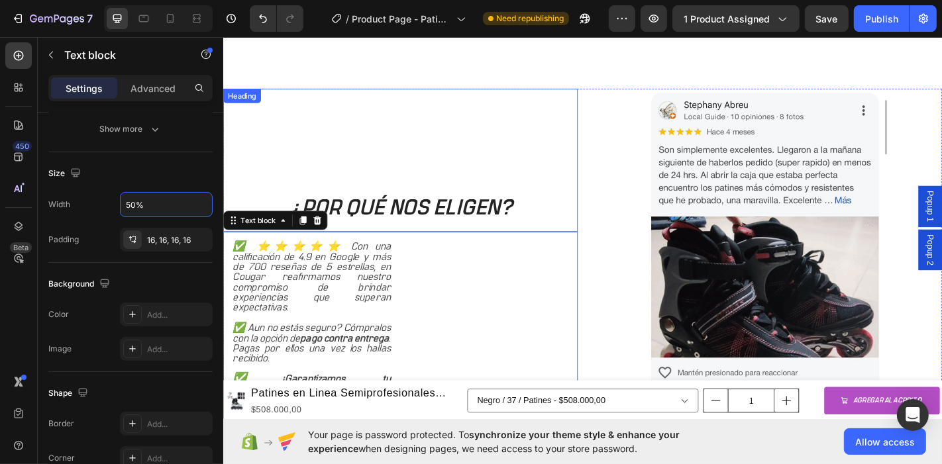
scroll to position [1376, 0]
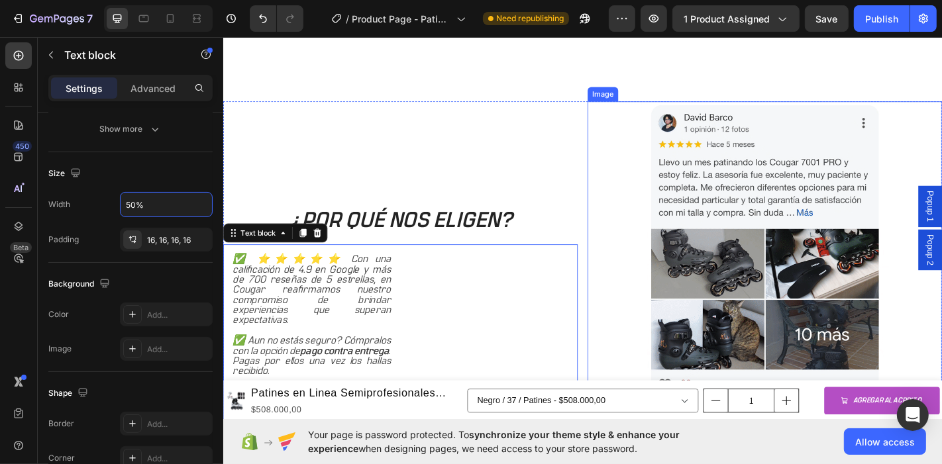
click at [629, 125] on div at bounding box center [821, 276] width 392 height 337
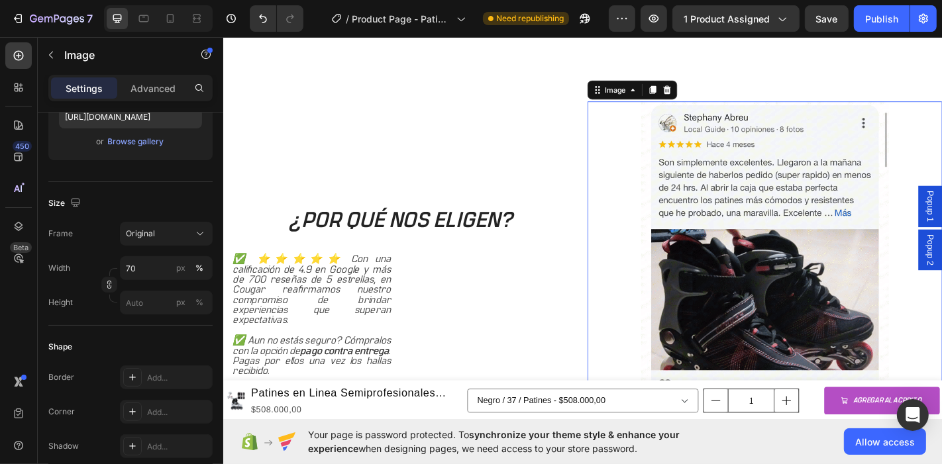
scroll to position [0, 0]
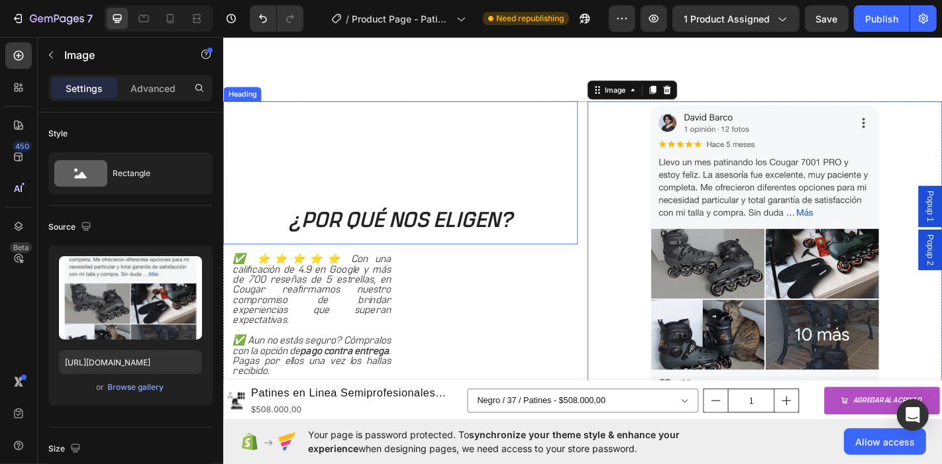
click at [431, 247] on p "¿POR QUÉ NOS ELIGEN?" at bounding box center [418, 240] width 371 height 31
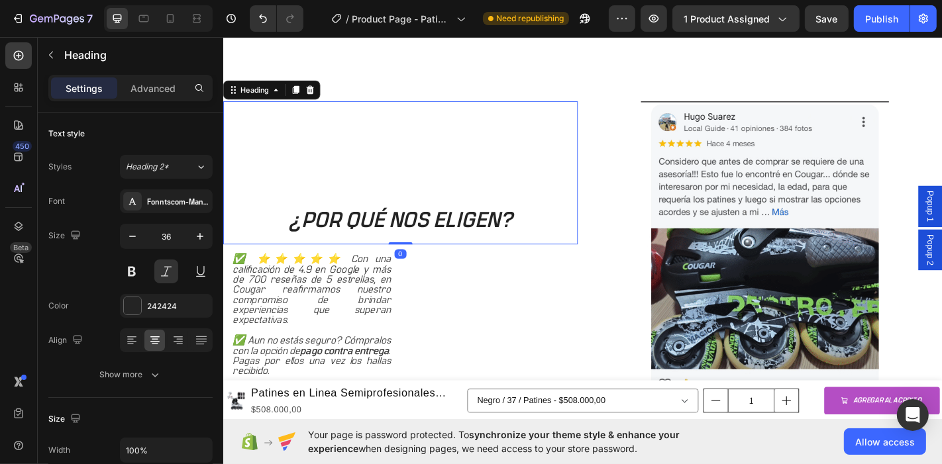
drag, startPoint x: 412, startPoint y: 260, endPoint x: 413, endPoint y: 230, distance: 29.8
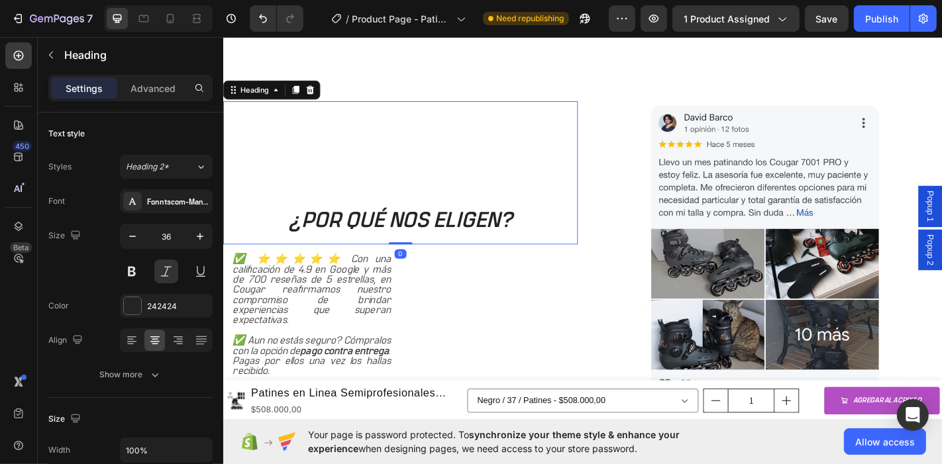
click at [413, 230] on div "¿POR QUÉ NOS ELIGEN? Heading 0" at bounding box center [419, 187] width 392 height 158
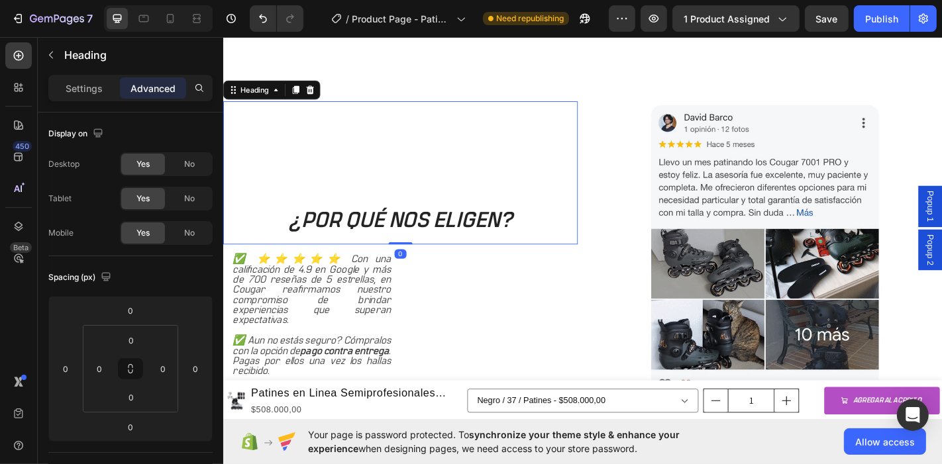
click at [366, 209] on h2 "¿POR QUÉ NOS ELIGEN?" at bounding box center [419, 187] width 392 height 158
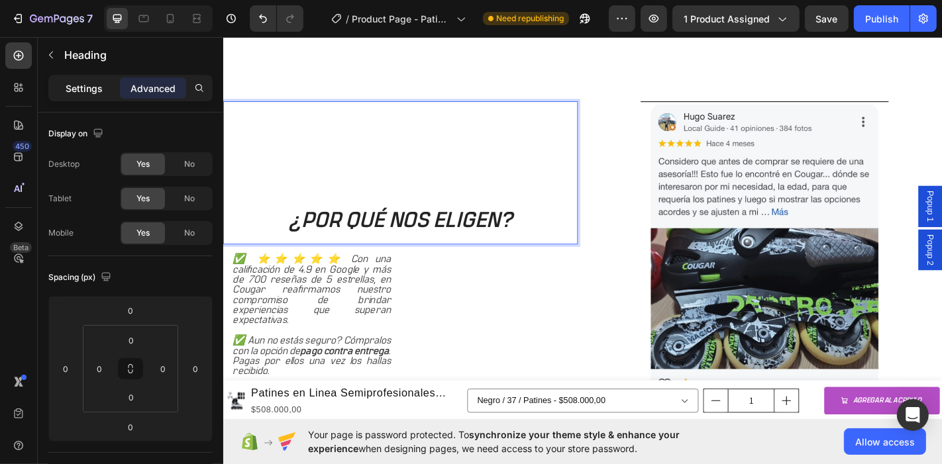
click at [91, 85] on p "Settings" at bounding box center [84, 89] width 37 height 14
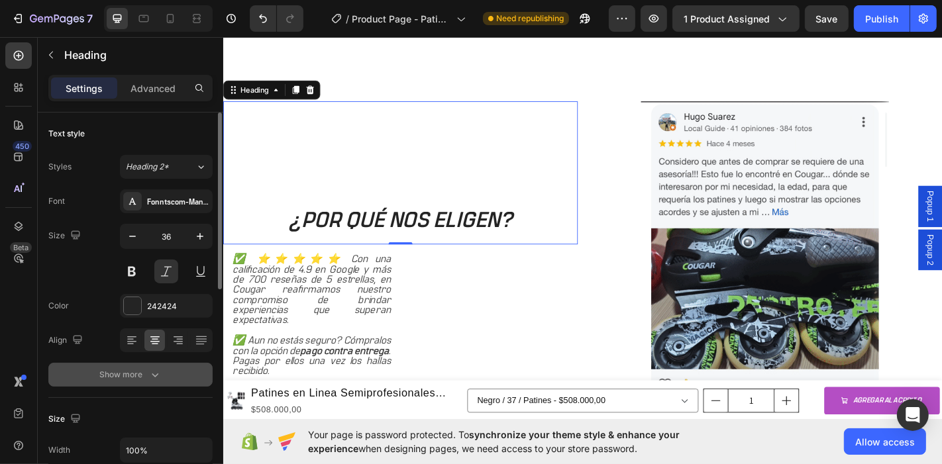
click at [141, 376] on div "Show more" at bounding box center [131, 374] width 62 height 13
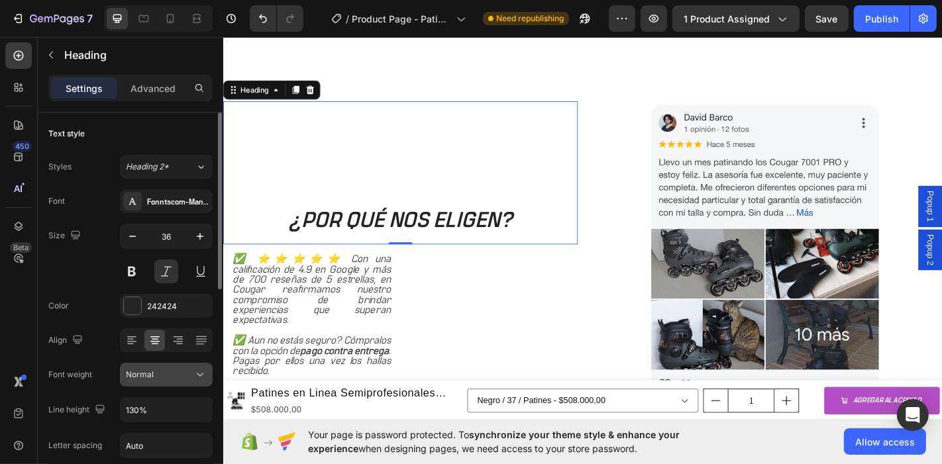
scroll to position [74, 0]
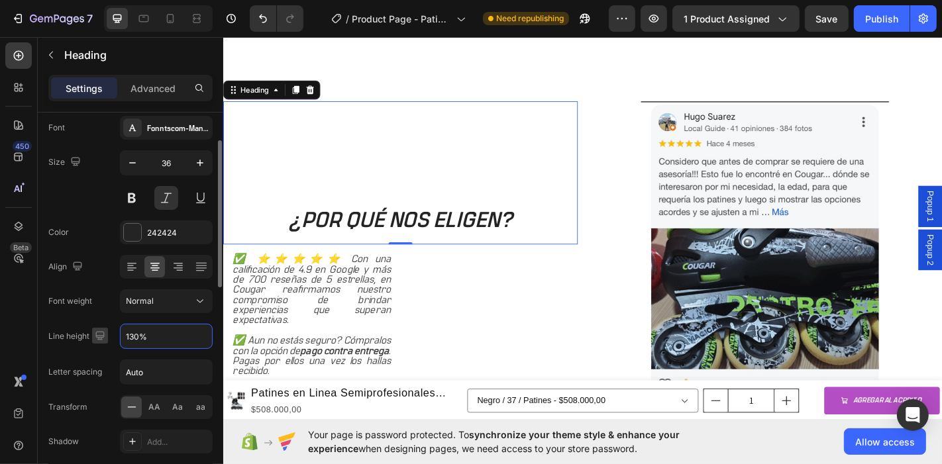
drag, startPoint x: 182, startPoint y: 335, endPoint x: 96, endPoint y: 339, distance: 85.6
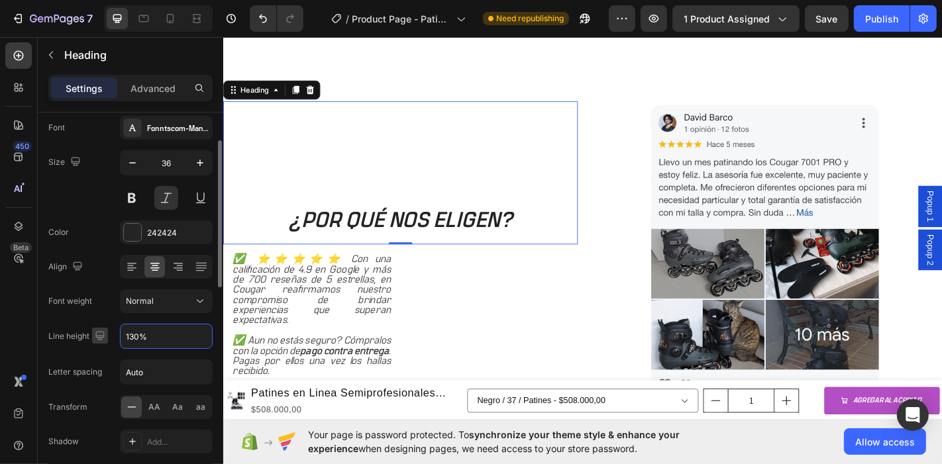
click at [96, 339] on div "Line height 130%" at bounding box center [130, 336] width 164 height 25
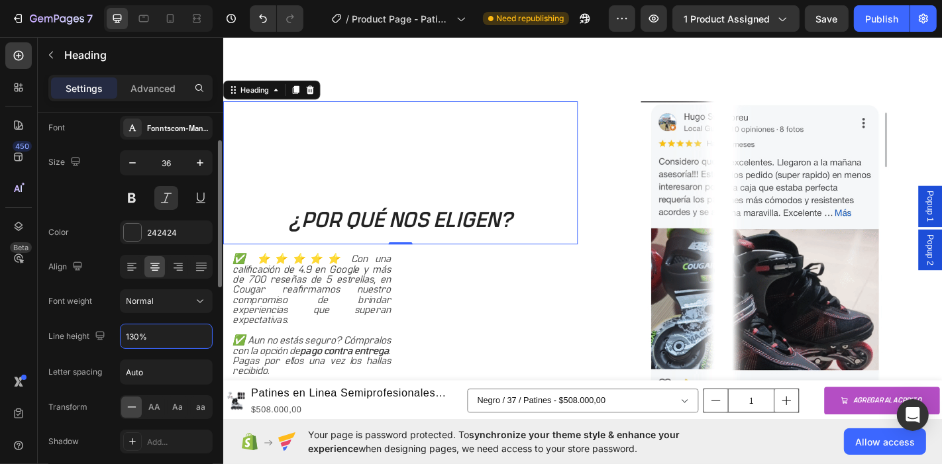
drag, startPoint x: 150, startPoint y: 334, endPoint x: 113, endPoint y: 334, distance: 36.4
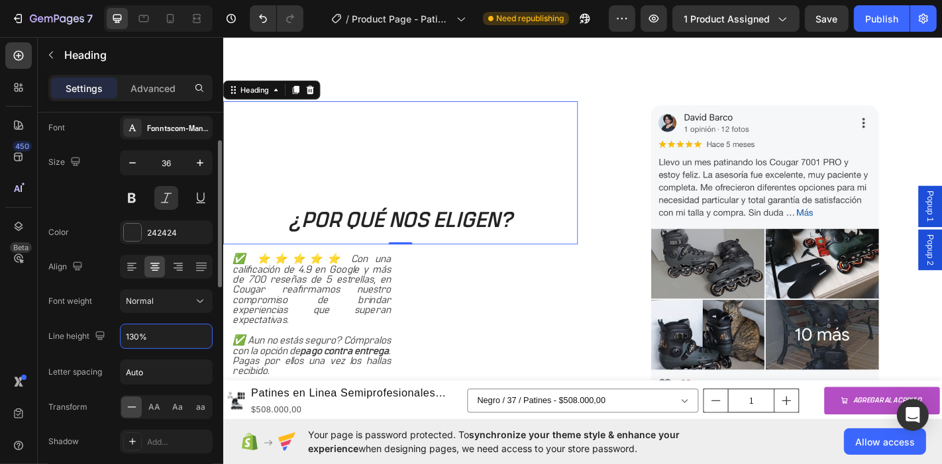
click at [113, 334] on div "Line height 130%" at bounding box center [130, 336] width 164 height 25
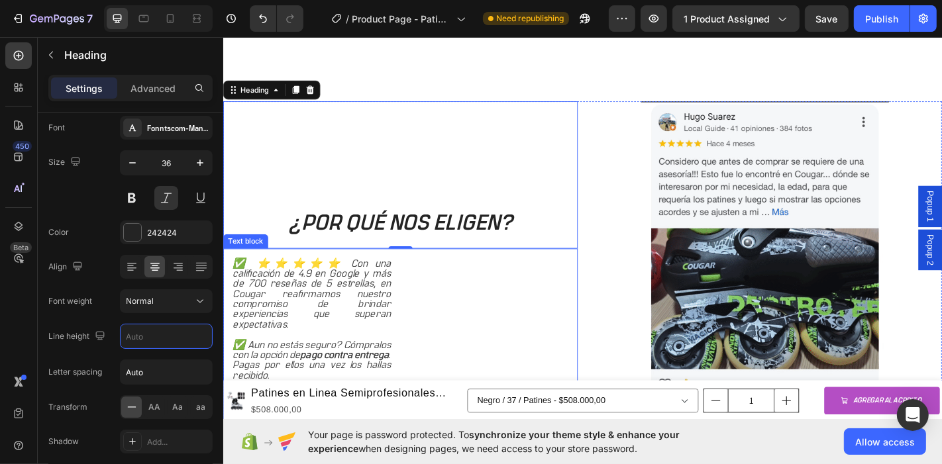
click at [359, 332] on p "✅ ⭐⭐⭐⭐⭐ Con una calificación de 4.9 en Google y más de 700 reseñas de 5 estrell…" at bounding box center [320, 321] width 175 height 79
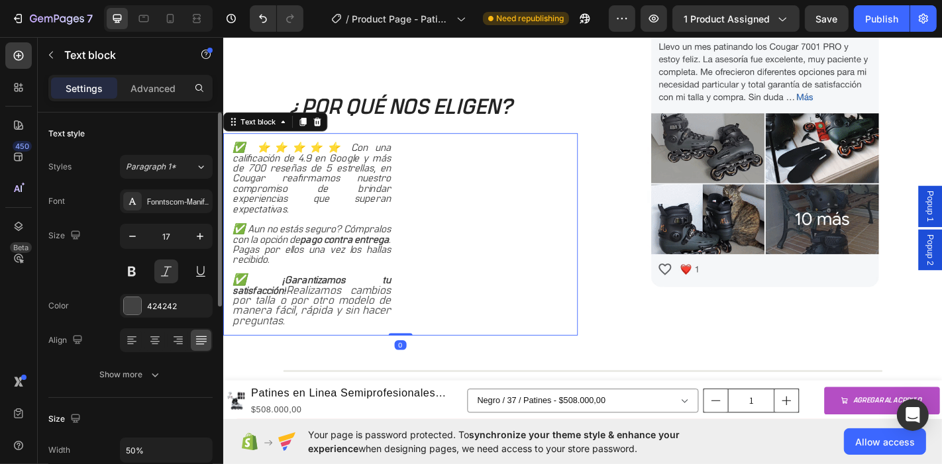
scroll to position [1523, 0]
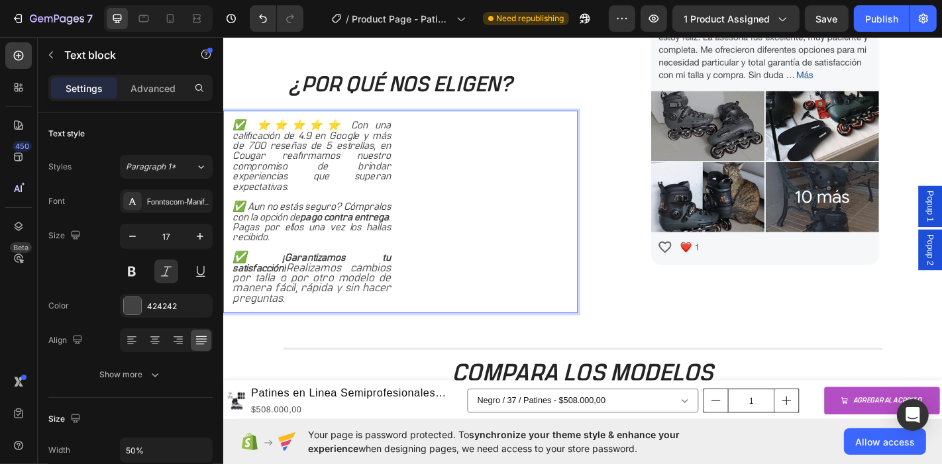
click at [351, 247] on p "✅ Aun no estás seguro? Cómpralos con la opción de pago contra entrega . Pagas p…" at bounding box center [320, 241] width 175 height 45
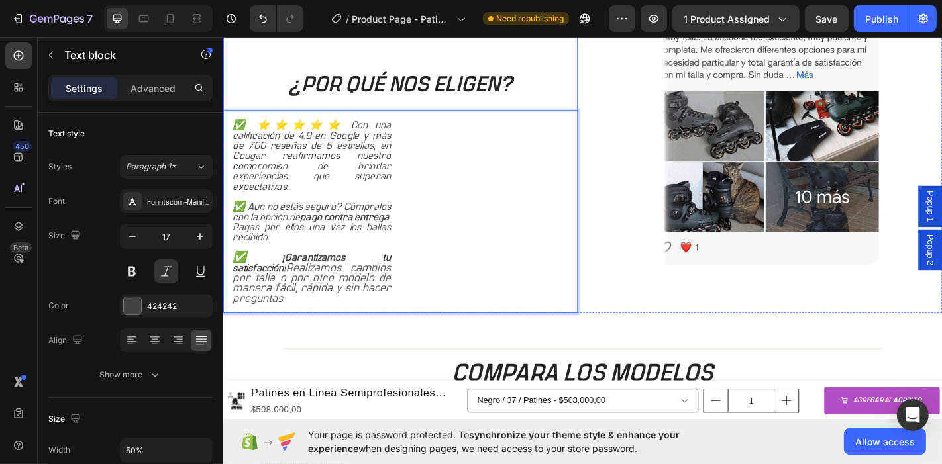
scroll to position [1449, 0]
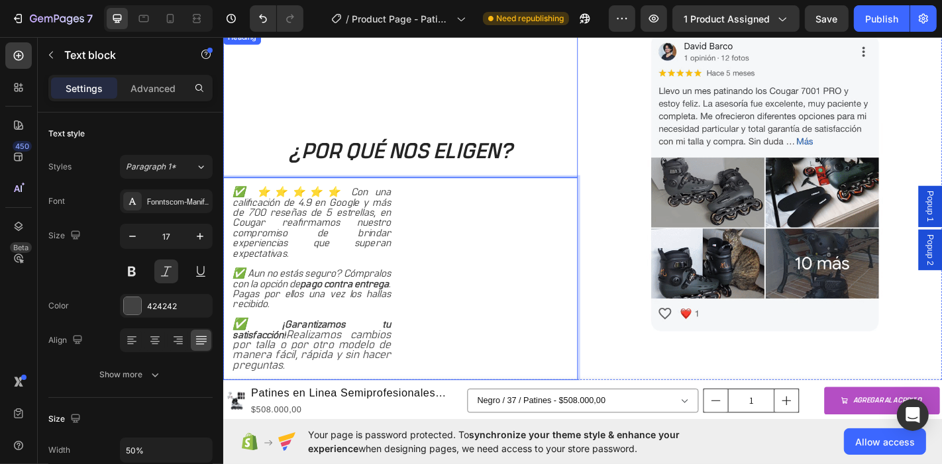
click at [534, 116] on h2 "¿POR QUÉ NOS ELIGEN?" at bounding box center [419, 110] width 392 height 163
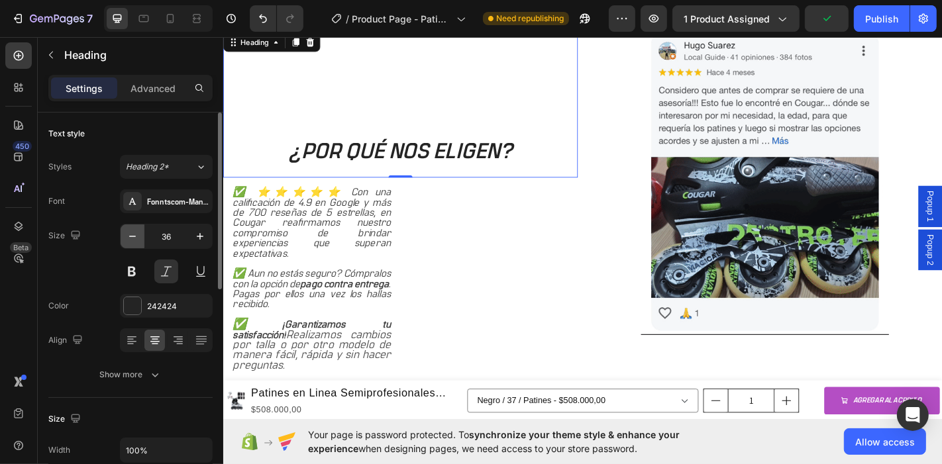
click at [133, 234] on icon "button" at bounding box center [132, 236] width 13 height 13
click at [194, 234] on icon "button" at bounding box center [199, 236] width 13 height 13
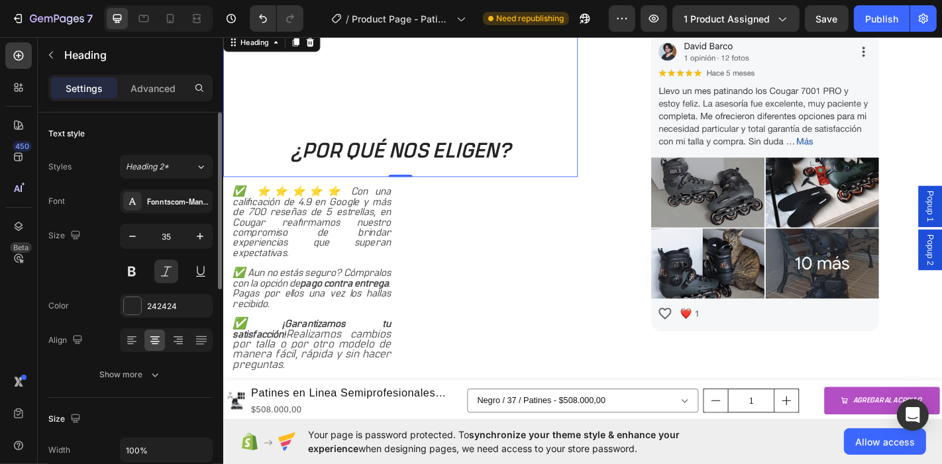
type input "36"
click at [203, 167] on icon at bounding box center [200, 166] width 11 height 13
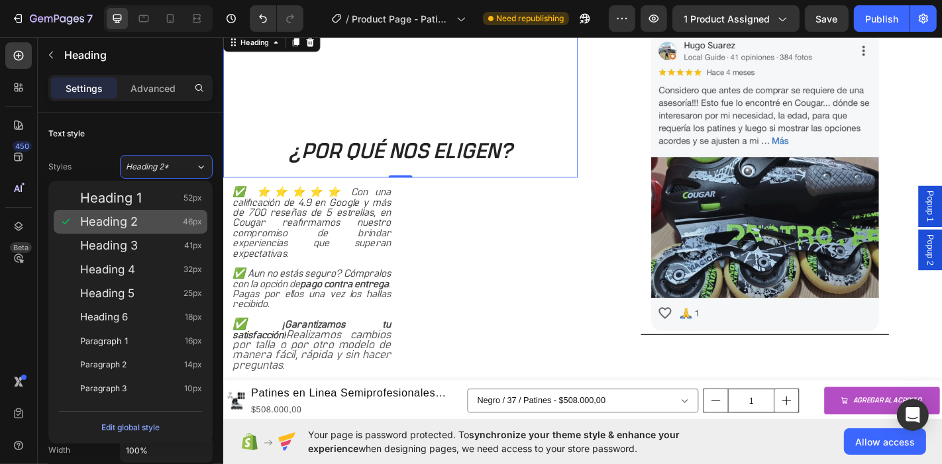
click at [126, 226] on span "Heading 2" at bounding box center [109, 221] width 58 height 13
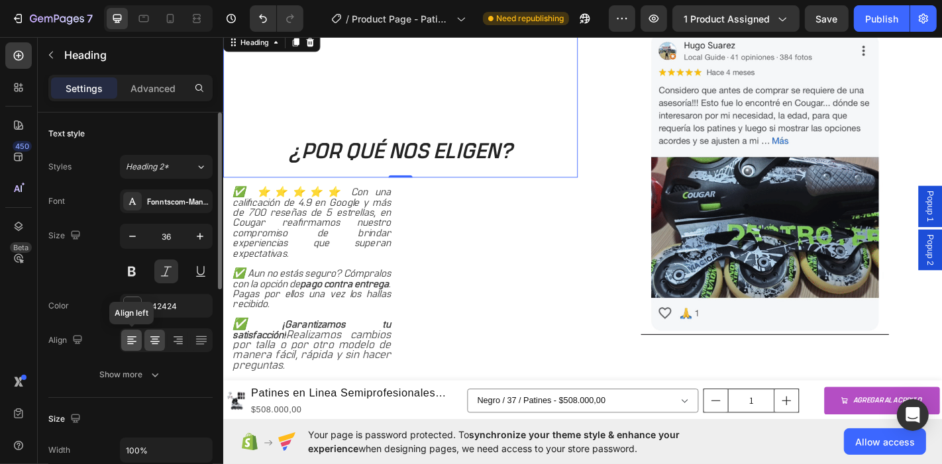
scroll to position [74, 0]
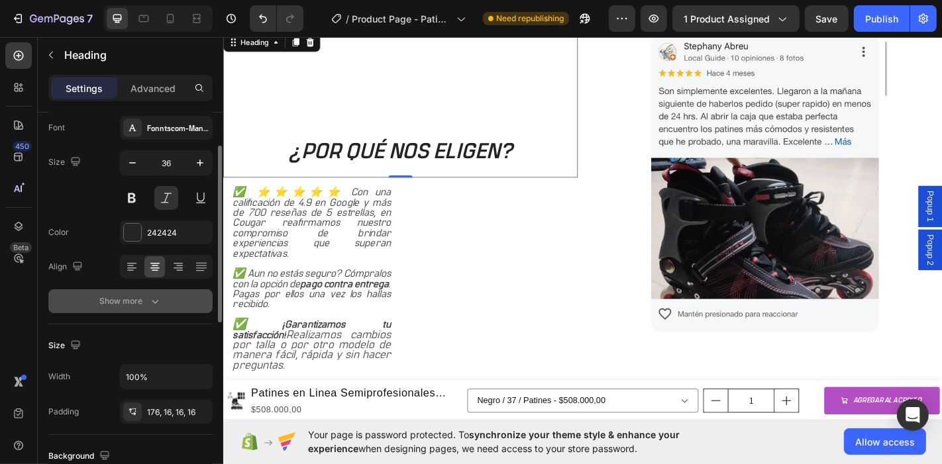
click at [135, 298] on div "Show more" at bounding box center [131, 301] width 62 height 13
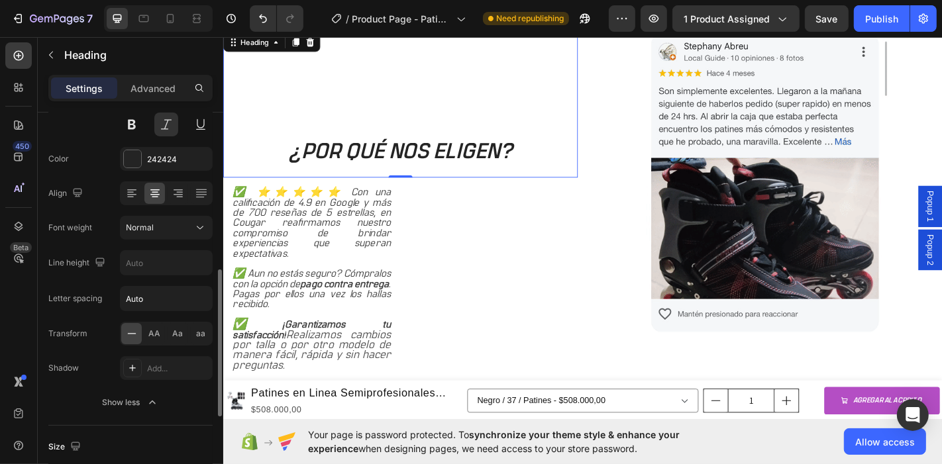
scroll to position [221, 0]
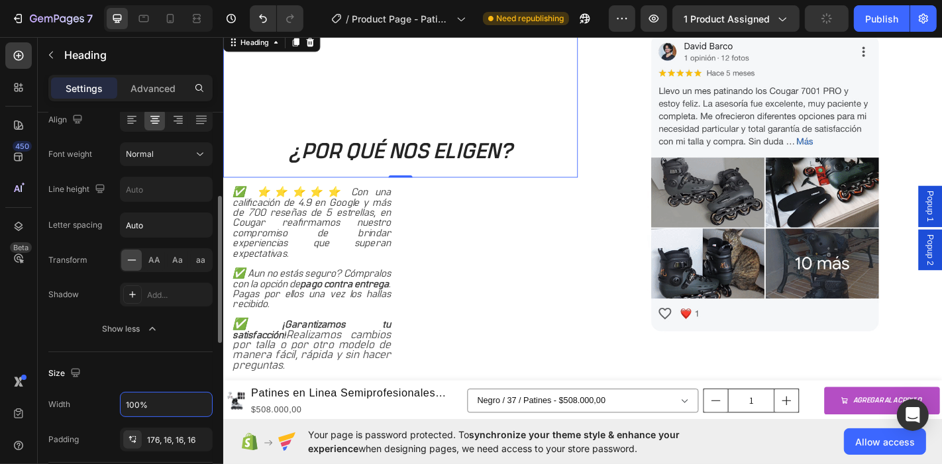
drag, startPoint x: 154, startPoint y: 398, endPoint x: 112, endPoint y: 394, distance: 42.6
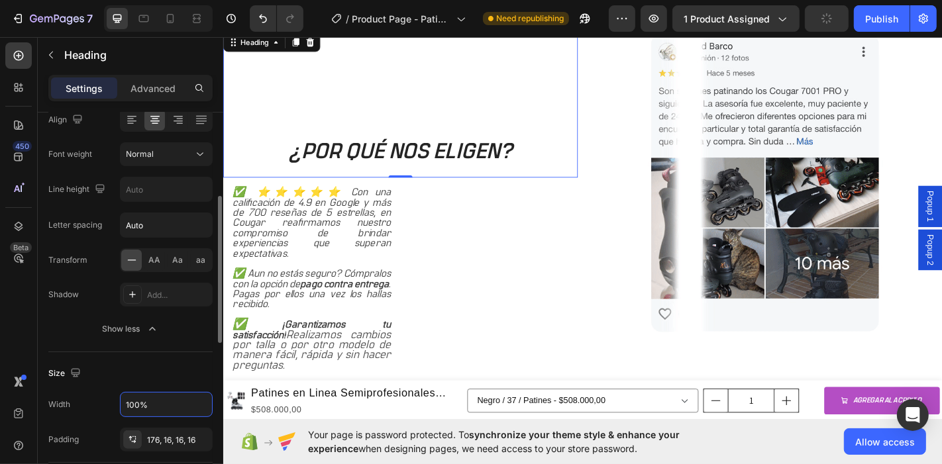
click at [113, 394] on div "Width 100%" at bounding box center [130, 404] width 164 height 25
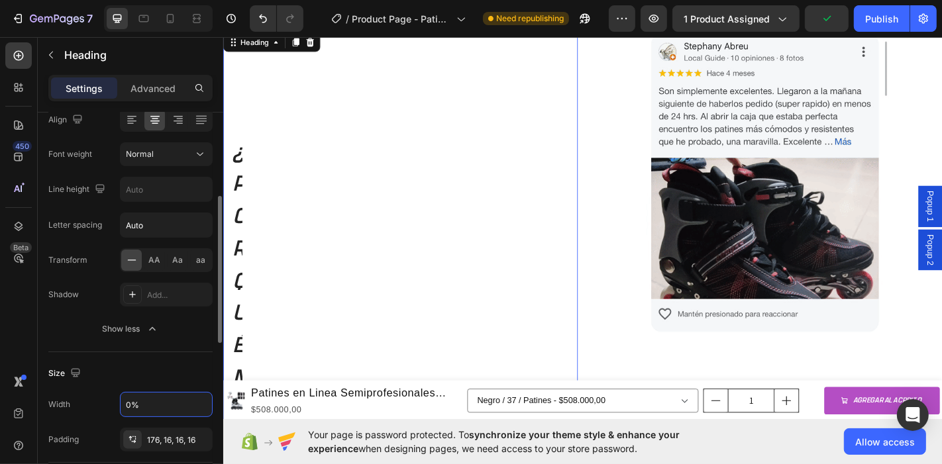
type input "%"
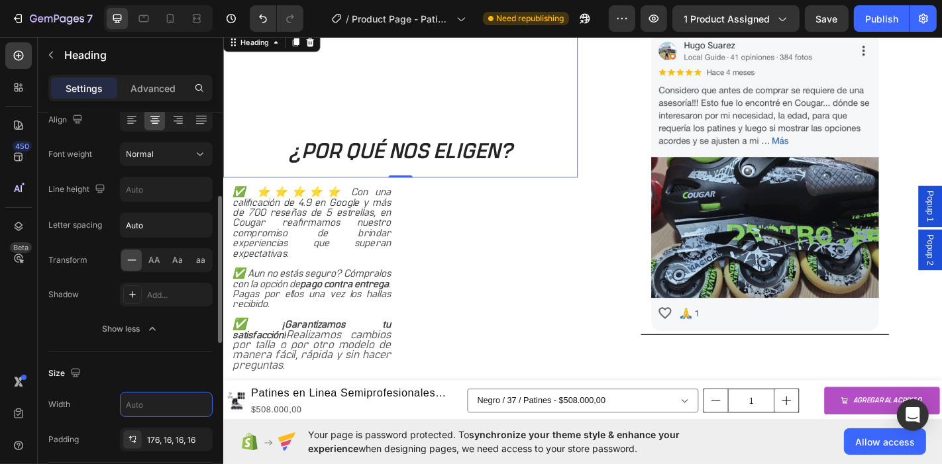
scroll to position [294, 0]
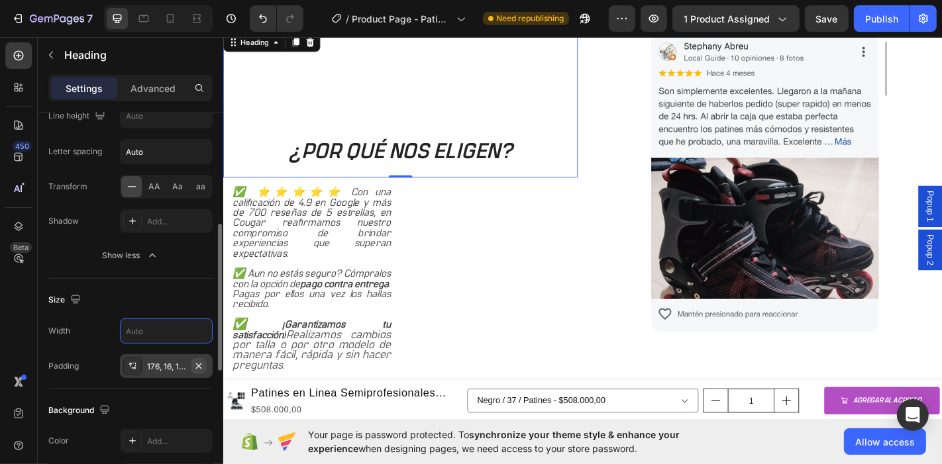
click at [203, 362] on icon "button" at bounding box center [198, 366] width 11 height 11
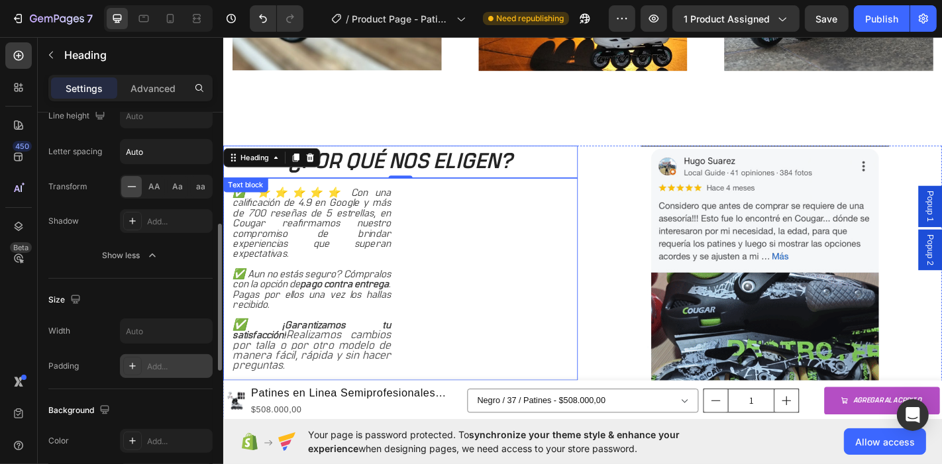
scroll to position [1302, 0]
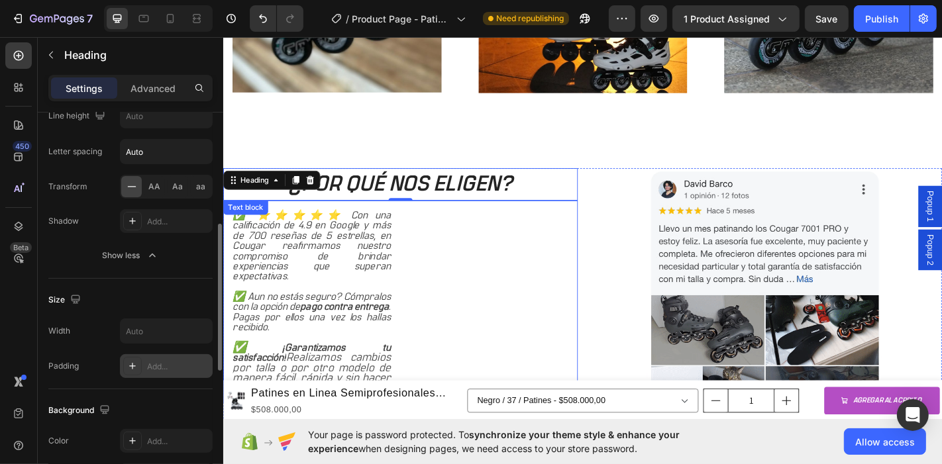
click at [351, 345] on p "✅ Aun no estás seguro? Cómpralos con la opción de pago contra entrega . Pagas p…" at bounding box center [320, 340] width 175 height 45
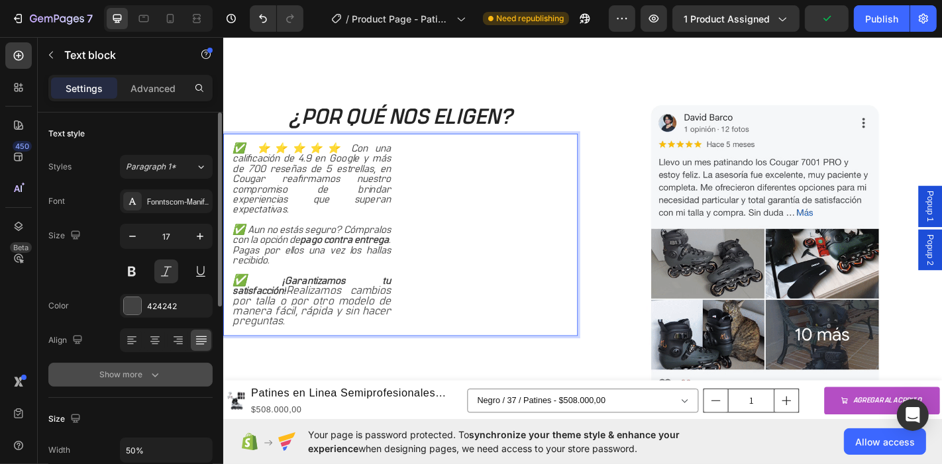
scroll to position [147, 0]
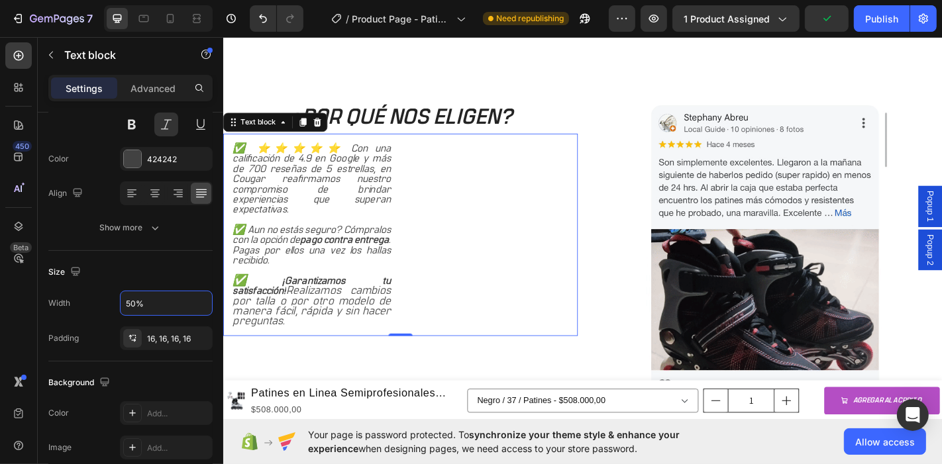
drag, startPoint x: 118, startPoint y: 296, endPoint x: 80, endPoint y: 288, distance: 39.1
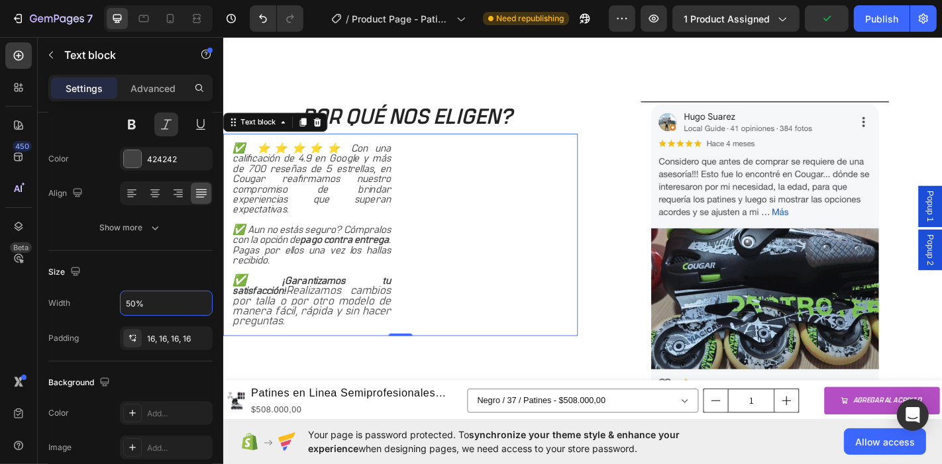
click at [80, 288] on div "Size Width 50% Padding 16, 16, 16, 16" at bounding box center [130, 306] width 164 height 111
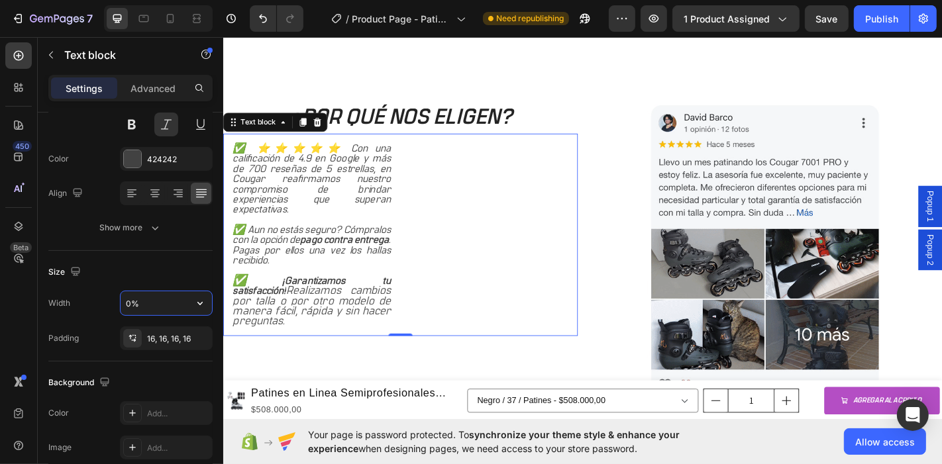
type input "%"
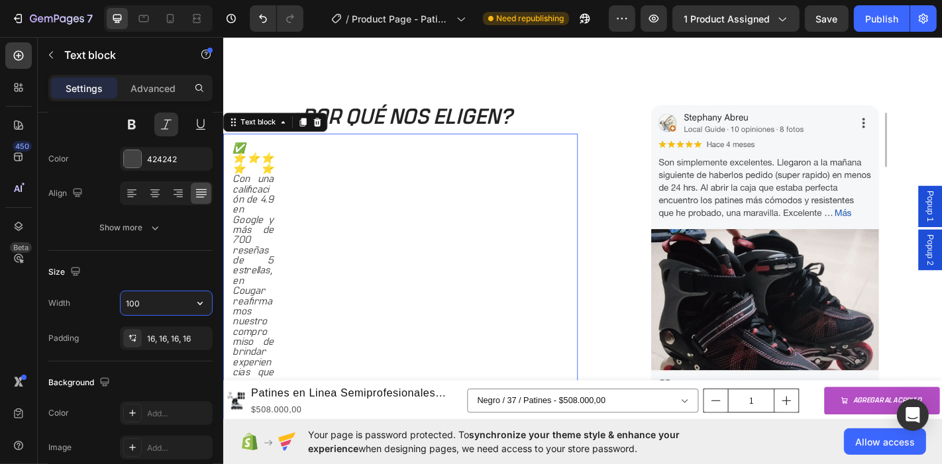
type input "100%"
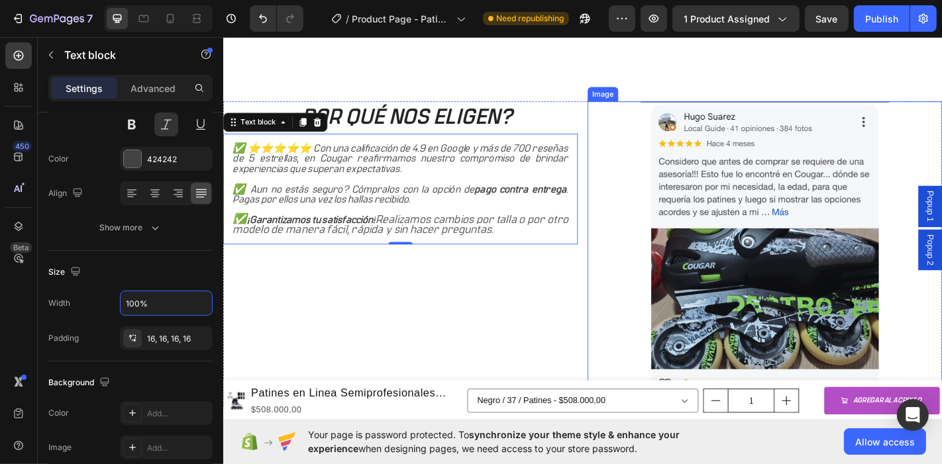
click at [796, 293] on img at bounding box center [821, 276] width 274 height 337
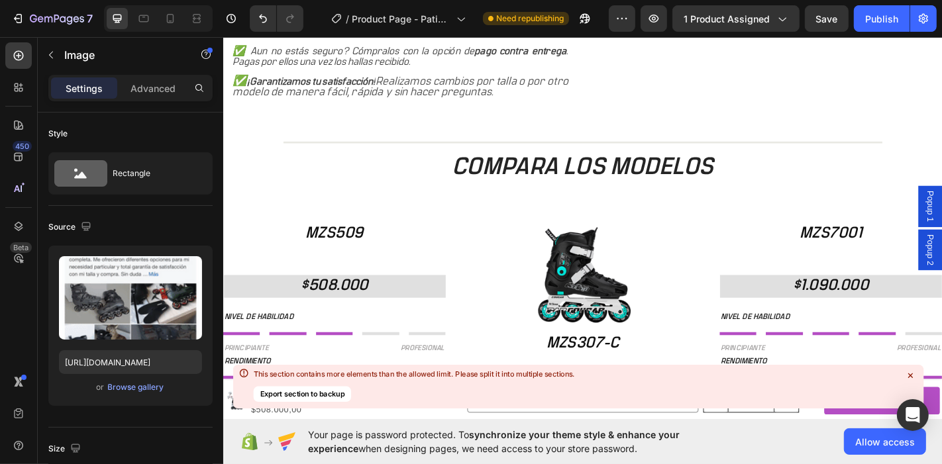
scroll to position [147, 0]
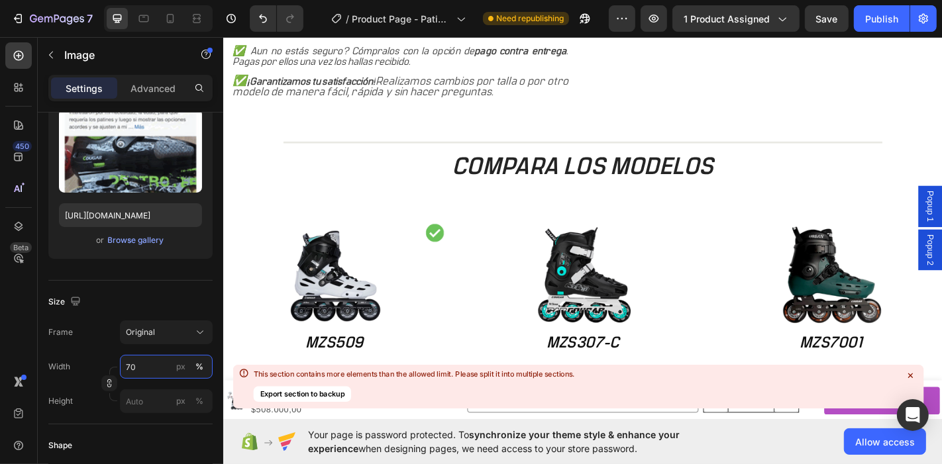
click at [142, 363] on input "70" at bounding box center [166, 367] width 93 height 24
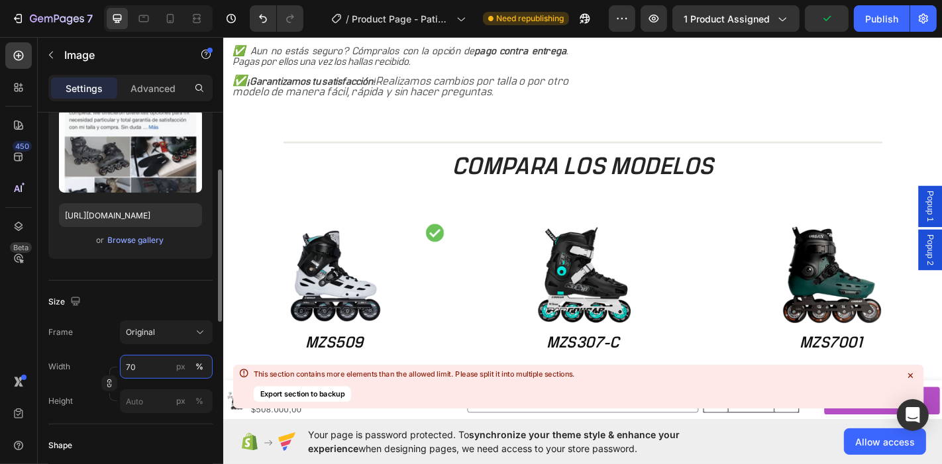
type input "7"
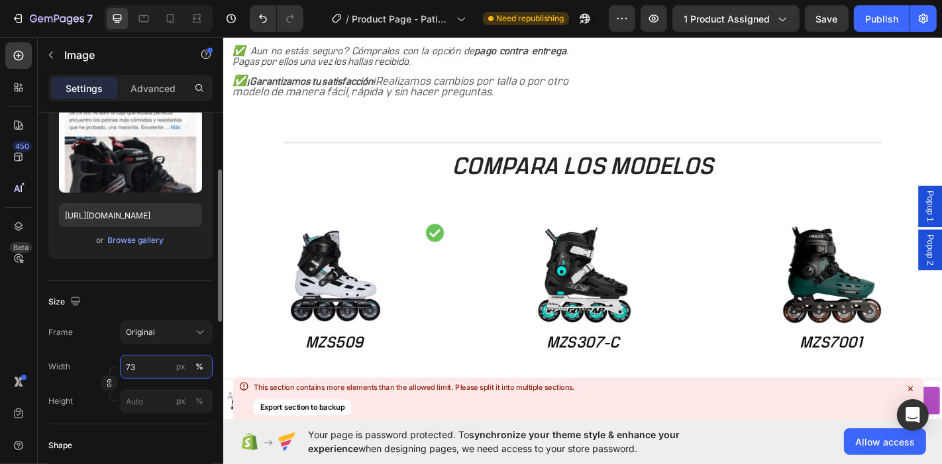
type input "7"
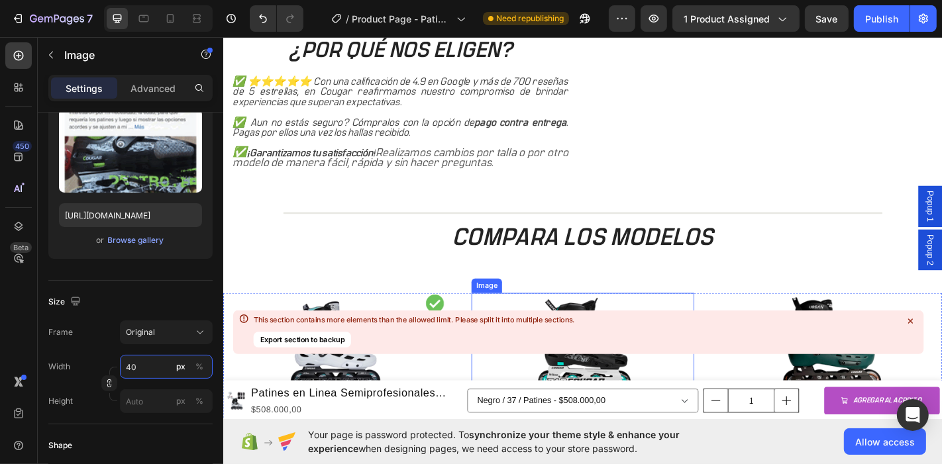
scroll to position [1302, 0]
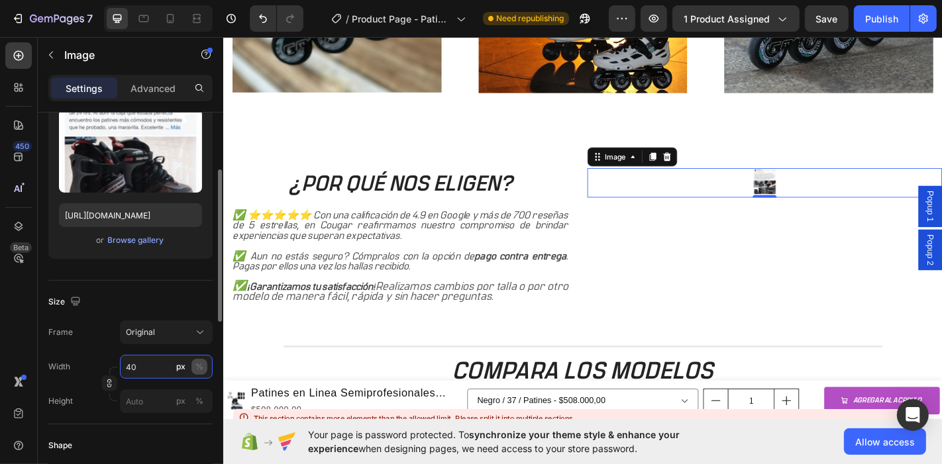
type input "40"
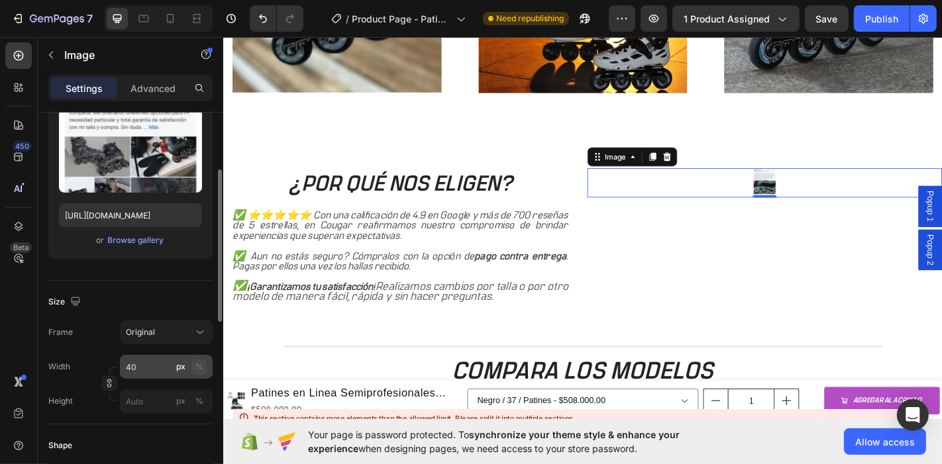
click at [200, 368] on div "%" at bounding box center [199, 367] width 8 height 12
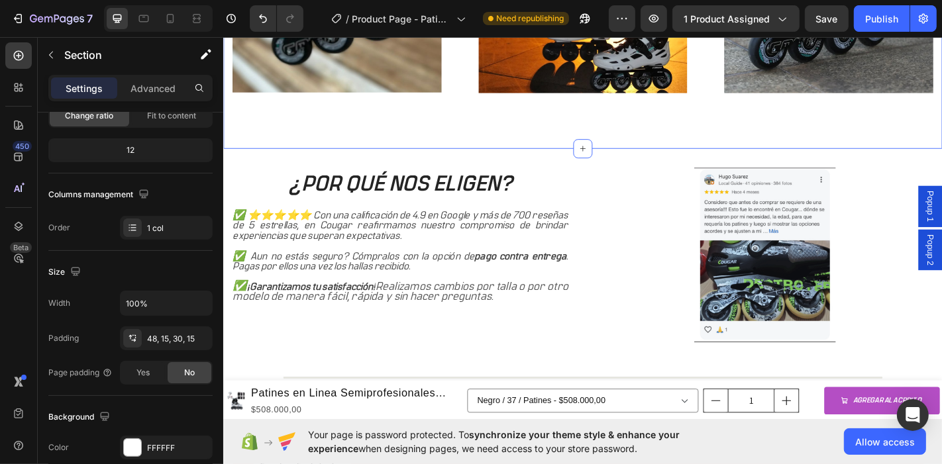
scroll to position [0, 0]
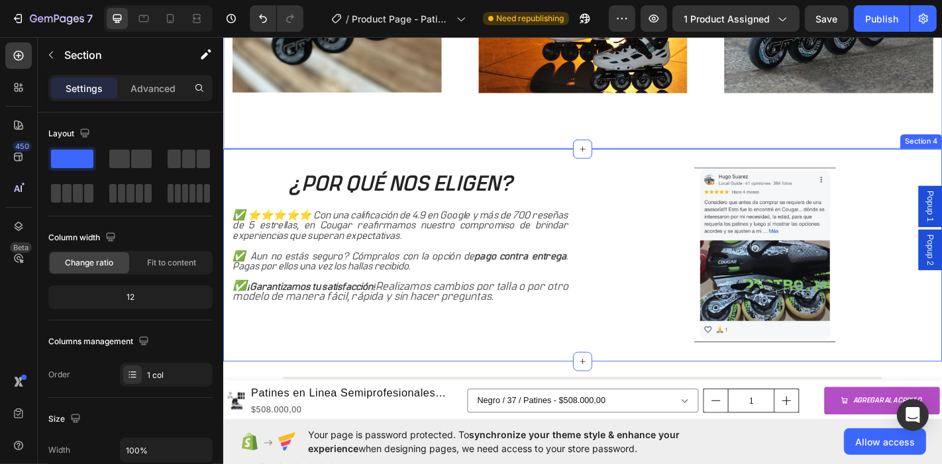
click at [588, 167] on div "¿POR QUÉ NOS ELIGEN? Heading ✅ ⭐⭐⭐⭐⭐ Con una calificación de 4.9 en Google y má…" at bounding box center [620, 277] width 795 height 235
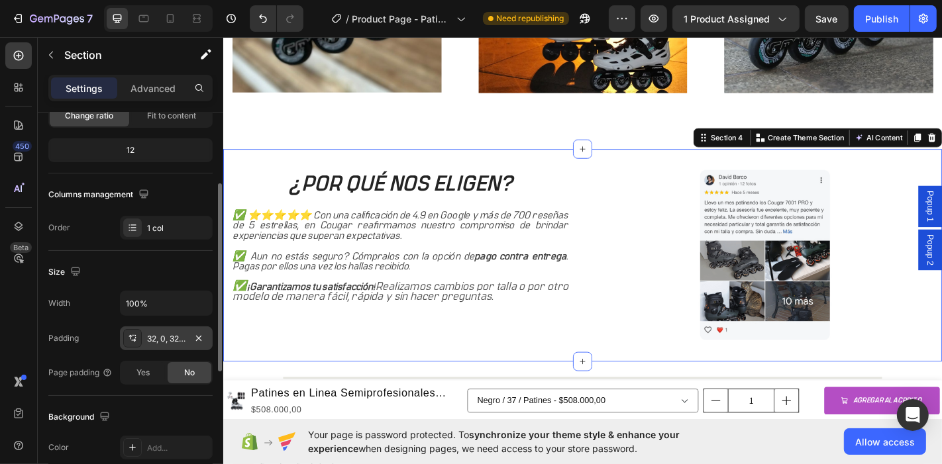
scroll to position [221, 0]
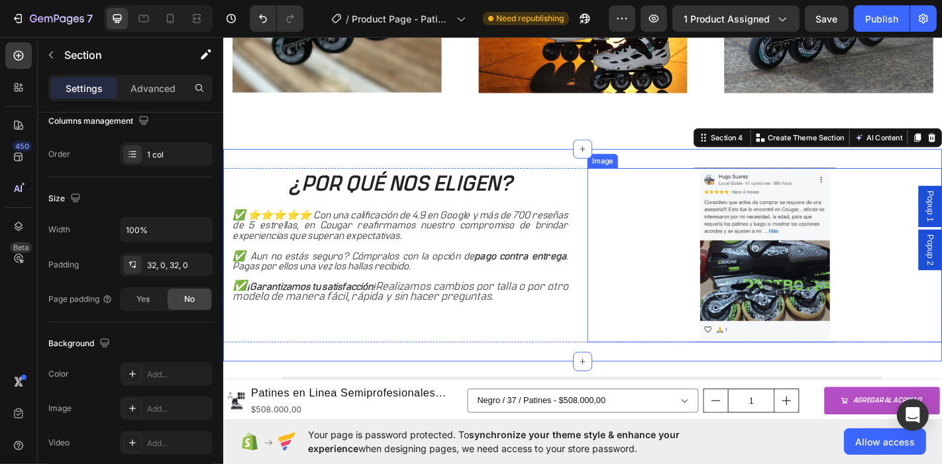
click at [671, 207] on div at bounding box center [821, 278] width 392 height 193
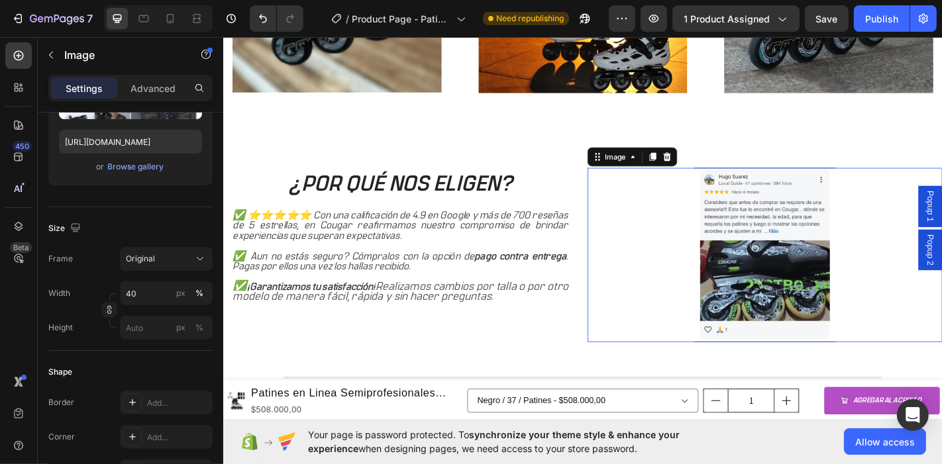
scroll to position [0, 0]
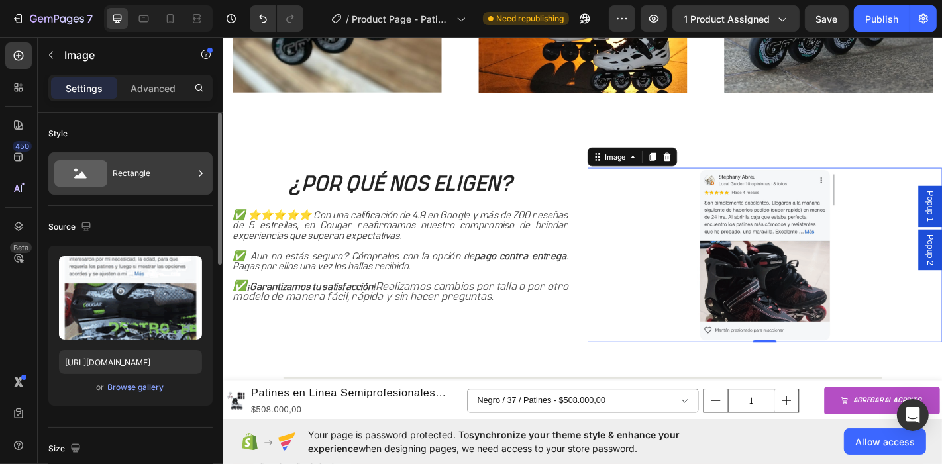
click at [194, 176] on icon at bounding box center [200, 173] width 13 height 13
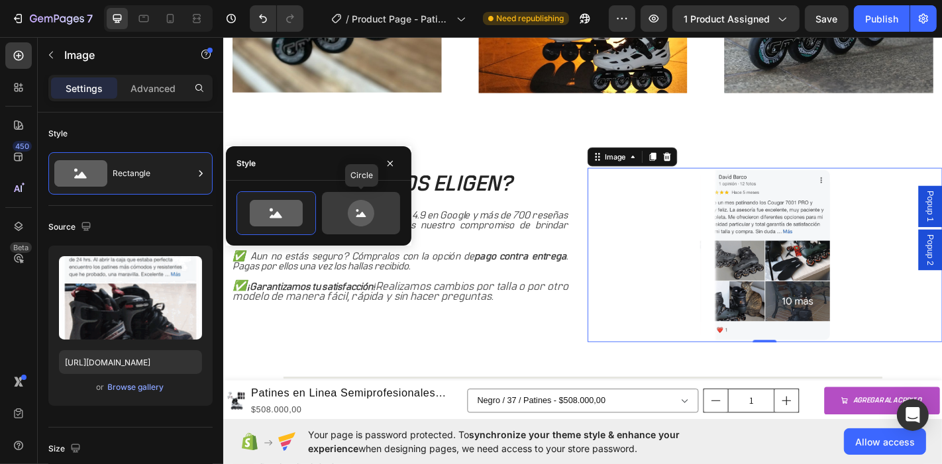
click at [350, 215] on icon at bounding box center [361, 213] width 27 height 27
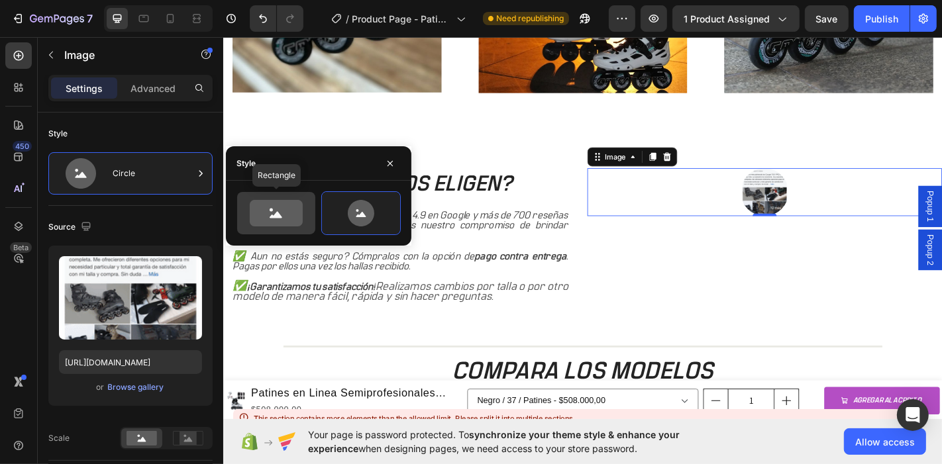
click at [283, 211] on icon at bounding box center [276, 213] width 53 height 27
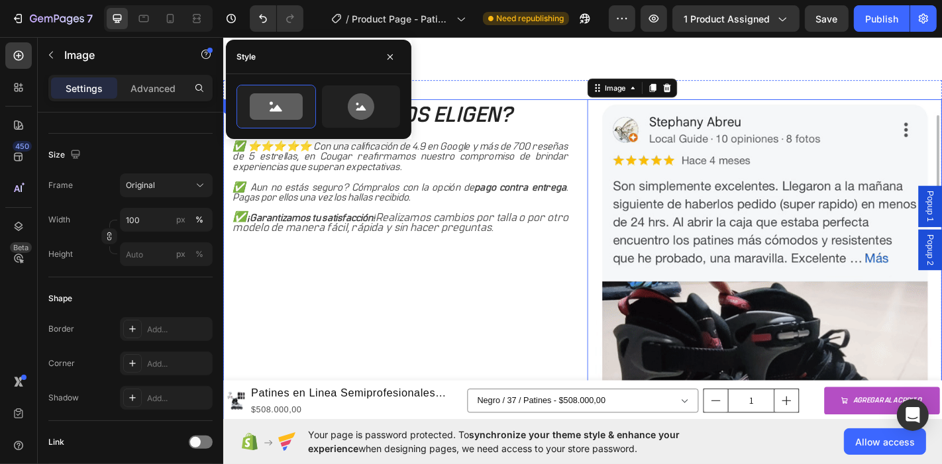
scroll to position [1376, 0]
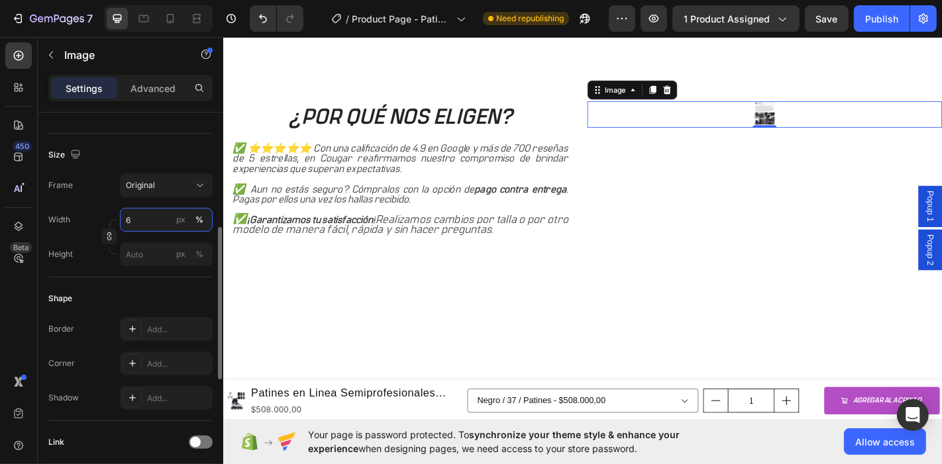
type input "60"
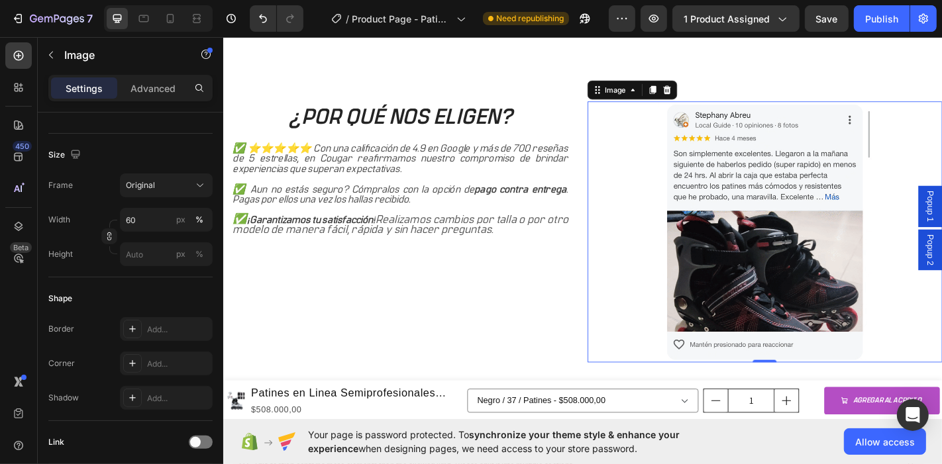
click at [350, 189] on p "Rich Text Editor. Editing area: main" at bounding box center [418, 193] width 371 height 11
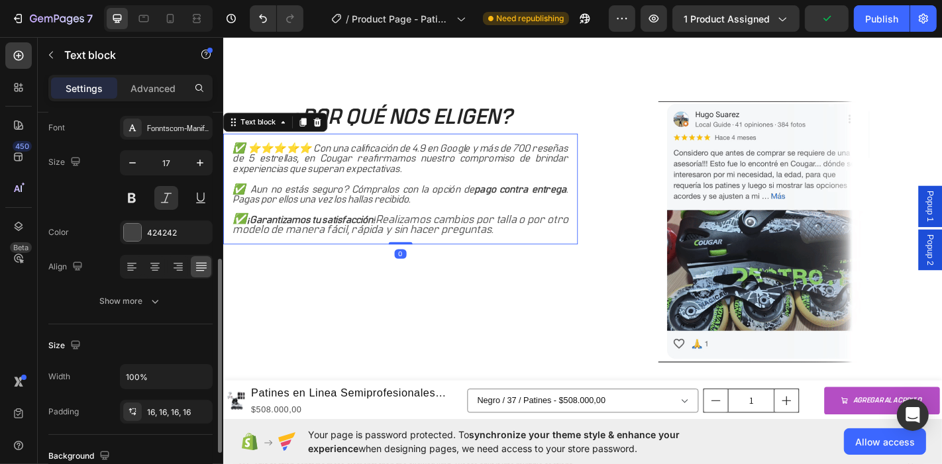
scroll to position [147, 0]
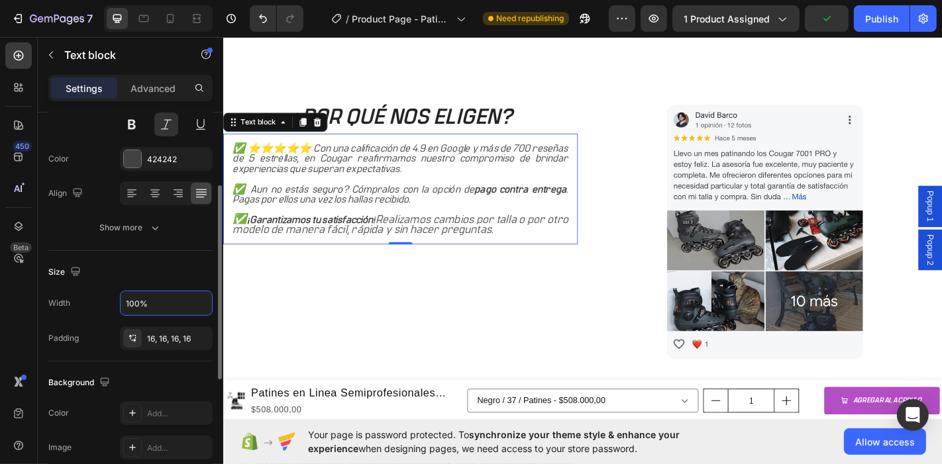
drag, startPoint x: 153, startPoint y: 303, endPoint x: 107, endPoint y: 298, distance: 46.0
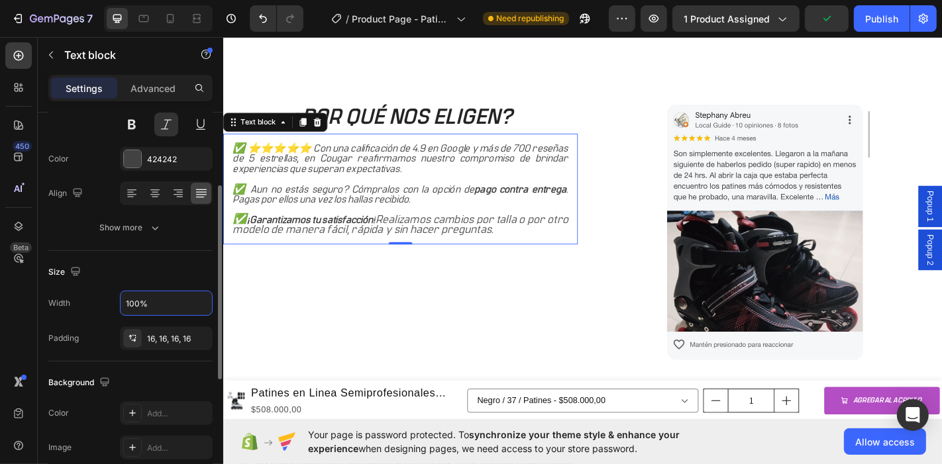
click at [107, 298] on div "Width 100%" at bounding box center [130, 303] width 164 height 25
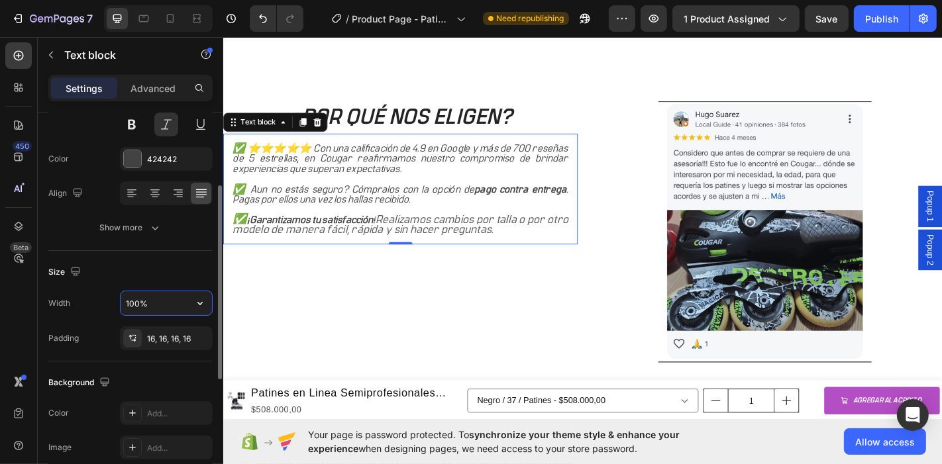
click at [157, 297] on input "100%" at bounding box center [166, 304] width 91 height 24
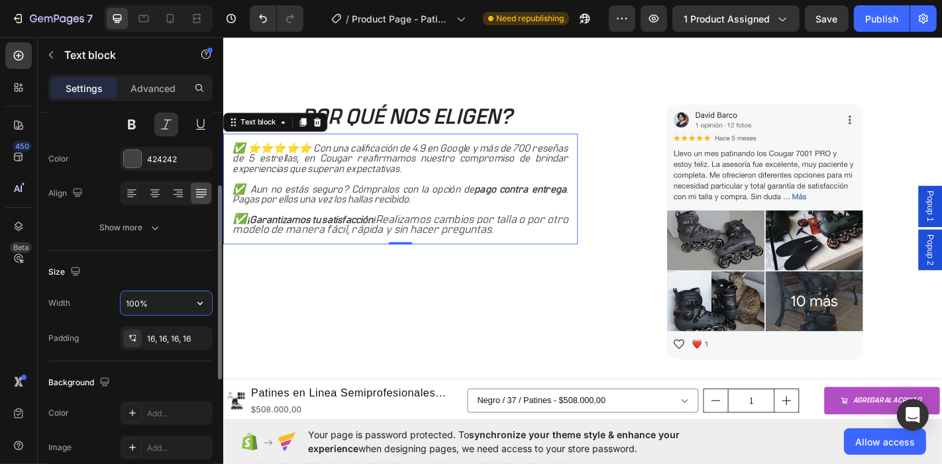
drag, startPoint x: 157, startPoint y: 297, endPoint x: 112, endPoint y: 298, distance: 45.1
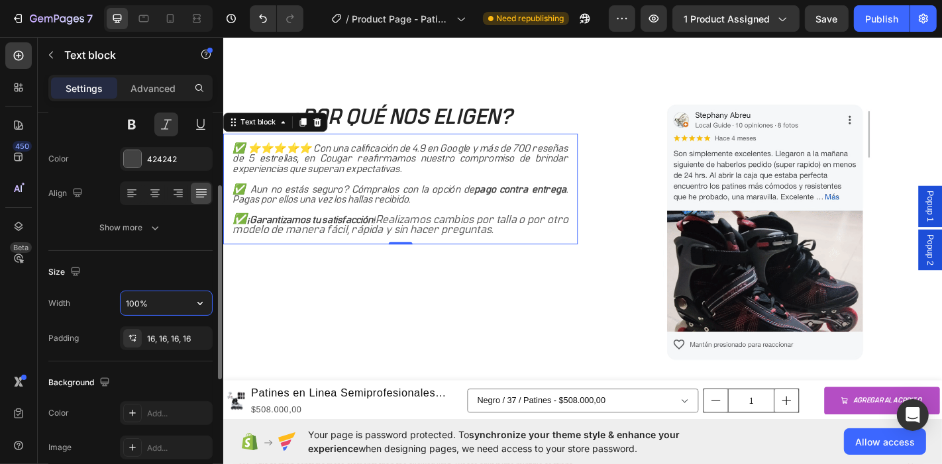
click at [112, 298] on div "Width 100%" at bounding box center [130, 303] width 164 height 25
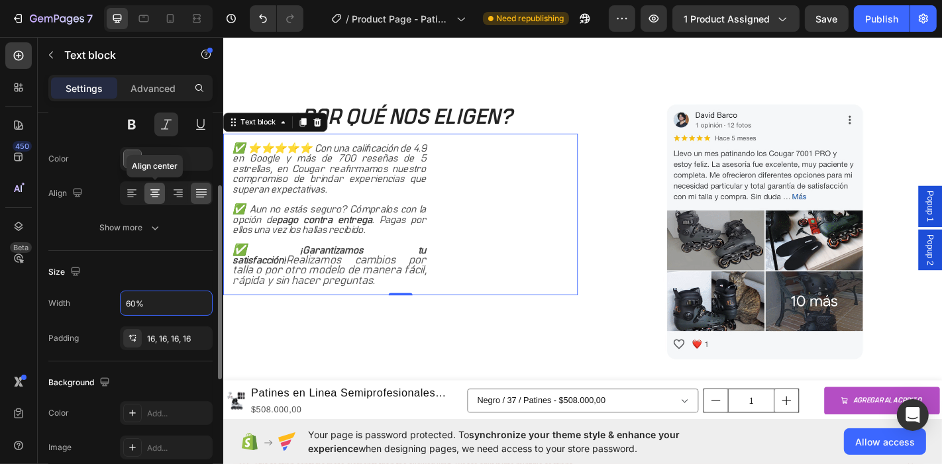
type input "60%"
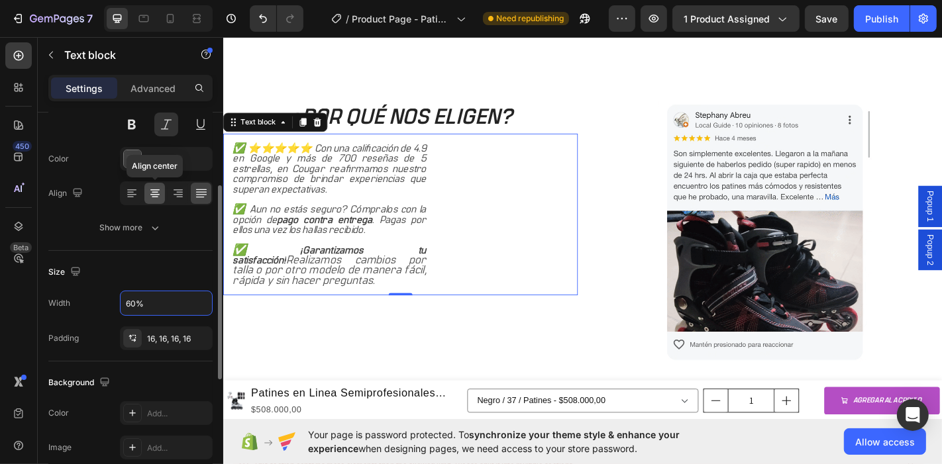
click at [149, 193] on icon at bounding box center [154, 193] width 13 height 13
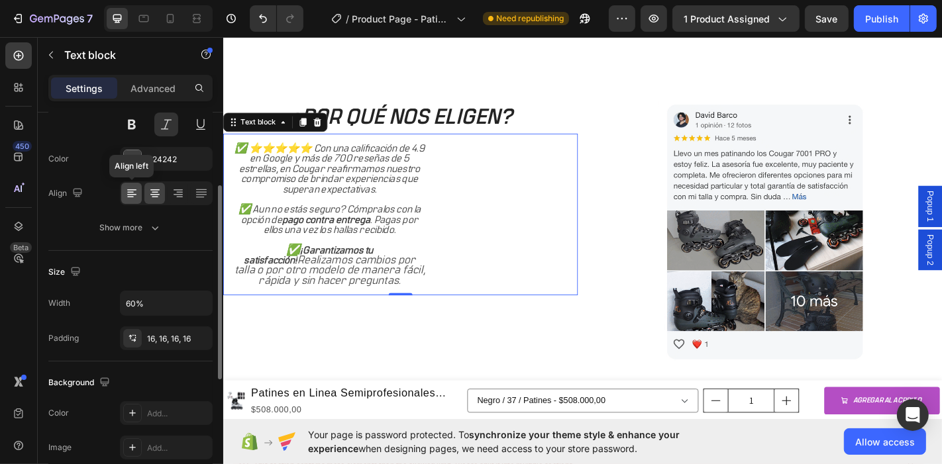
click at [129, 192] on icon at bounding box center [130, 192] width 7 height 1
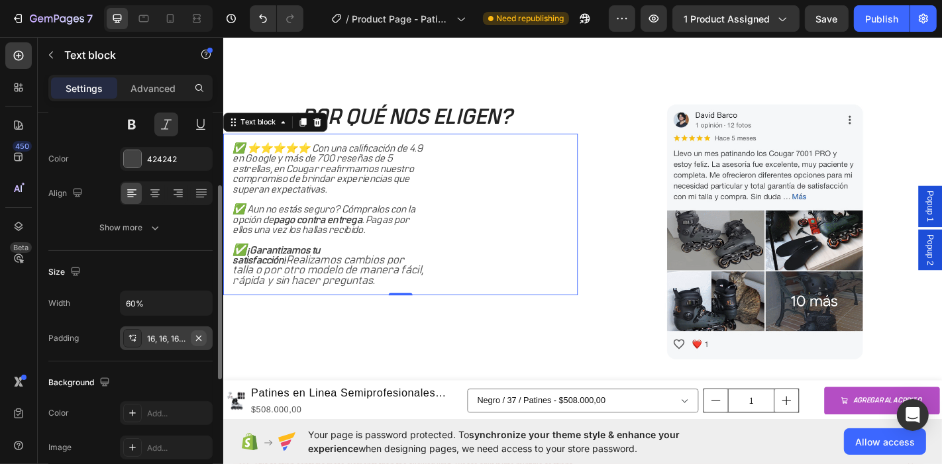
click at [202, 337] on icon "button" at bounding box center [198, 338] width 11 height 11
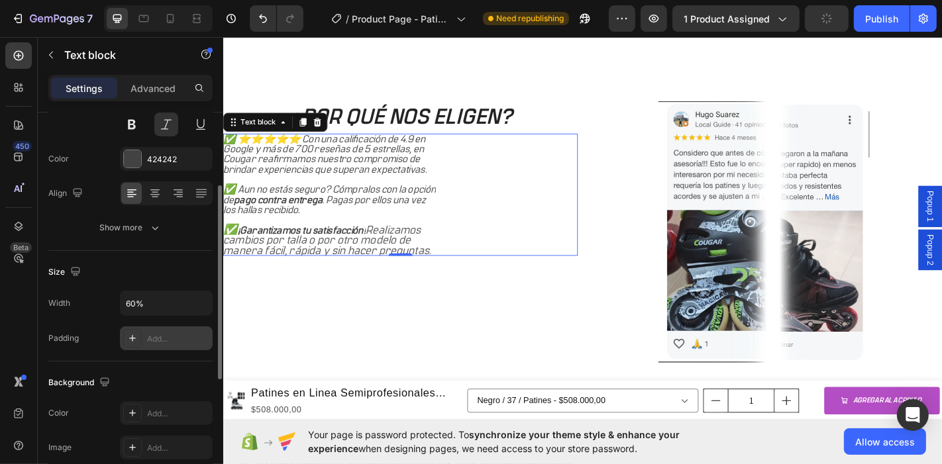
click at [150, 335] on div "Add..." at bounding box center [178, 339] width 62 height 12
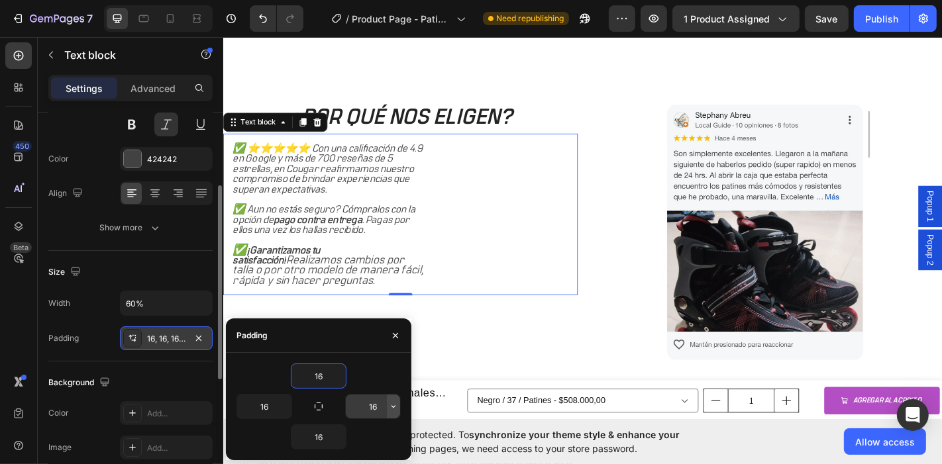
click at [394, 408] on icon "button" at bounding box center [394, 407] width 4 height 3
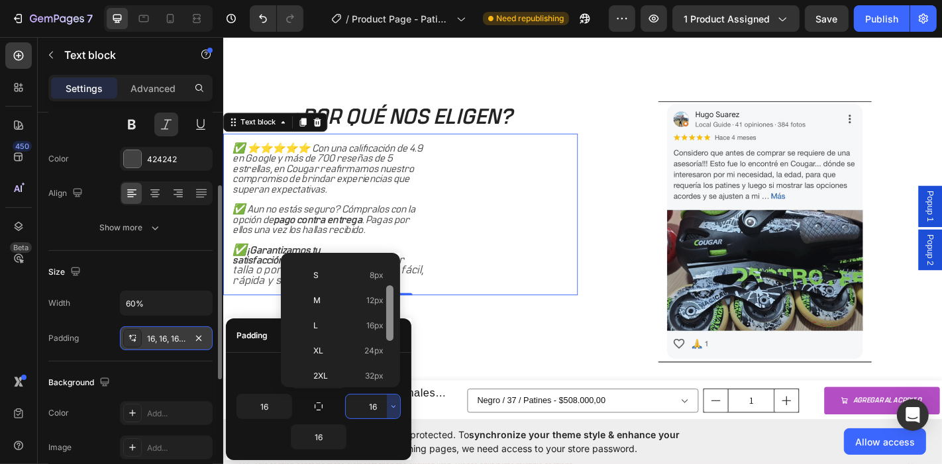
drag, startPoint x: 390, startPoint y: 305, endPoint x: 391, endPoint y: 339, distance: 33.2
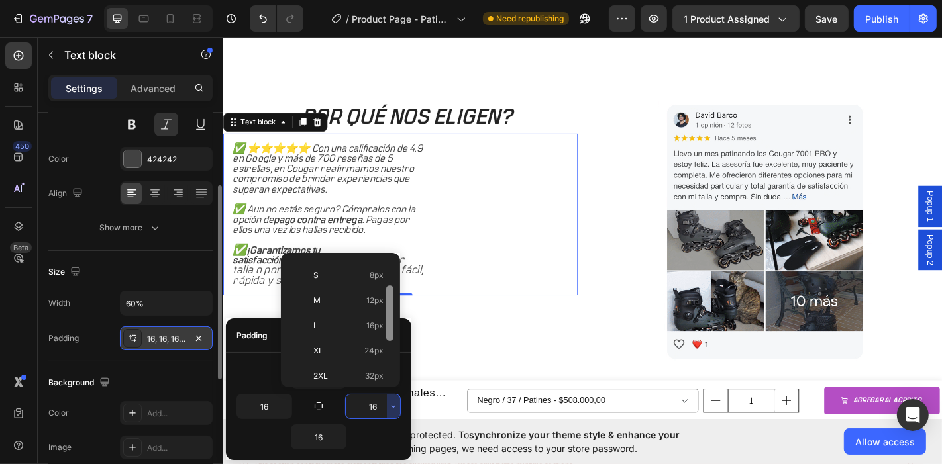
click at [391, 339] on div at bounding box center [389, 314] width 7 height 56
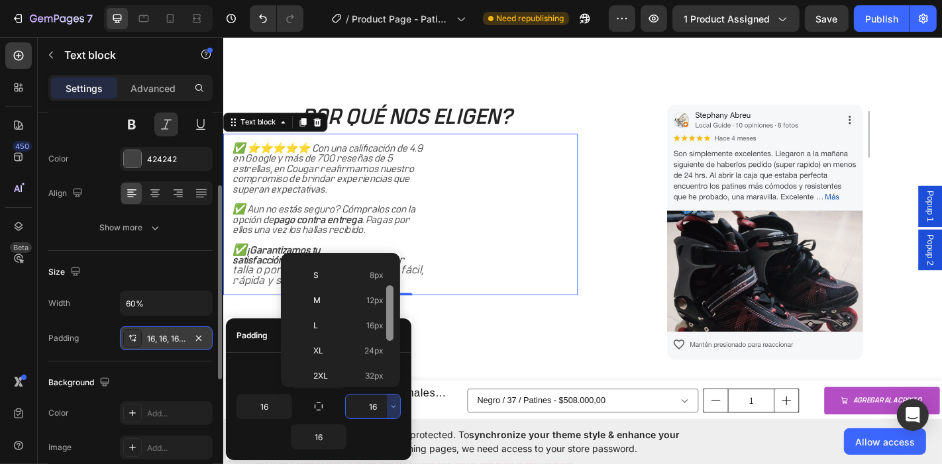
scroll to position [72, 0]
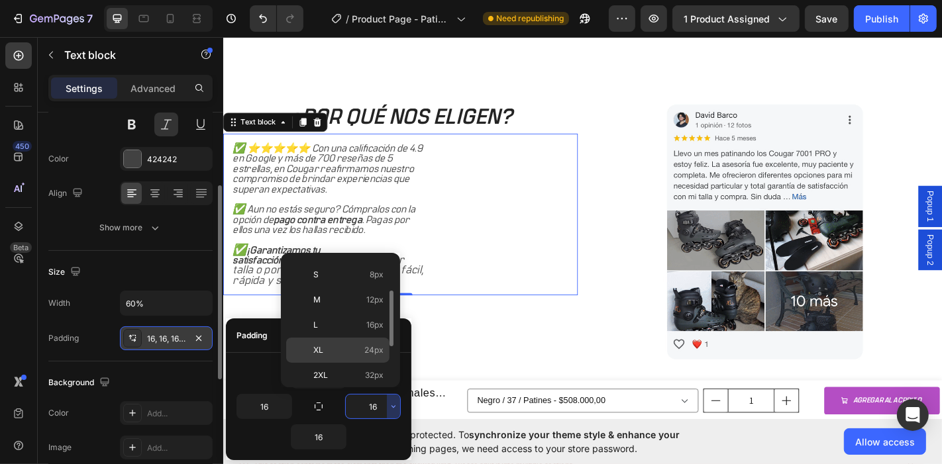
click at [337, 345] on p "XL 24px" at bounding box center [348, 351] width 70 height 12
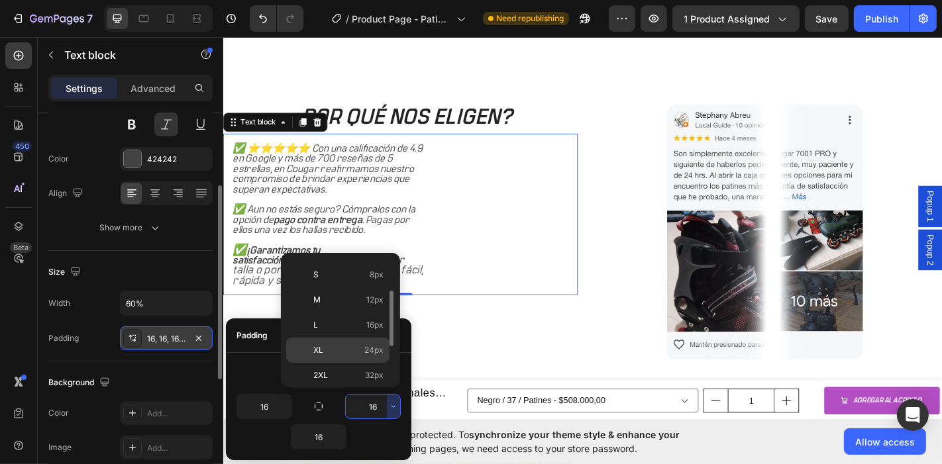
type input "24"
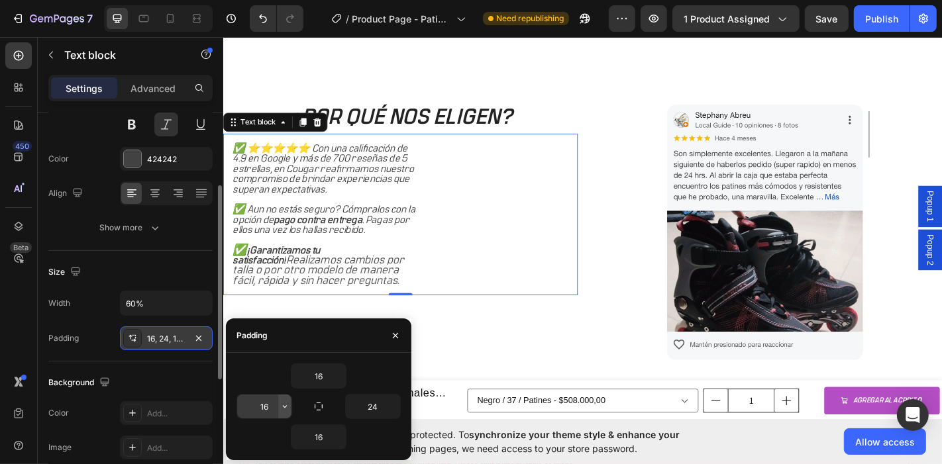
click at [286, 406] on icon "button" at bounding box center [285, 407] width 4 height 3
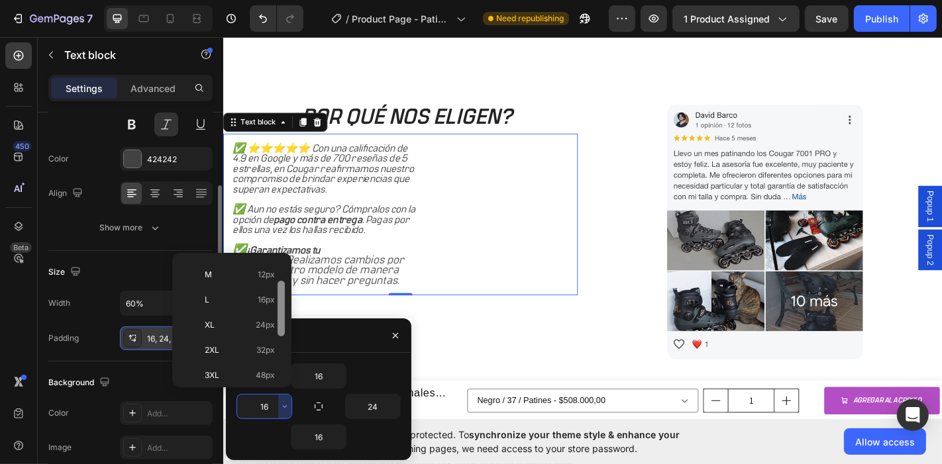
scroll to position [111, 0]
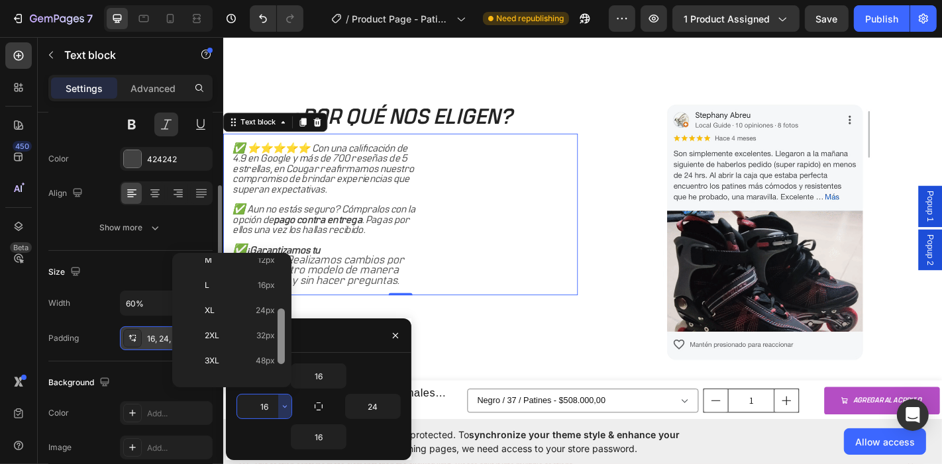
drag, startPoint x: 281, startPoint y: 305, endPoint x: 277, endPoint y: 356, distance: 51.2
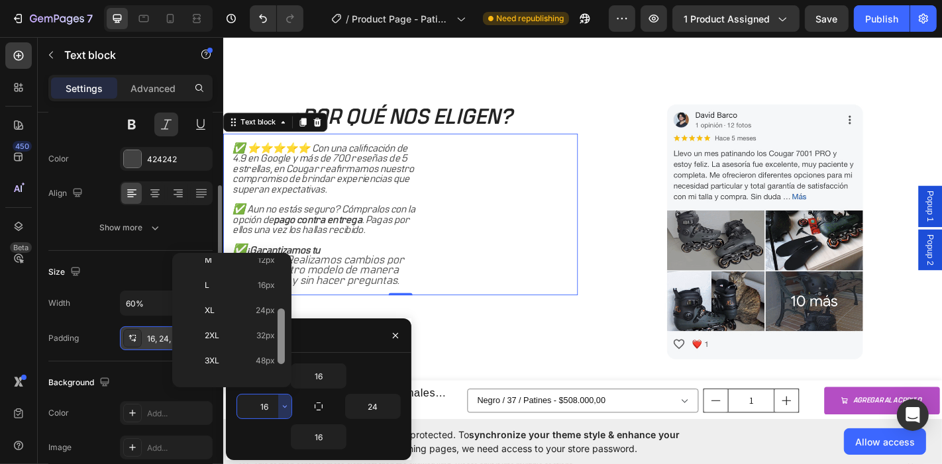
click at [278, 356] on div at bounding box center [281, 337] width 7 height 56
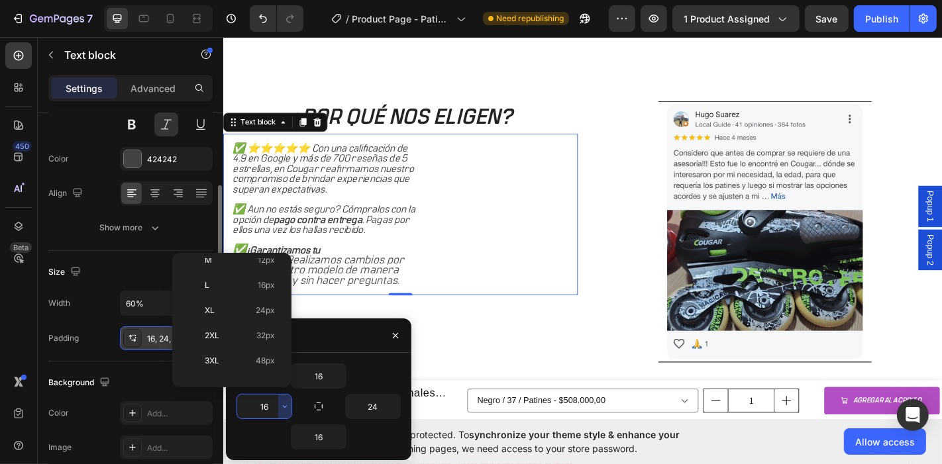
click at [252, 355] on p "3XL 48px" at bounding box center [240, 361] width 70 height 12
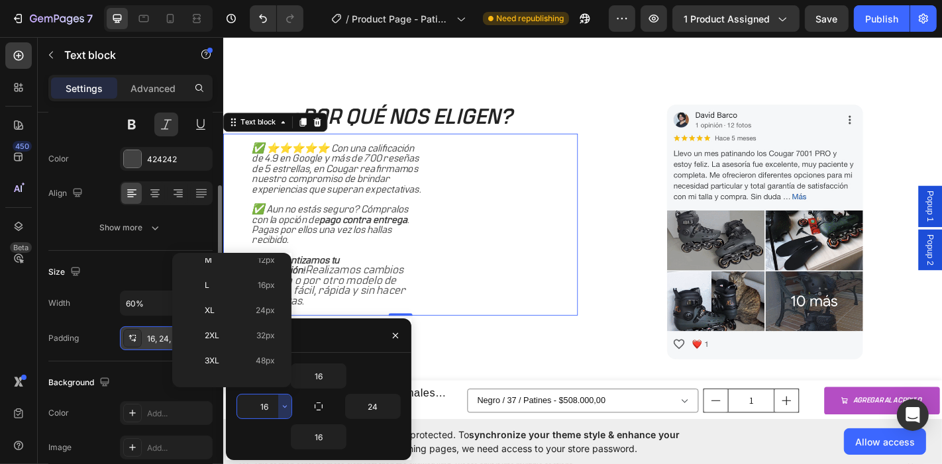
type input "48"
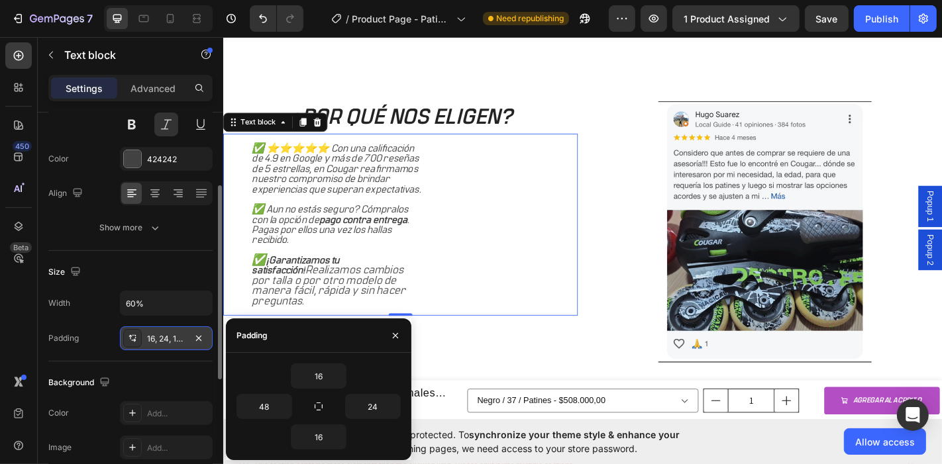
click at [252, 355] on div "16 48 24 16" at bounding box center [319, 406] width 186 height 107
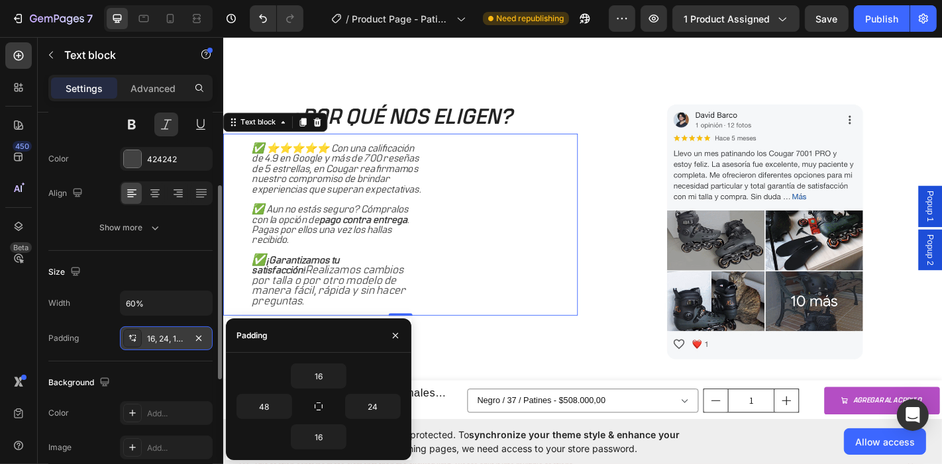
click at [488, 277] on div "✅ ⭐⭐⭐⭐⭐ Con una calificación de 4.9 en Google y más de 700 reseñas de 5 estrell…" at bounding box center [419, 244] width 392 height 201
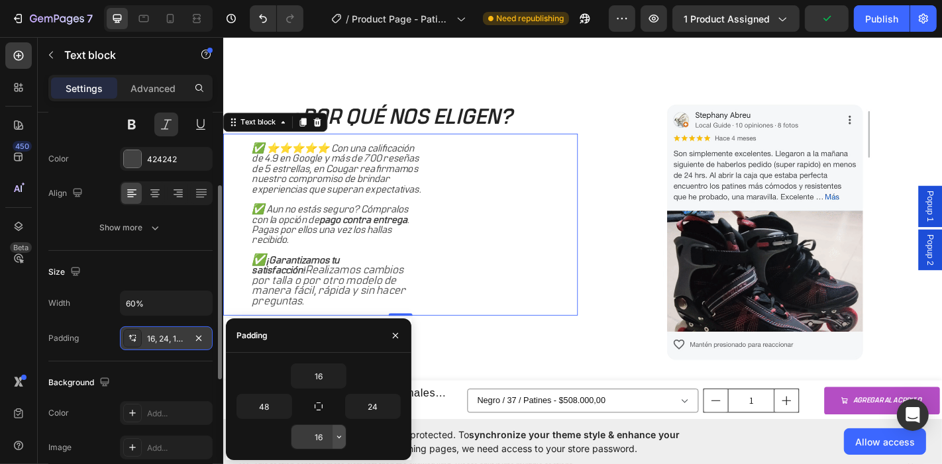
click at [341, 436] on icon "button" at bounding box center [339, 437] width 11 height 11
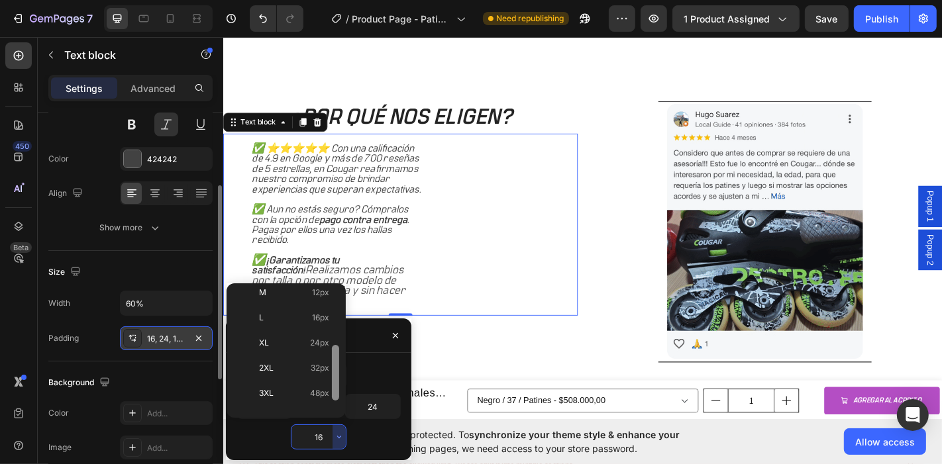
scroll to position [136, 0]
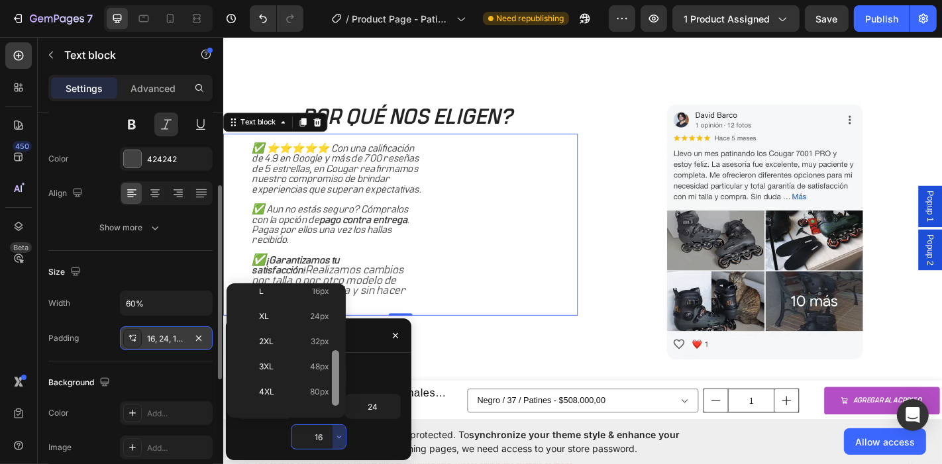
drag, startPoint x: 337, startPoint y: 329, endPoint x: 335, endPoint y: 391, distance: 61.6
click at [335, 391] on div at bounding box center [335, 379] width 7 height 56
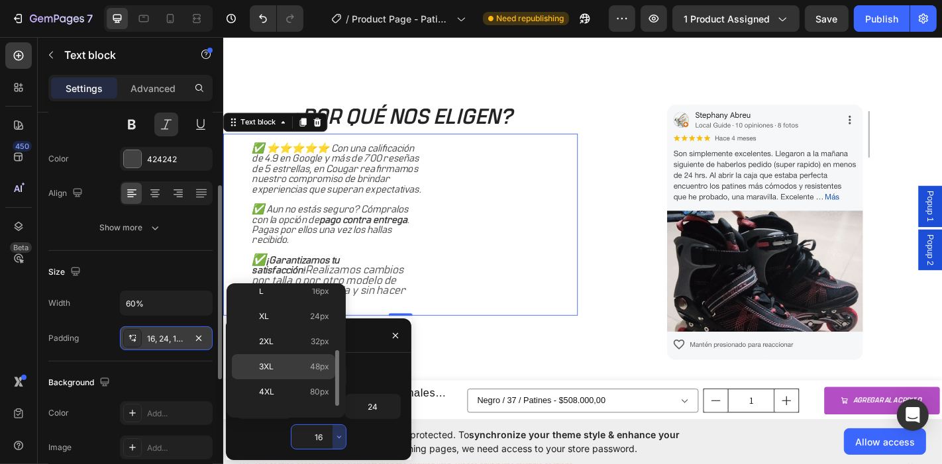
click at [300, 363] on p "3XL 48px" at bounding box center [294, 367] width 70 height 12
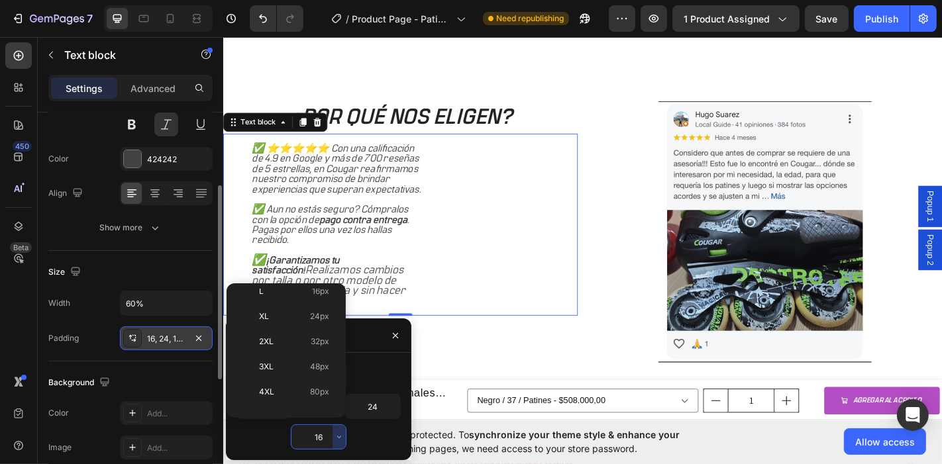
type input "48"
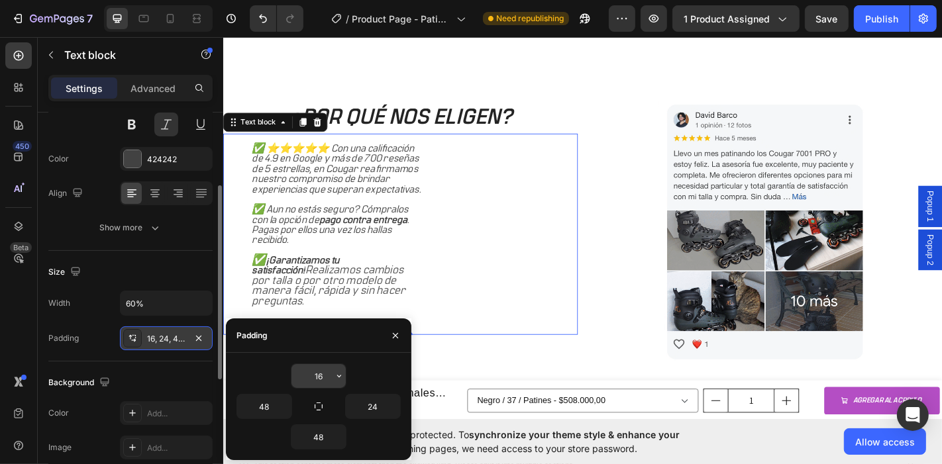
click at [339, 374] on icon "button" at bounding box center [339, 376] width 11 height 11
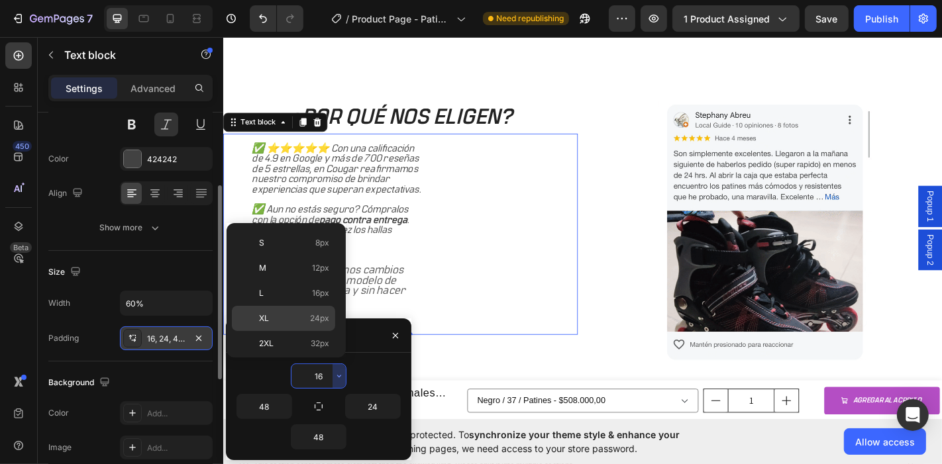
scroll to position [147, 0]
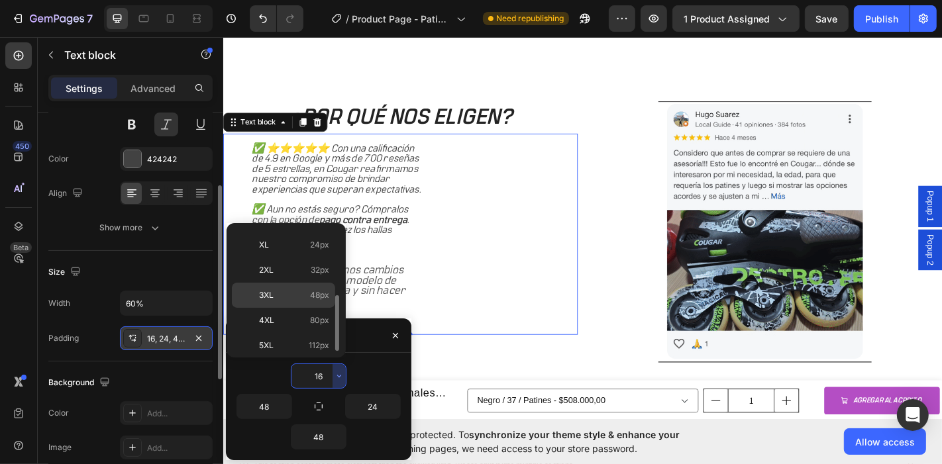
click at [294, 294] on p "3XL 48px" at bounding box center [294, 296] width 70 height 12
type input "48"
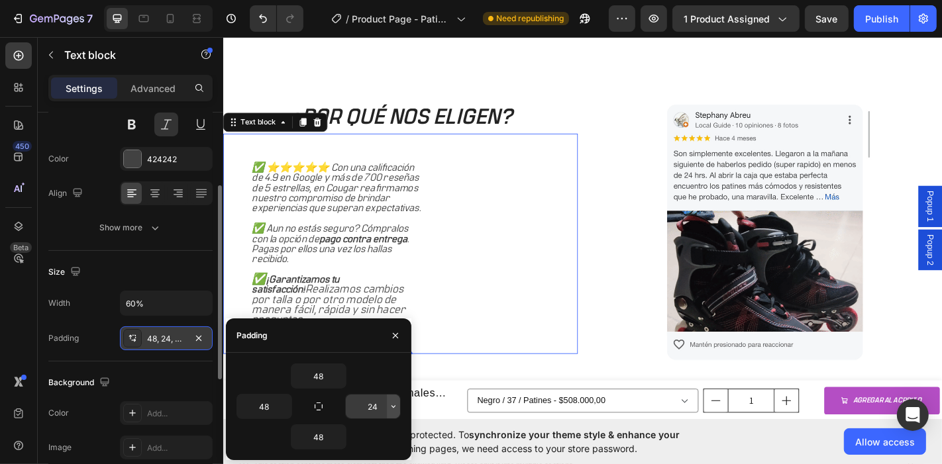
click at [394, 408] on icon "button" at bounding box center [393, 407] width 11 height 11
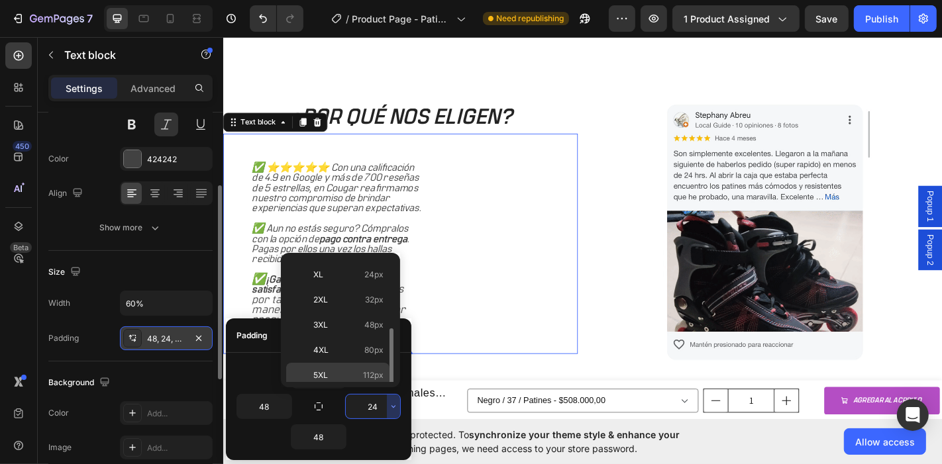
scroll to position [149, 0]
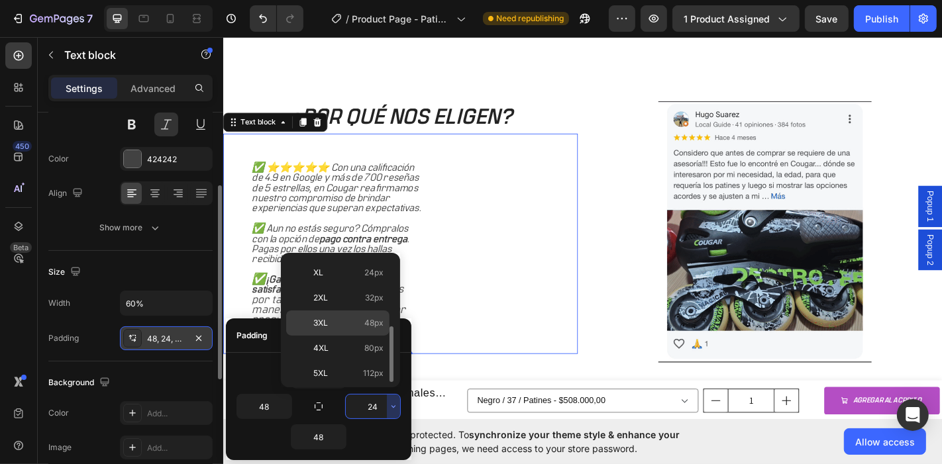
click at [343, 317] on p "3XL 48px" at bounding box center [348, 323] width 70 height 12
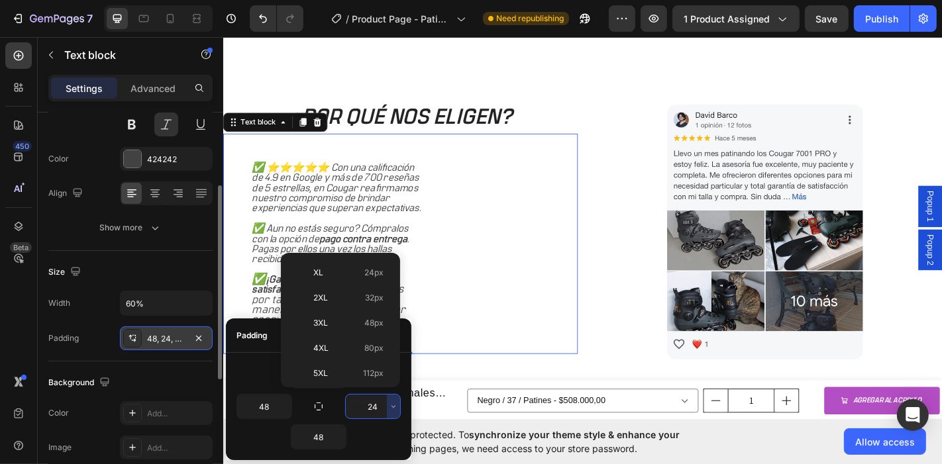
type input "48"
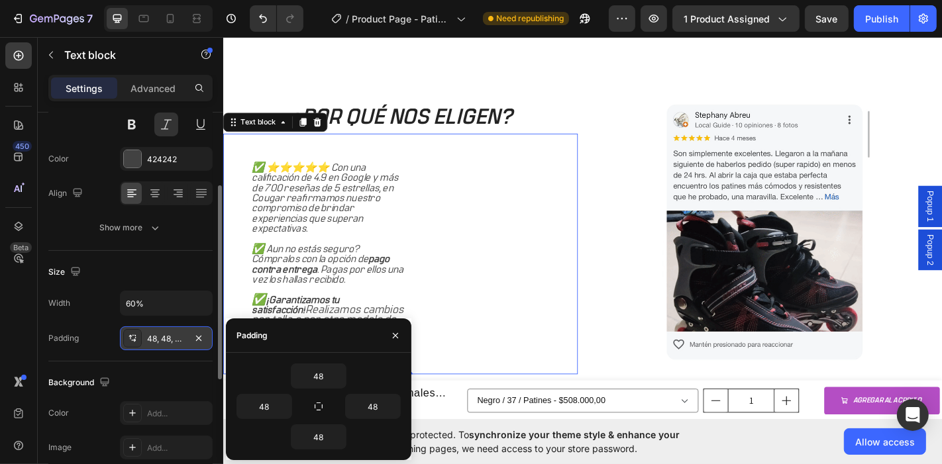
click at [555, 367] on div "✅ ⭐⭐⭐⭐⭐ Con una calificación de 4.9 en Google y más de 700 reseñas de 5 estrell…" at bounding box center [419, 277] width 392 height 266
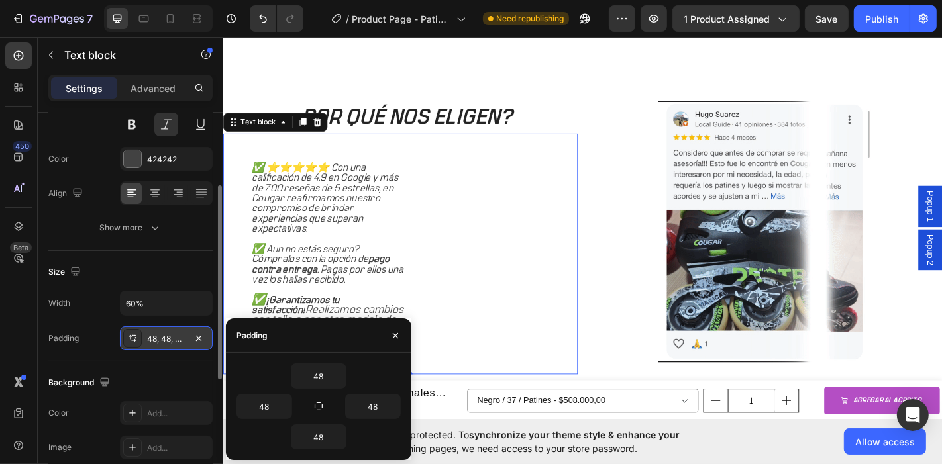
click at [178, 268] on div "Size" at bounding box center [130, 272] width 164 height 21
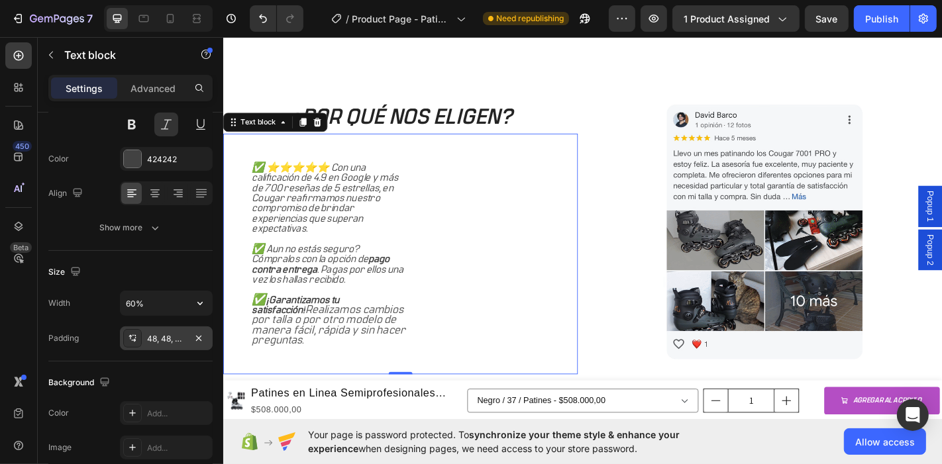
drag, startPoint x: 149, startPoint y: 307, endPoint x: 74, endPoint y: 295, distance: 76.5
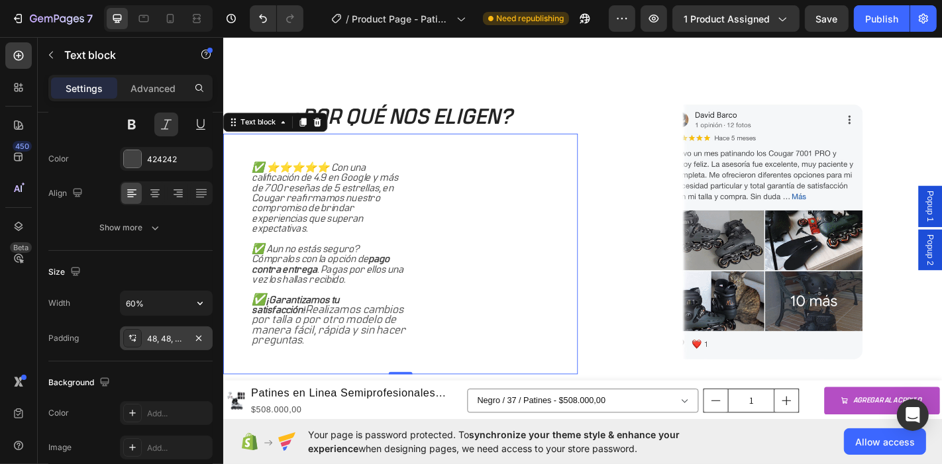
click at [74, 295] on div "Width 60%" at bounding box center [130, 303] width 164 height 25
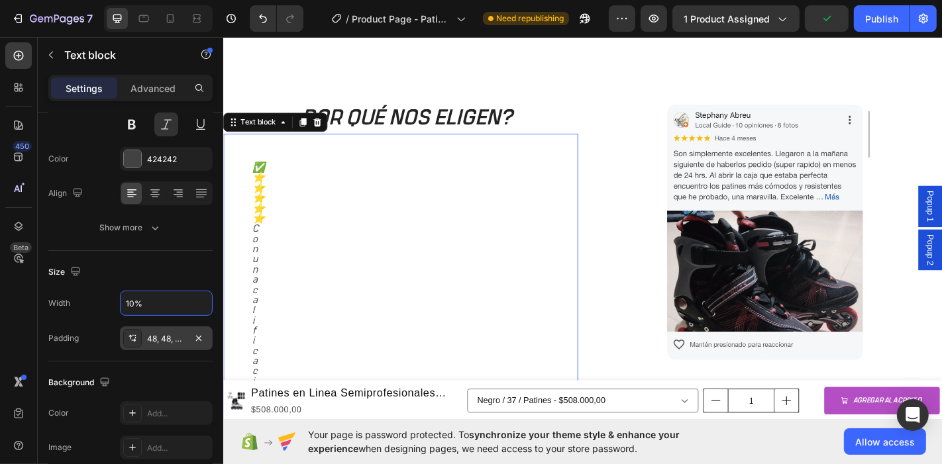
type input "100%"
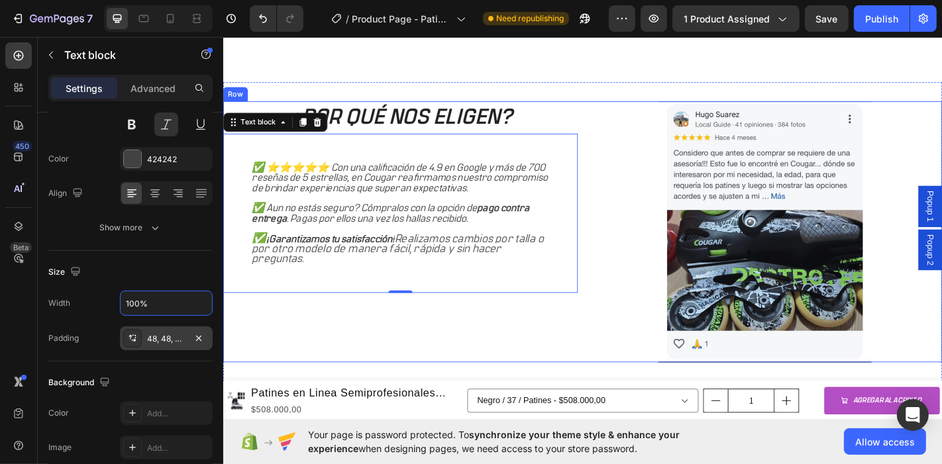
click at [501, 351] on div "¿POR QUÉ NOS ELIGEN? Heading ✅ ⭐⭐⭐⭐⭐ Con una calificación de 4.9 en Google y má…" at bounding box center [419, 252] width 392 height 289
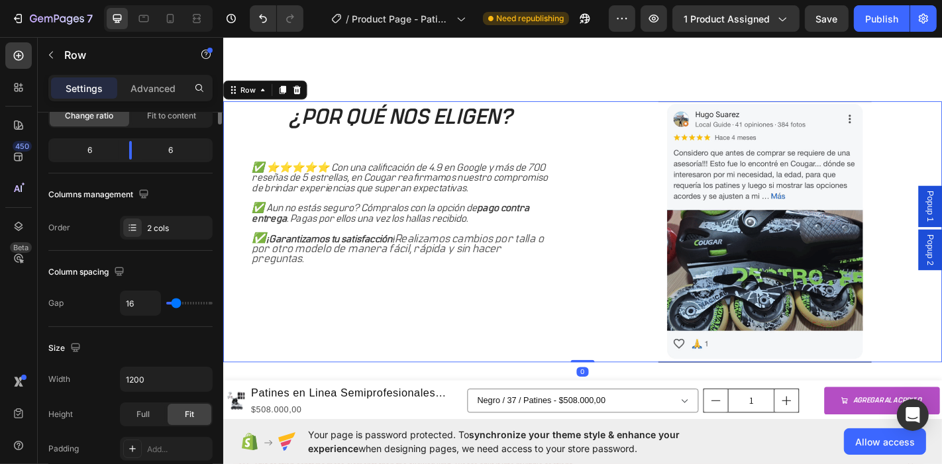
scroll to position [0, 0]
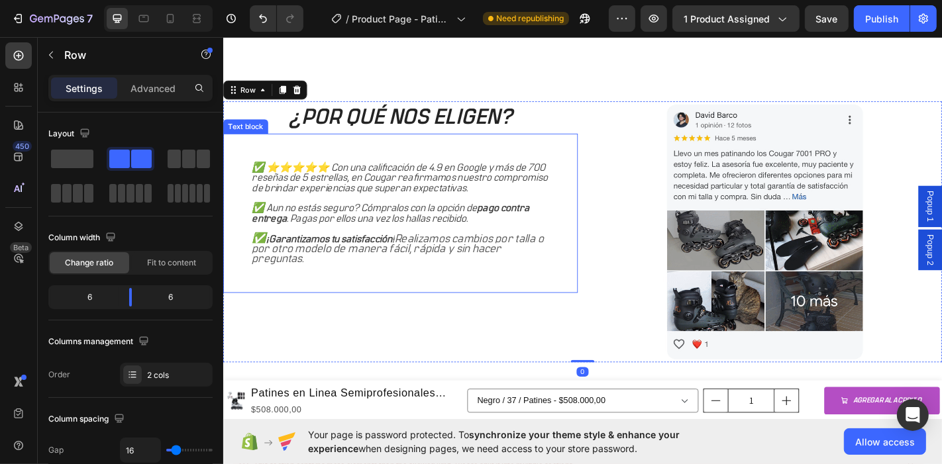
click at [426, 229] on p "✅ Aun no estás seguro? Cómpralos con la opción de pago contra entrega . Pagas p…" at bounding box center [418, 232] width 329 height 23
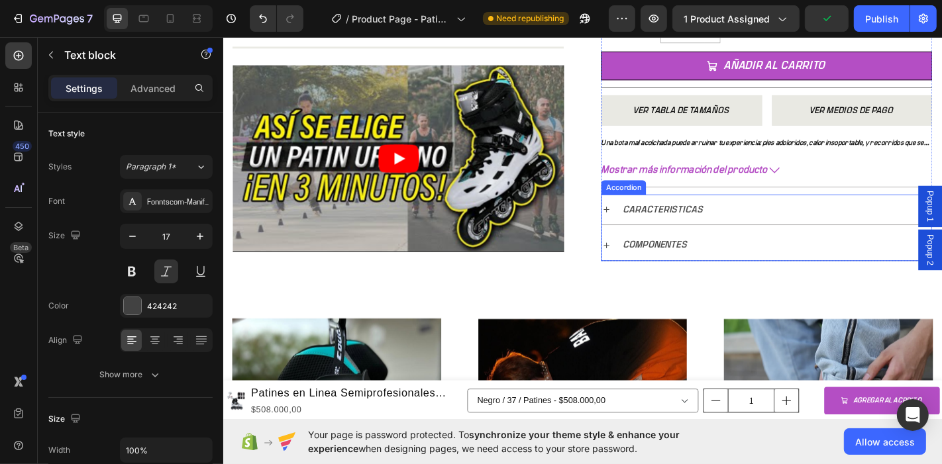
scroll to position [588, 0]
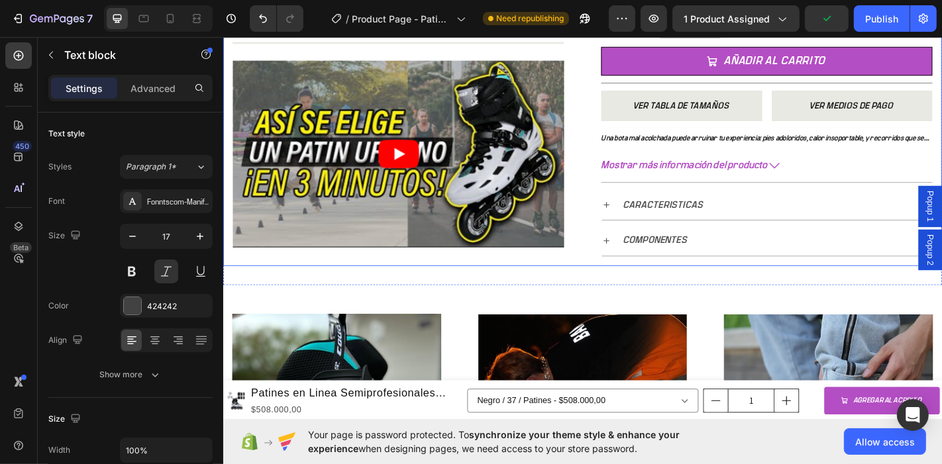
click at [641, 261] on icon at bounding box center [646, 262] width 11 height 11
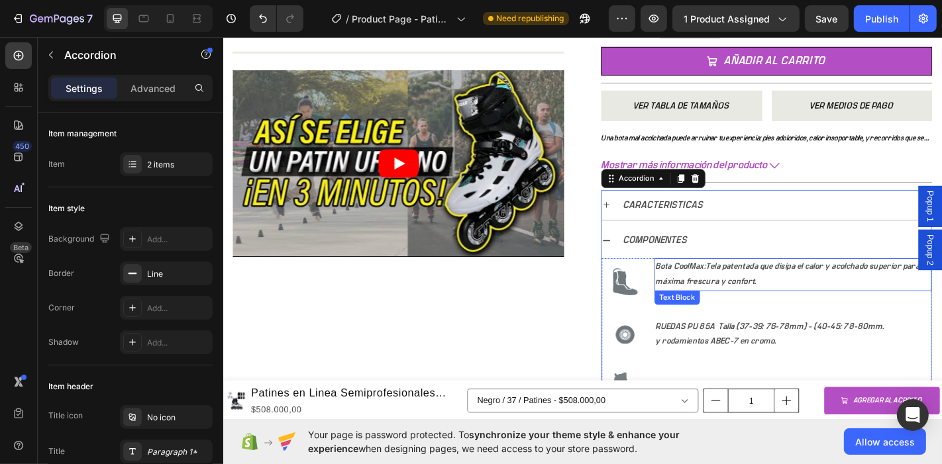
click at [779, 296] on p "Bota CoolMax: Tela patentada que disipa el calor y acolchado superior para máxi…" at bounding box center [853, 299] width 304 height 33
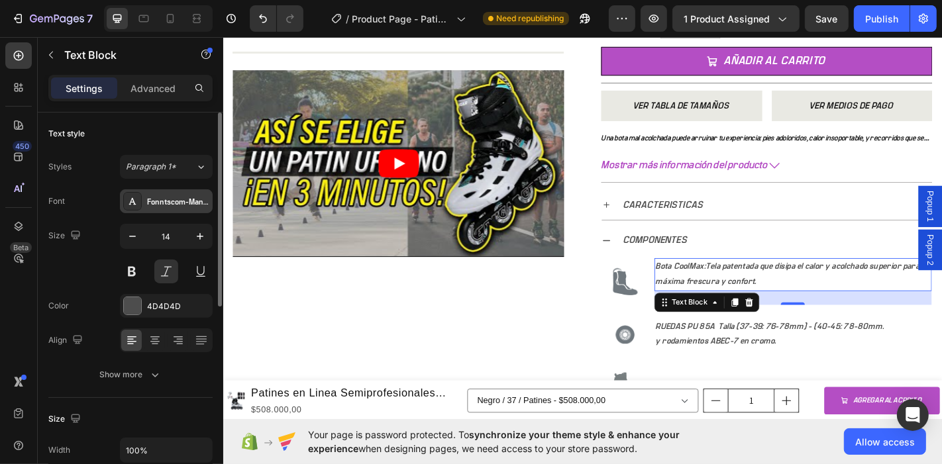
click at [176, 203] on div "Fonntscom-Manifold_CF_Bold" at bounding box center [178, 202] width 62 height 12
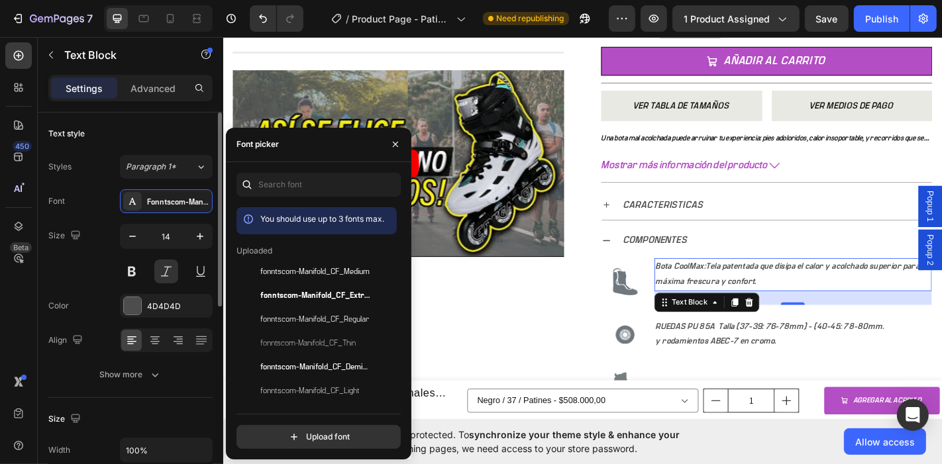
drag, startPoint x: 165, startPoint y: 199, endPoint x: 172, endPoint y: 116, distance: 83.8
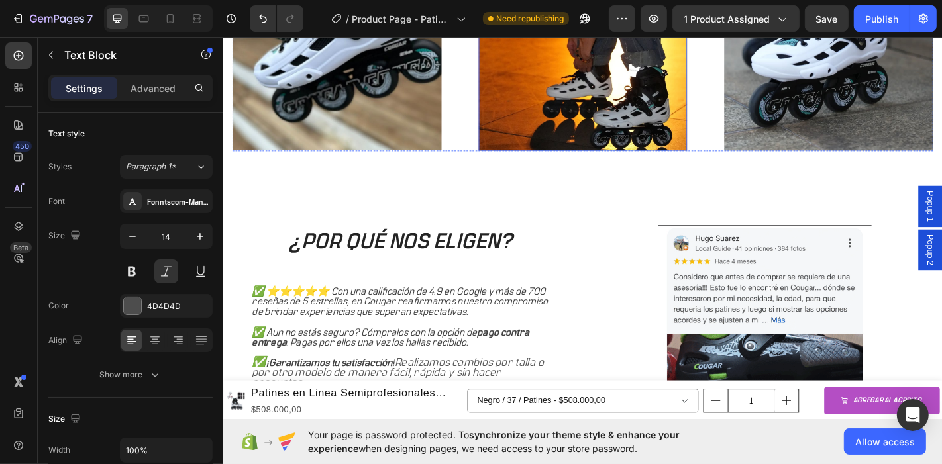
scroll to position [1546, 0]
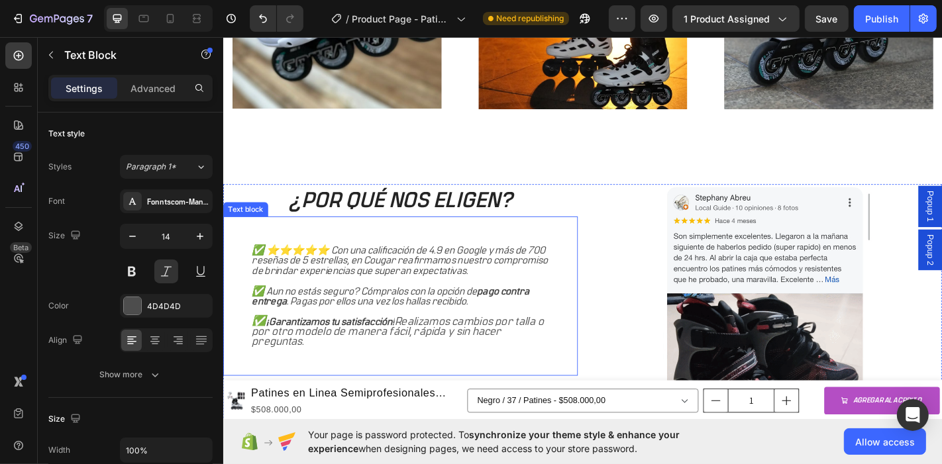
click at [374, 287] on p "✅ ⭐⭐⭐⭐⭐ Con una calificación de 4.9 en Google y más de 700 reseñas de 5 estrell…" at bounding box center [418, 284] width 329 height 34
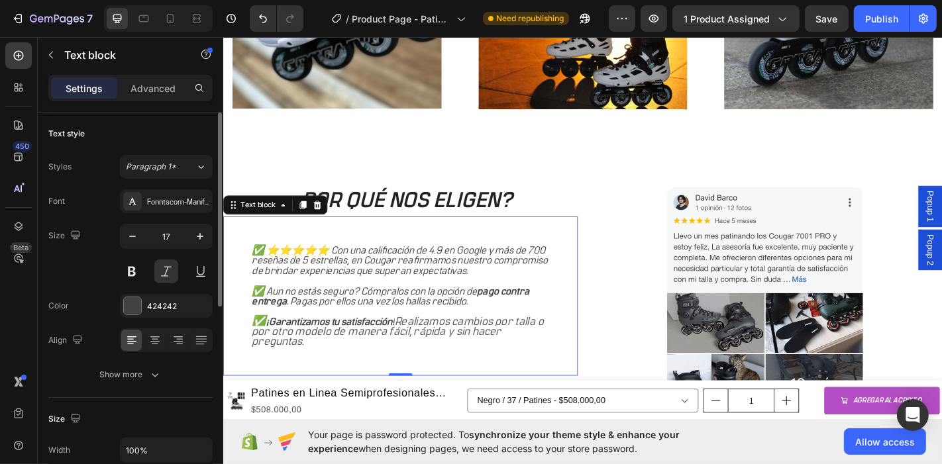
click at [189, 216] on div "Font Fonntscom-Manifold_CF_Medium Size 17 Color 424242 Align Show more" at bounding box center [130, 288] width 164 height 197
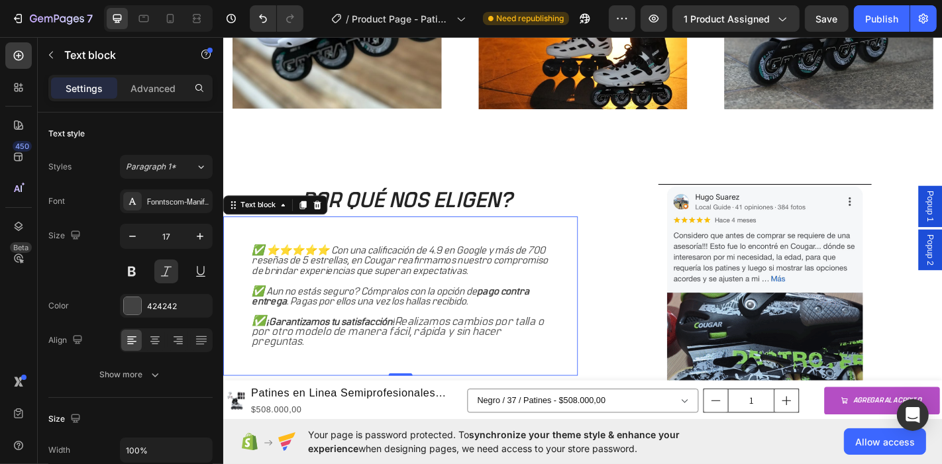
click at [400, 315] on p "✅ Aun no estás seguro? Cómpralos con la opción de pago contra entrega . Pagas p…" at bounding box center [418, 323] width 329 height 23
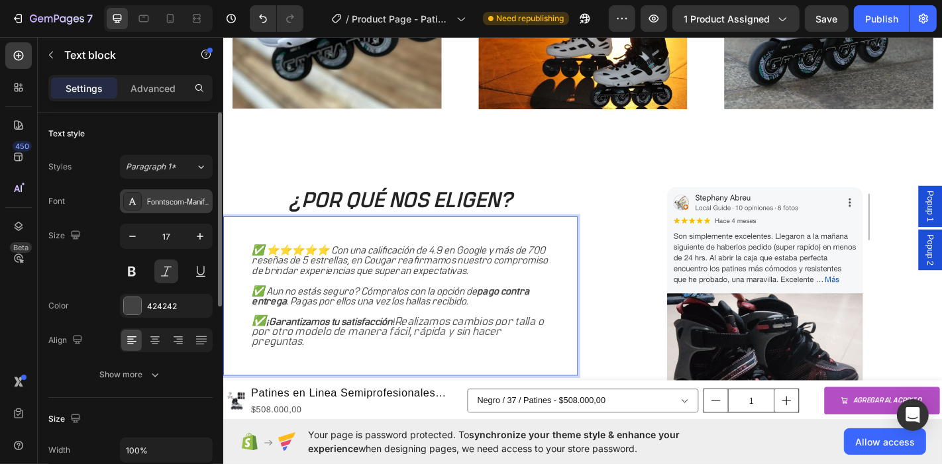
click at [195, 205] on div "Fonntscom-Manifold_CF_Medium" at bounding box center [178, 202] width 62 height 12
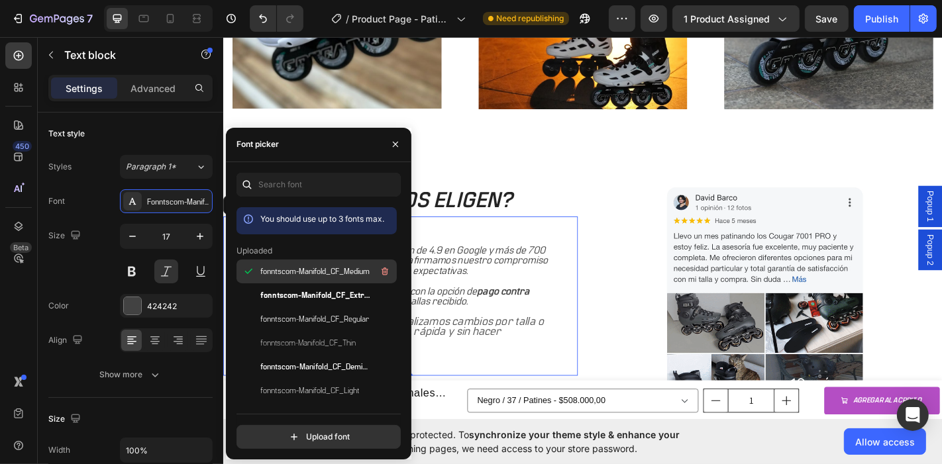
click at [312, 270] on span "fonntscom-Manifold_CF_Medium" at bounding box center [314, 272] width 109 height 12
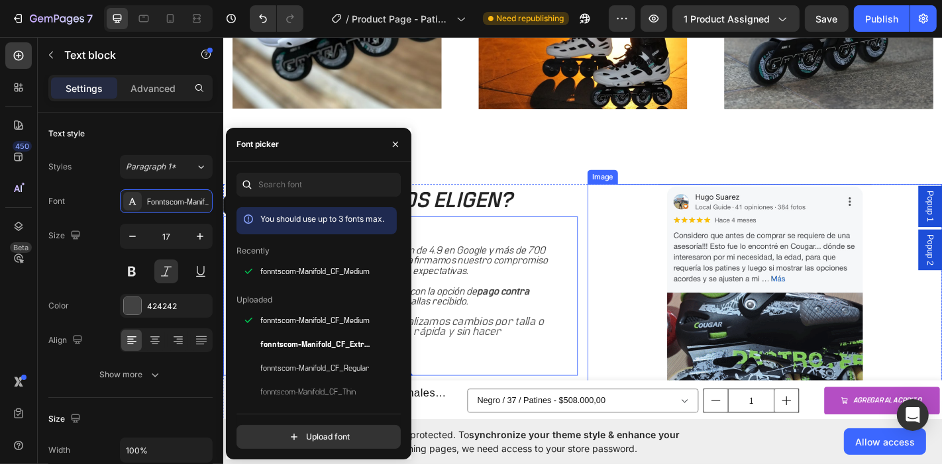
click at [636, 362] on div at bounding box center [821, 343] width 392 height 289
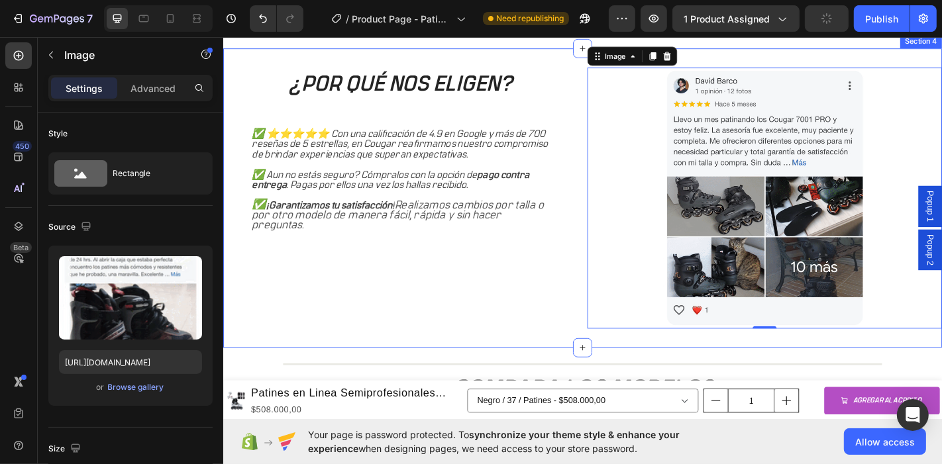
scroll to position [1619, 0]
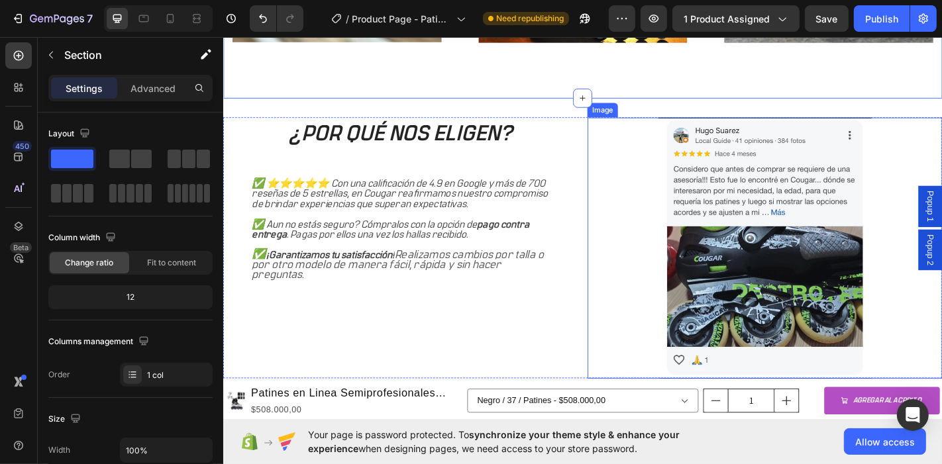
click at [803, 246] on img at bounding box center [821, 270] width 235 height 289
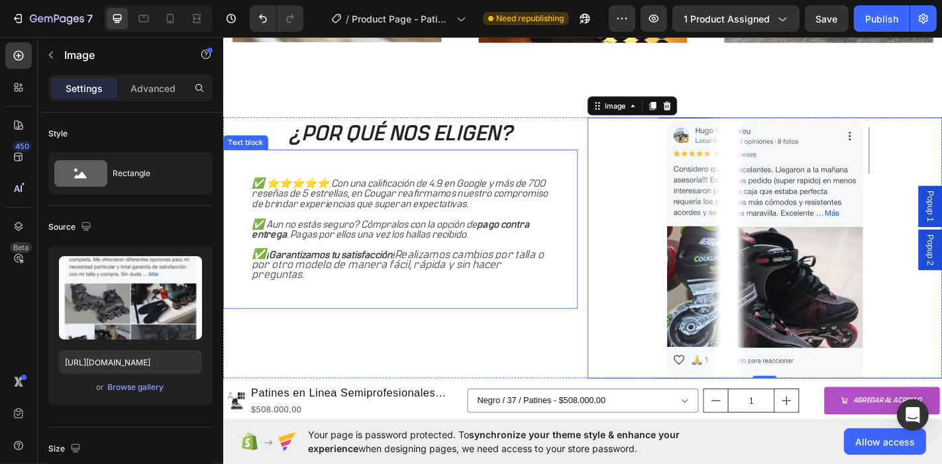
click at [254, 185] on div "✅ ⭐⭐⭐⭐⭐ Con una calificación de 4.9 en Google y más de 700 reseñas de 5 estrell…" at bounding box center [419, 250] width 392 height 176
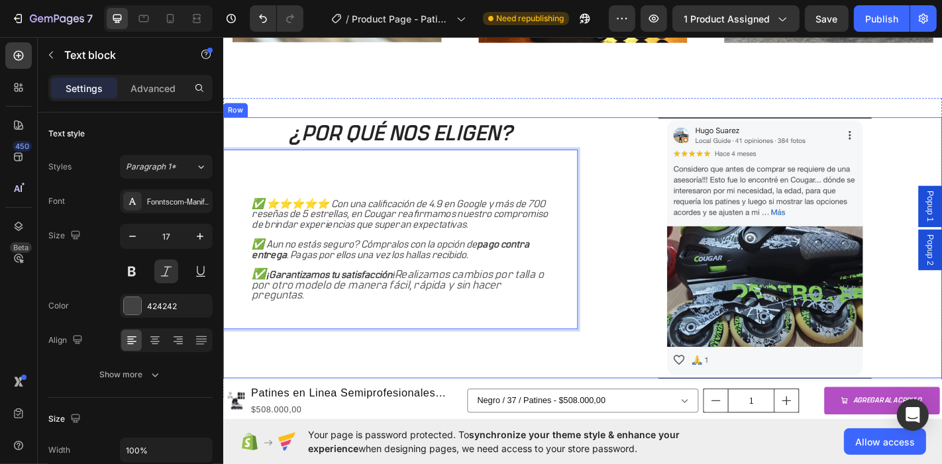
click at [537, 390] on div "¿POR QUÉ NOS ELIGEN? Heading ✅ ⭐⭐⭐⭐⭐ Con una calificación de 4.9 en Google y má…" at bounding box center [419, 270] width 392 height 289
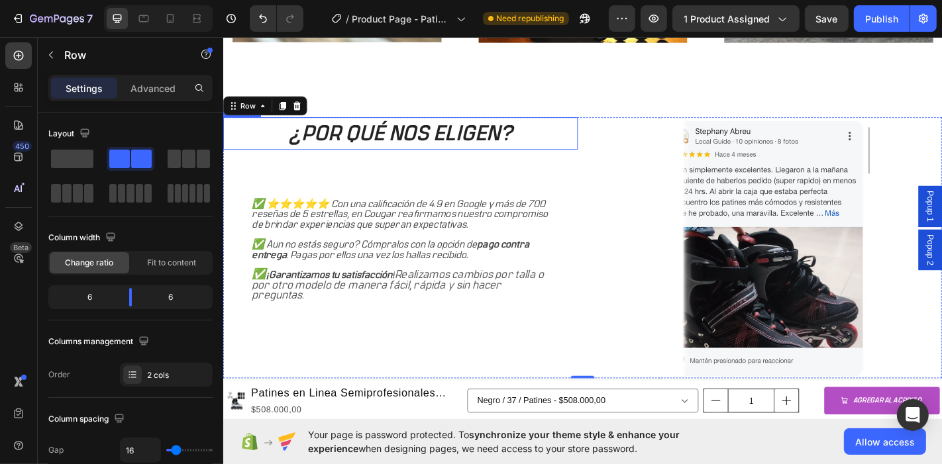
click at [304, 142] on h2 "¿POR QUÉ NOS ELIGEN?" at bounding box center [419, 144] width 392 height 36
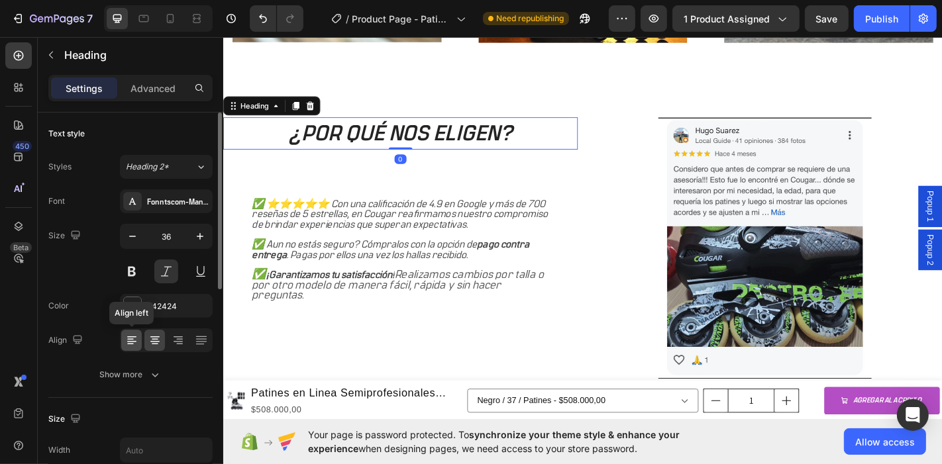
click at [123, 341] on div at bounding box center [131, 340] width 21 height 21
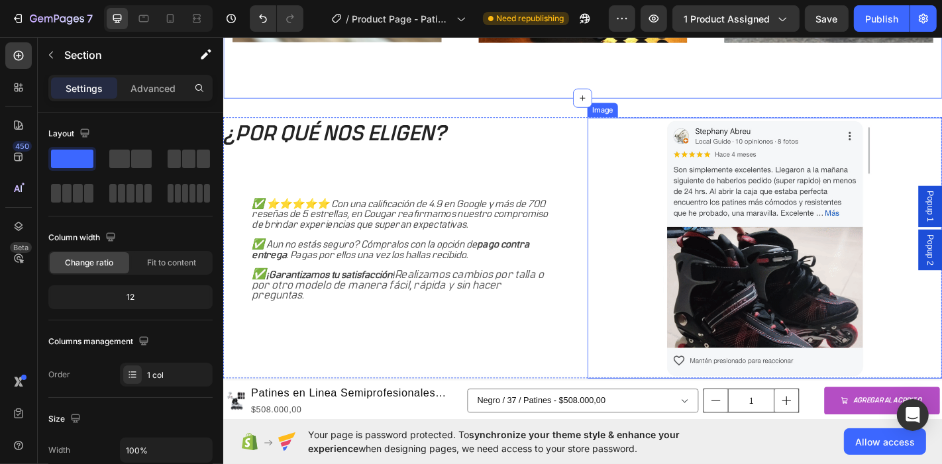
click at [788, 272] on img at bounding box center [821, 270] width 235 height 289
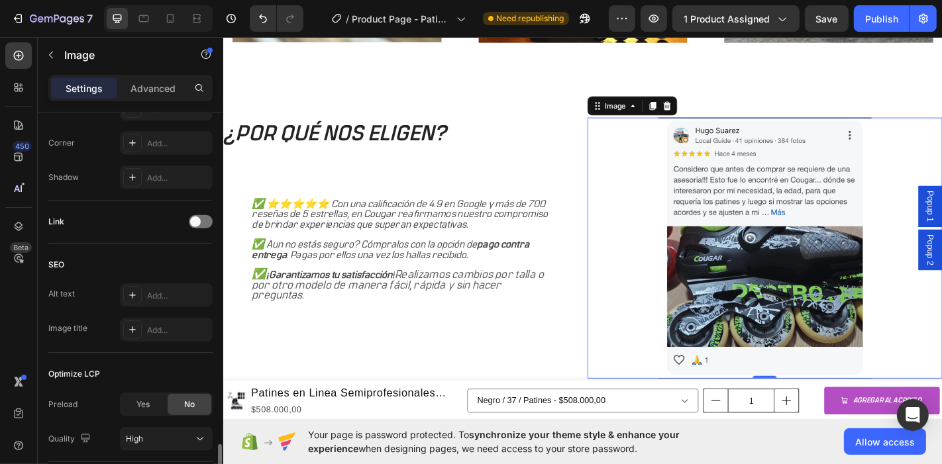
scroll to position [609, 0]
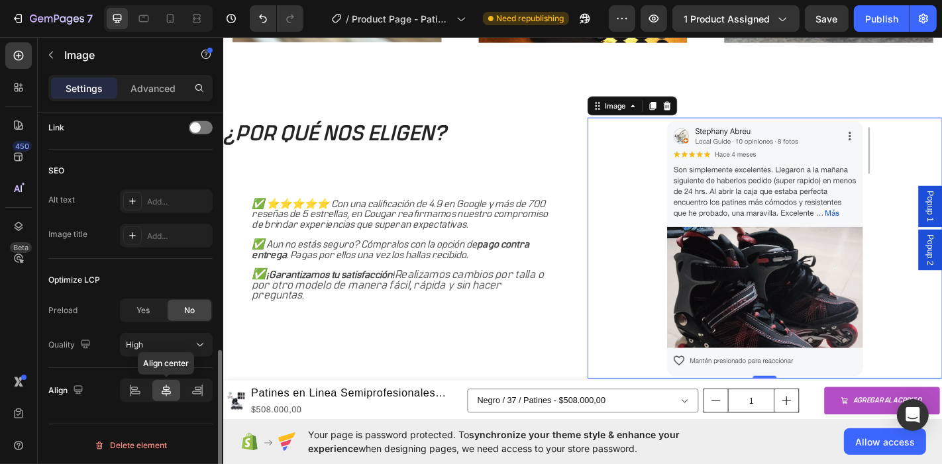
click at [164, 390] on icon at bounding box center [166, 391] width 9 height 12
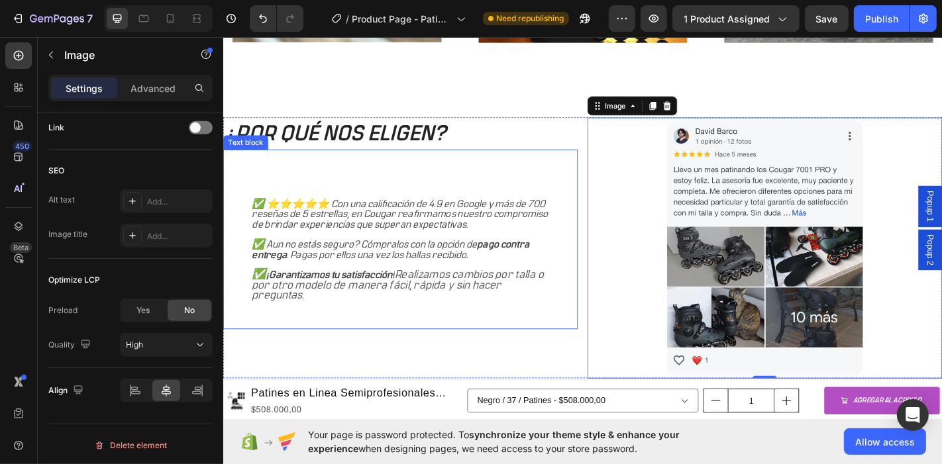
click at [382, 295] on strong "¡Garantizamos tu satisfacción!" at bounding box center [341, 300] width 142 height 11
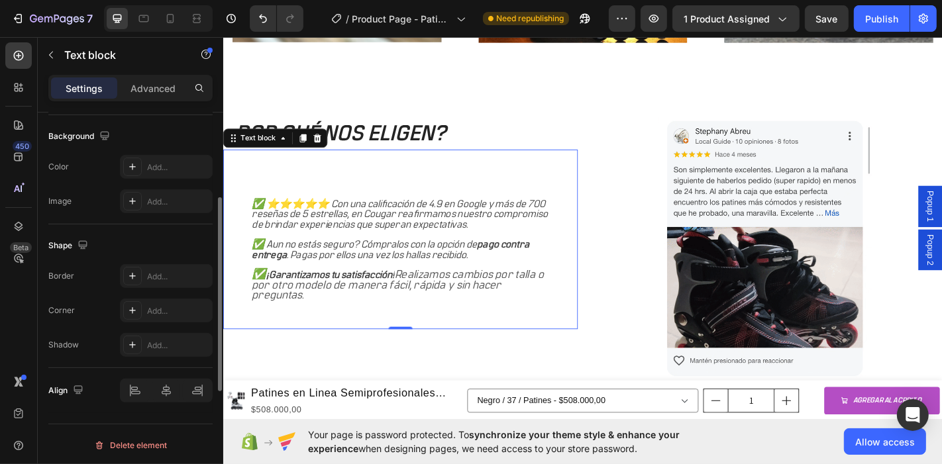
scroll to position [319, 0]
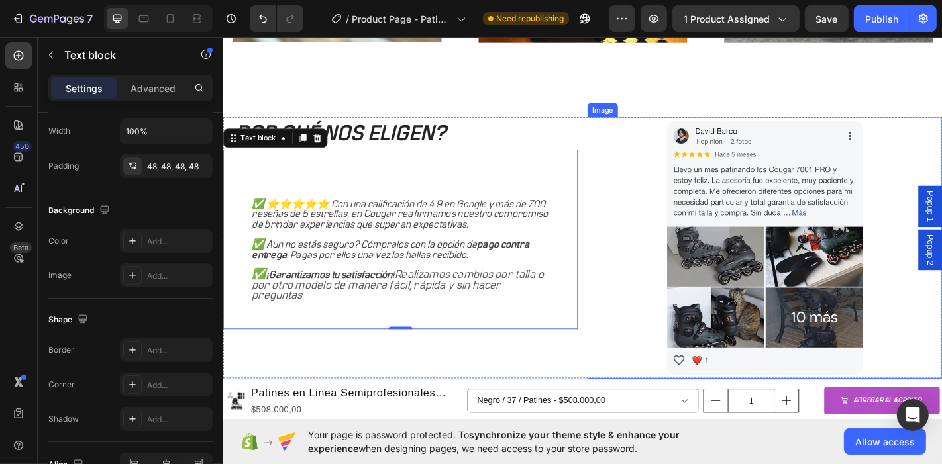
click at [754, 243] on img at bounding box center [821, 270] width 235 height 289
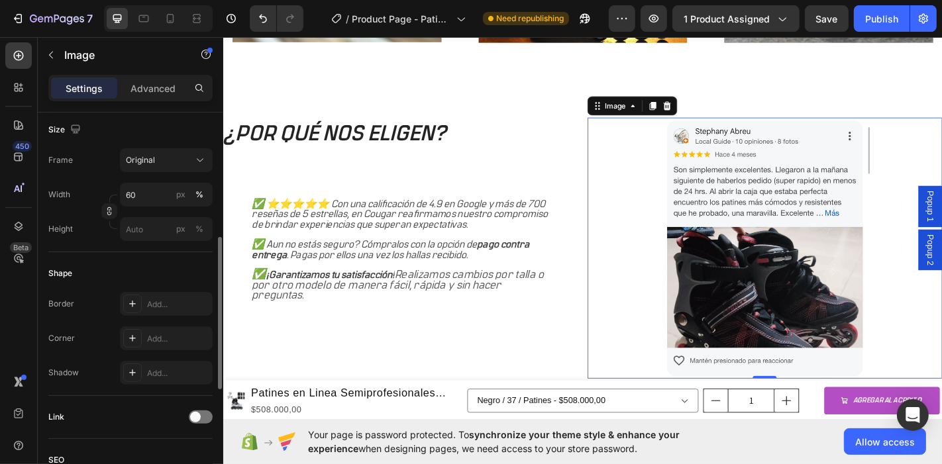
scroll to position [0, 0]
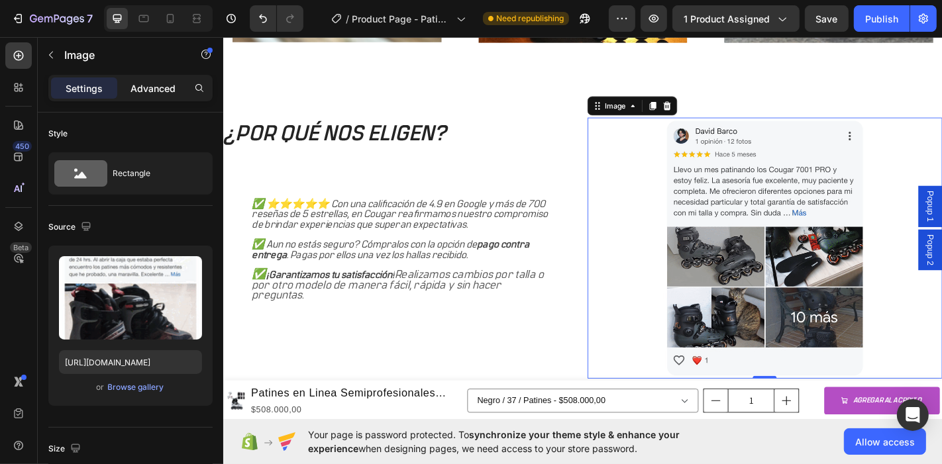
click at [151, 92] on p "Advanced" at bounding box center [153, 89] width 45 height 14
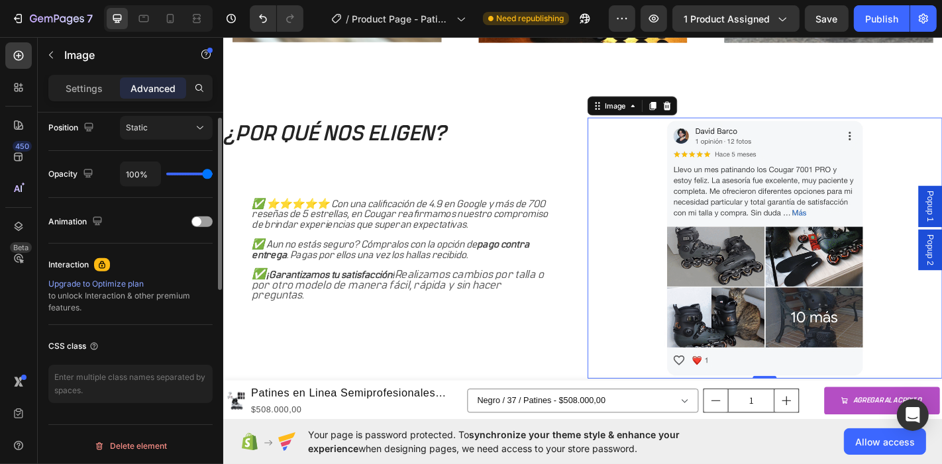
scroll to position [270, 0]
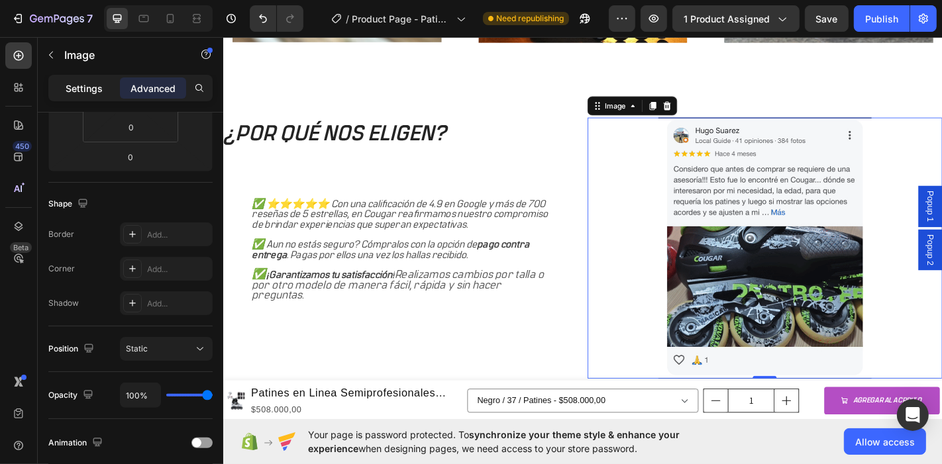
click at [72, 89] on p "Settings" at bounding box center [84, 89] width 37 height 14
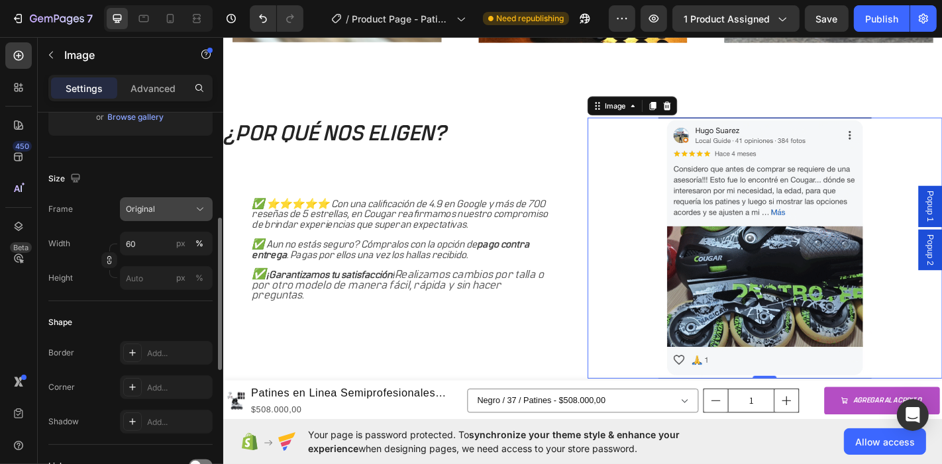
click at [179, 211] on div "Original" at bounding box center [158, 209] width 65 height 12
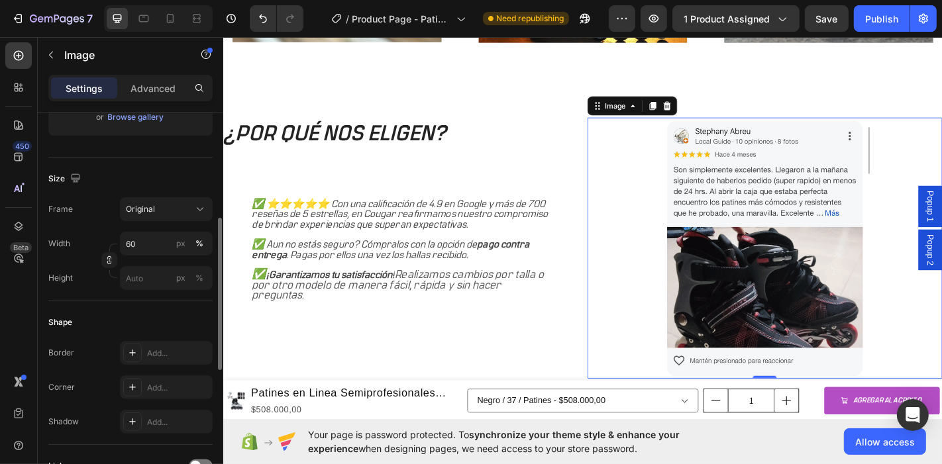
click at [110, 166] on div "Size Frame Original Width 60 px % Height px %" at bounding box center [130, 230] width 164 height 144
click at [168, 277] on input "px %" at bounding box center [166, 278] width 93 height 24
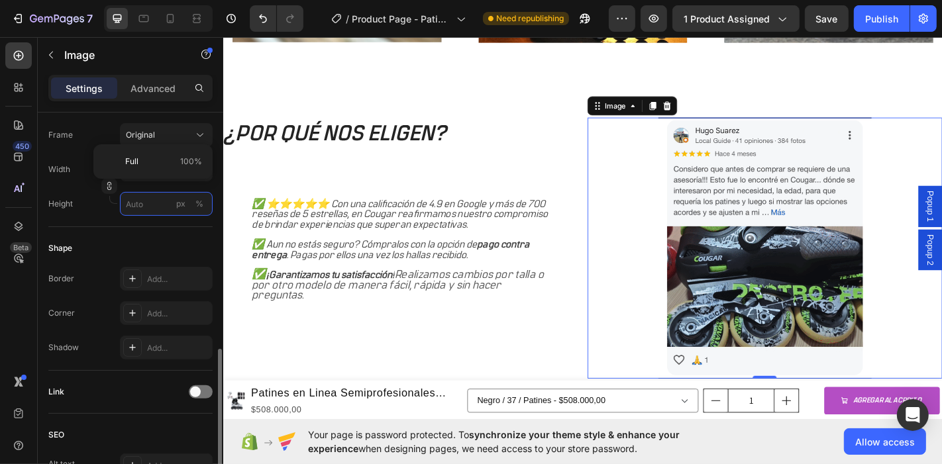
scroll to position [418, 0]
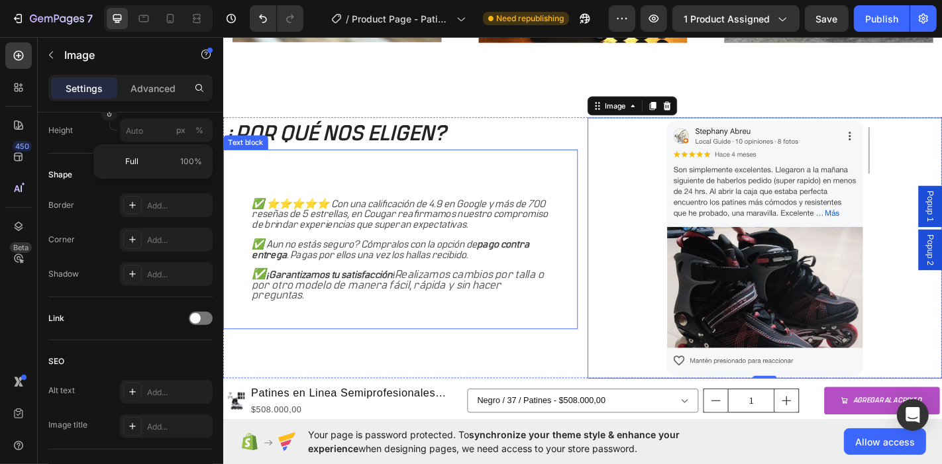
click at [356, 261] on p "✅ Aun no estás seguro? Cómpralos con la opción de pago contra entrega . Pagas p…" at bounding box center [418, 272] width 329 height 23
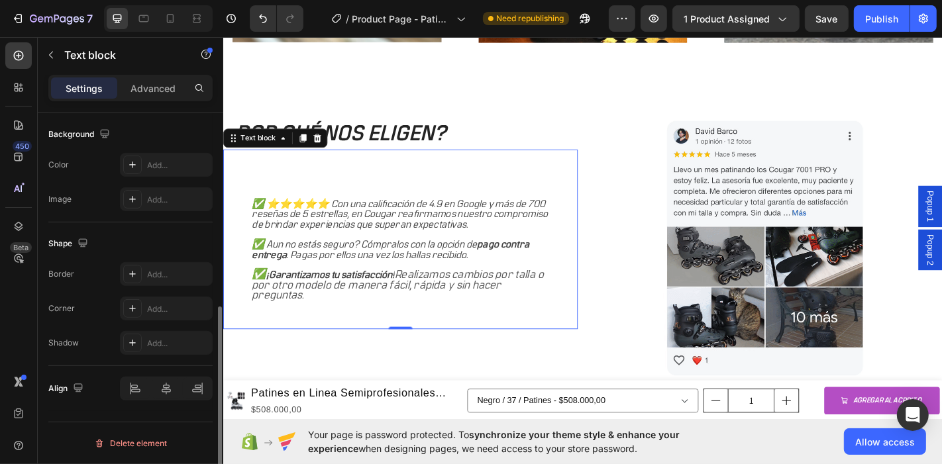
scroll to position [0, 0]
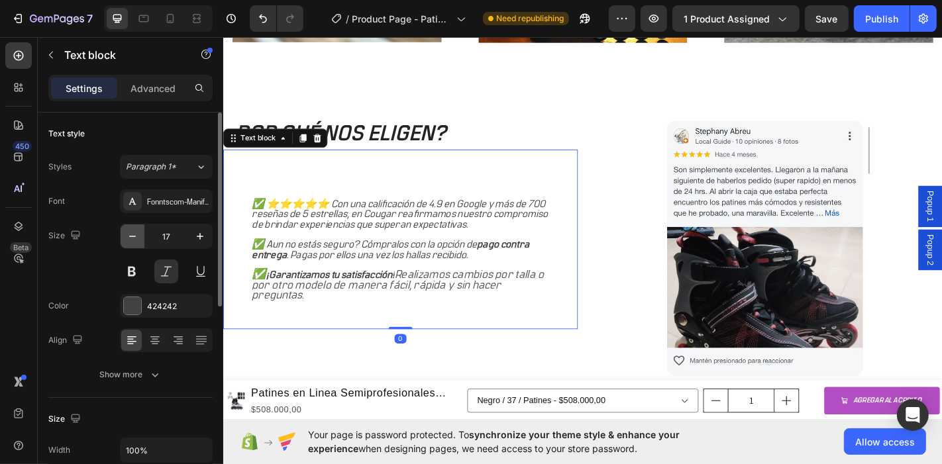
click at [133, 235] on icon "button" at bounding box center [132, 236] width 13 height 13
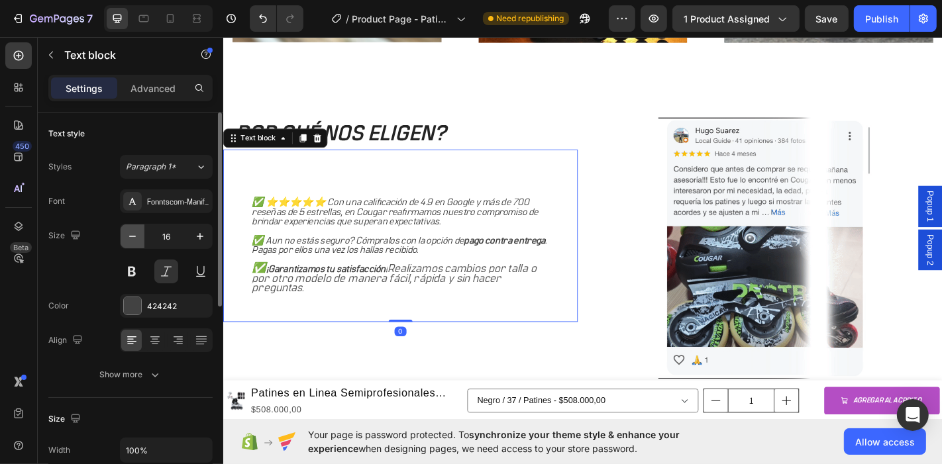
click at [133, 235] on icon "button" at bounding box center [132, 236] width 13 height 13
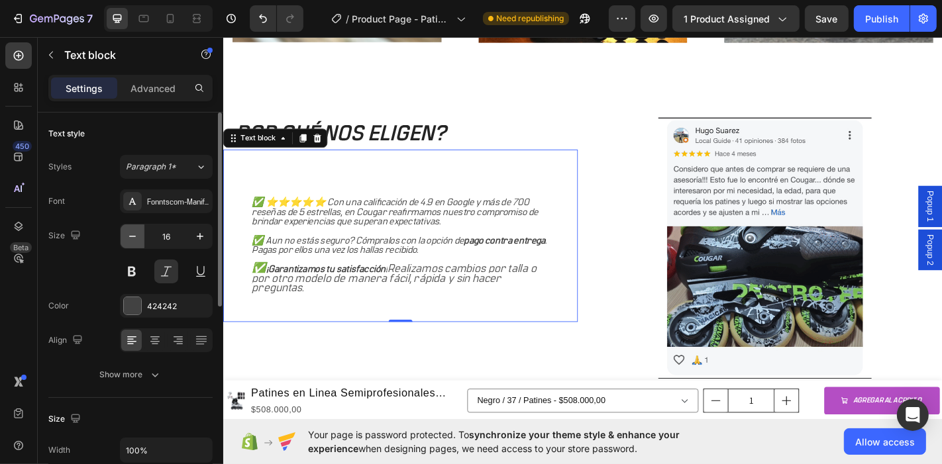
type input "15"
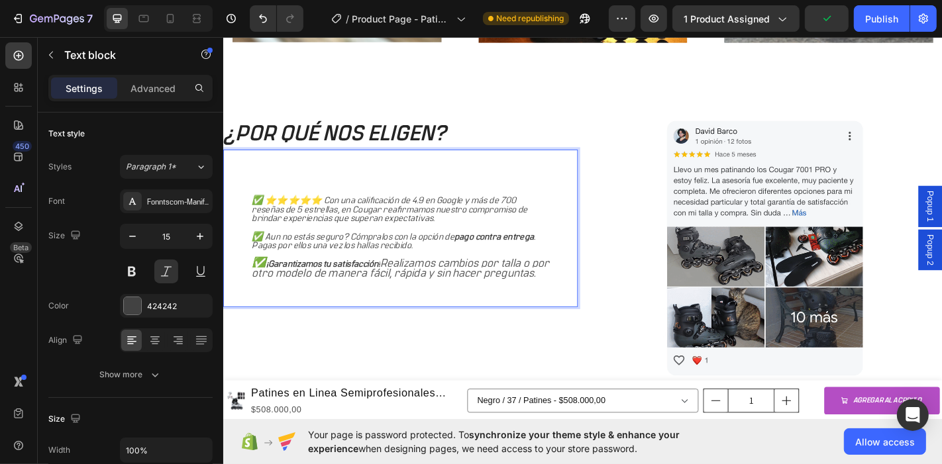
click at [310, 301] on icon "Realizamos cambios por talla o por otro modelo de manera fácil, rápida y sin ha…" at bounding box center [418, 293] width 329 height 23
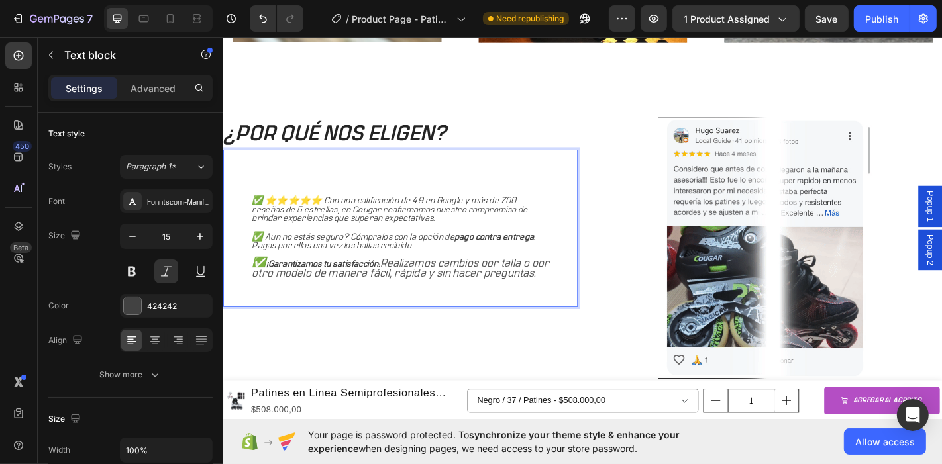
drag, startPoint x: 315, startPoint y: 303, endPoint x: 252, endPoint y: 202, distance: 119.7
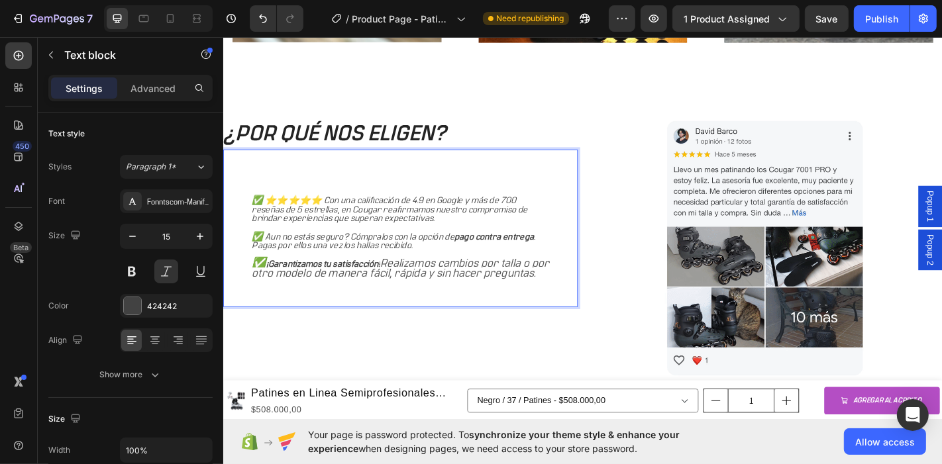
click at [252, 202] on div "✅ ⭐⭐⭐⭐⭐ Con una calificación de 4.9 en Google y más de 700 reseñas de 5 estrell…" at bounding box center [419, 249] width 392 height 174
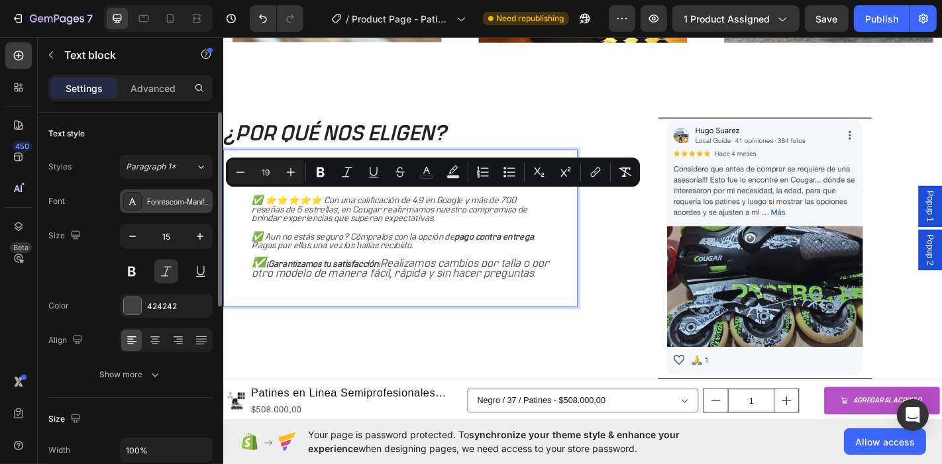
click at [194, 194] on div "Fonntscom-Manifold_CF_Medium" at bounding box center [166, 202] width 93 height 24
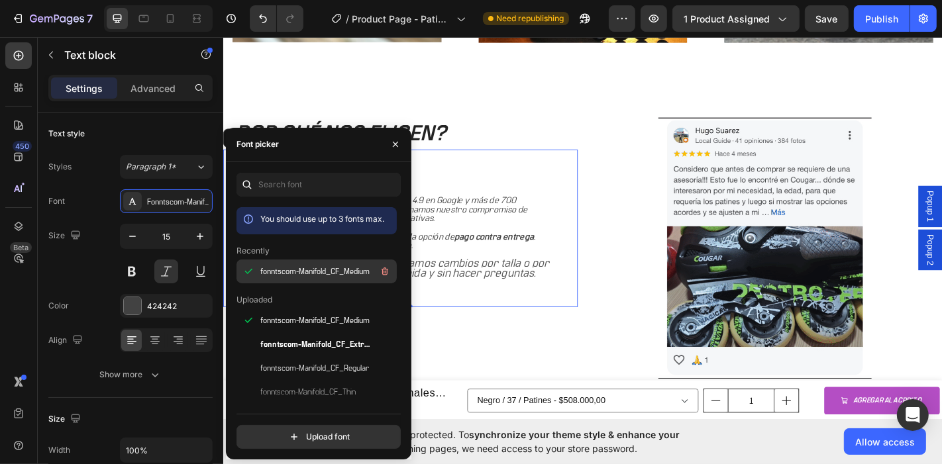
click at [302, 270] on span "fonntscom-Manifold_CF_Medium" at bounding box center [314, 272] width 109 height 12
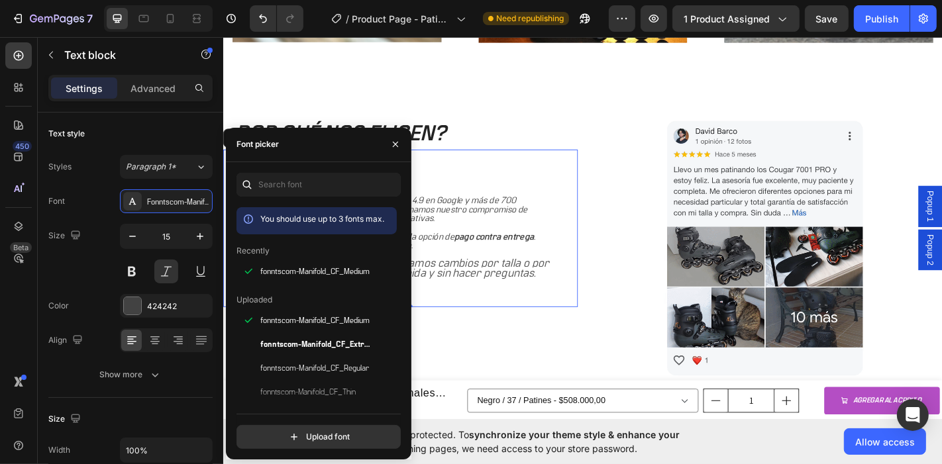
click at [574, 312] on div "✅ ⭐⭐⭐⭐⭐ Con una calificación de 4.9 en Google y más de 700 reseñas de 5 estrell…" at bounding box center [419, 249] width 392 height 174
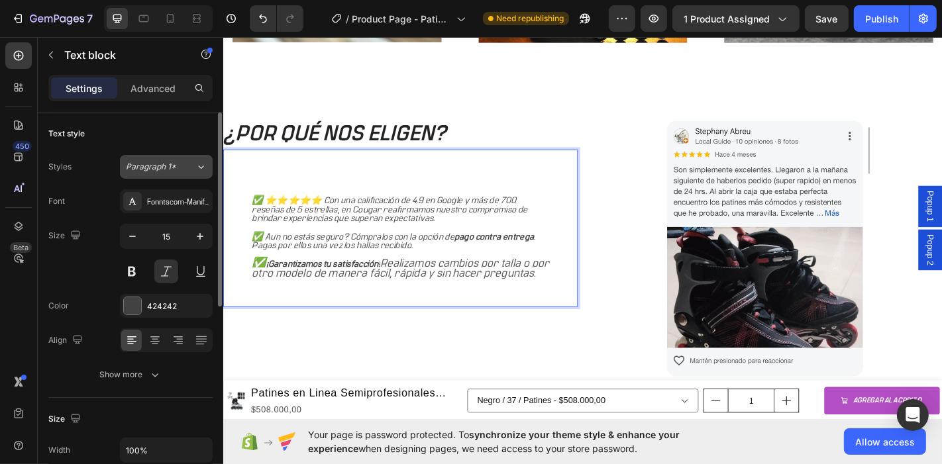
click at [191, 168] on div "Paragraph 1*" at bounding box center [161, 167] width 70 height 12
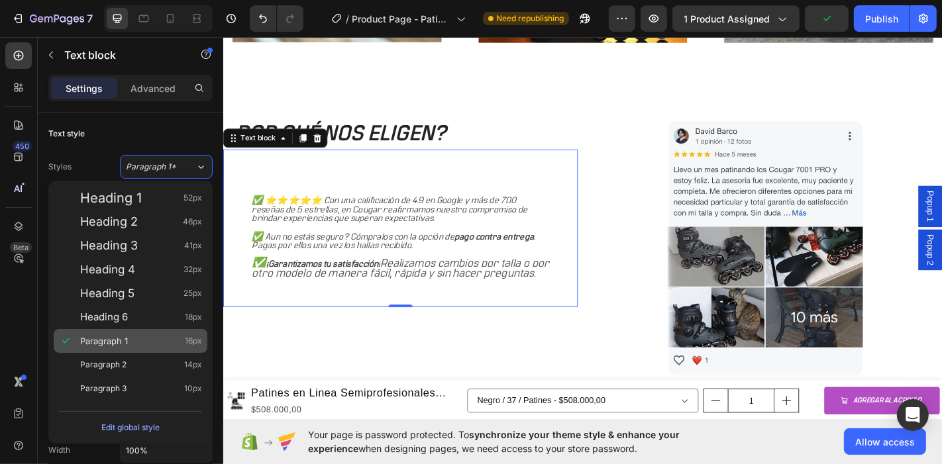
click at [115, 333] on div "Paragraph 1 16px" at bounding box center [131, 341] width 154 height 24
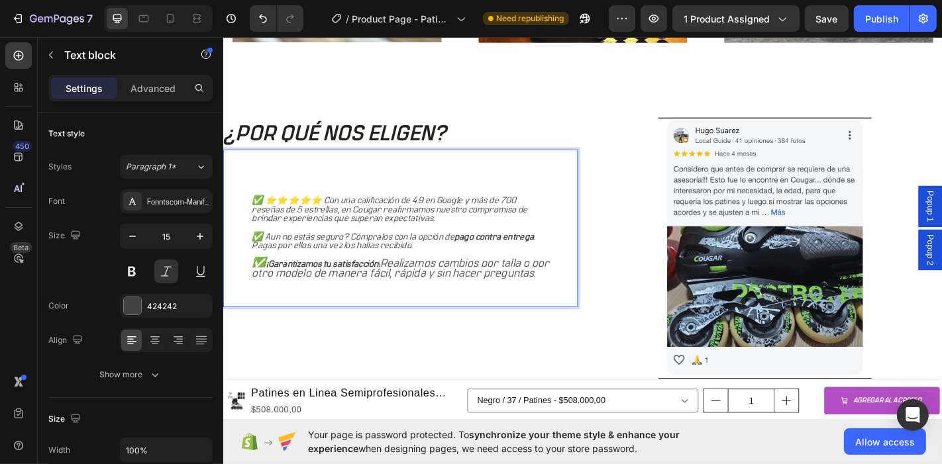
click at [315, 304] on p "✅ ¡Garantizamos tu satisfacción! Realizamos cambios por talla o por otro modelo…" at bounding box center [418, 293] width 329 height 21
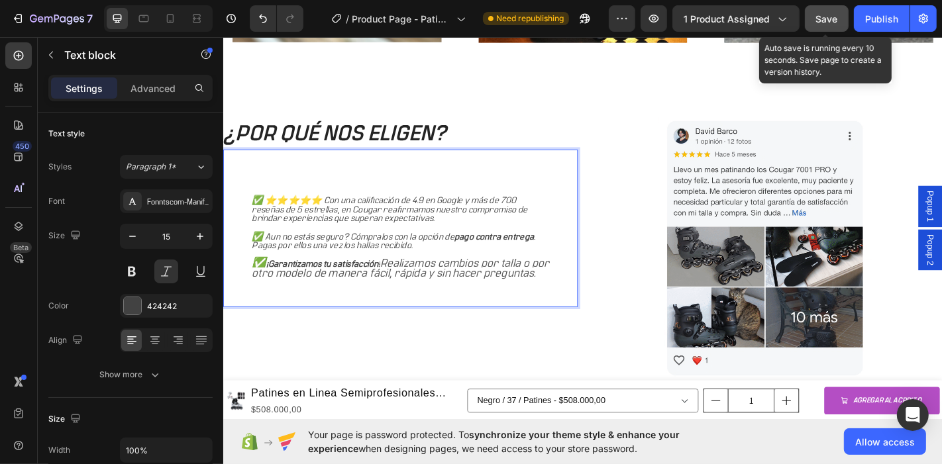
click at [827, 12] on div "Save" at bounding box center [827, 19] width 22 height 14
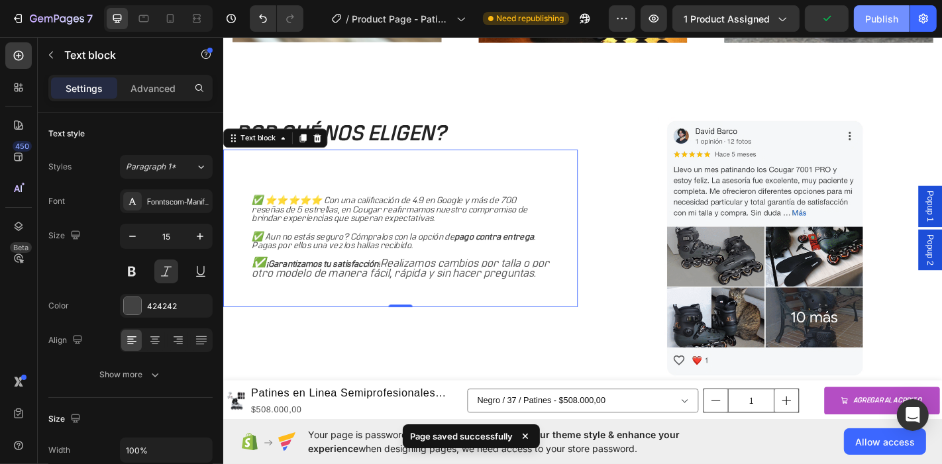
click at [869, 16] on div "Publish" at bounding box center [881, 19] width 33 height 14
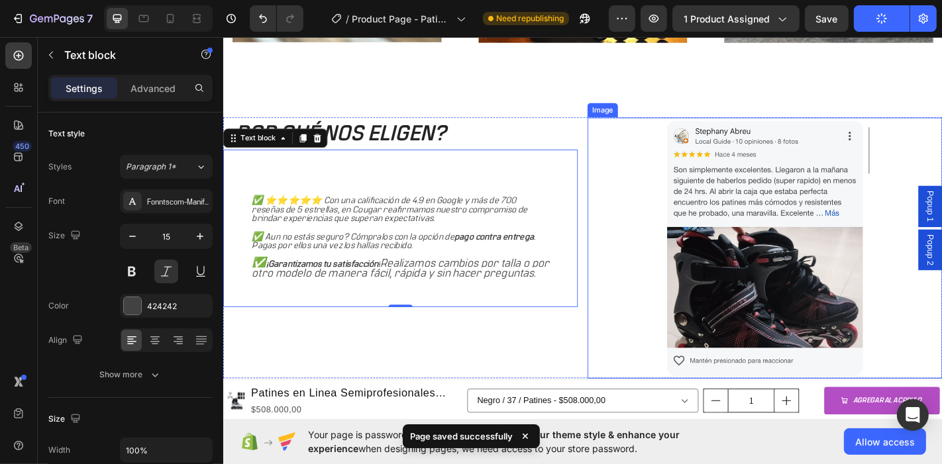
click at [735, 248] on img at bounding box center [821, 270] width 235 height 289
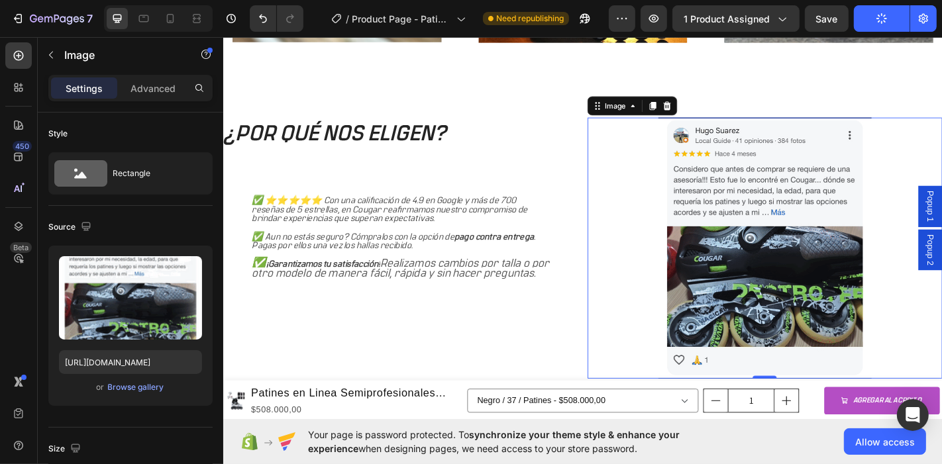
click at [735, 248] on img at bounding box center [821, 270] width 235 height 289
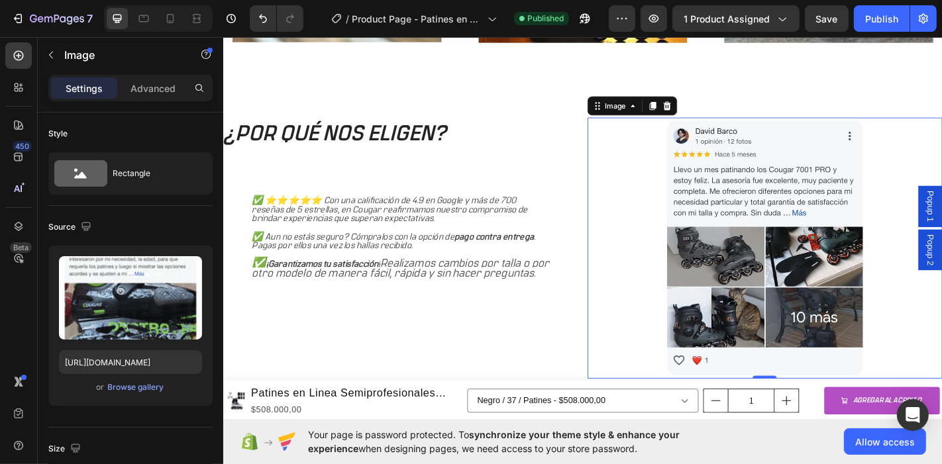
click at [751, 266] on img at bounding box center [821, 270] width 235 height 289
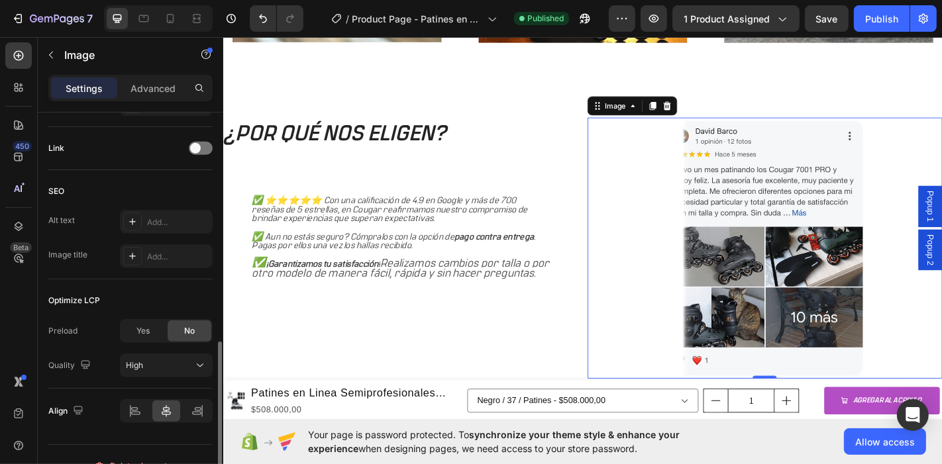
scroll to position [609, 0]
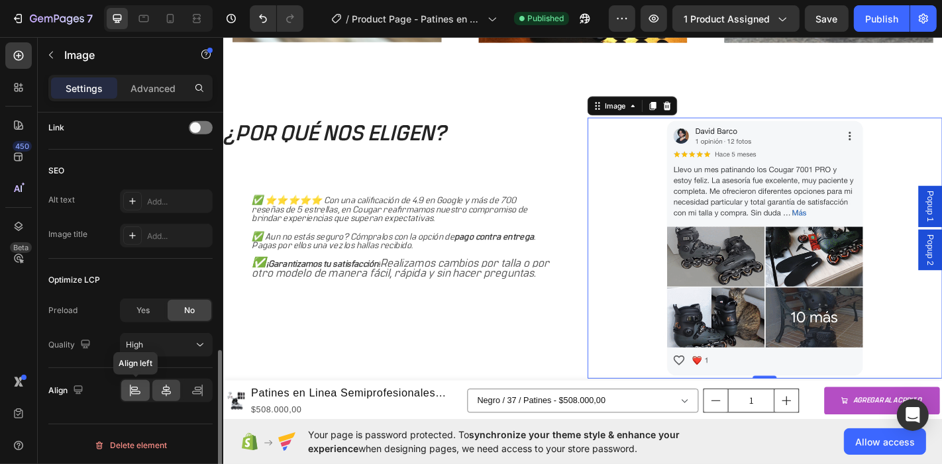
click at [136, 392] on icon at bounding box center [135, 393] width 9 height 3
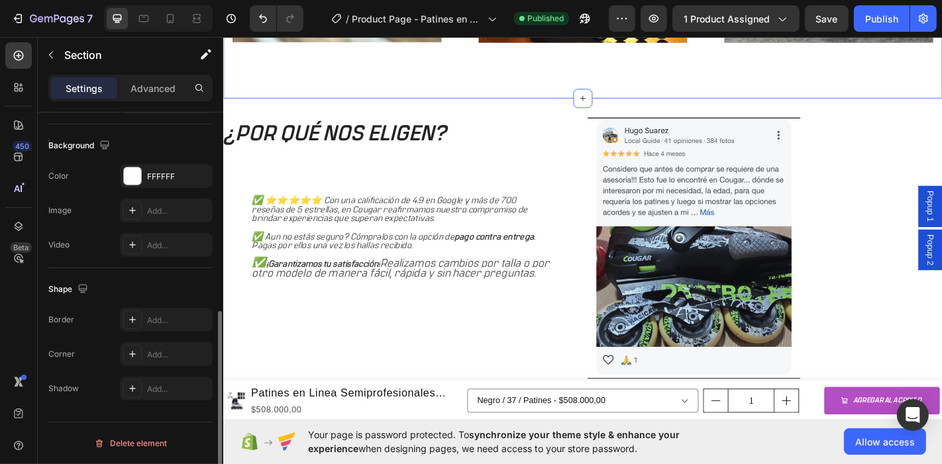
scroll to position [0, 0]
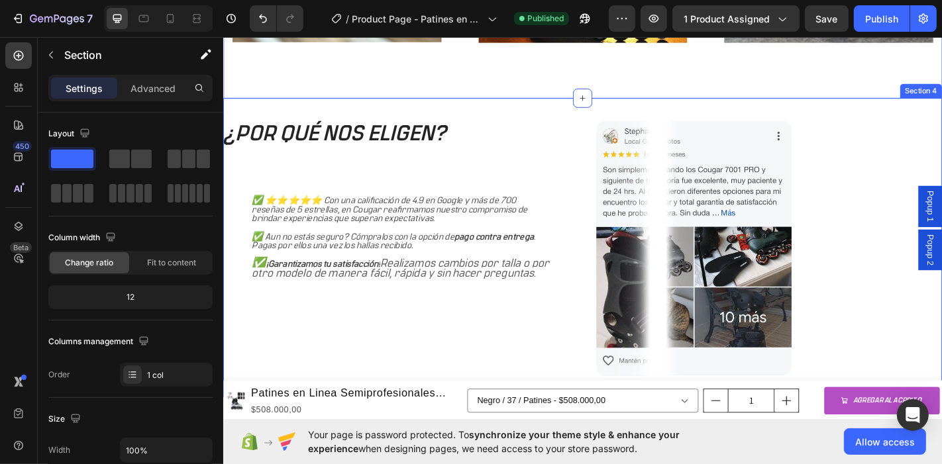
click at [929, 113] on div "¿POR QUÉ NOS ELIGEN? Heading ✅ ⭐⭐⭐⭐⭐ Con una calificación de 4.9 en Google y má…" at bounding box center [620, 270] width 795 height 331
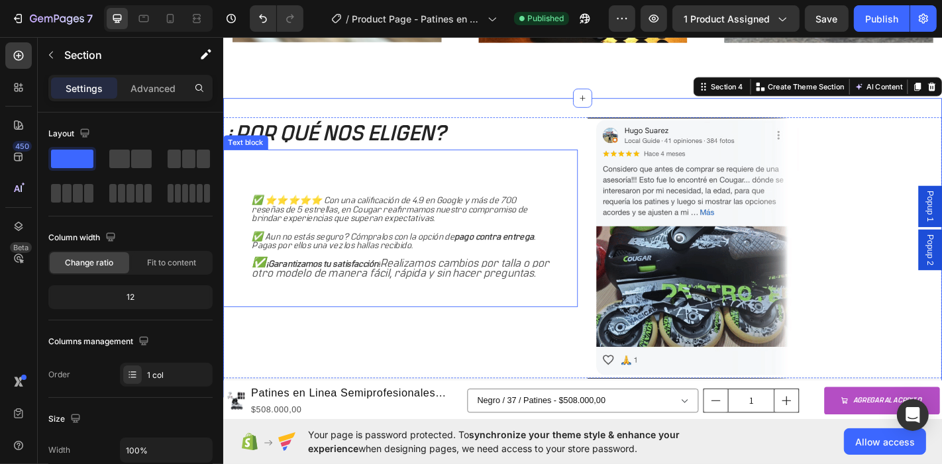
click at [441, 310] on div "✅ ⭐⭐⭐⭐⭐ Con una calificación de 4.9 en Google y más de 700 reseñas de 5 estrell…" at bounding box center [419, 249] width 392 height 174
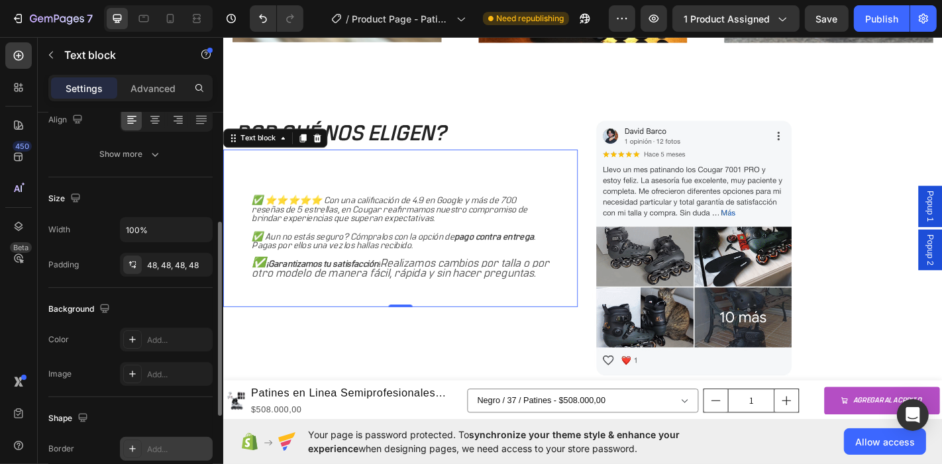
scroll to position [147, 0]
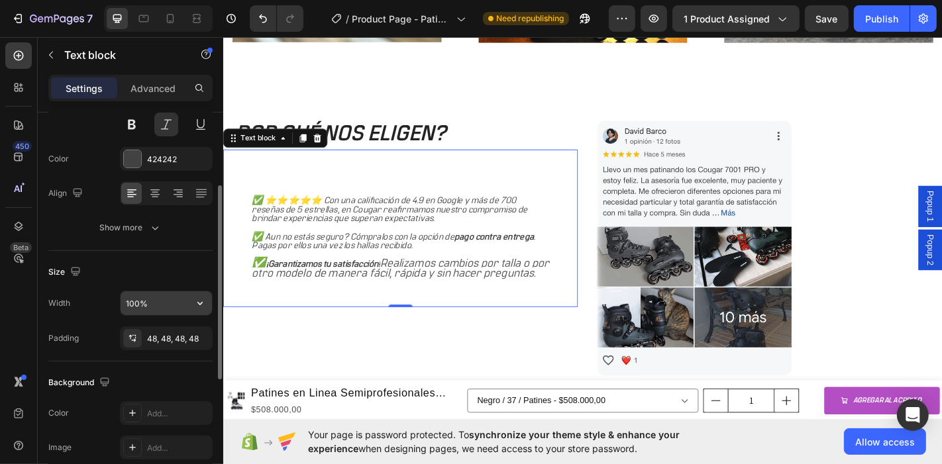
click at [157, 301] on input "100%" at bounding box center [166, 304] width 91 height 24
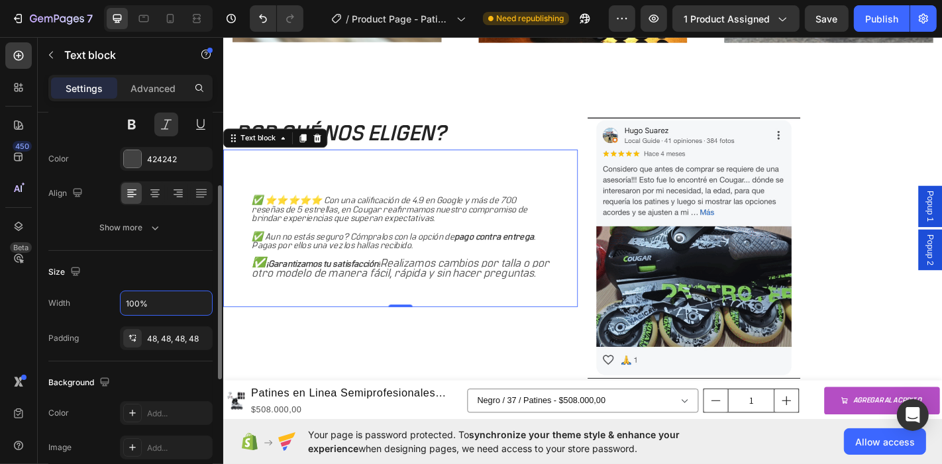
drag, startPoint x: 158, startPoint y: 301, endPoint x: 115, endPoint y: 299, distance: 42.5
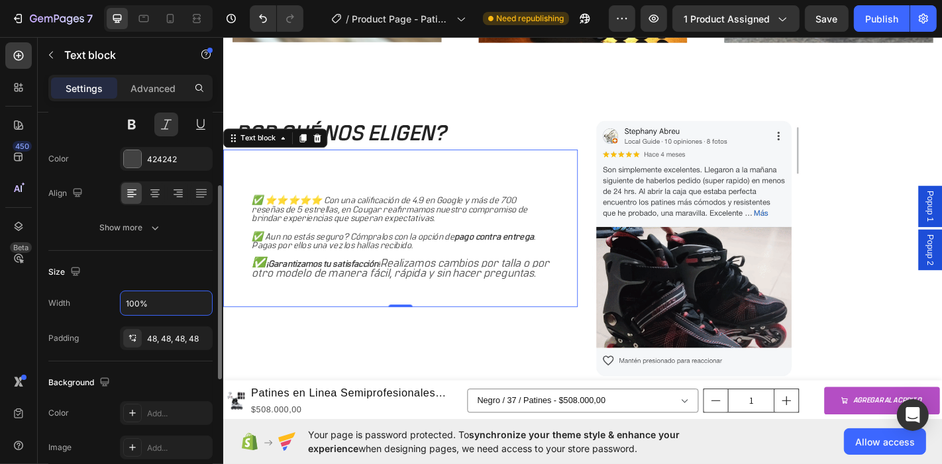
click at [115, 299] on div "Width 100%" at bounding box center [130, 303] width 164 height 25
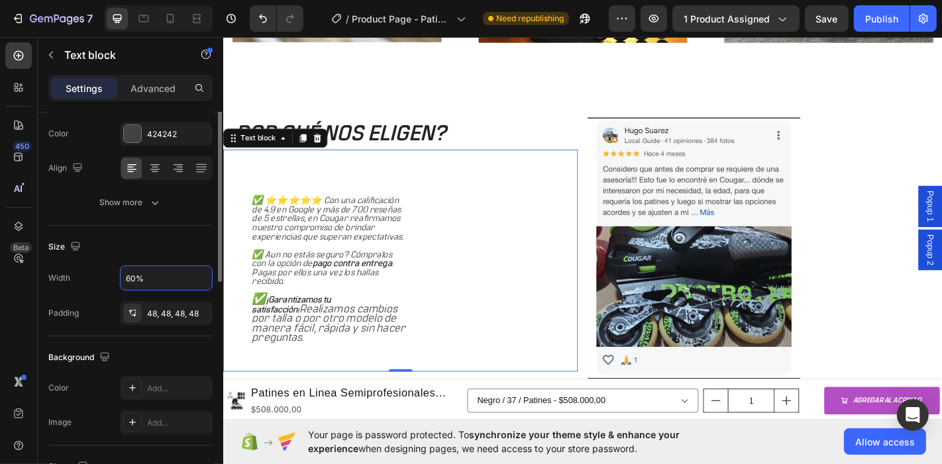
scroll to position [172, 0]
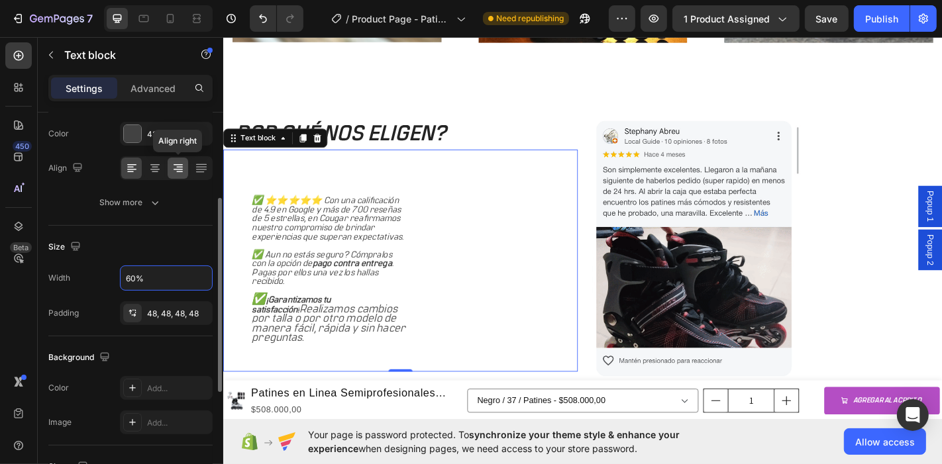
type input "60%"
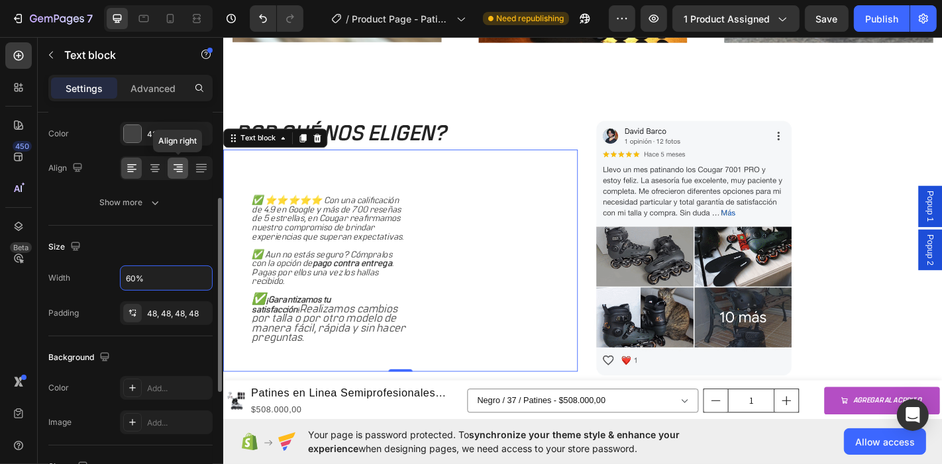
click at [182, 167] on icon at bounding box center [178, 168] width 13 height 13
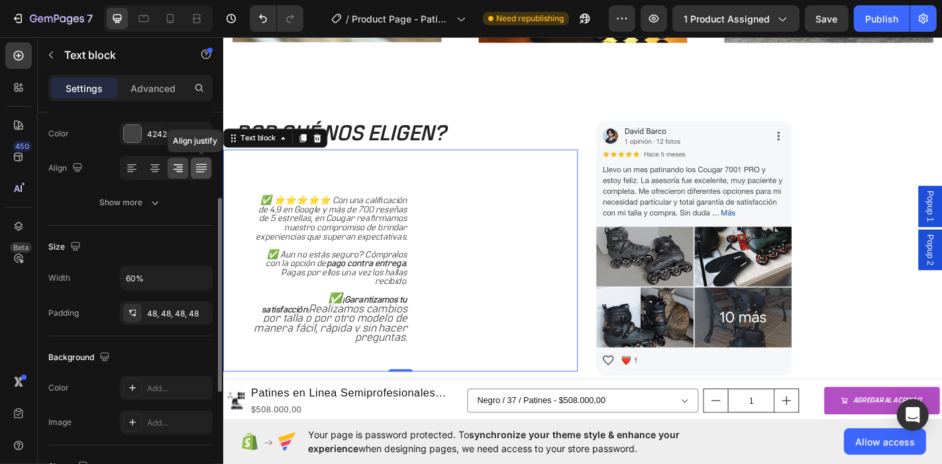
click at [197, 167] on icon at bounding box center [201, 168] width 13 height 13
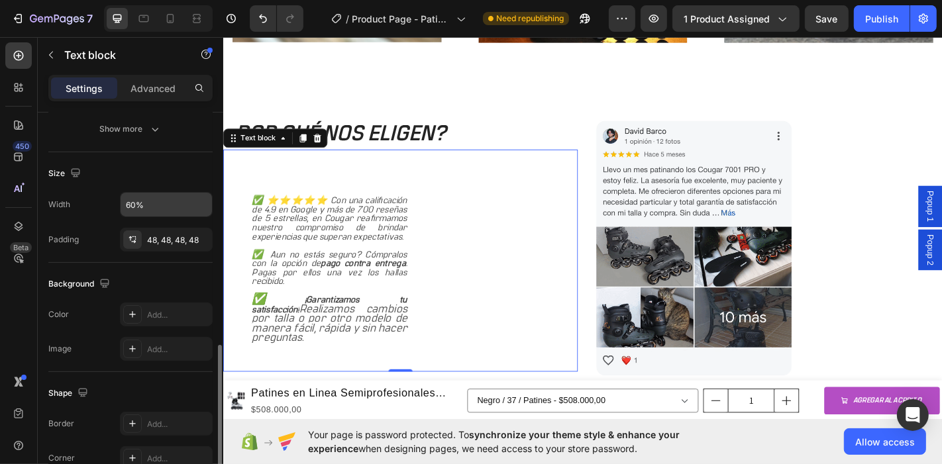
scroll to position [394, 0]
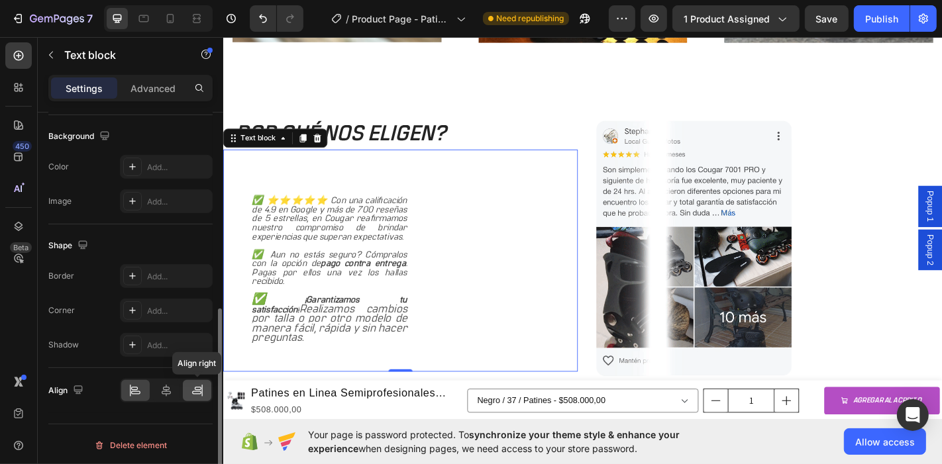
click at [197, 387] on icon at bounding box center [197, 390] width 13 height 13
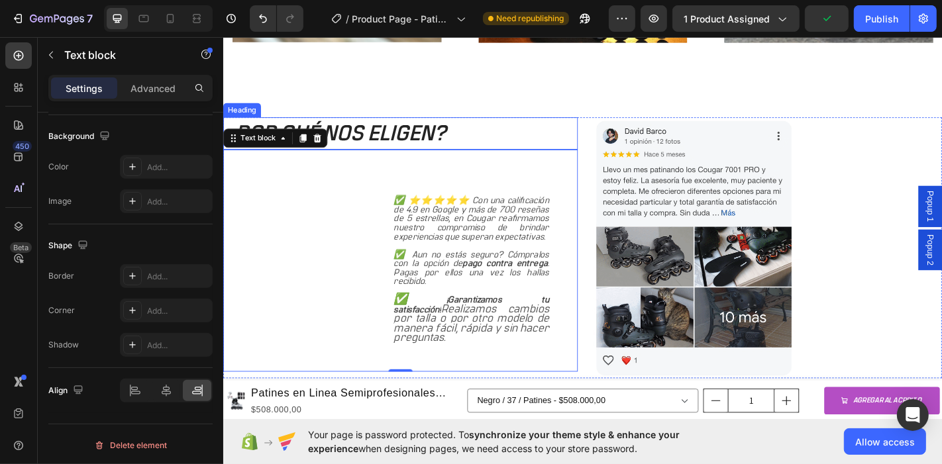
click at [426, 142] on h2 "¿POR QUÉ NOS ELIGEN?" at bounding box center [419, 144] width 392 height 36
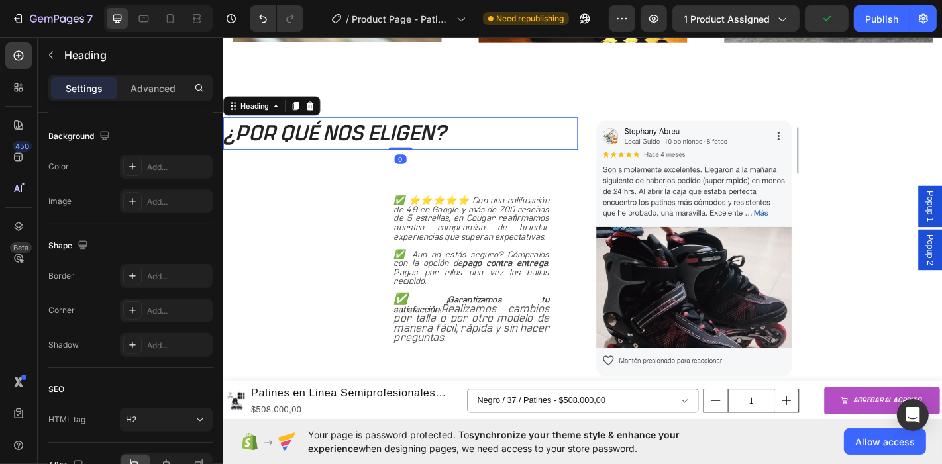
scroll to position [0, 0]
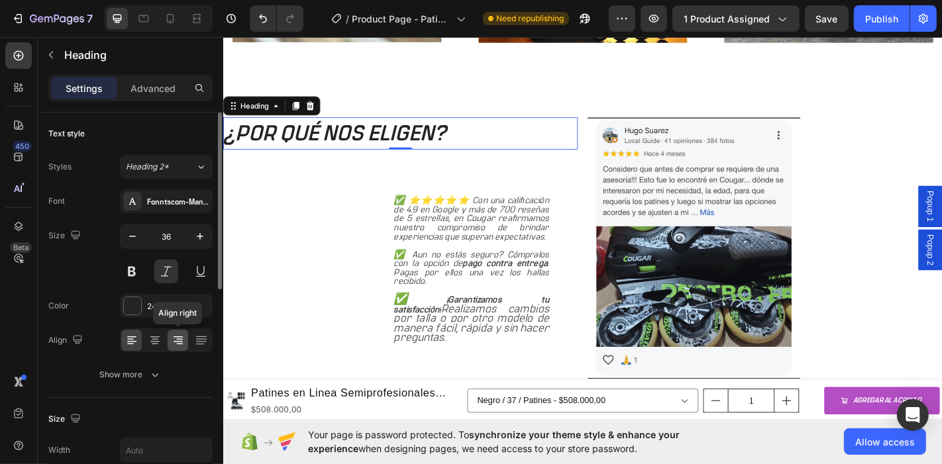
click at [182, 344] on icon at bounding box center [179, 344] width 7 height 1
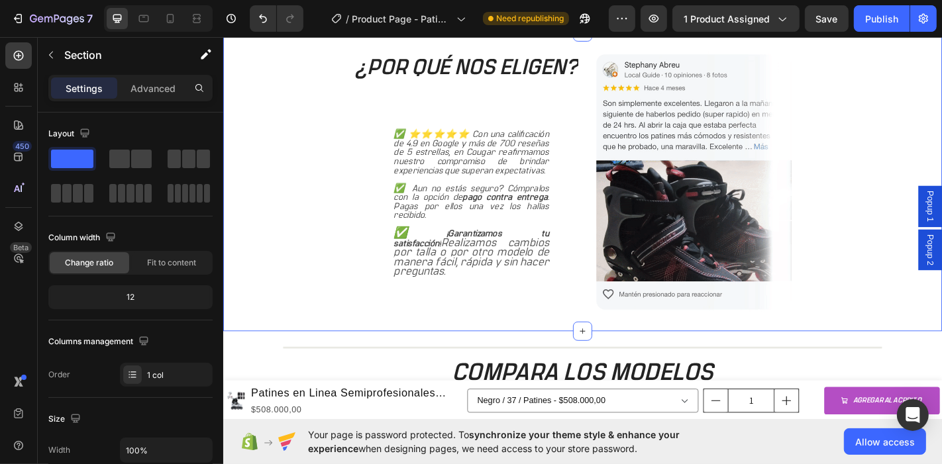
scroll to position [1619, 0]
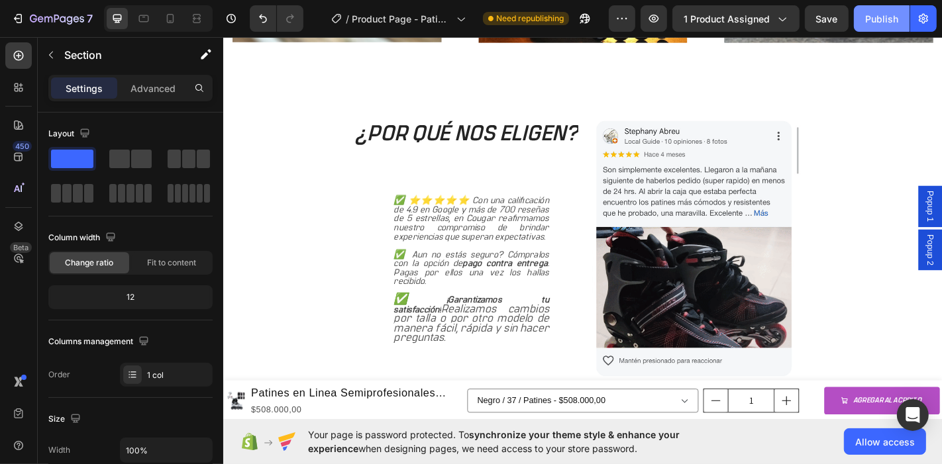
click at [879, 22] on div "Publish" at bounding box center [881, 19] width 33 height 14
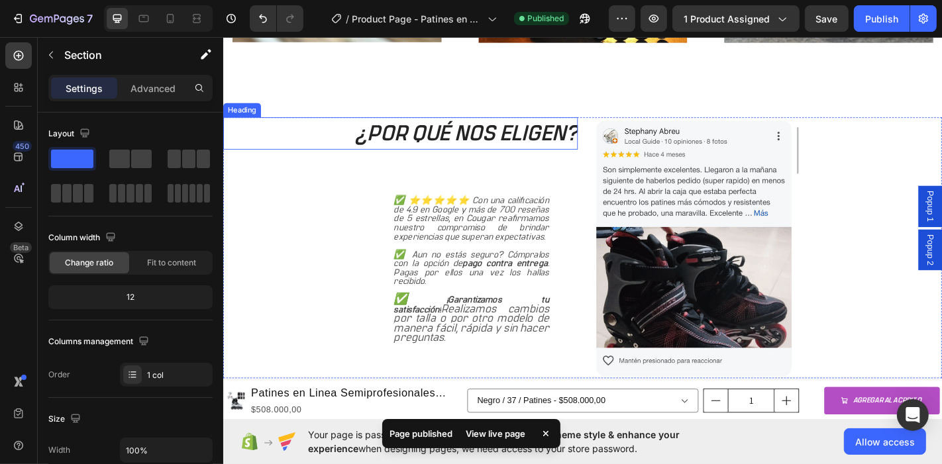
click at [500, 146] on h2 "¿POR QUÉ NOS ELIGEN?" at bounding box center [419, 144] width 392 height 36
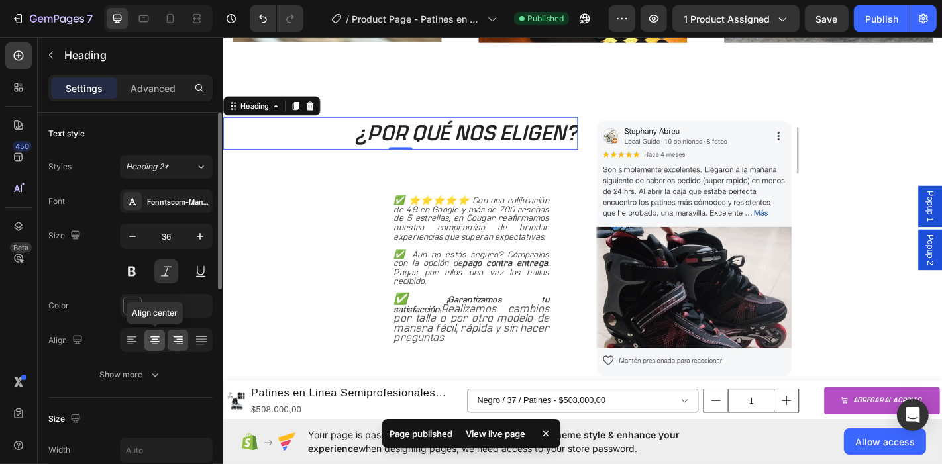
click at [154, 344] on icon at bounding box center [155, 344] width 7 height 1
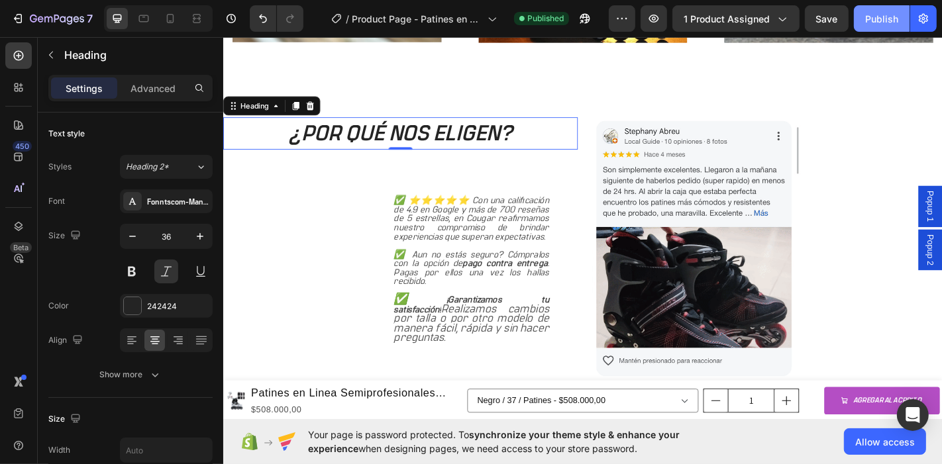
click at [895, 18] on div "Publish" at bounding box center [881, 19] width 33 height 14
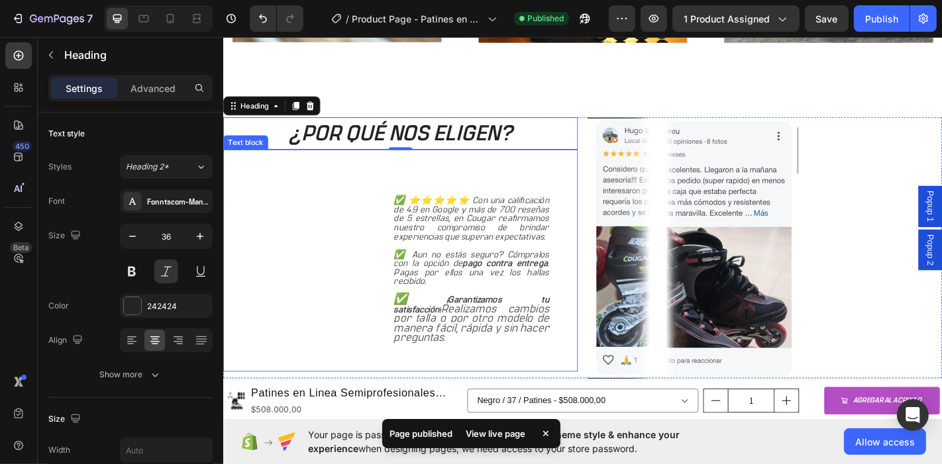
click at [425, 234] on p "✅ ⭐⭐⭐⭐⭐ Con una calificación de 4.9 en Google y más de 700 reseñas de 5 estrell…" at bounding box center [497, 238] width 172 height 50
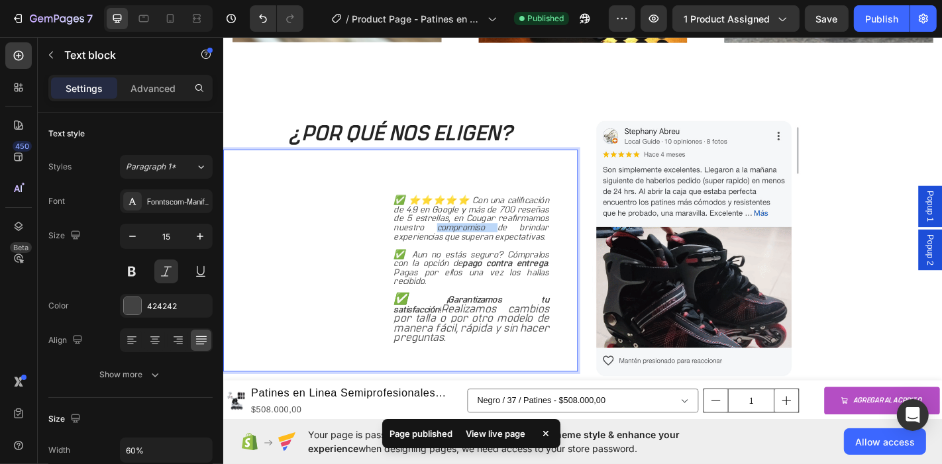
click at [498, 241] on p "✅ ⭐⭐⭐⭐⭐ Con una calificación de 4.9 en Google y más de 700 reseñas de 5 estrell…" at bounding box center [497, 238] width 172 height 50
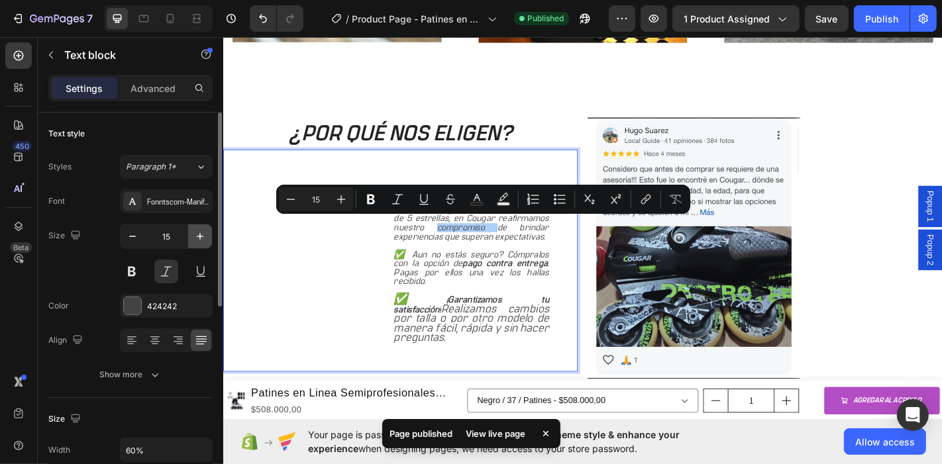
click at [200, 237] on icon "button" at bounding box center [200, 236] width 7 height 7
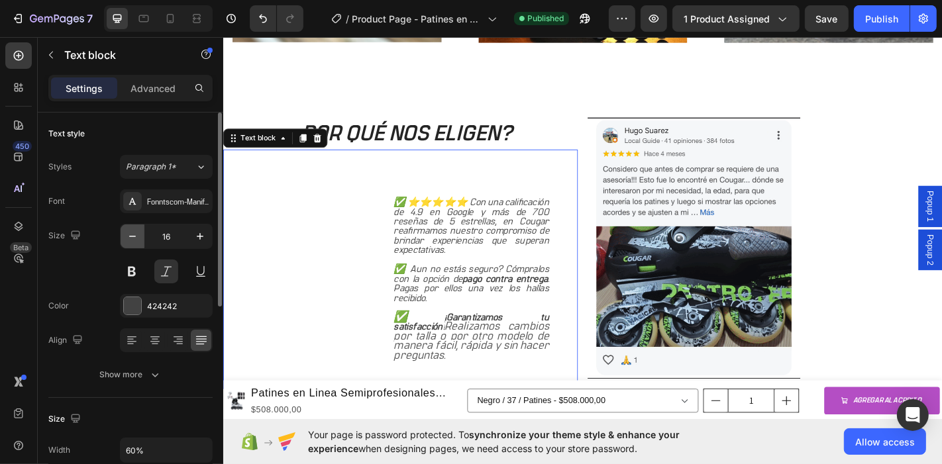
click at [139, 233] on button "button" at bounding box center [133, 237] width 24 height 24
type input "15"
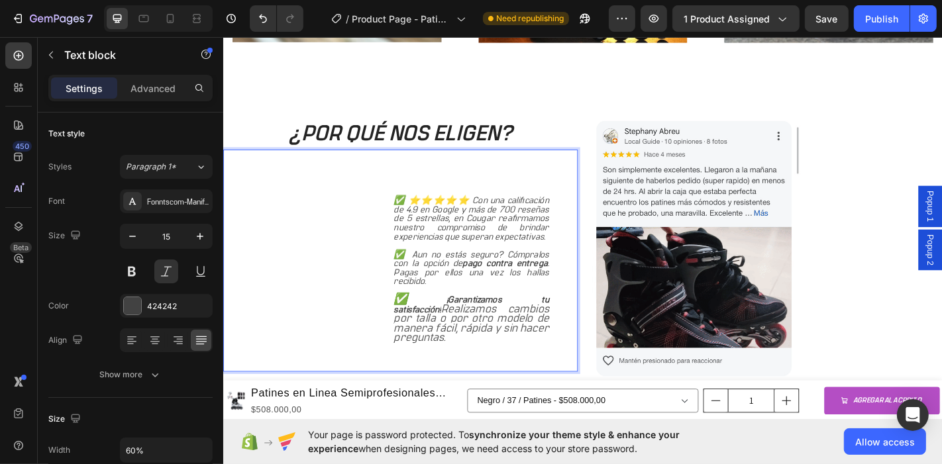
click at [525, 323] on strong "¡Garantizamos tu satisfacción!" at bounding box center [497, 333] width 172 height 21
click at [432, 173] on div "✅ ⭐⭐⭐⭐⭐ Con una calificación de 4.9 en Google y más de 700 reseñas de 5 estrell…" at bounding box center [497, 285] width 235 height 246
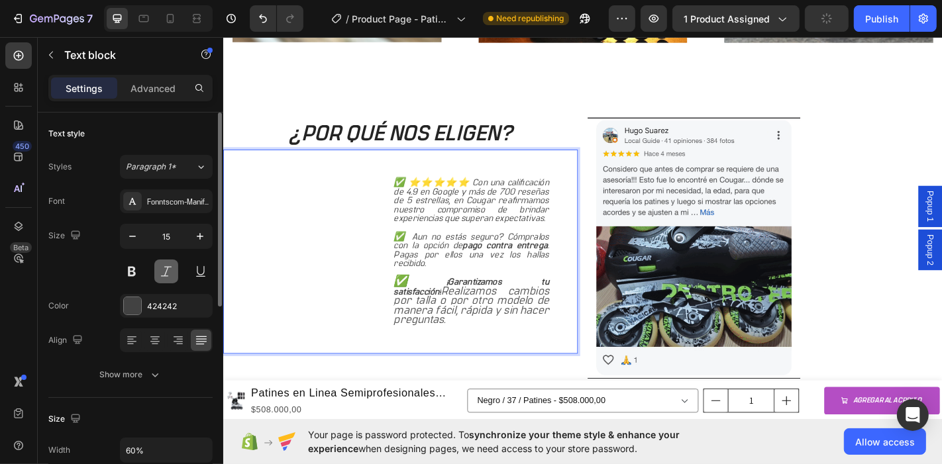
click at [167, 272] on button at bounding box center [166, 272] width 24 height 24
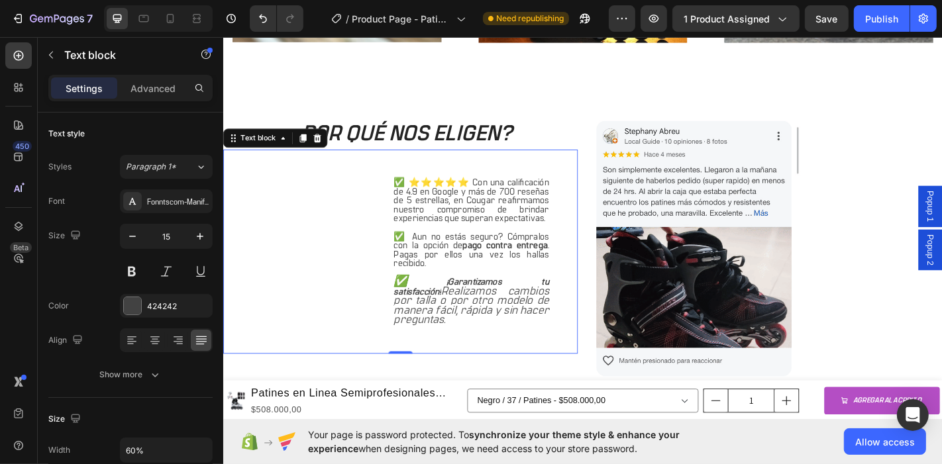
click at [498, 345] on p "✅ ¡Garantizamos tu satisfacción! Realizamos cambios por talla o por otro modelo…" at bounding box center [497, 329] width 172 height 53
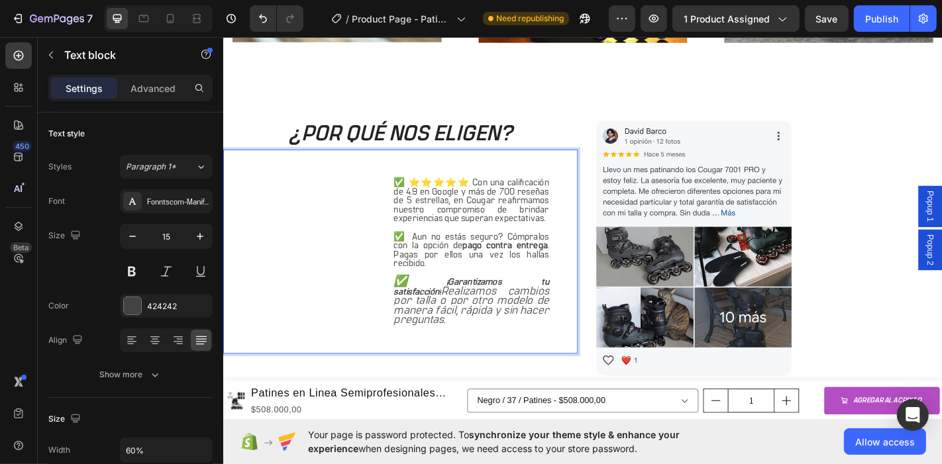
drag, startPoint x: 474, startPoint y: 345, endPoint x: 387, endPoint y: 188, distance: 179.2
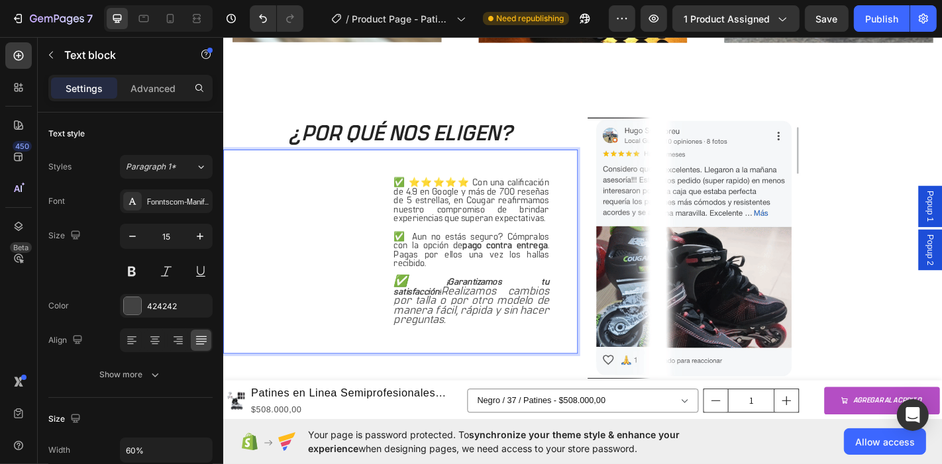
click at [387, 188] on div "✅ ⭐⭐⭐⭐⭐ Con una calificación de 4.9 en Google y más de 700 reseñas de 5 estrell…" at bounding box center [497, 275] width 235 height 226
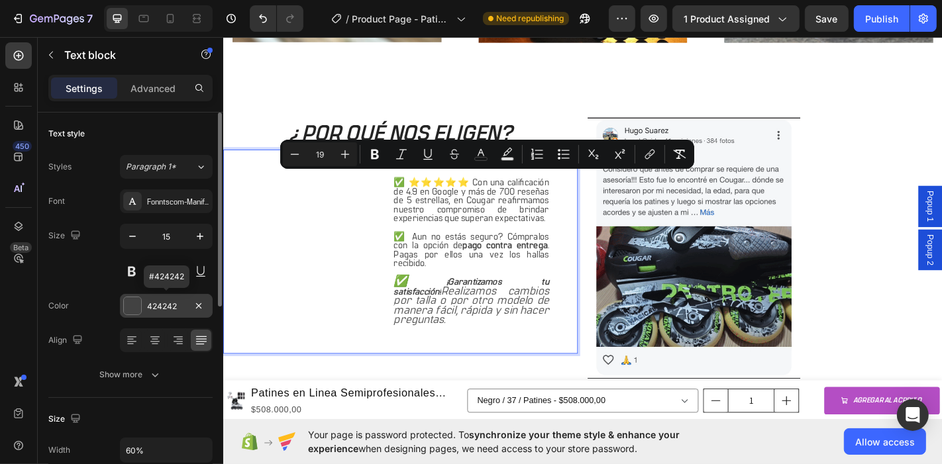
click at [160, 310] on div "424242" at bounding box center [166, 307] width 38 height 12
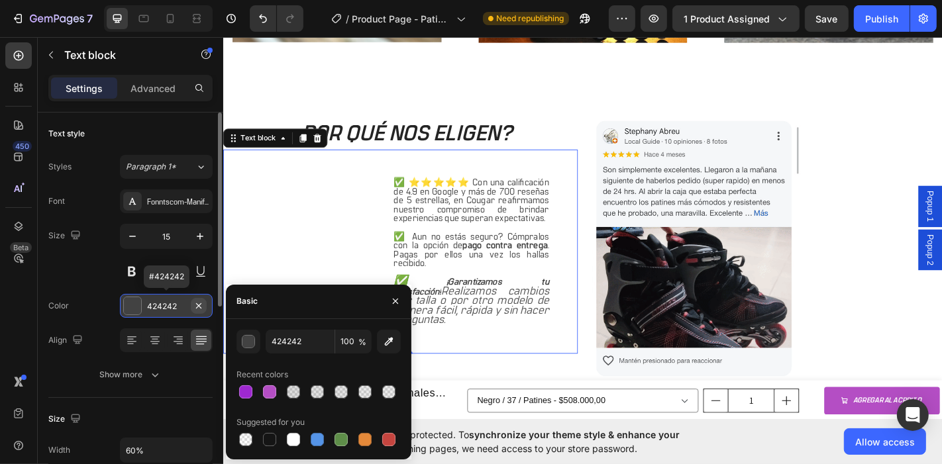
click at [197, 305] on icon "button" at bounding box center [198, 306] width 11 height 11
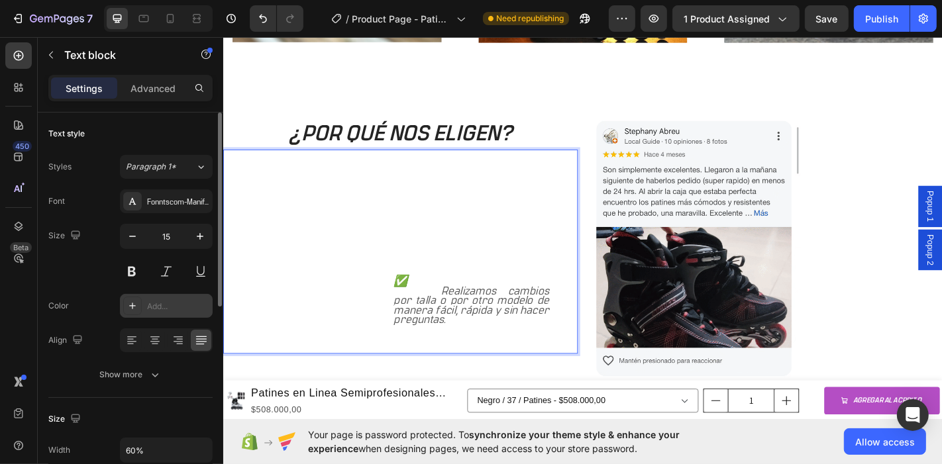
click at [442, 265] on p "✅ Aun no estás seguro? Cómpralos con la opción de pago contra entrega . Pagas p…" at bounding box center [497, 273] width 172 height 40
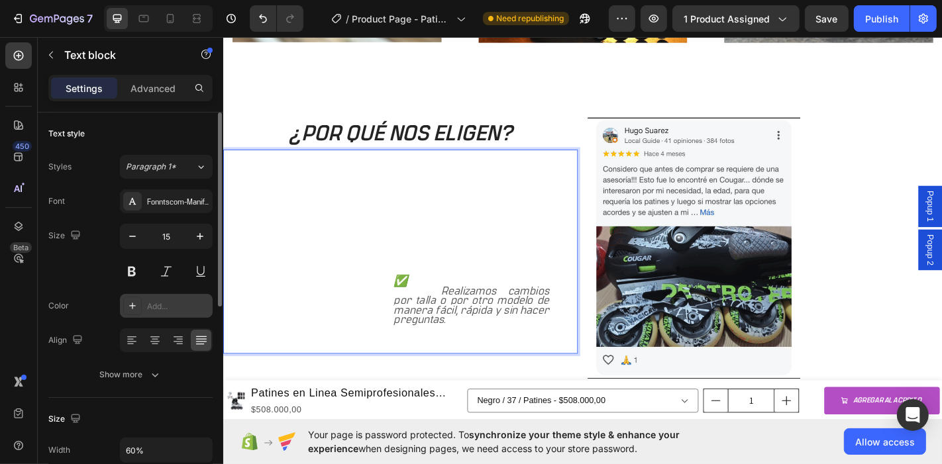
click at [442, 265] on p "✅ Aun no estás seguro? Cómpralos con la opción de pago contra entrega . Pagas p…" at bounding box center [497, 273] width 172 height 40
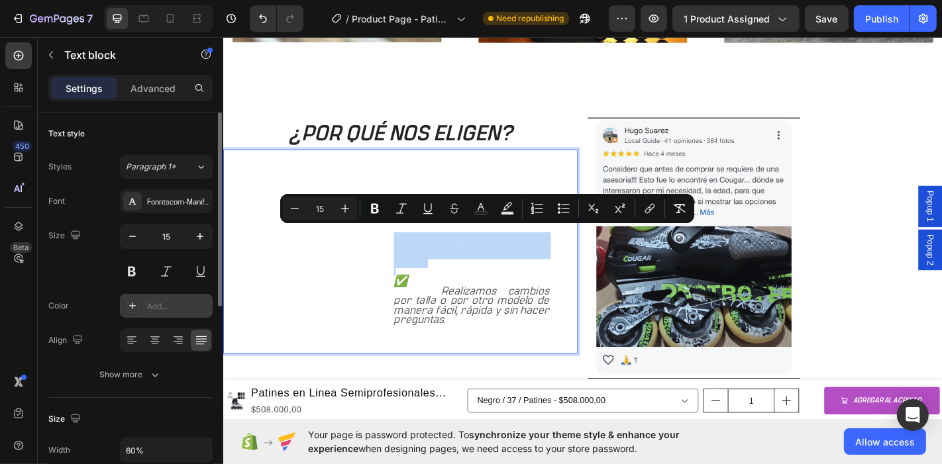
click at [457, 313] on strong "¡Garantizamos tu satisfacción!" at bounding box center [497, 313] width 172 height 21
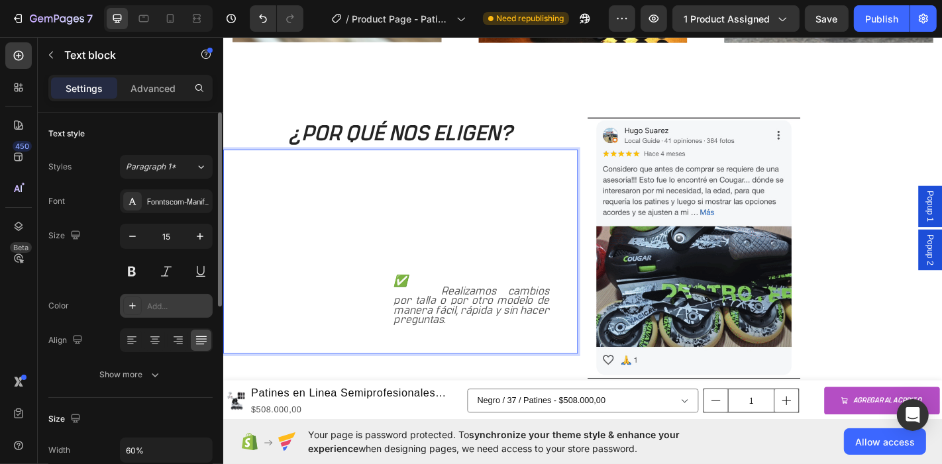
click at [468, 347] on p "✅ ¡Garantizamos tu satisfacción! Realizamos cambios por talla o por otro modelo…" at bounding box center [497, 329] width 172 height 53
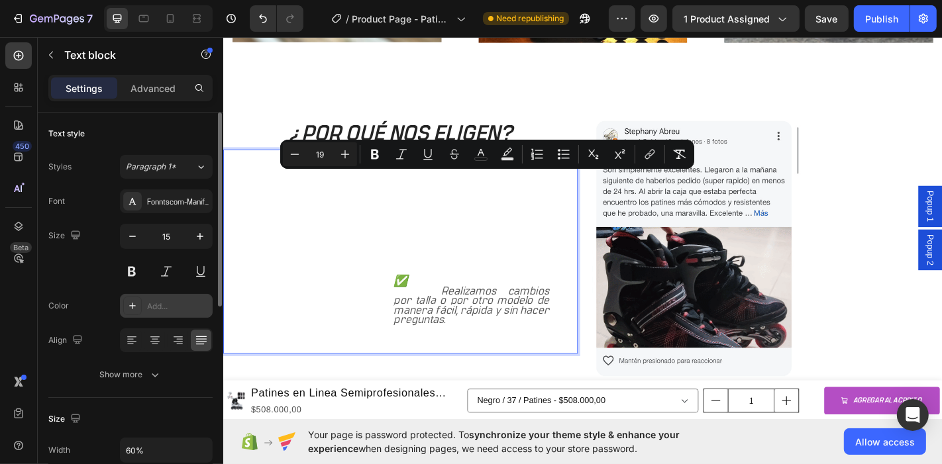
drag, startPoint x: 468, startPoint y: 347, endPoint x: 387, endPoint y: 178, distance: 187.3
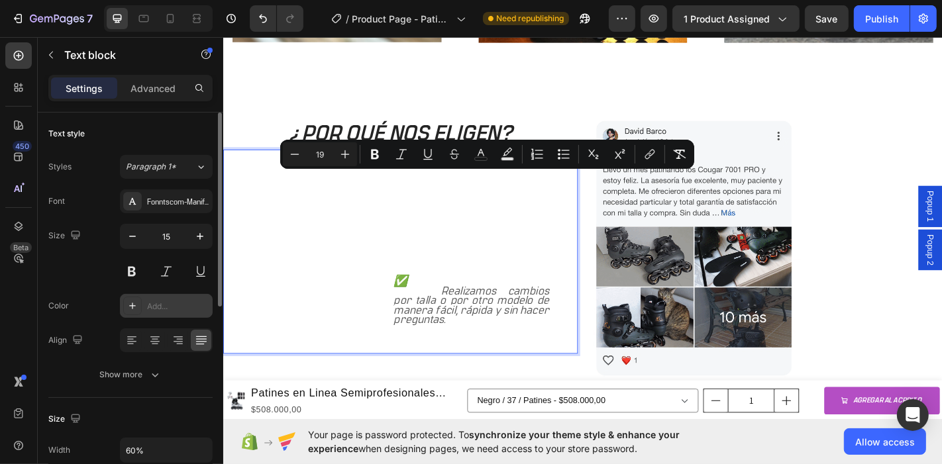
click at [387, 178] on div "✅ ⭐⭐⭐⭐⭐ Con una calificación de 4.9 en Google y más de 700 reseñas de 5 estrell…" at bounding box center [497, 275] width 235 height 226
click at [152, 305] on div "Add..." at bounding box center [178, 307] width 62 height 12
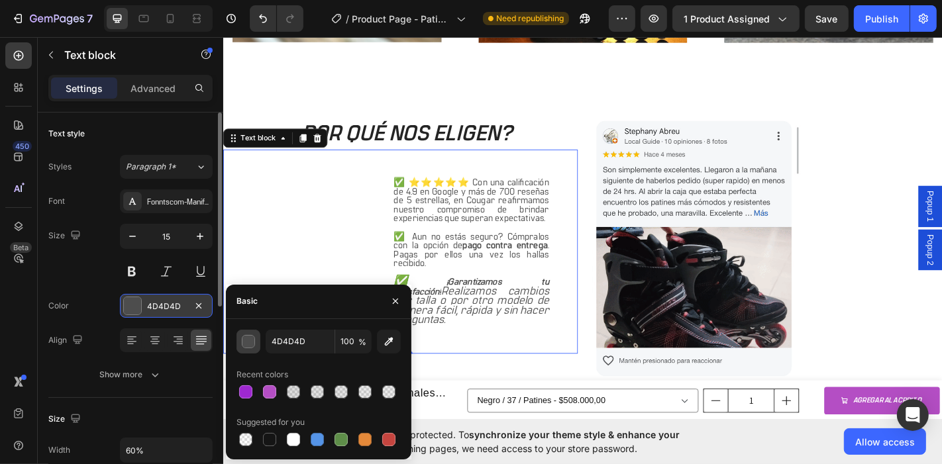
click at [248, 344] on div "button" at bounding box center [249, 342] width 13 height 13
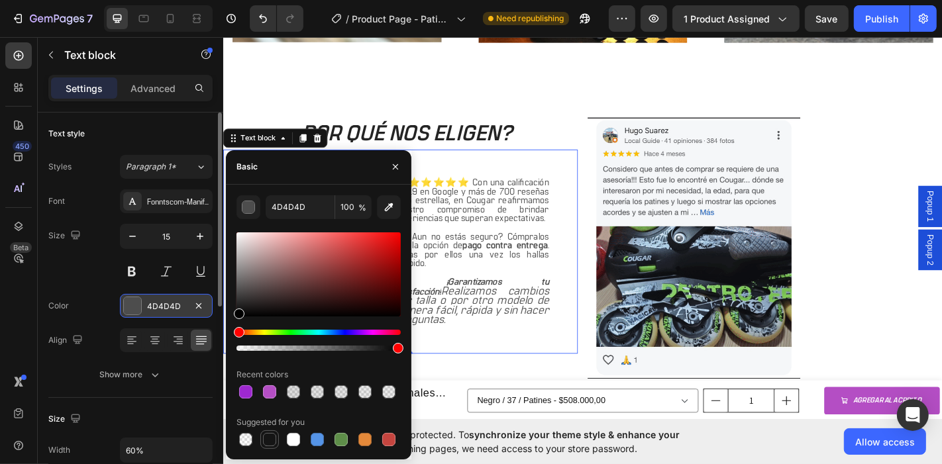
click at [272, 443] on div at bounding box center [269, 439] width 13 height 13
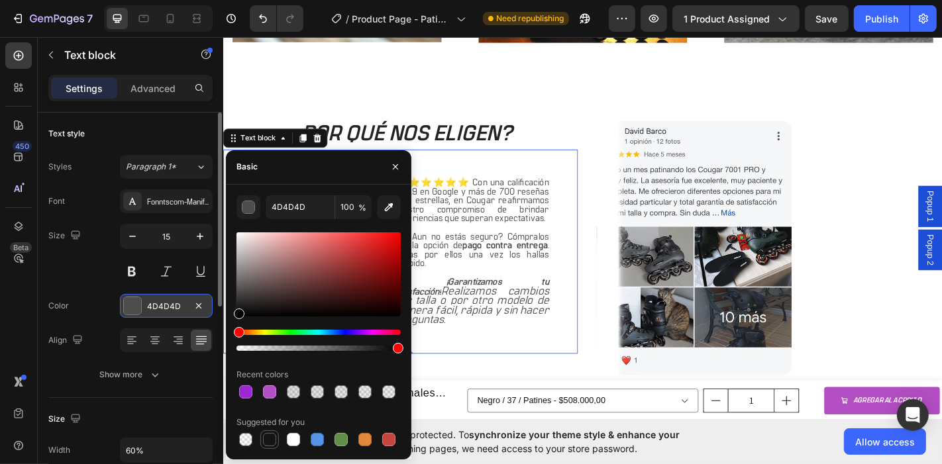
type input "151515"
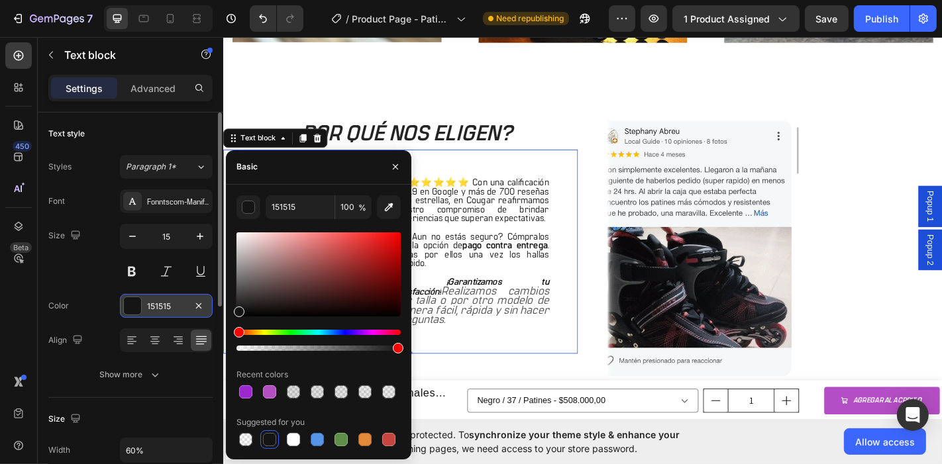
click at [174, 411] on div "Size" at bounding box center [130, 419] width 164 height 21
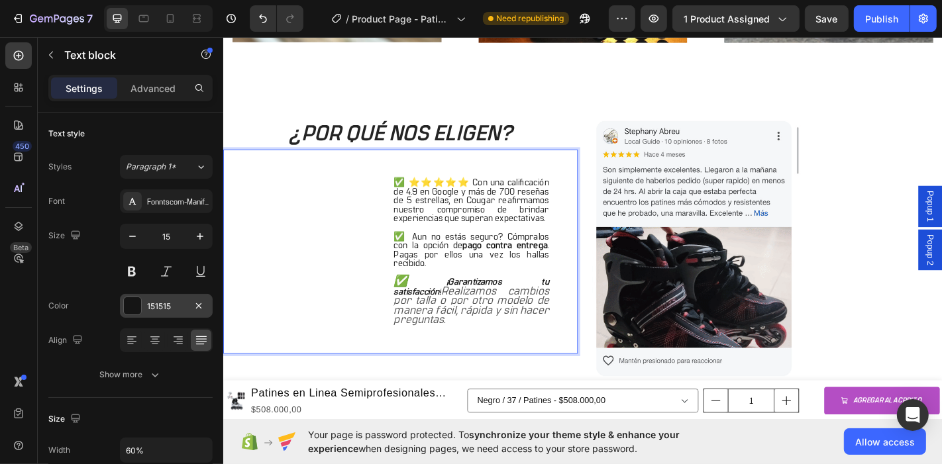
click at [480, 347] on p "✅ ¡Garantizamos tu satisfacción! Realizamos cambios por talla o por otro modelo…" at bounding box center [497, 329] width 172 height 53
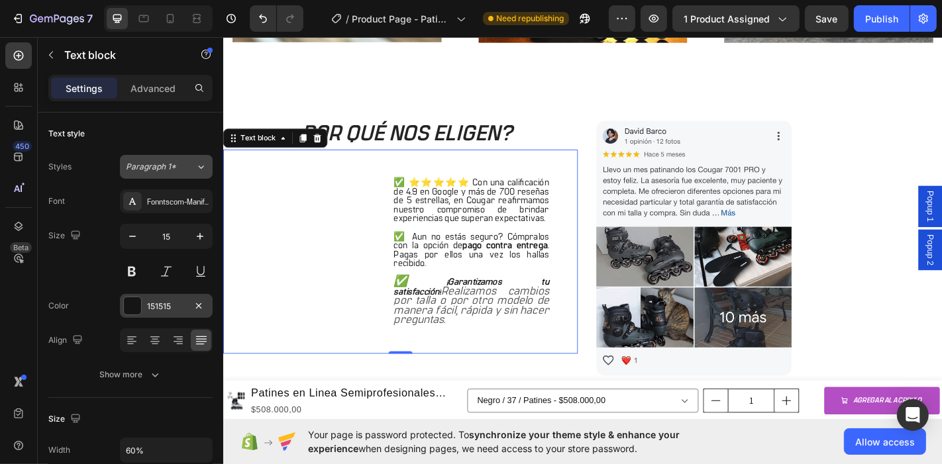
click at [187, 171] on div "Paragraph 1*" at bounding box center [161, 167] width 70 height 12
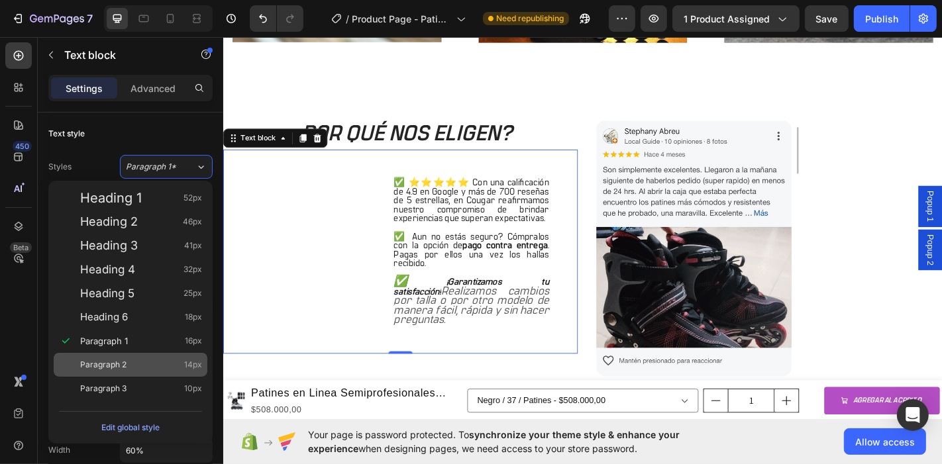
click at [115, 362] on span "Paragraph 2" at bounding box center [103, 364] width 46 height 13
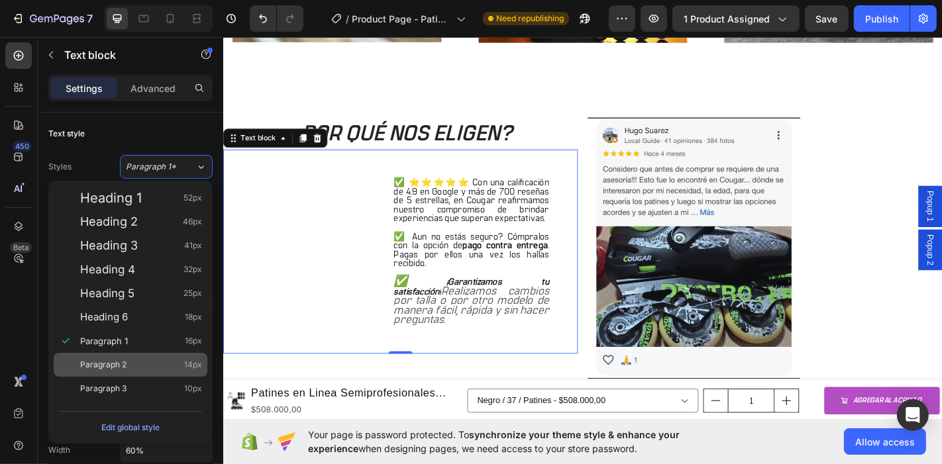
type input "14"
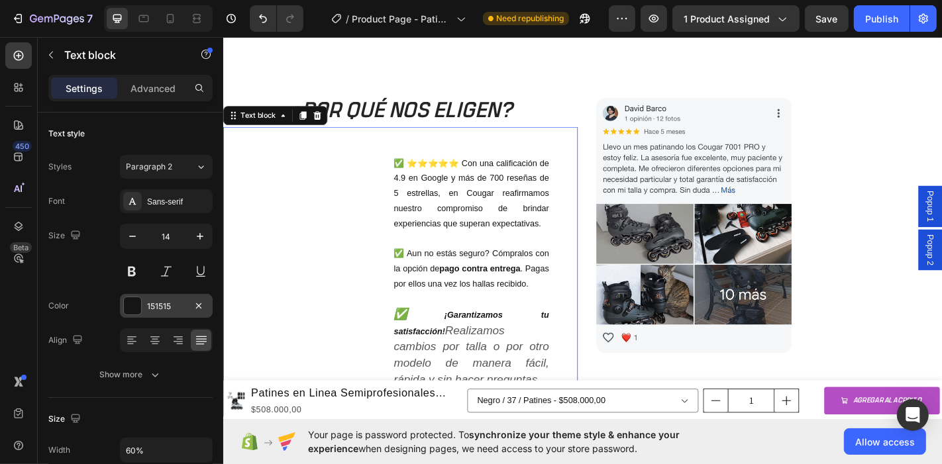
scroll to position [1693, 0]
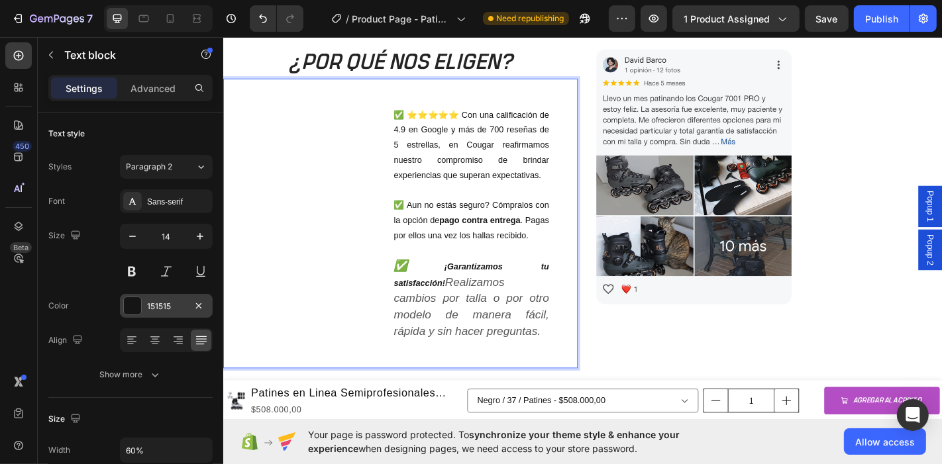
click at [571, 369] on icon "Realizamos cambios por talla o por otro modelo de manera fácil, rápida y sin ha…" at bounding box center [497, 335] width 172 height 68
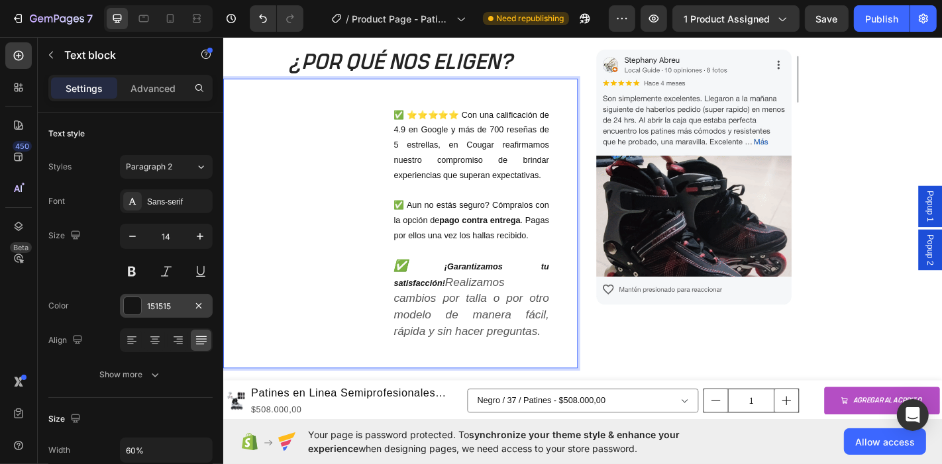
click at [571, 369] on icon "Realizamos cambios por talla o por otro modelo de manera fácil, rápida y sin ha…" at bounding box center [497, 335] width 172 height 68
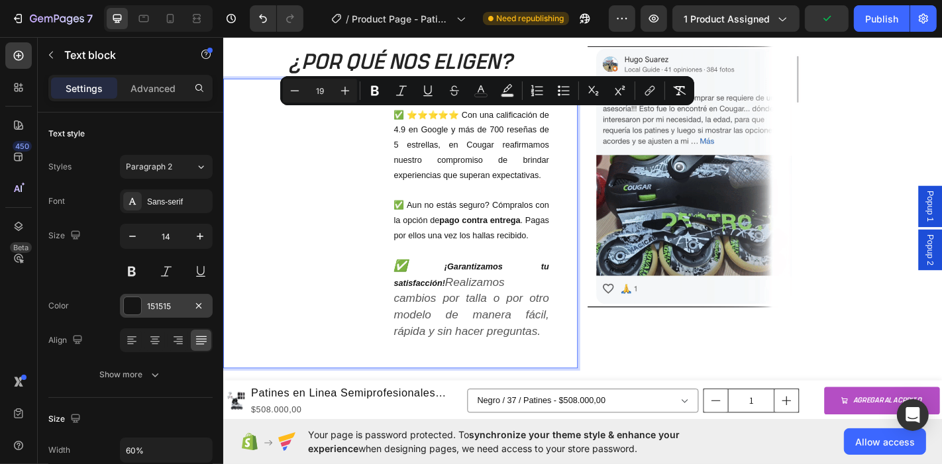
copy div "✅ ⭐⭐⭐⭐⭐ Con una calificación de 4.9 en Google y más de 700 reseñas de 5 estrell…"
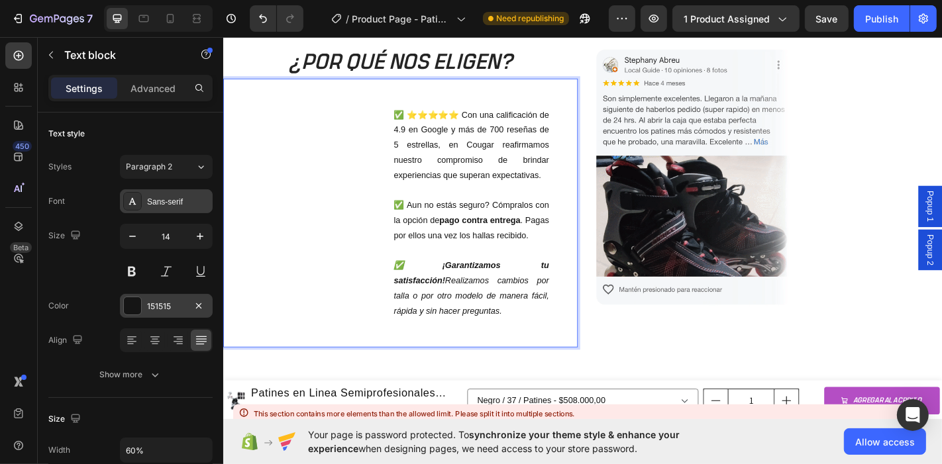
click at [166, 198] on div "Sans-serif" at bounding box center [178, 202] width 62 height 12
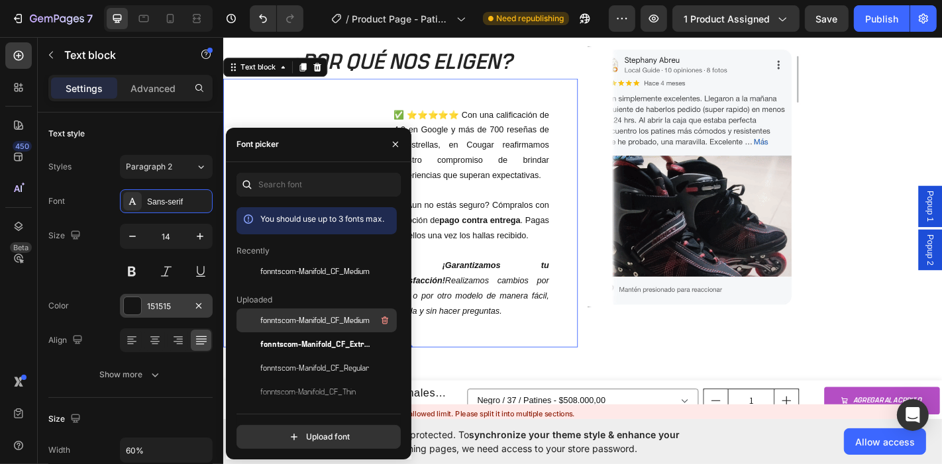
click at [317, 317] on span "fonntscom-Manifold_CF_Medium" at bounding box center [314, 321] width 109 height 12
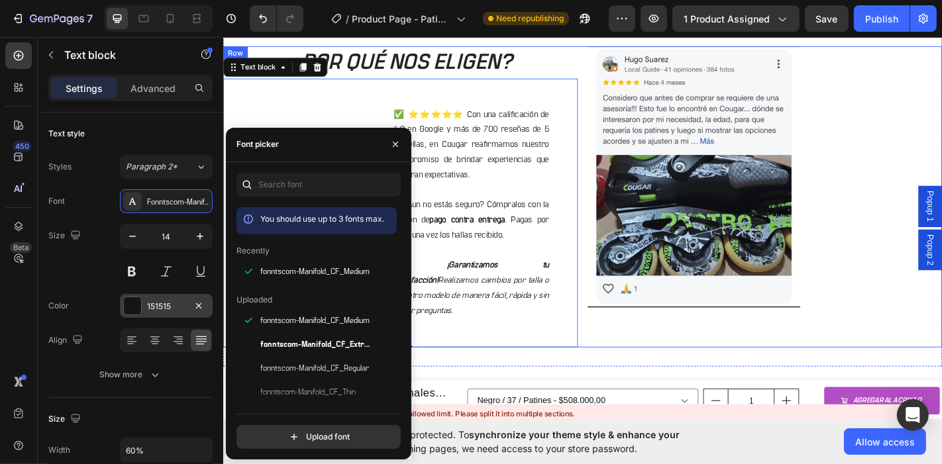
click at [697, 390] on div "¿POR QUÉ NOS ELIGEN? Heading ✅ ⭐⭐⭐⭐⭐ Con una calificación de 4.9 en Google y má…" at bounding box center [620, 214] width 795 height 376
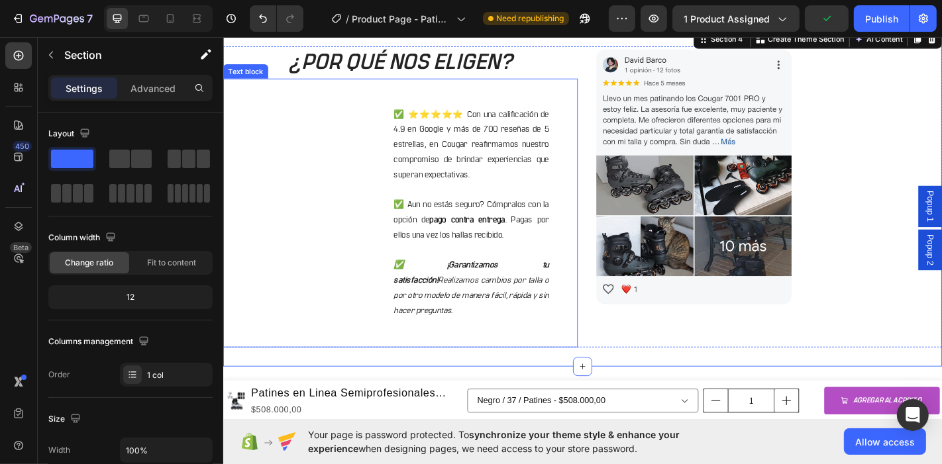
click at [427, 99] on div "✅ ⭐⭐⭐⭐⭐ Con una calificación de 4.9 en Google y más de 700 reseñas de 5 estrell…" at bounding box center [497, 232] width 235 height 298
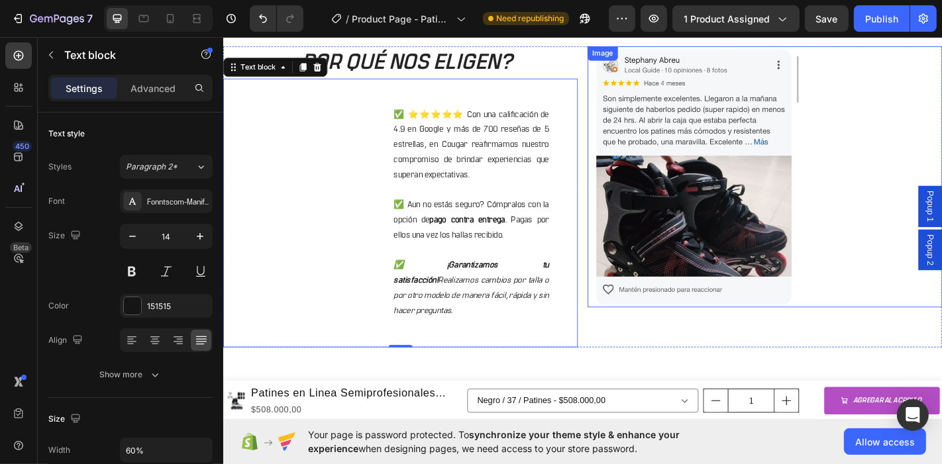
click at [711, 200] on img at bounding box center [742, 191] width 235 height 289
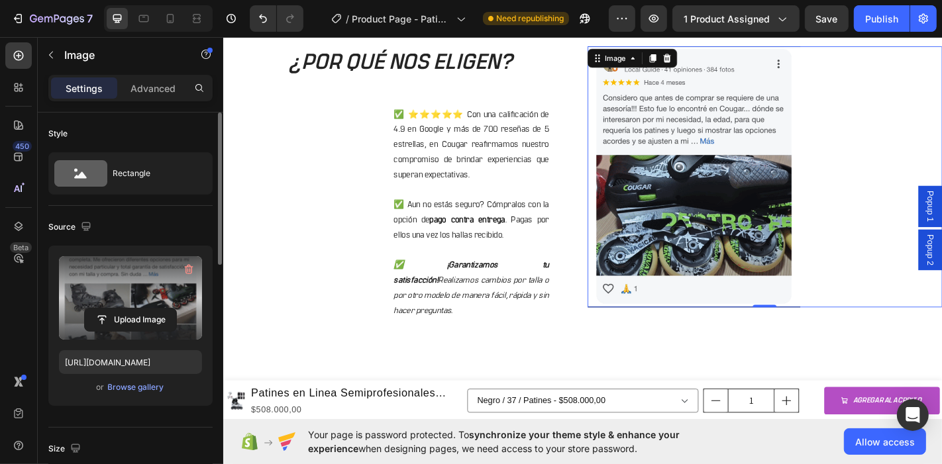
scroll to position [147, 0]
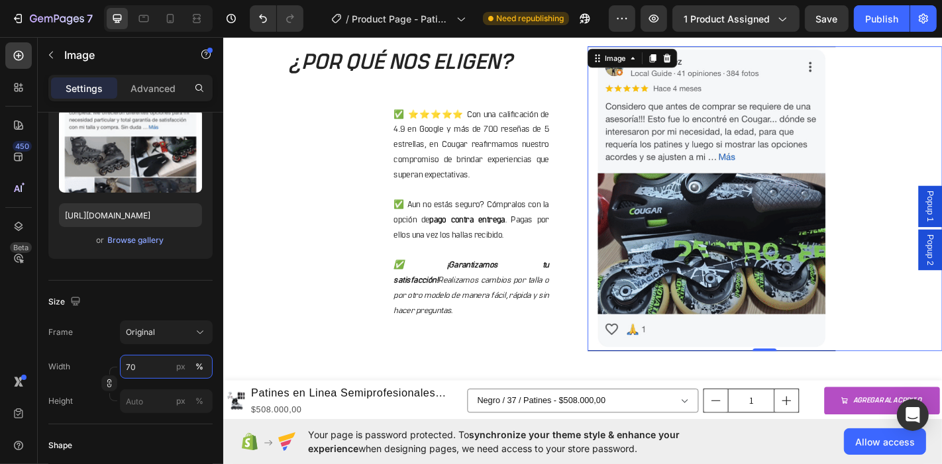
type input "70"
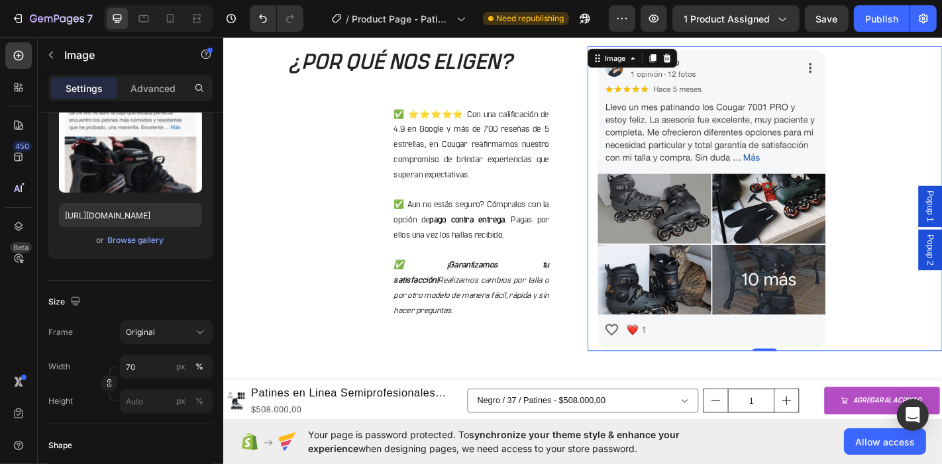
click at [937, 98] on div at bounding box center [821, 215] width 392 height 337
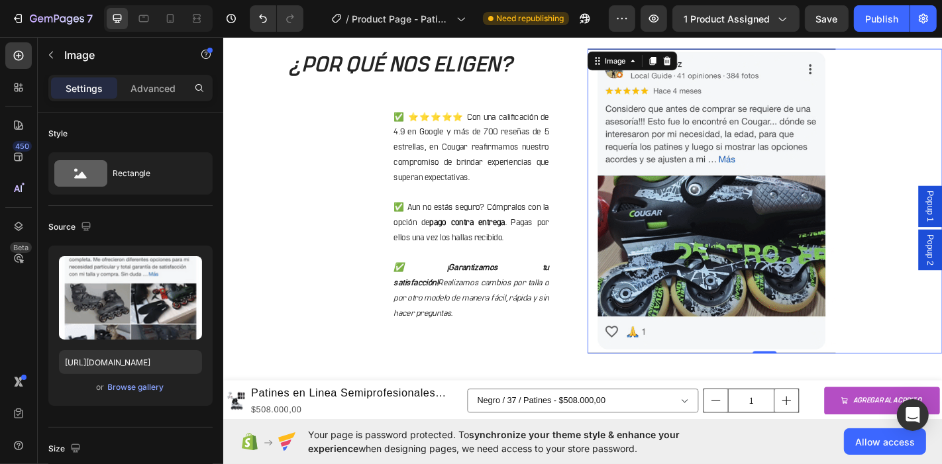
scroll to position [1693, 0]
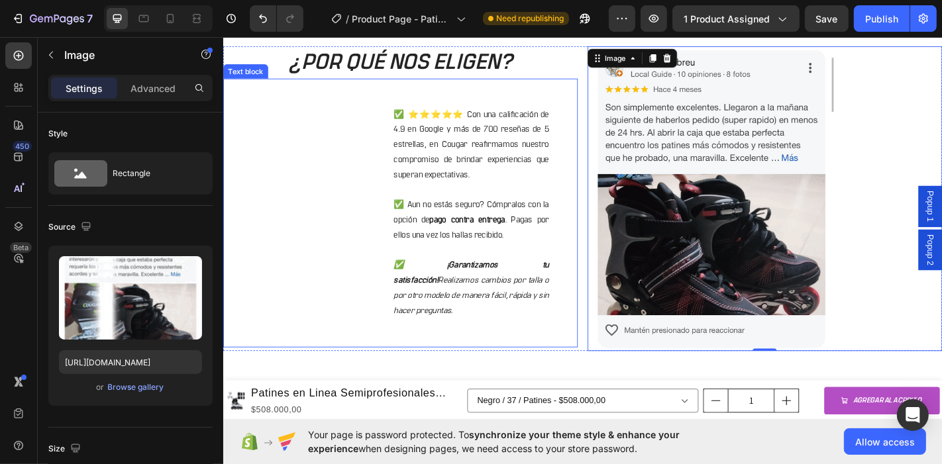
click at [481, 286] on strong "¡Garantizamos tu satisfacción!" at bounding box center [497, 298] width 172 height 26
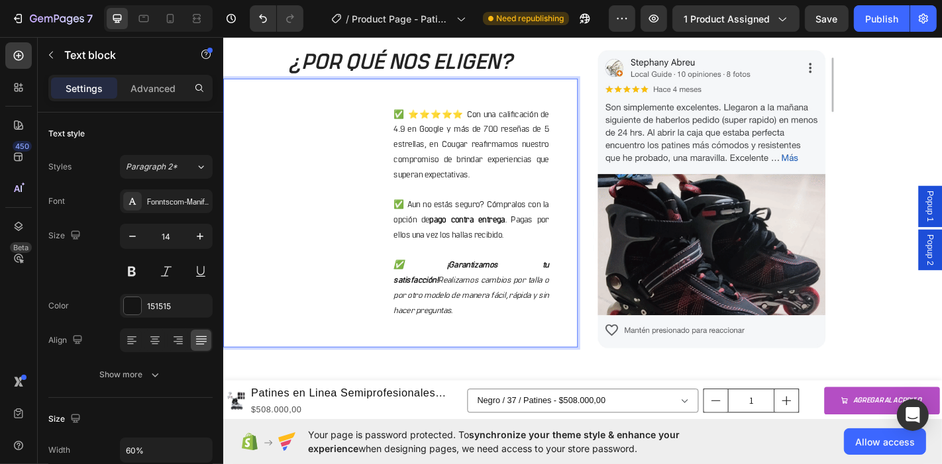
click at [480, 288] on icon "✅ ¡Garantizamos tu satisfacción! Realizamos cambios por talla o por otro modelo…" at bounding box center [497, 315] width 172 height 60
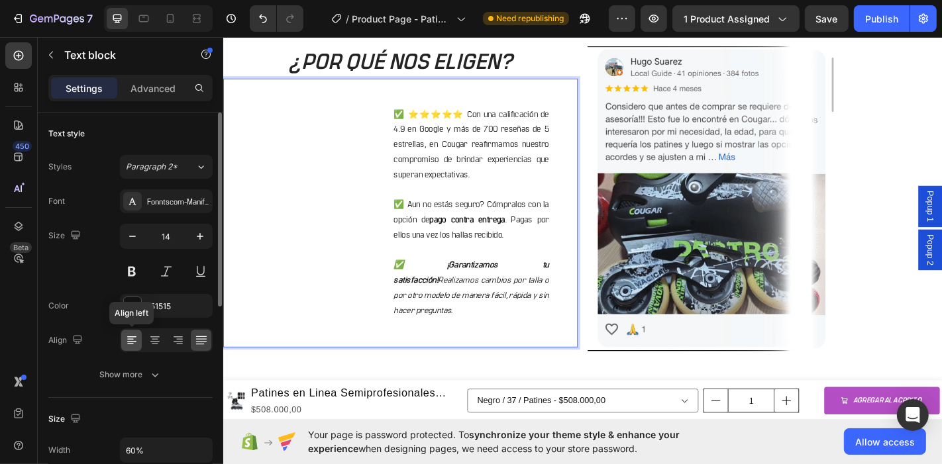
click at [129, 344] on icon at bounding box center [130, 344] width 7 height 1
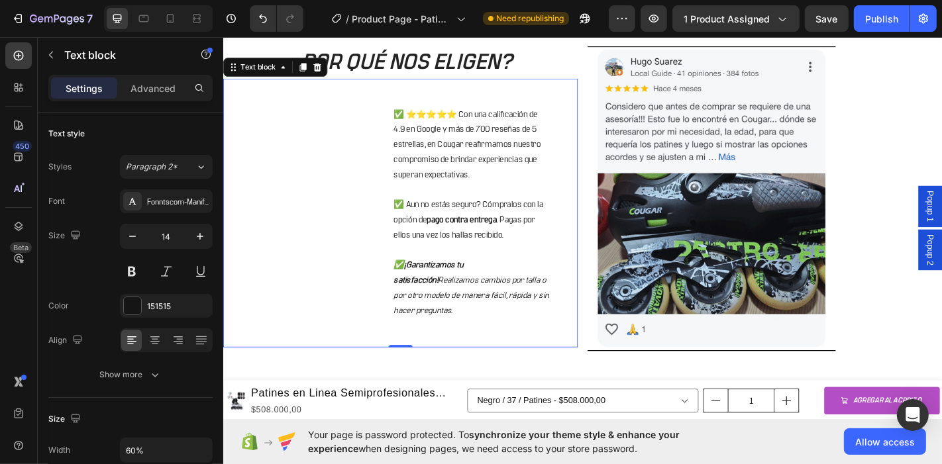
click at [507, 291] on p "✅ ¡Garantizamos tu satisfacción! Realizamos cambios por talla o por otro modelo…" at bounding box center [497, 315] width 172 height 67
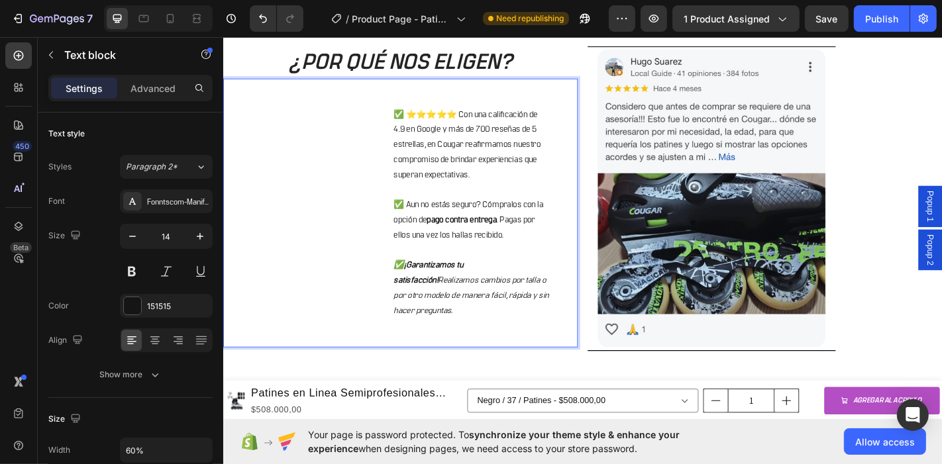
click at [507, 291] on p "✅ ¡Garantizamos tu satisfacción! Realizamos cambios por talla o por otro modelo…" at bounding box center [497, 315] width 172 height 67
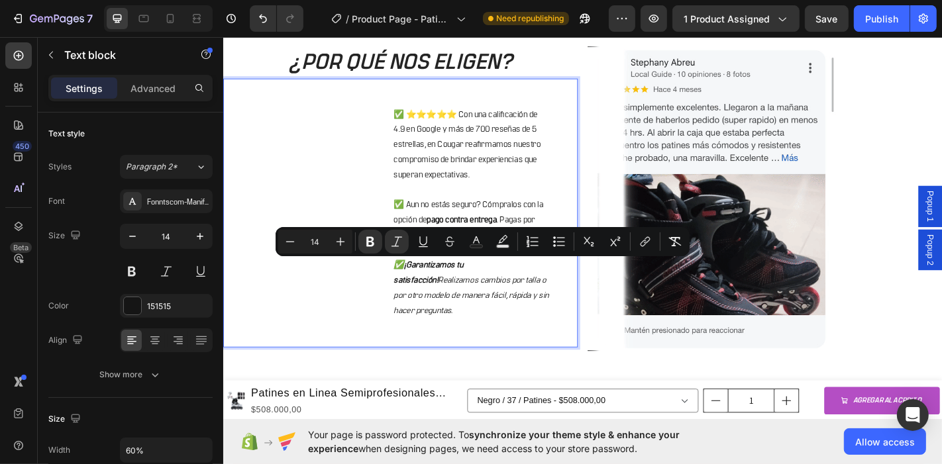
click at [459, 308] on icon "✅ ¡Garantizamos tu satisfacción! Realizamos cambios por talla o por otro modelo…" at bounding box center [497, 315] width 172 height 60
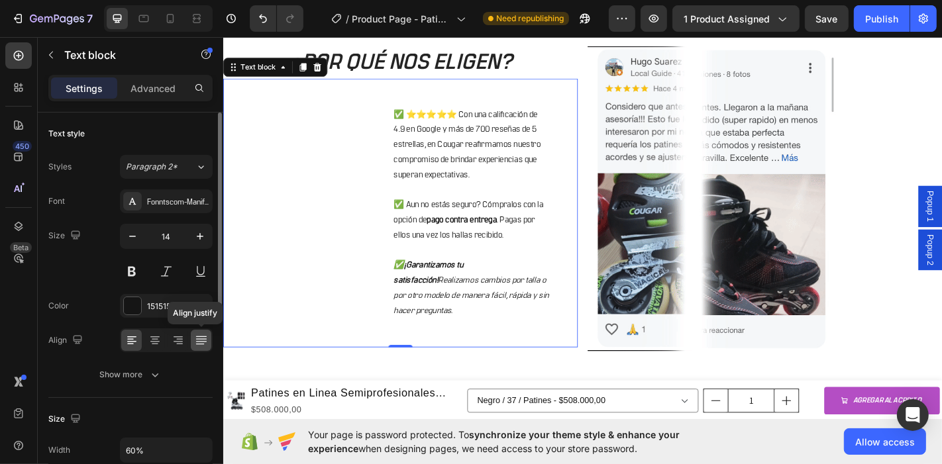
click at [199, 341] on icon at bounding box center [200, 341] width 11 height 1
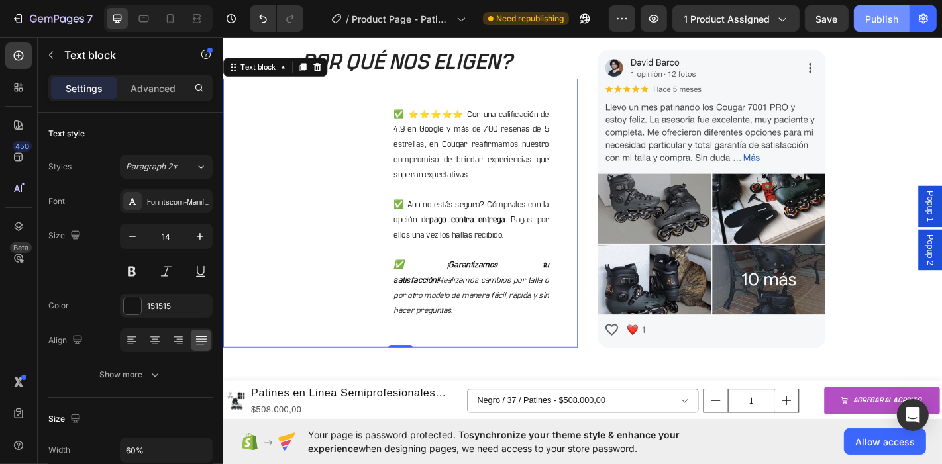
click at [885, 15] on div "Publish" at bounding box center [881, 19] width 33 height 14
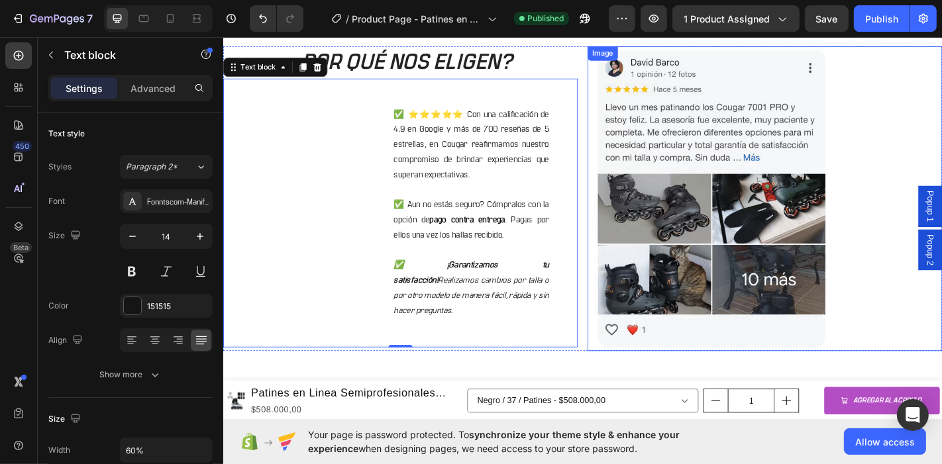
click at [607, 215] on div "✅ ⭐⭐⭐⭐⭐ Con una calificación de 4.9 en Google y más de 700 reseñas de 5 estrell…" at bounding box center [497, 232] width 235 height 298
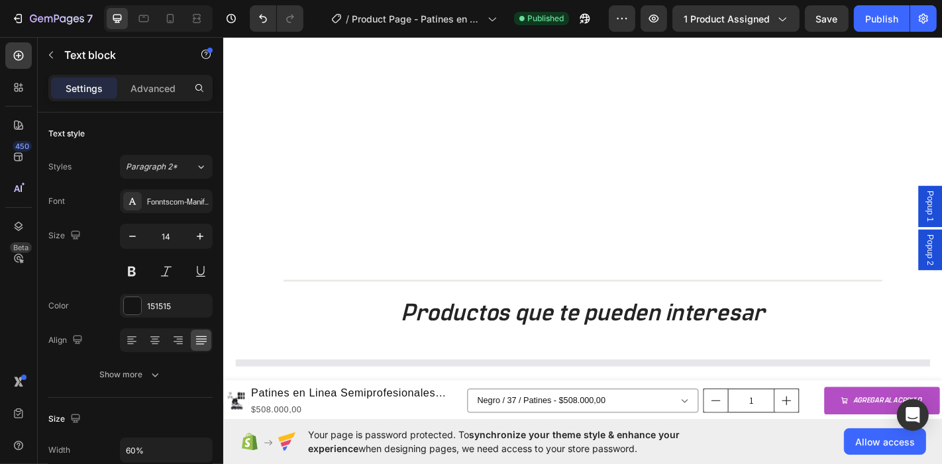
scroll to position [2650, 0]
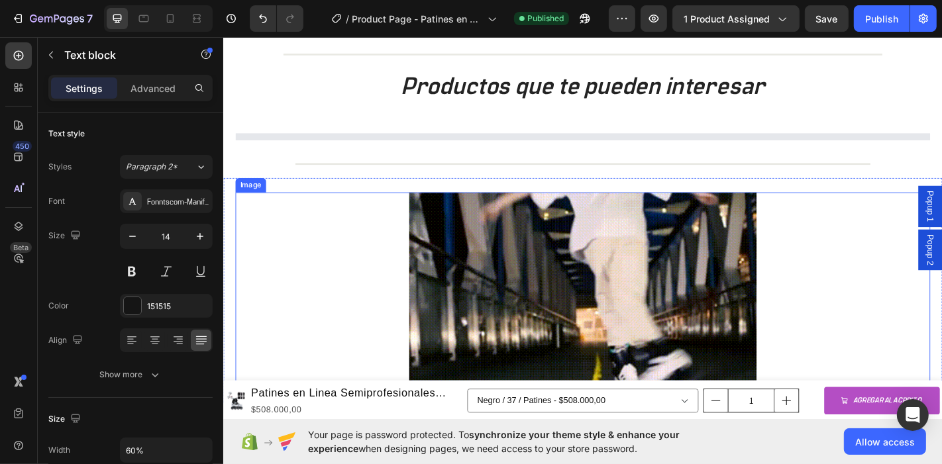
click at [626, 314] on img at bounding box center [620, 317] width 384 height 217
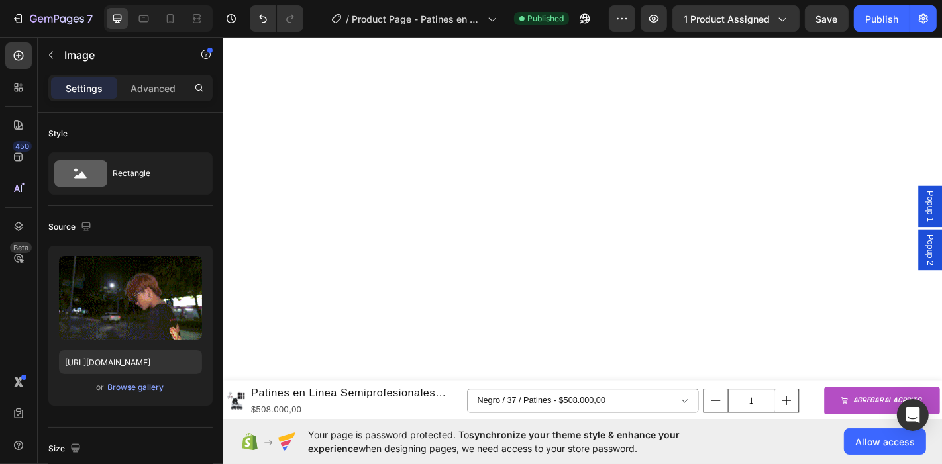
scroll to position [0, 0]
